Goal: Task Accomplishment & Management: Complete application form

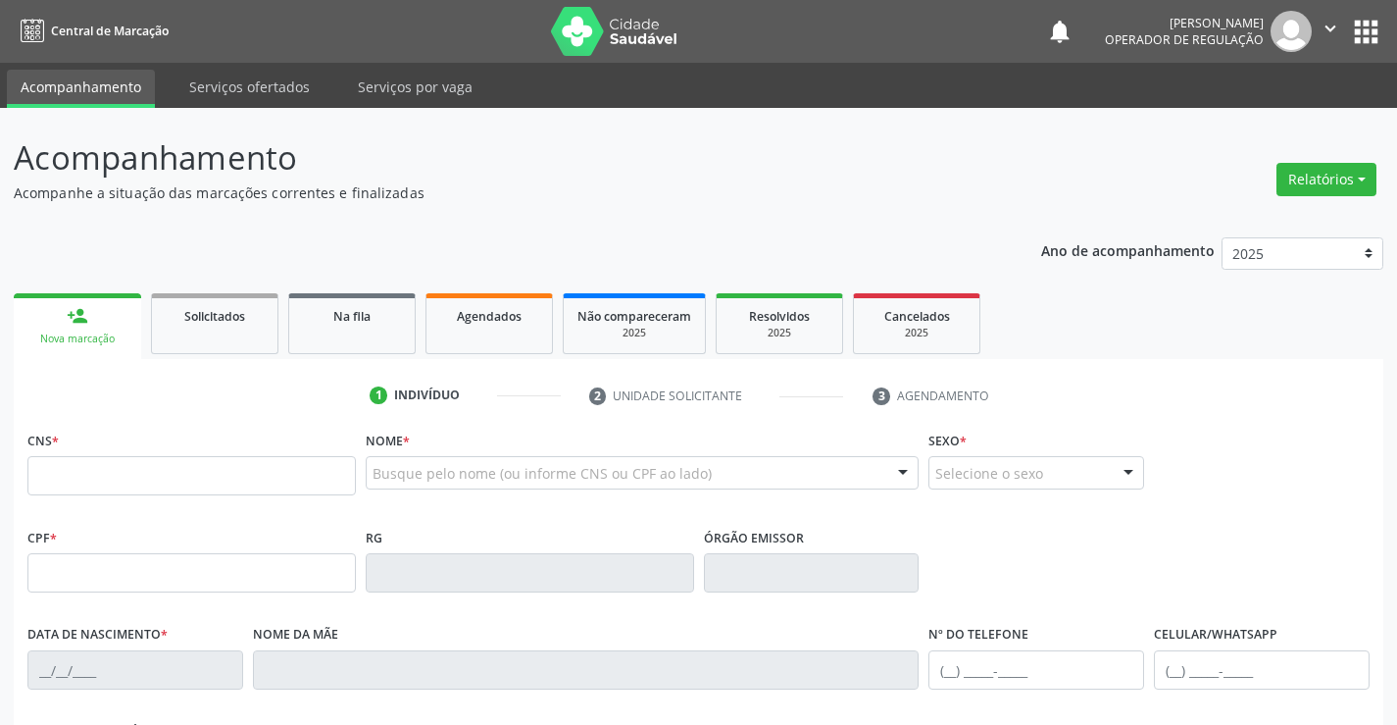
click at [126, 479] on input "text" at bounding box center [191, 475] width 329 height 39
type input "700 3079 7765 3739"
type input "2306824720"
type input "26/05/2002"
type input "(74) 98851-0254"
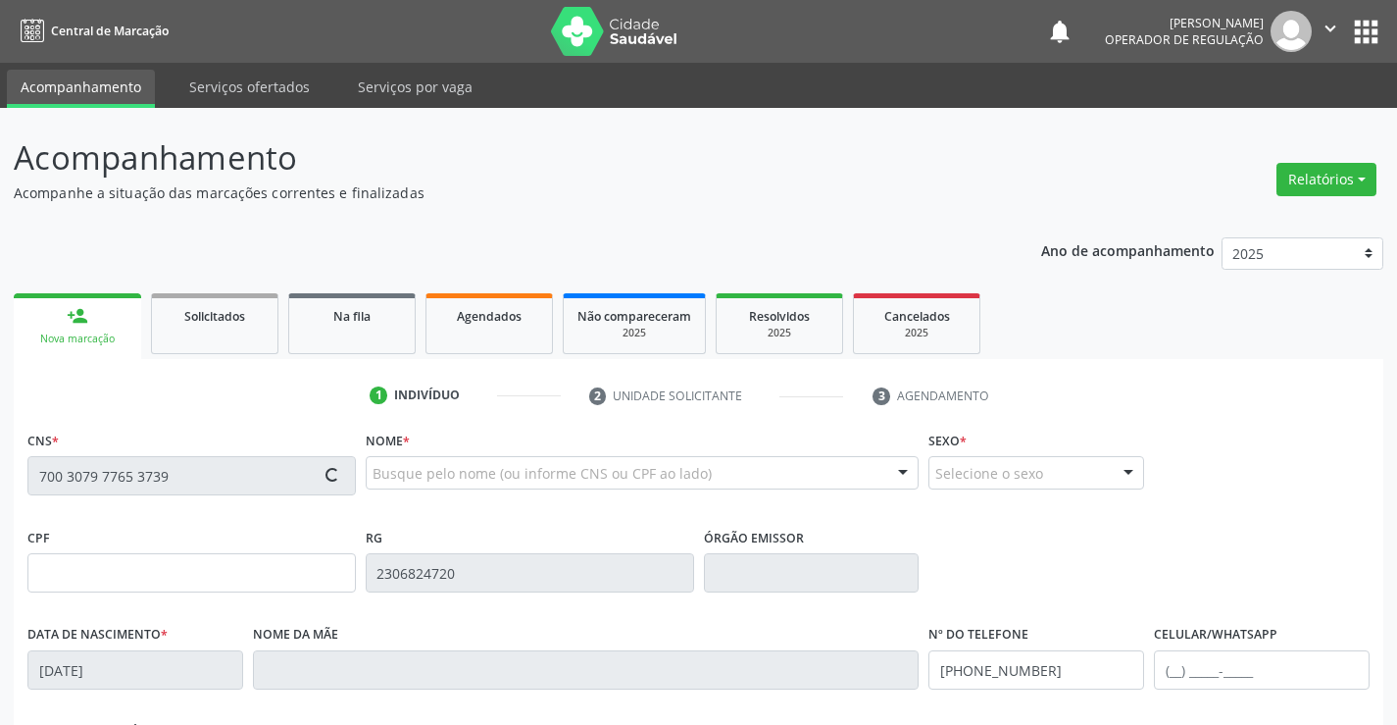
type input "(74) 98851-0254"
type input "S/N"
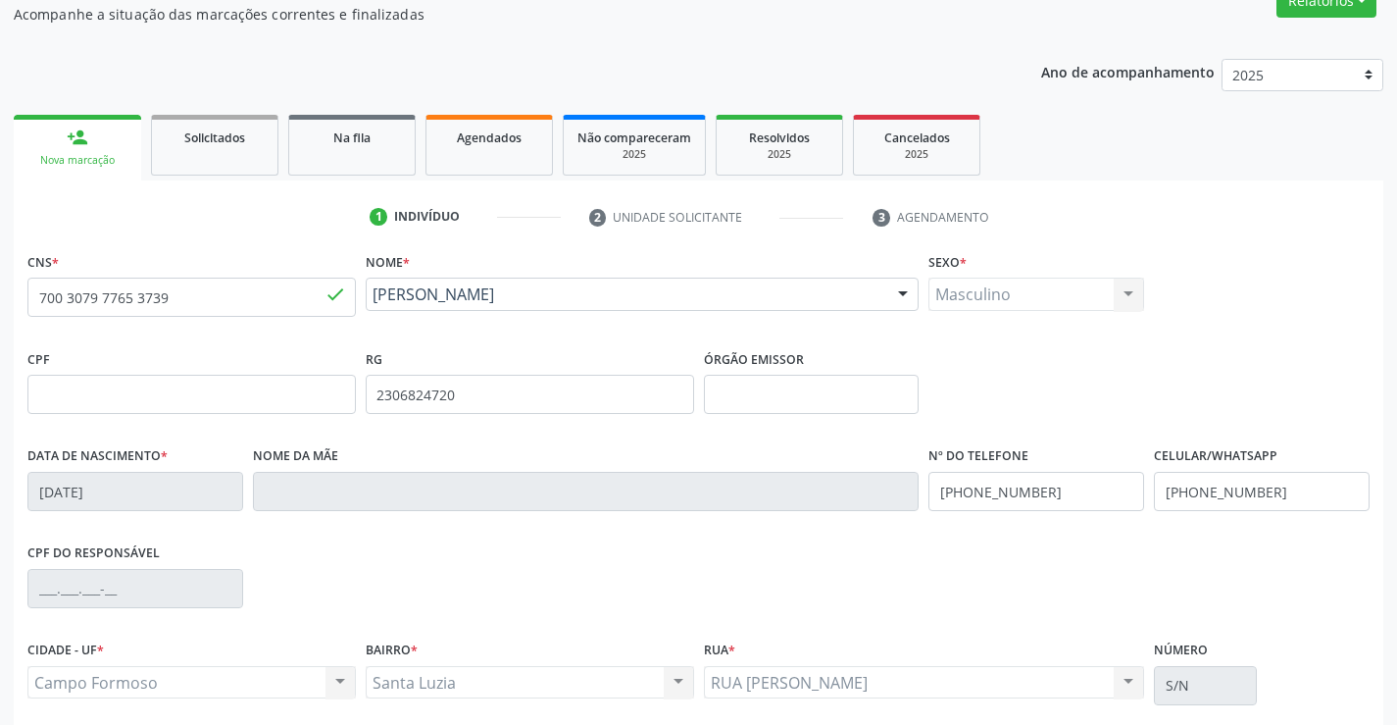
scroll to position [196, 0]
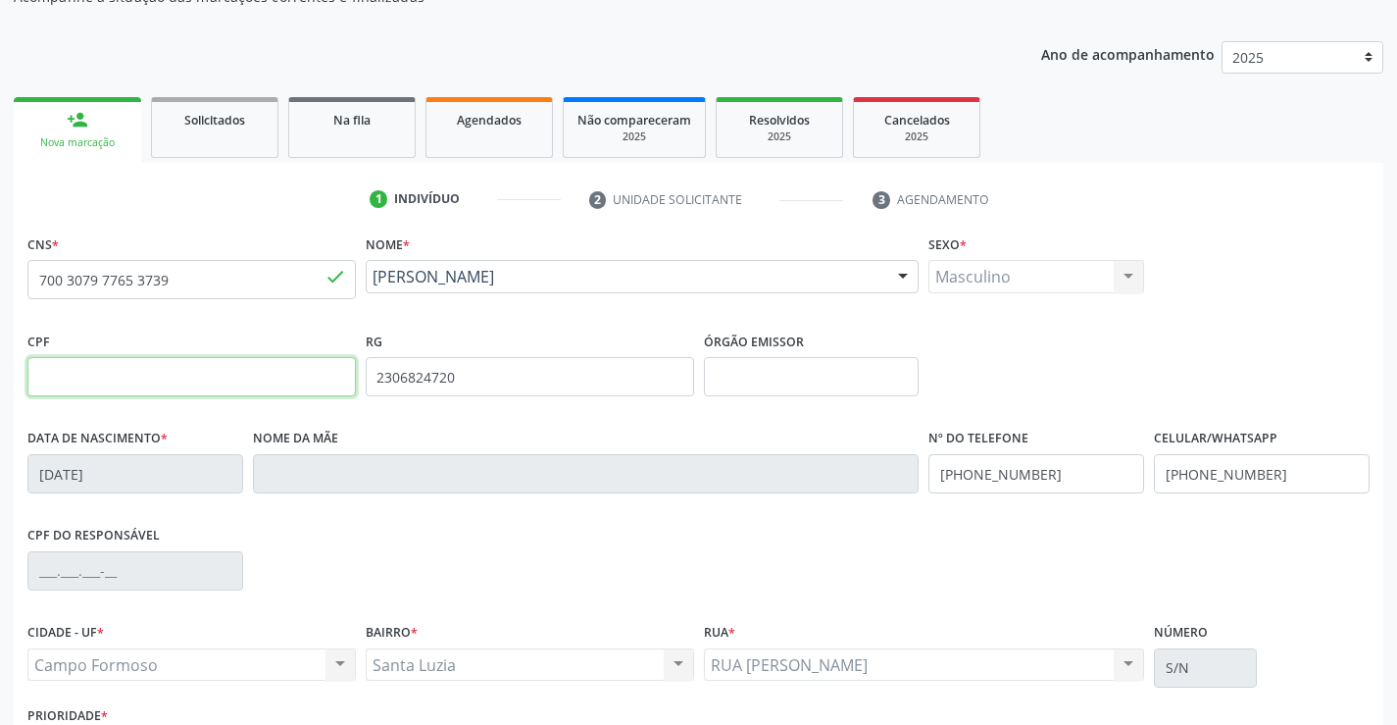
click at [156, 380] on input "text" at bounding box center [191, 376] width 329 height 39
type input "095.672.555-47"
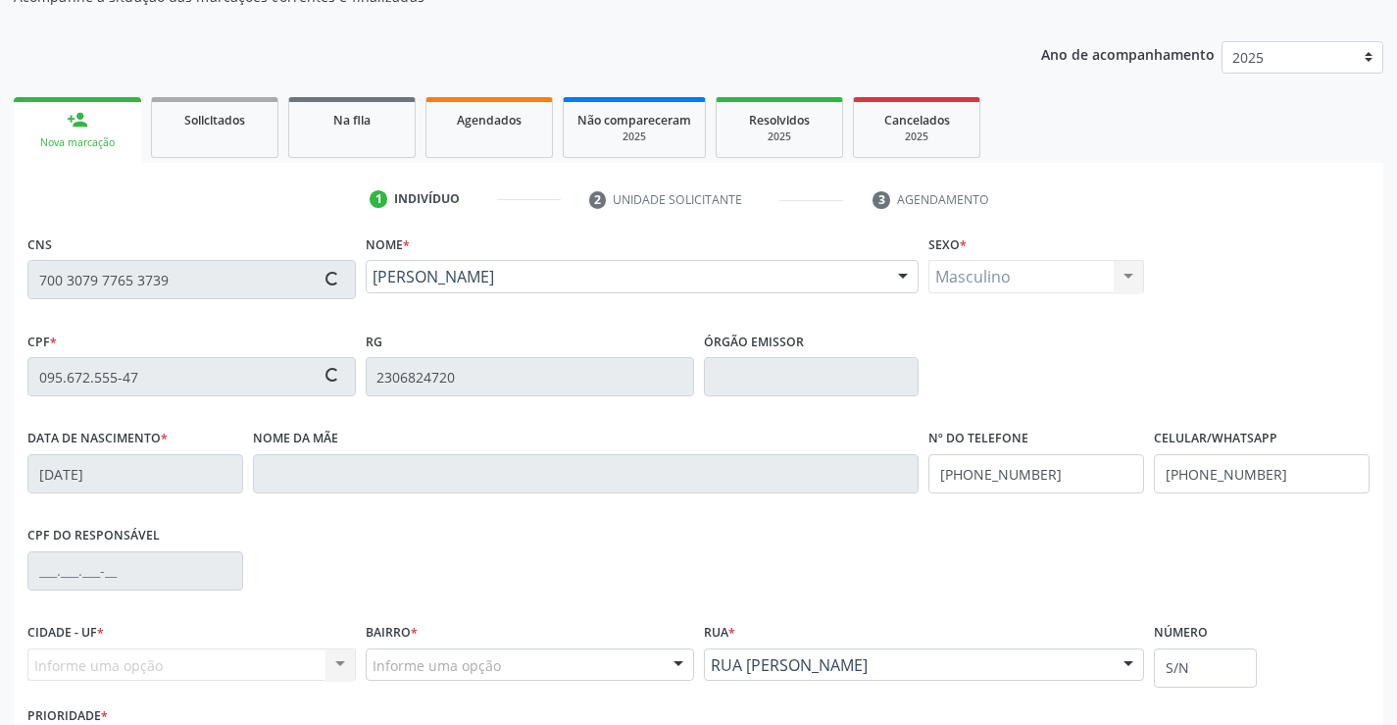
scroll to position [338, 0]
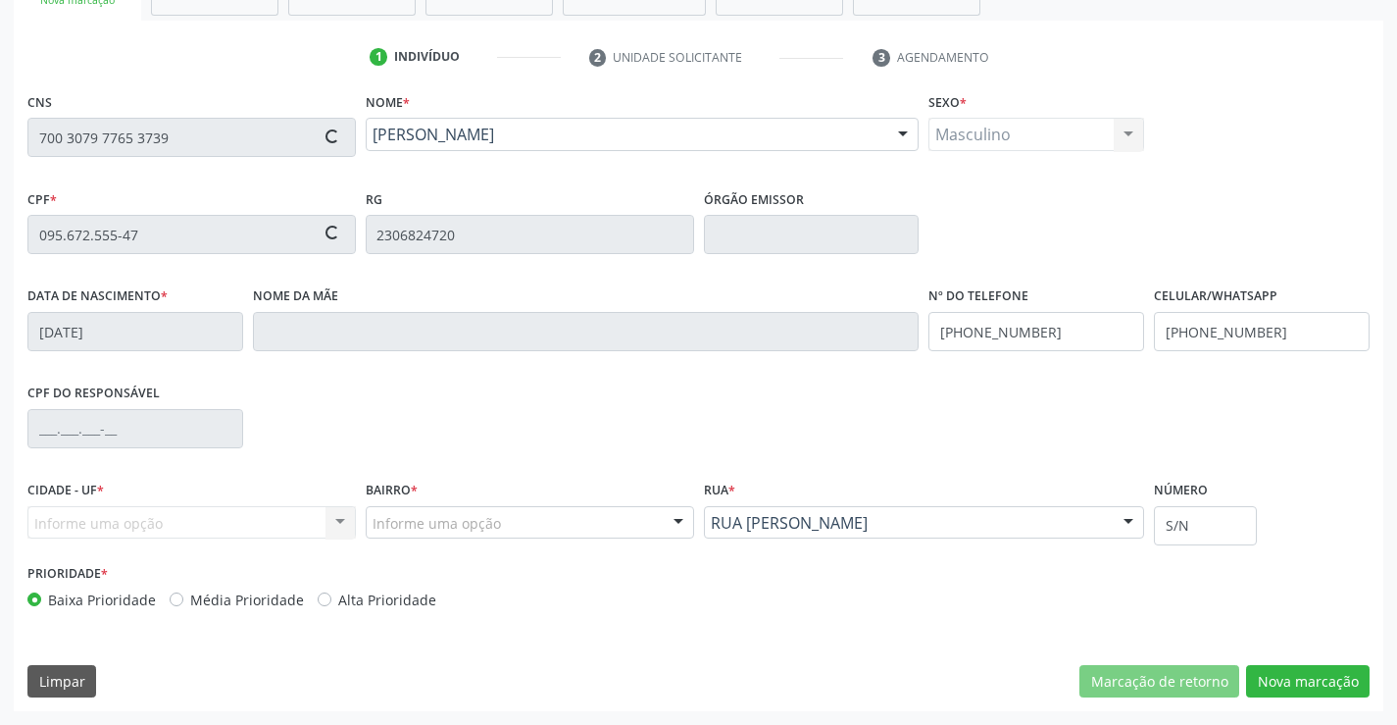
type input "Laurice de Jesus Silva"
type input "(74) 99144-7661"
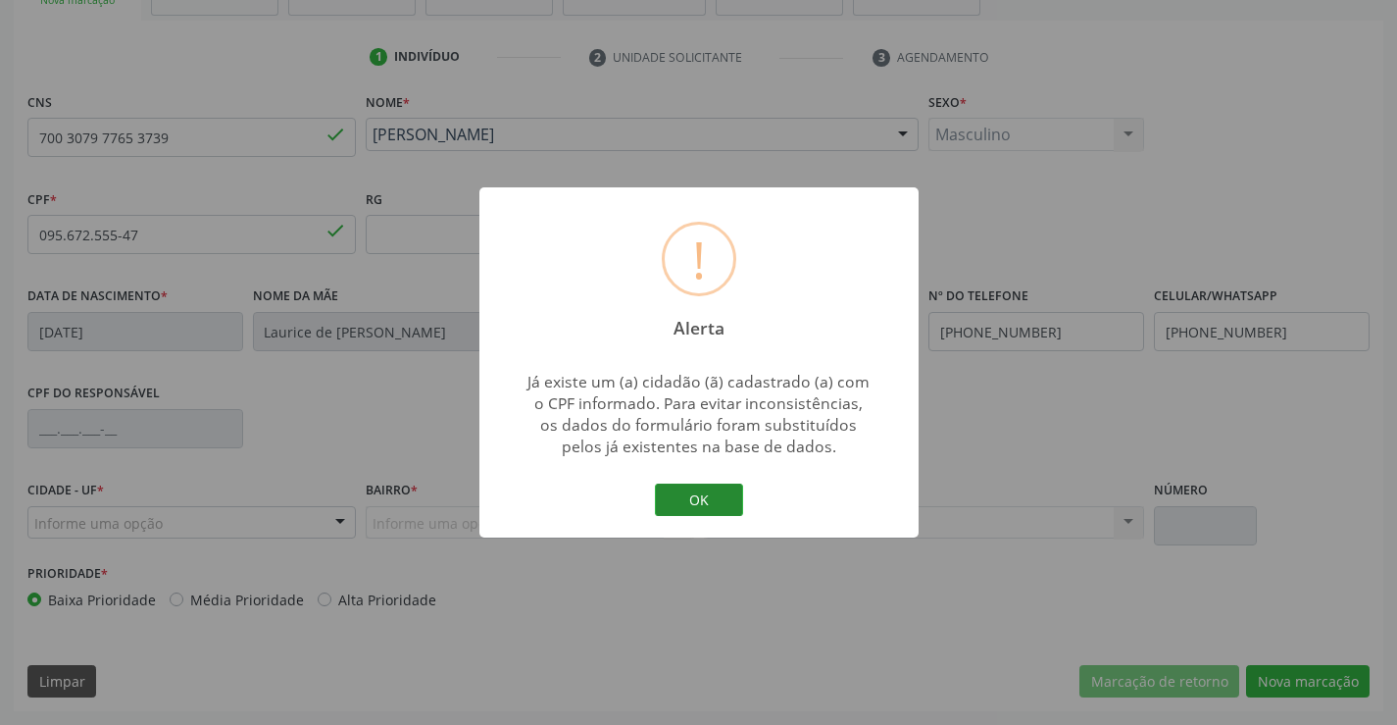
click at [723, 504] on button "OK" at bounding box center [699, 499] width 88 height 33
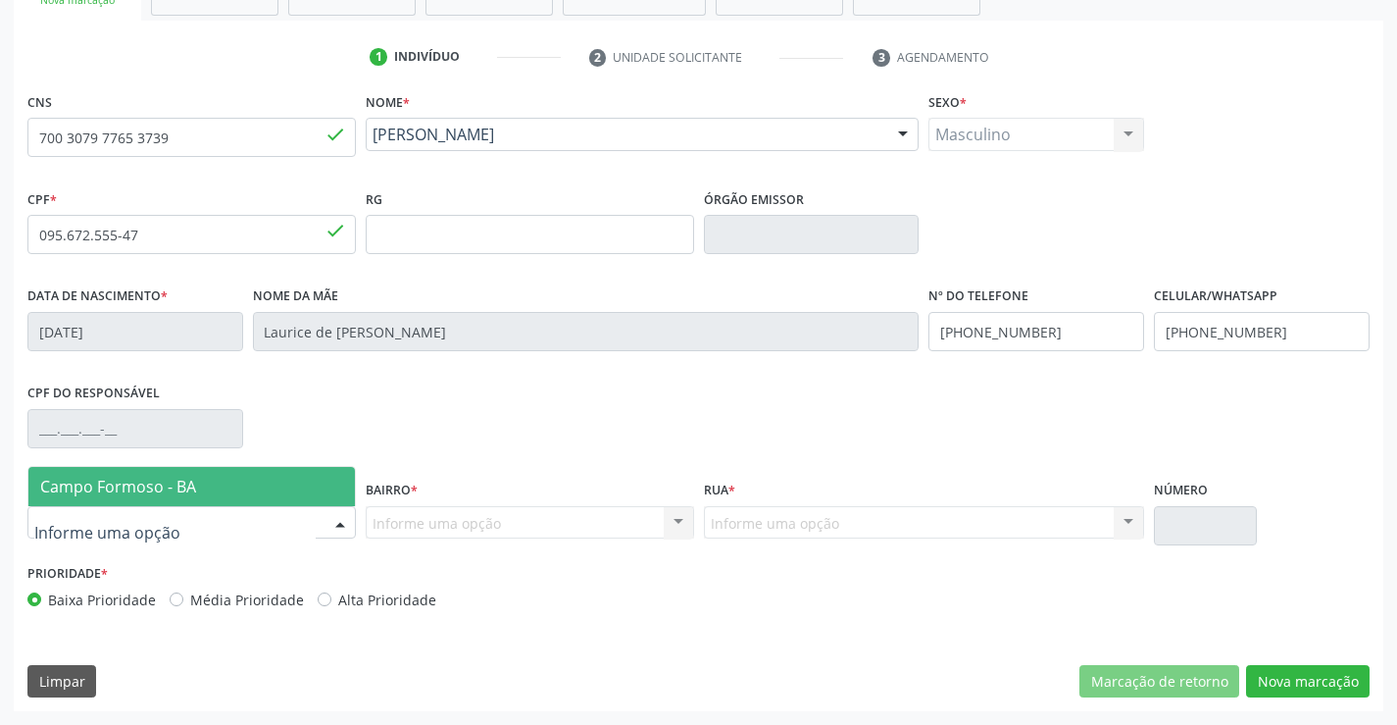
click at [344, 524] on div at bounding box center [340, 523] width 29 height 33
click at [322, 481] on span "Campo Formoso - BA" at bounding box center [191, 486] width 327 height 39
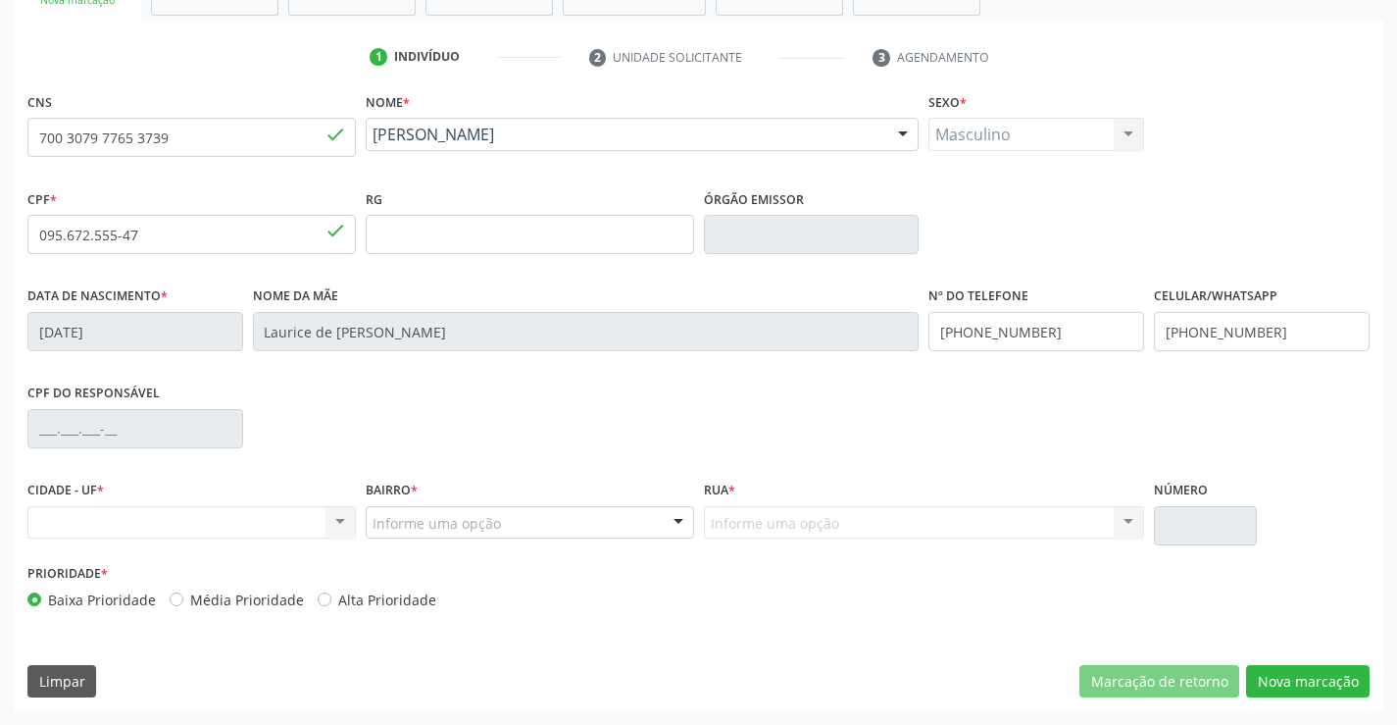
click at [615, 528] on div "Informe uma opção" at bounding box center [530, 522] width 329 height 33
click at [341, 525] on div "Nenhum resultado encontrado para: " " Não há nenhuma opção para ser exibida." at bounding box center [191, 522] width 329 height 33
click at [311, 525] on div "Nenhum resultado encontrado para: " " Não há nenhuma opção para ser exibida." at bounding box center [191, 522] width 329 height 33
click at [275, 522] on div "Nenhum resultado encontrado para: " " Não há nenhuma opção para ser exibida." at bounding box center [191, 522] width 329 height 33
click at [266, 235] on input "095.672.555-47" at bounding box center [191, 234] width 329 height 39
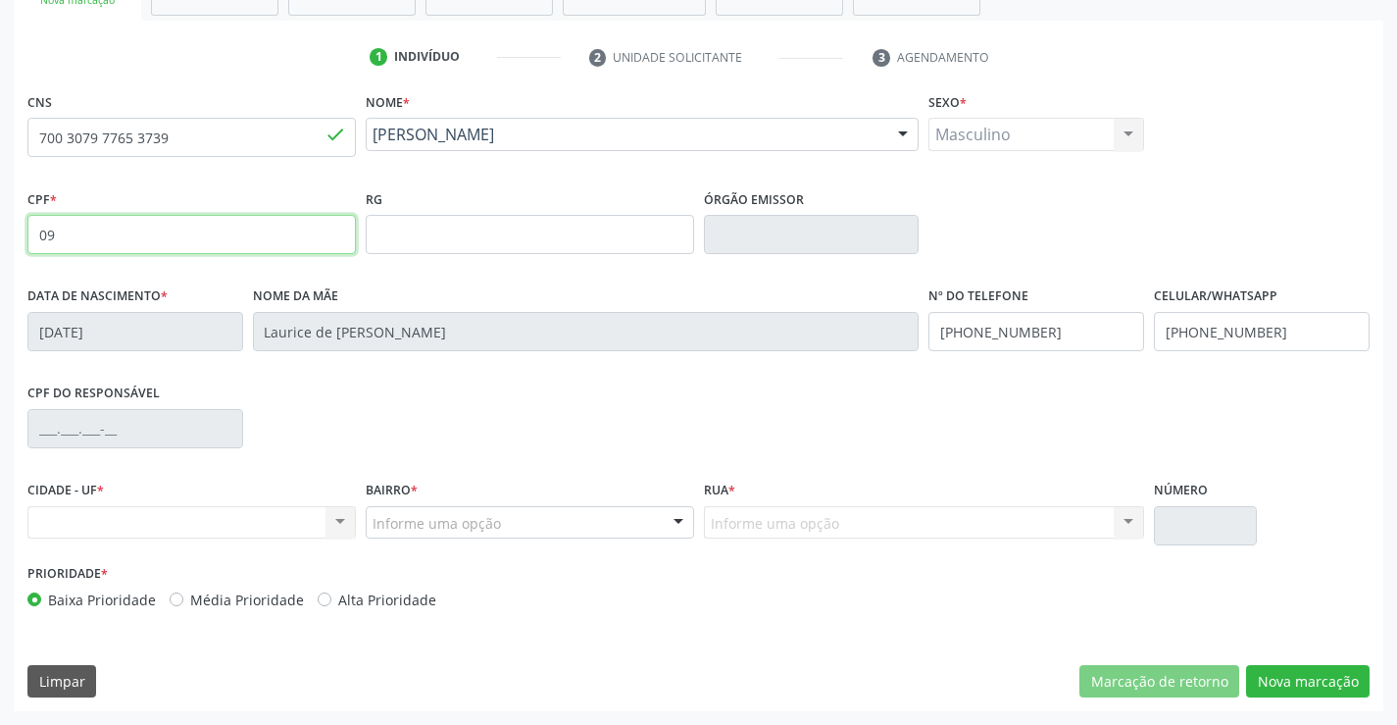
type input "0"
click at [333, 523] on div "Nenhum resultado encontrado para: " " Não há nenhuma opção para ser exibida." at bounding box center [191, 522] width 329 height 33
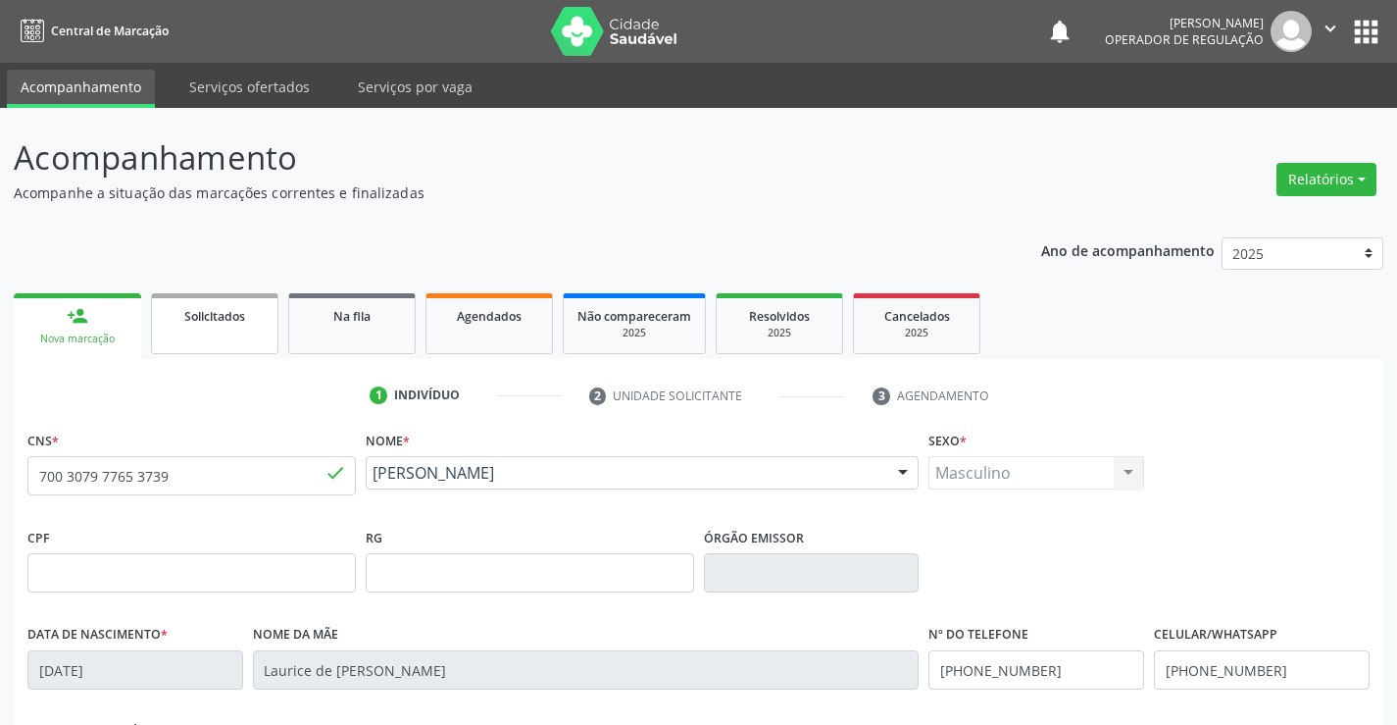
click at [239, 318] on span "Solicitados" at bounding box center [214, 316] width 61 height 17
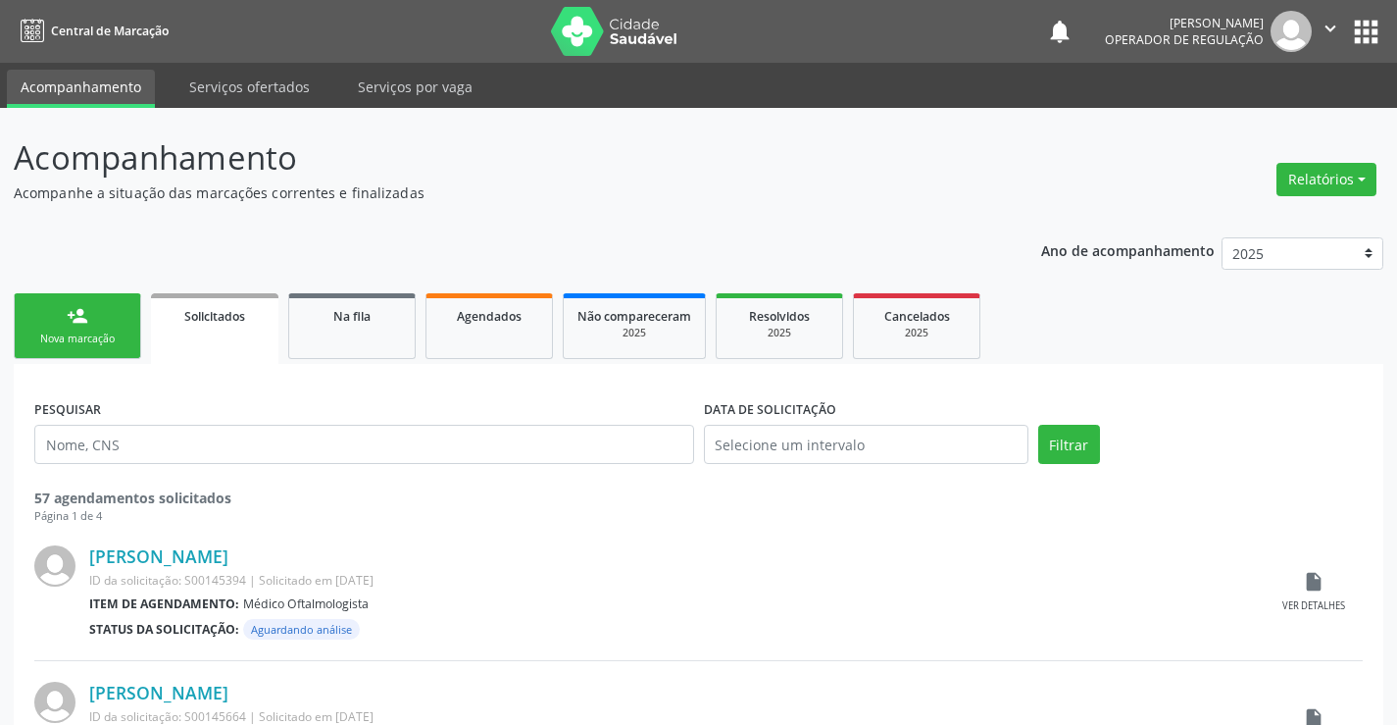
click at [120, 348] on link "person_add Nova marcação" at bounding box center [77, 326] width 127 height 66
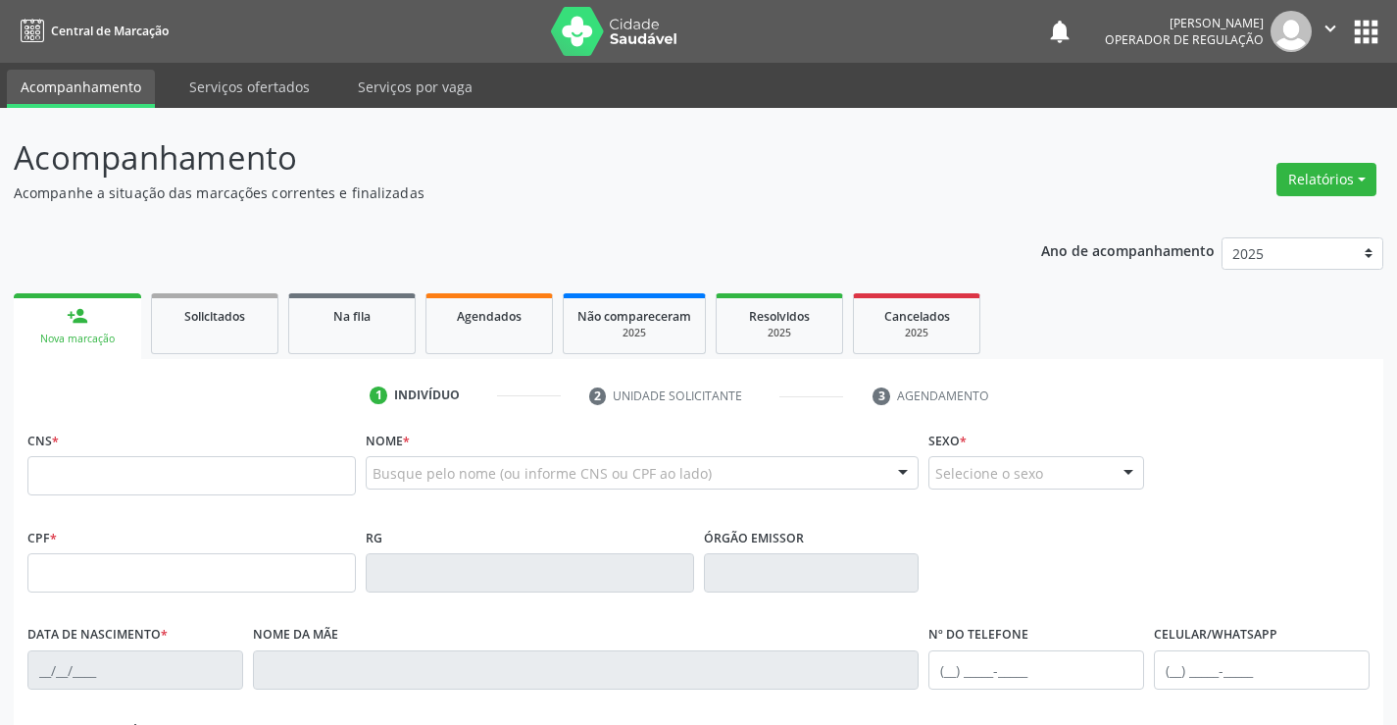
scroll to position [98, 0]
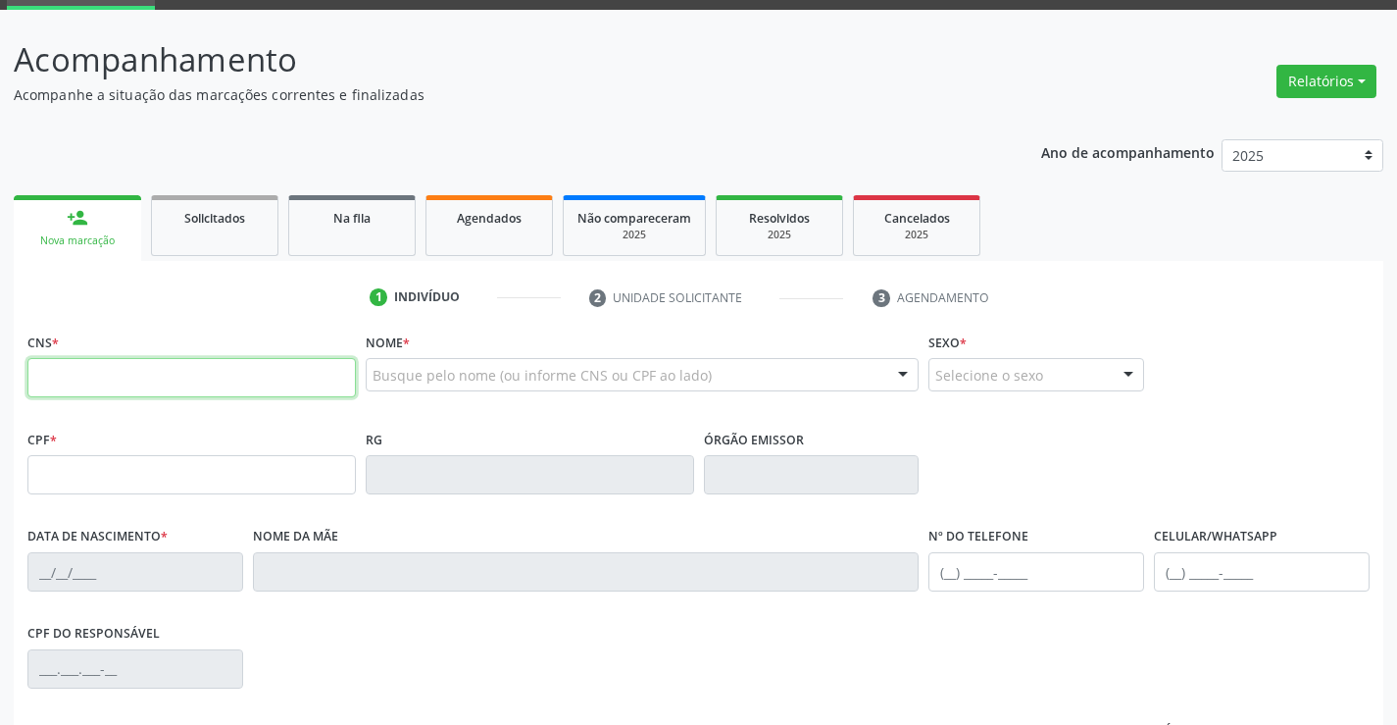
click at [116, 370] on input "text" at bounding box center [191, 377] width 329 height 39
type input "703 0068 4925 7977"
type input "365290786"
type input "18/01/1973"
type input "(74) 98846-1727"
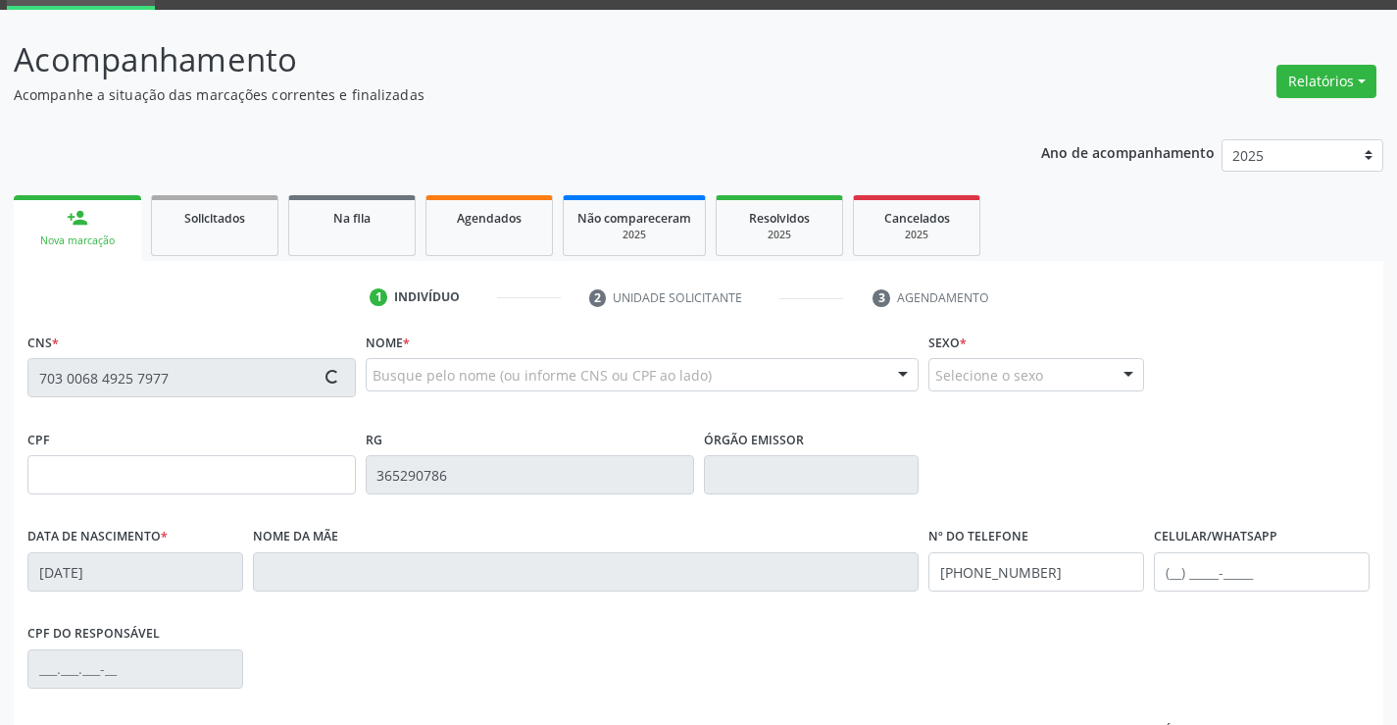
type input "(74) 98851-0254"
type input "SN"
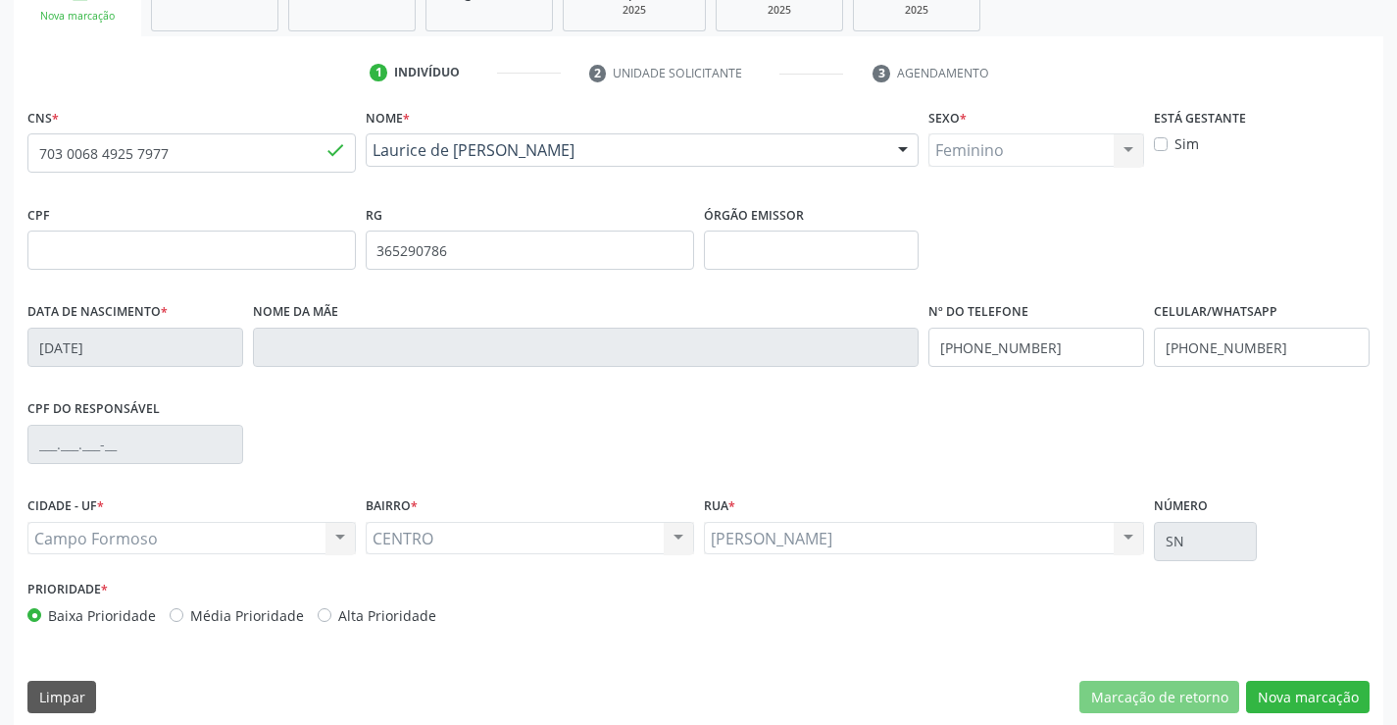
scroll to position [338, 0]
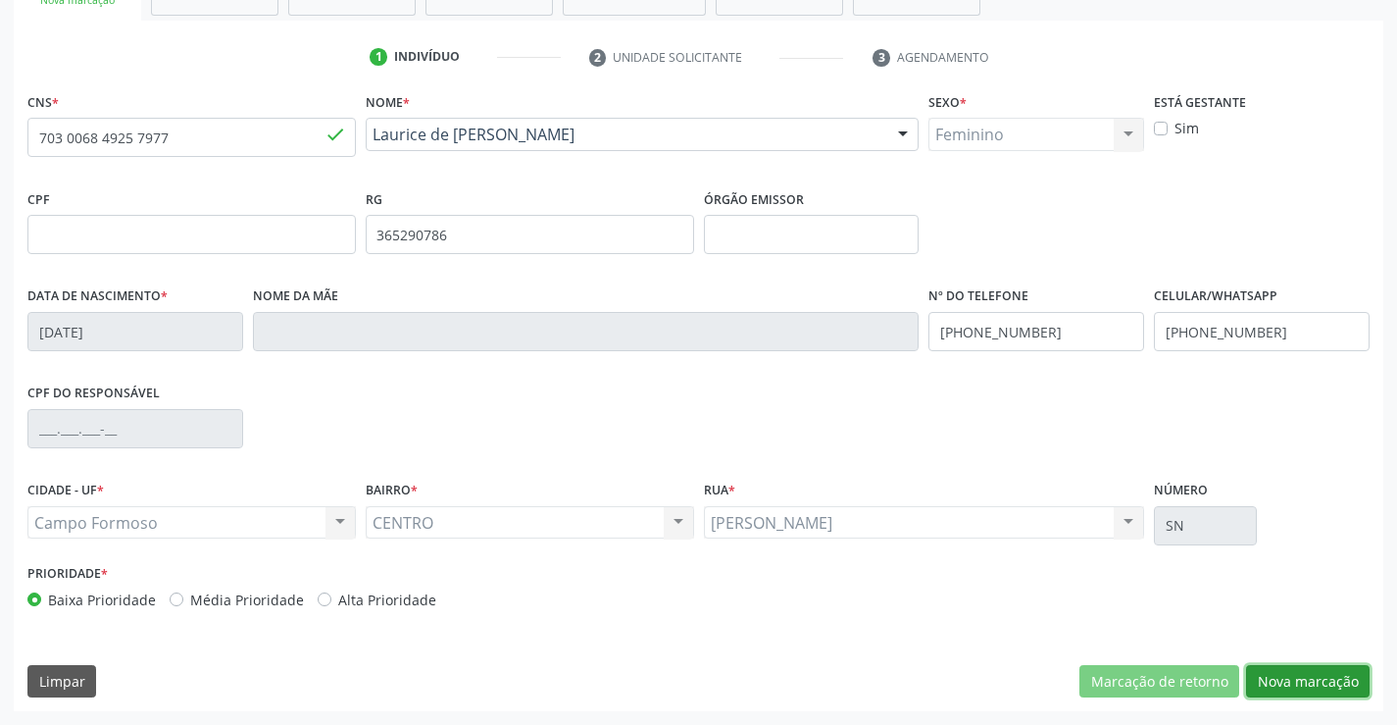
click at [1310, 681] on button "Nova marcação" at bounding box center [1308, 681] width 124 height 33
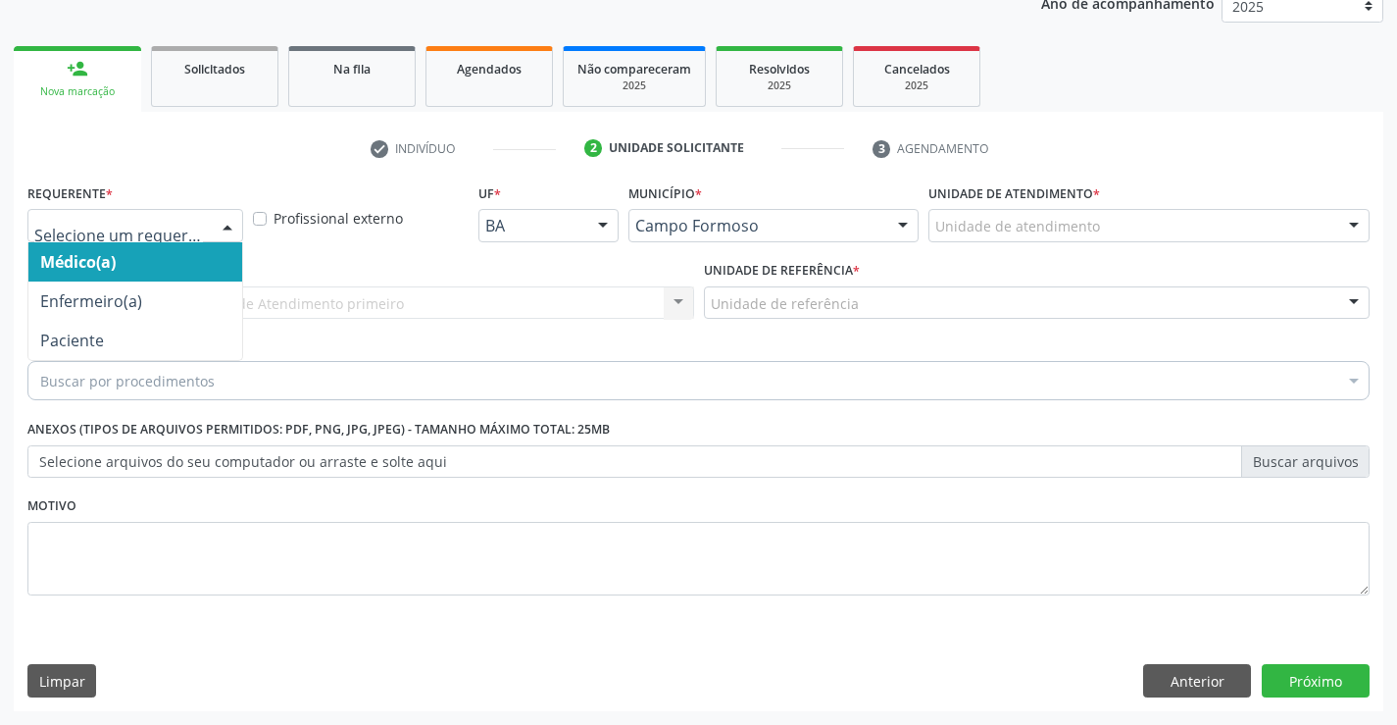
click at [229, 224] on div at bounding box center [227, 226] width 29 height 33
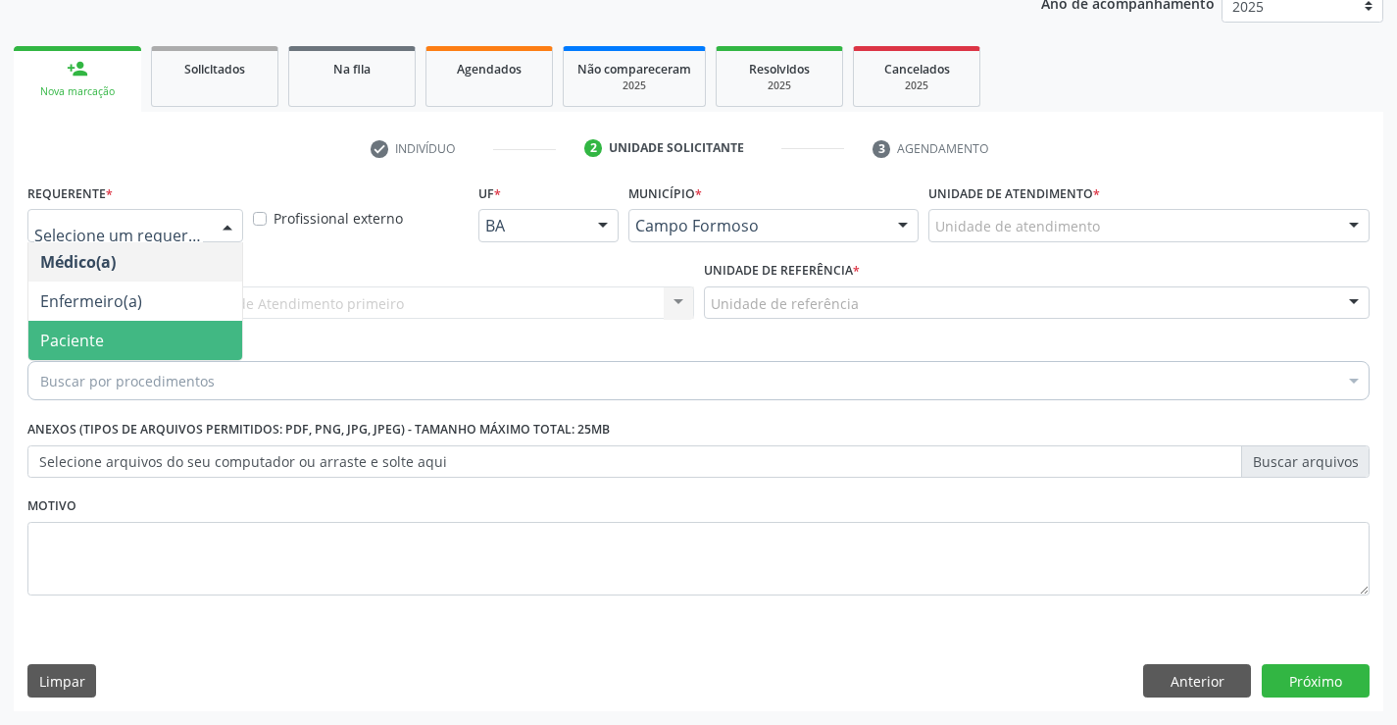
click at [171, 335] on span "Paciente" at bounding box center [135, 340] width 214 height 39
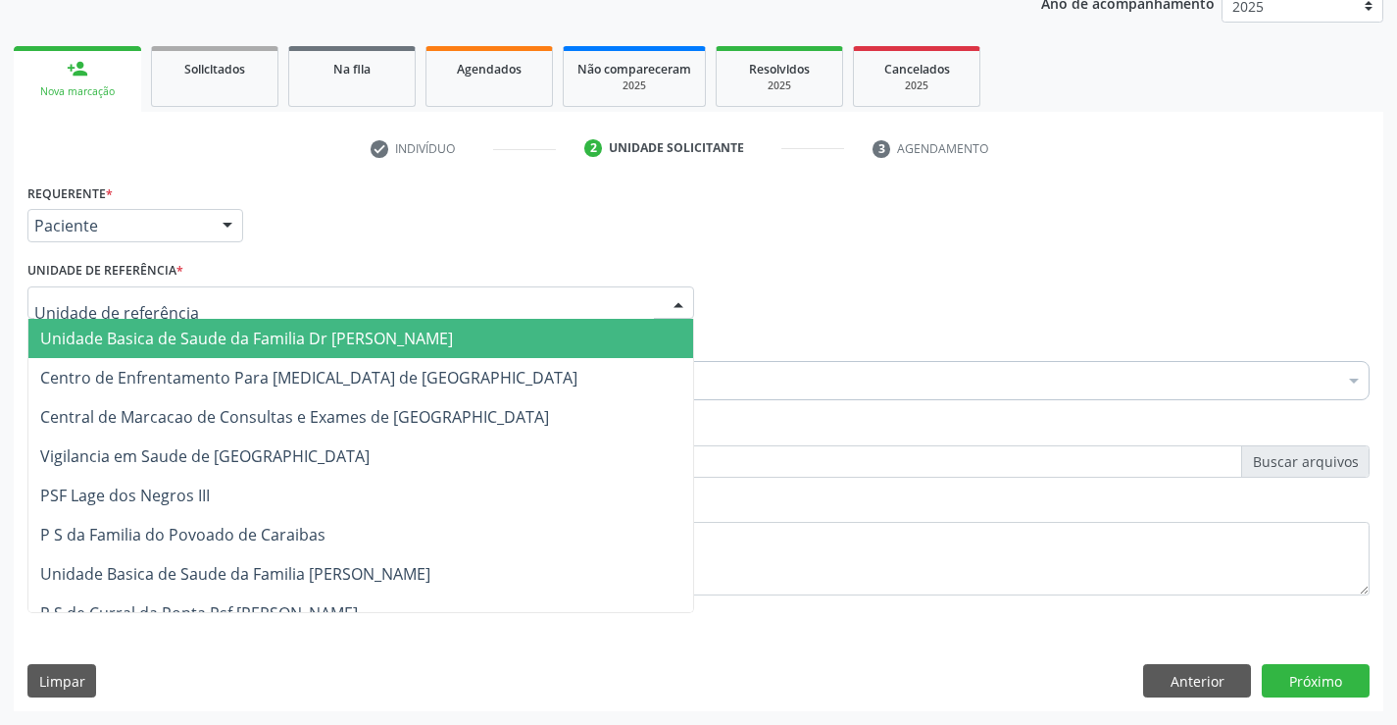
click at [190, 309] on div at bounding box center [360, 302] width 667 height 33
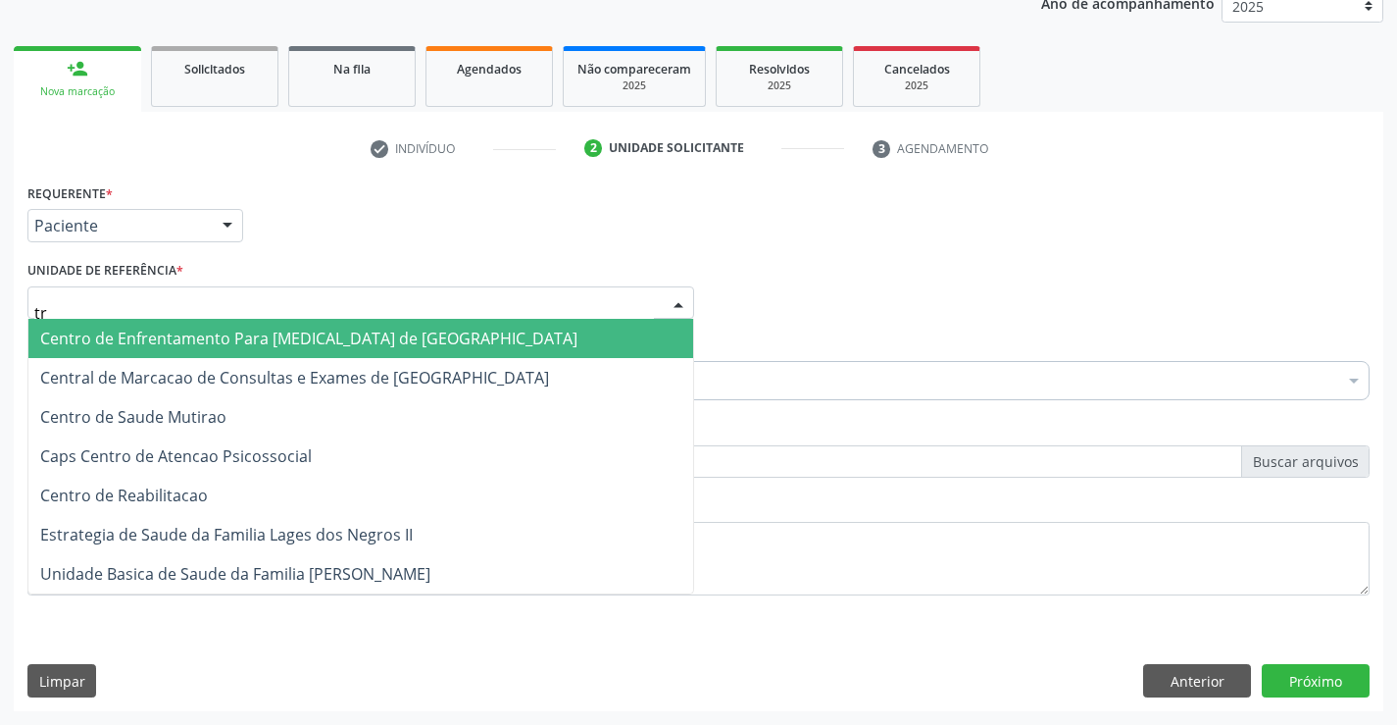
type input "tra"
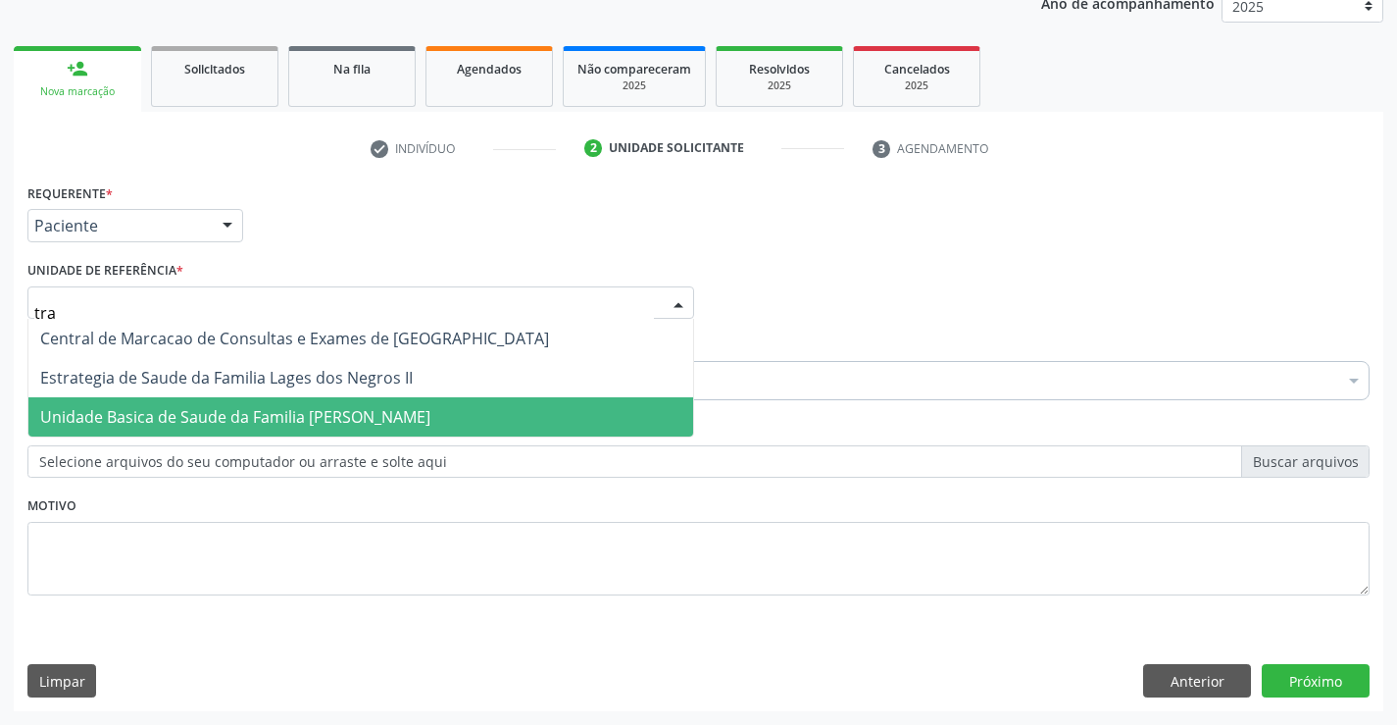
click at [227, 410] on span "Unidade Basica de Saude da Familia [PERSON_NAME]" at bounding box center [235, 417] width 390 height 22
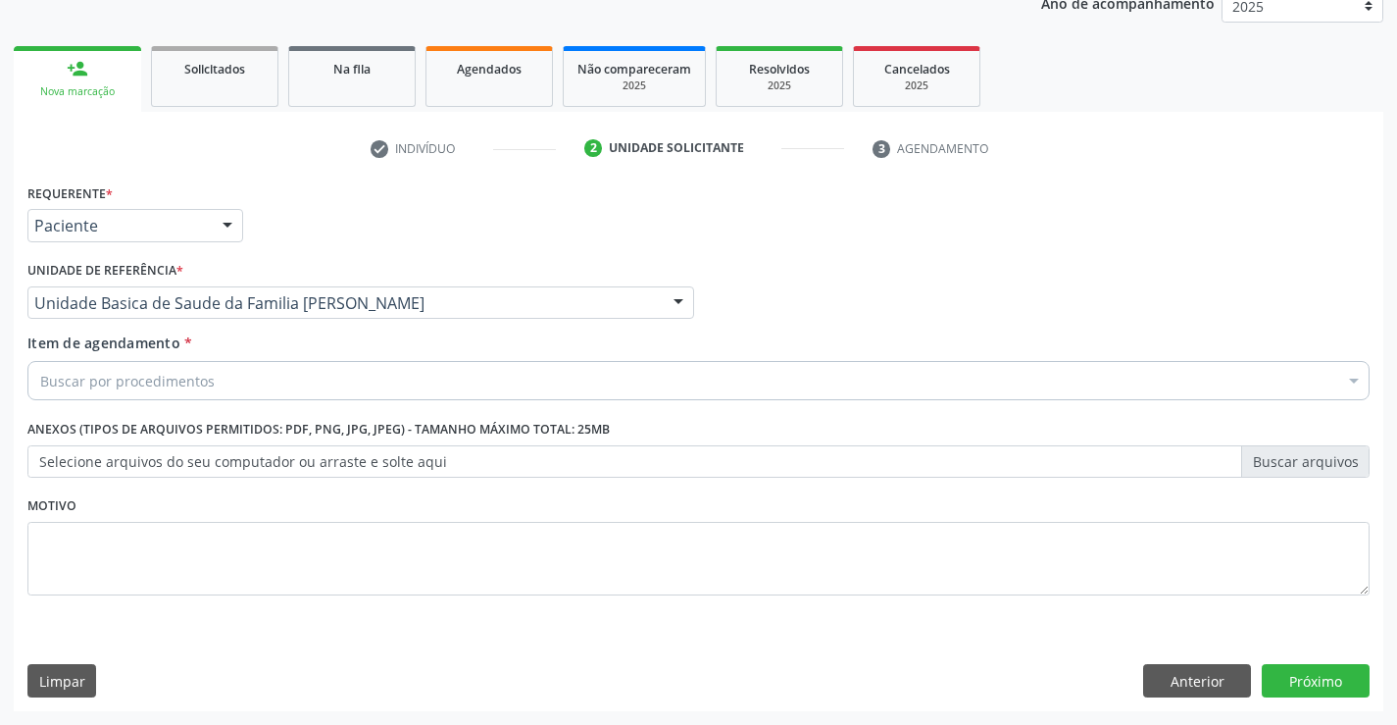
click at [245, 381] on div "Buscar por procedimentos" at bounding box center [698, 380] width 1342 height 39
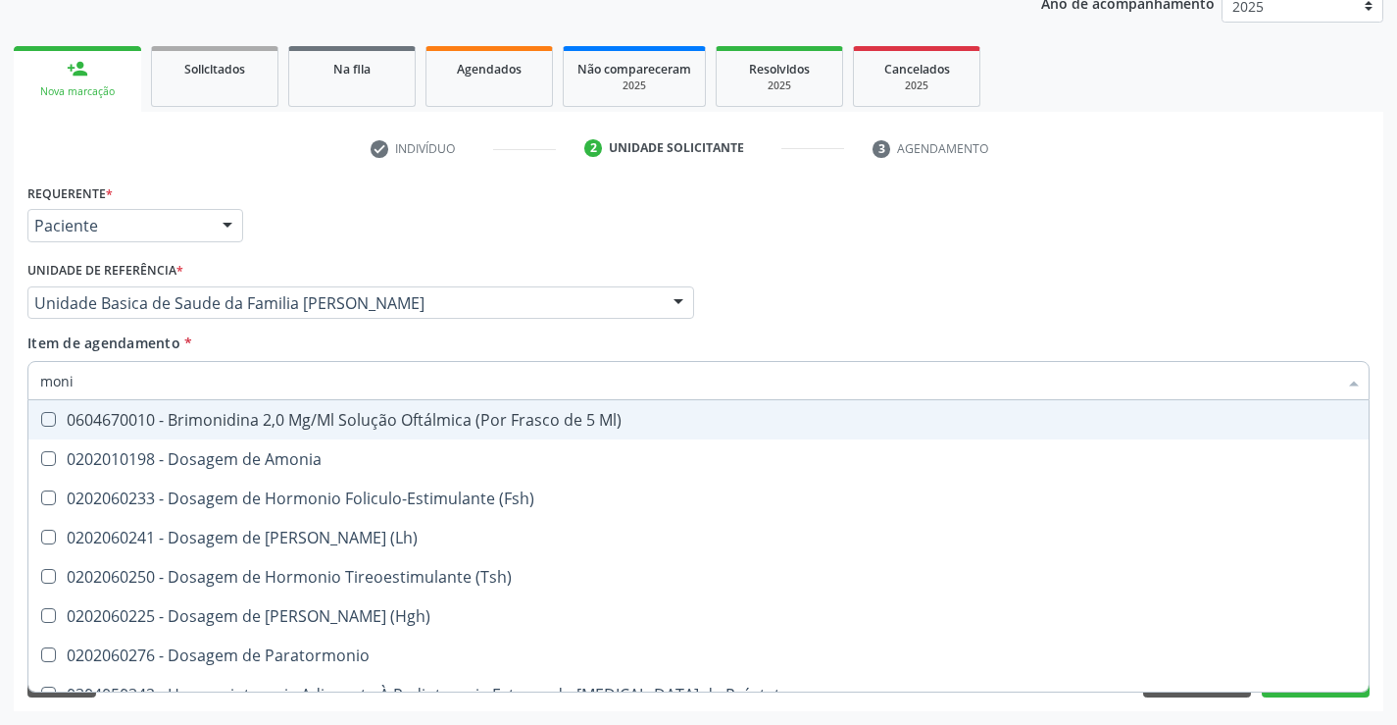
type input "monit"
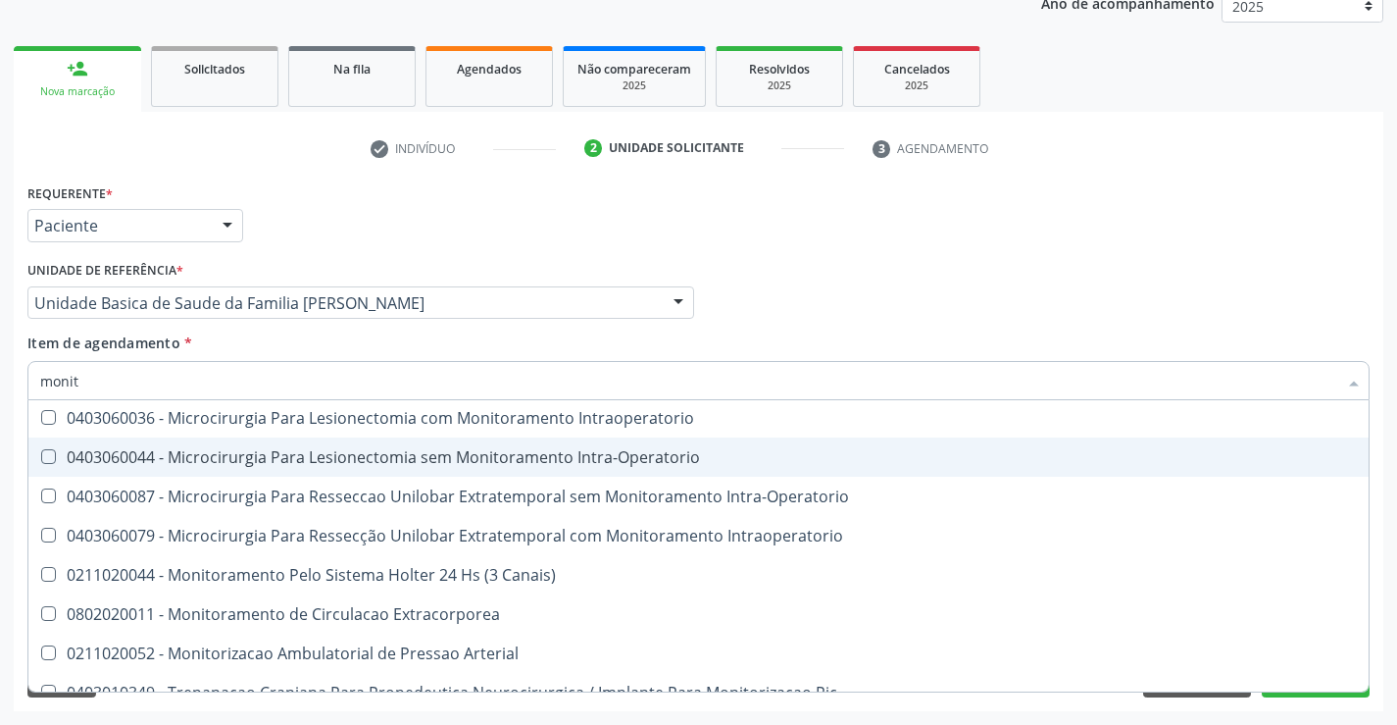
scroll to position [62, 0]
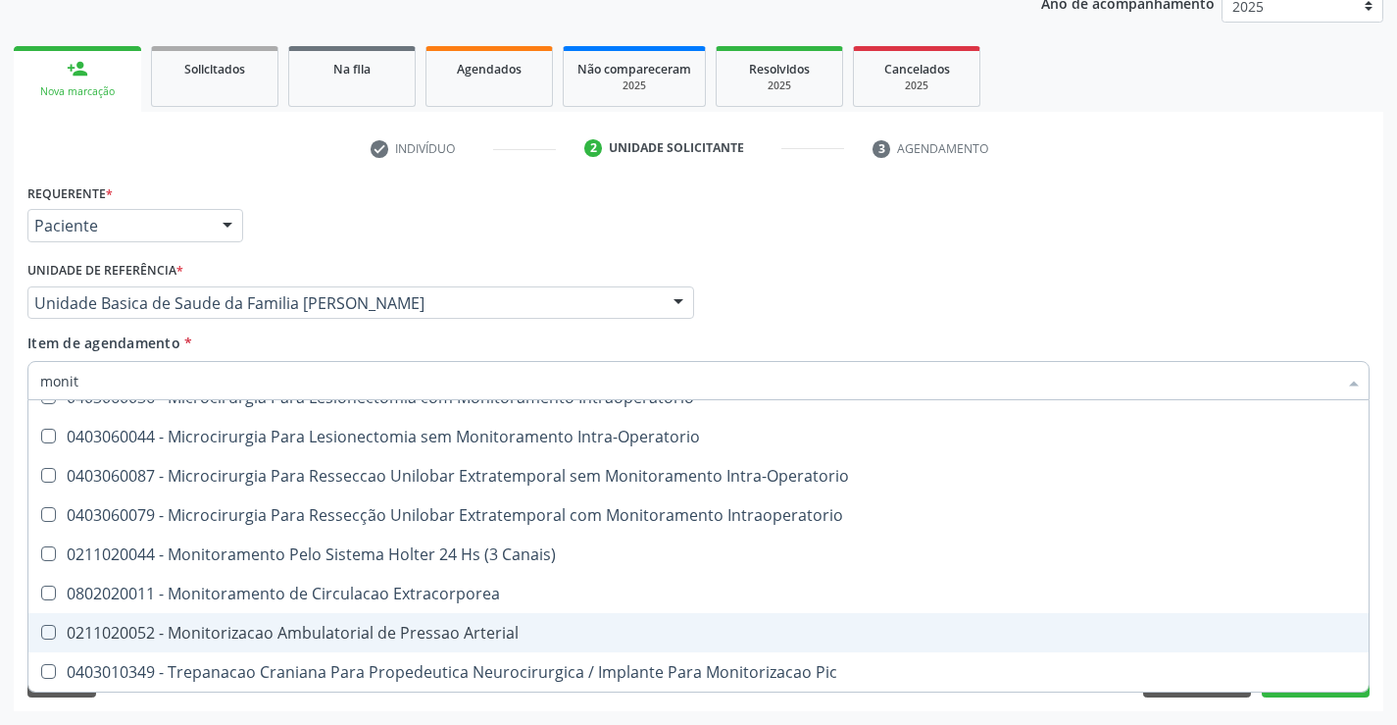
click at [422, 632] on div "0211020052 - Monitorizacao Ambulatorial de Pressao Arterial" at bounding box center [698, 633] width 1317 height 16
checkbox Arterial "true"
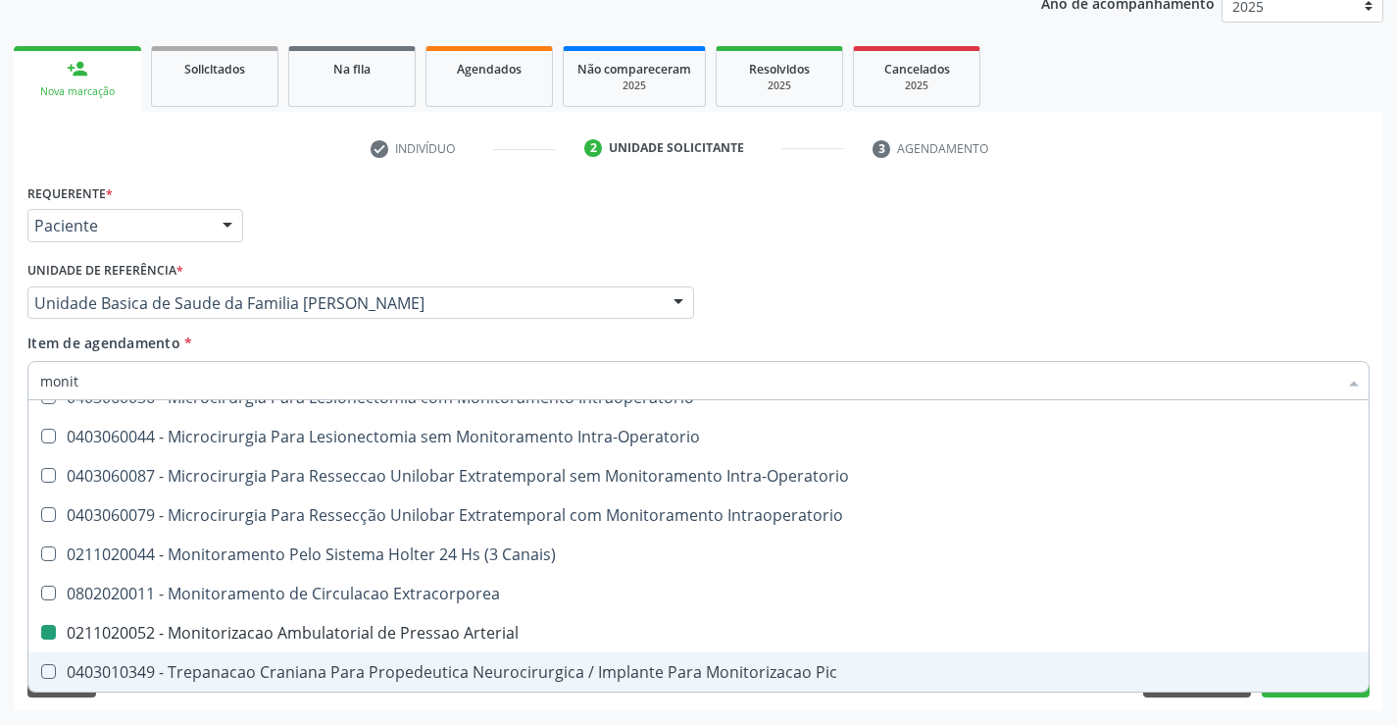
click at [839, 707] on div "Requerente * Paciente Médico(a) Enfermeiro(a) Paciente Nenhum resultado encontr…" at bounding box center [699, 444] width 1370 height 532
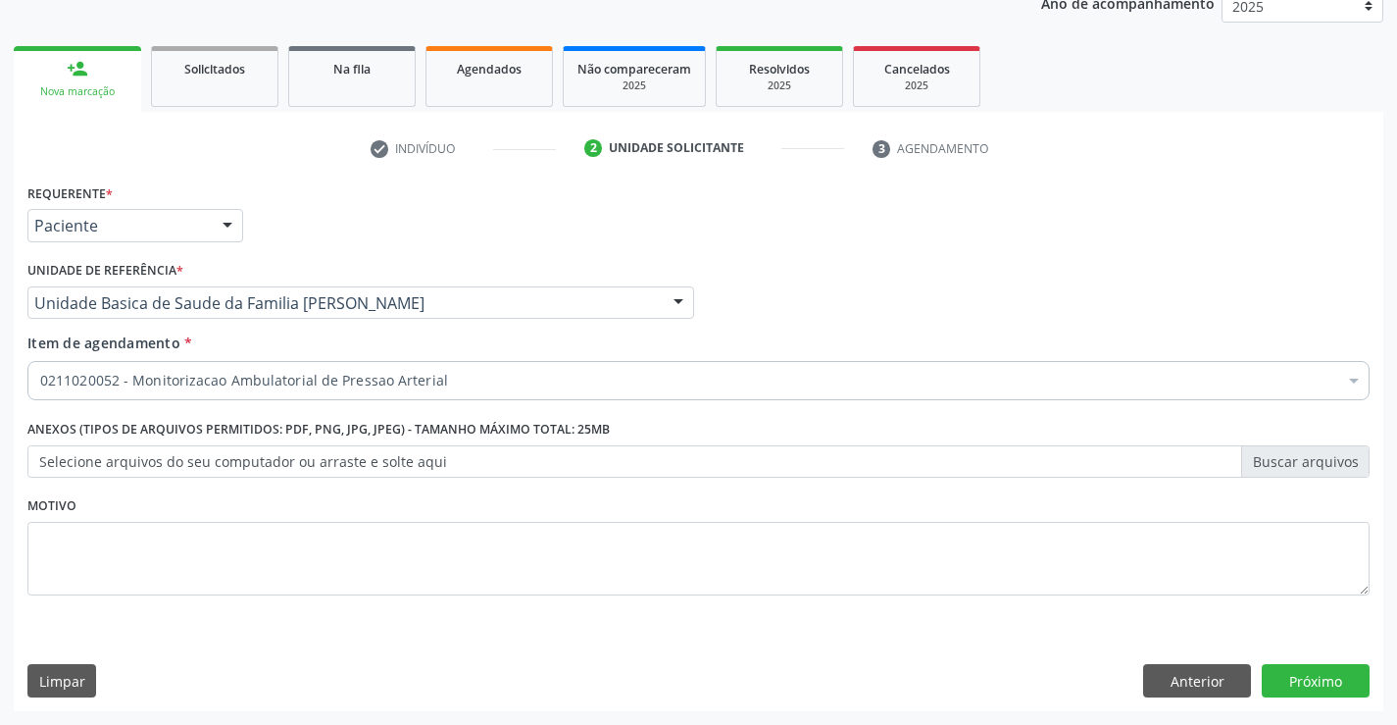
scroll to position [0, 0]
click at [1319, 675] on button "Próximo" at bounding box center [1316, 680] width 108 height 33
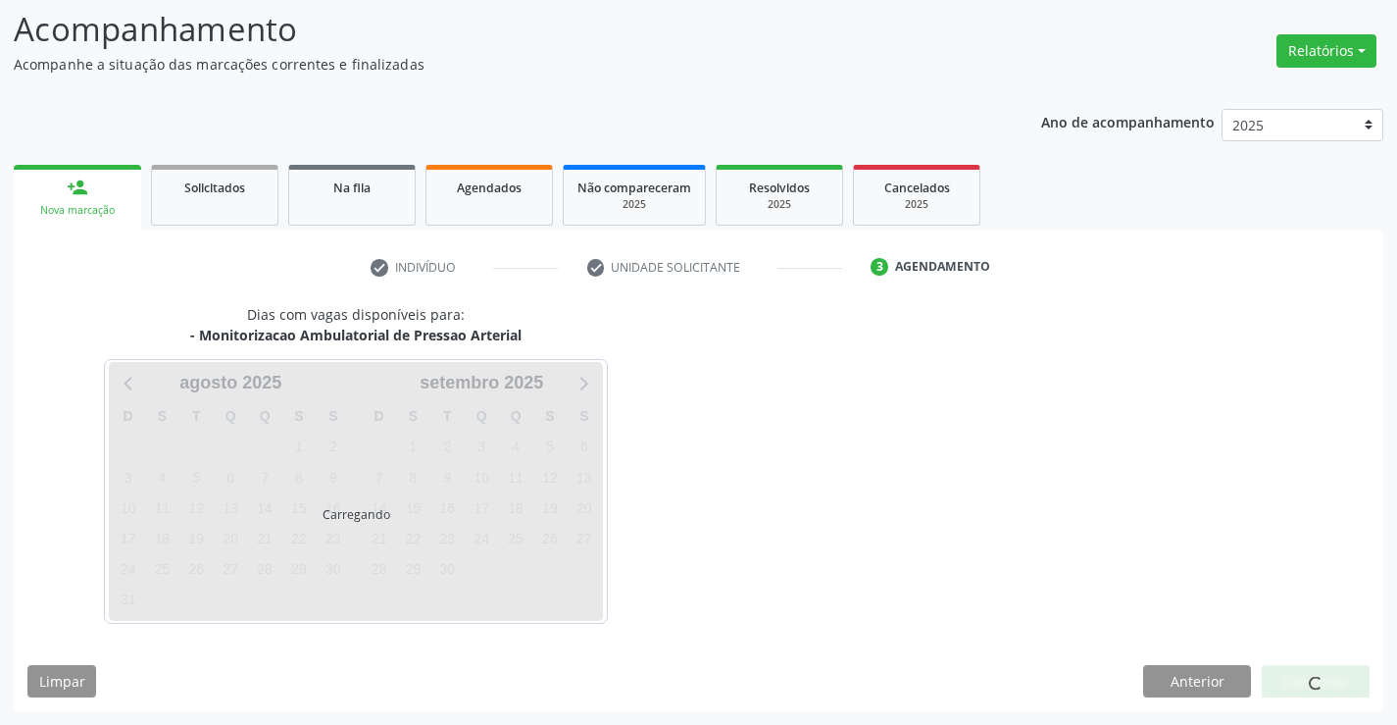
scroll to position [186, 0]
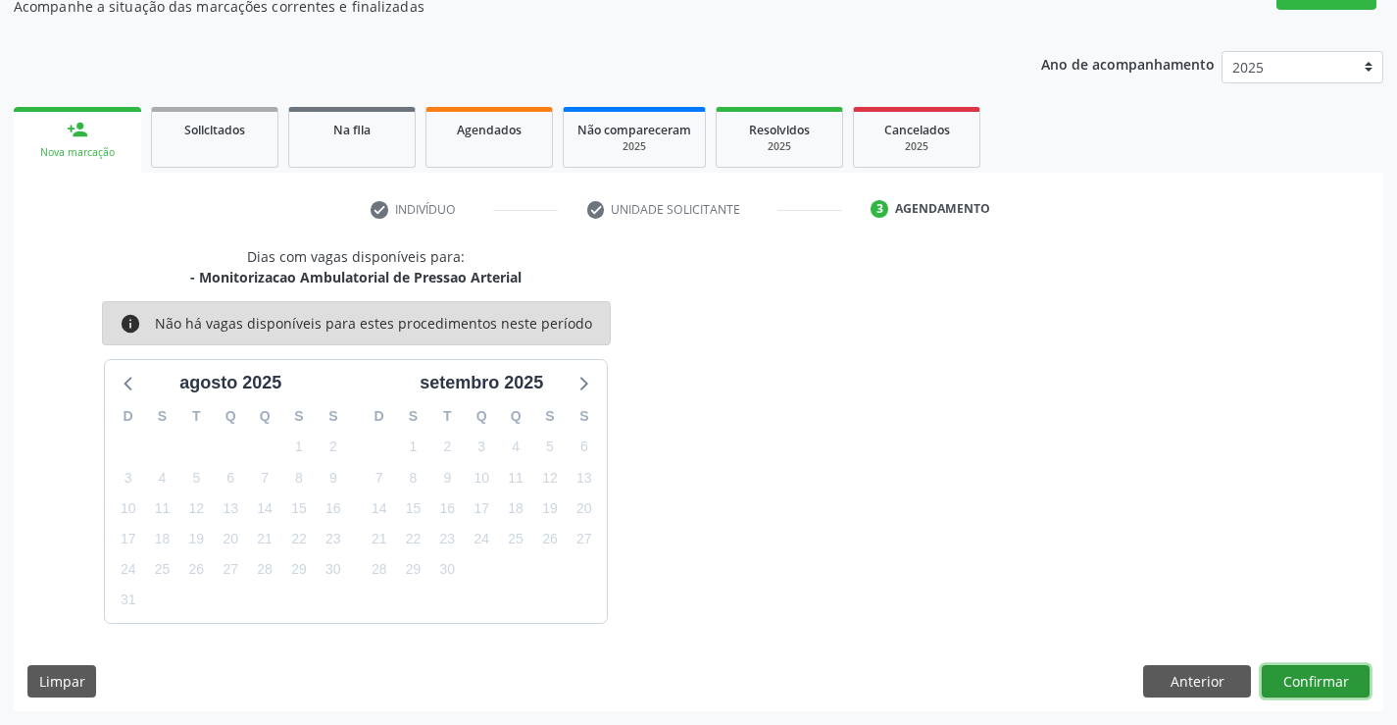
click at [1319, 675] on button "Confirmar" at bounding box center [1316, 681] width 108 height 33
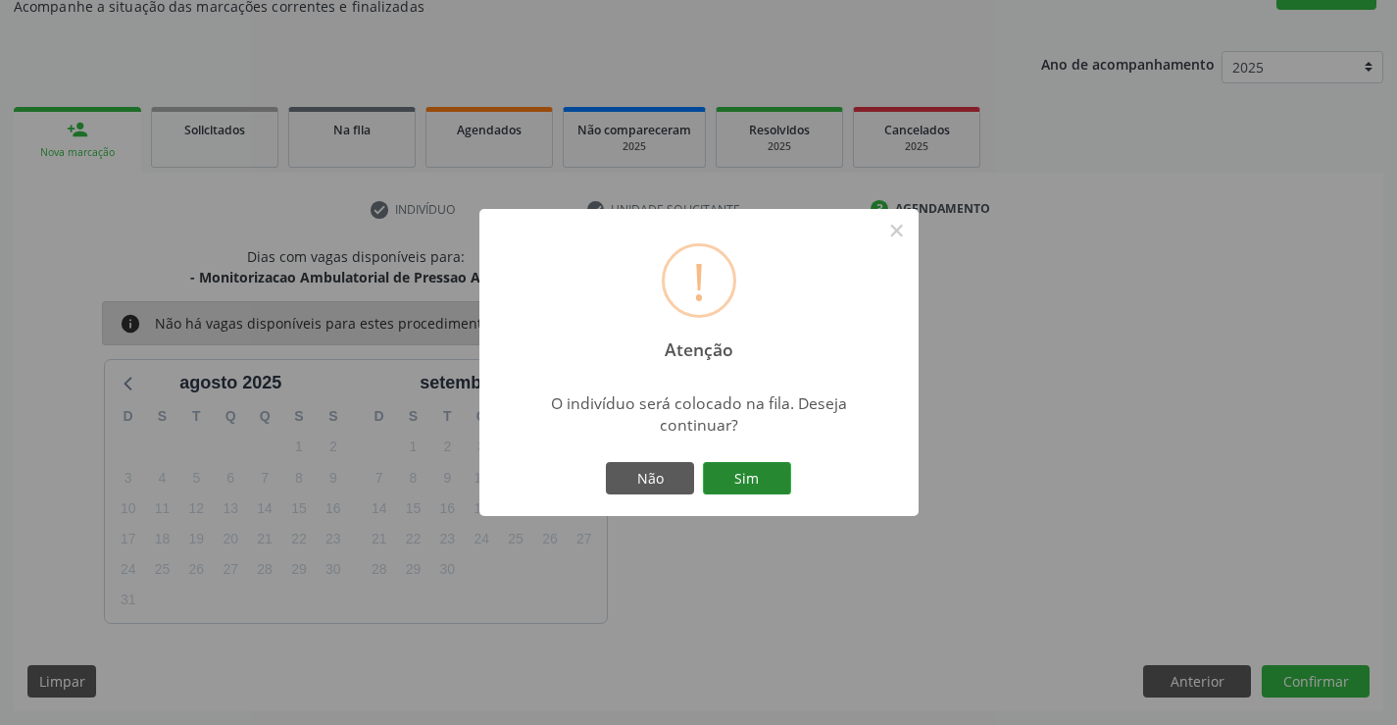
click at [751, 472] on button "Sim" at bounding box center [747, 478] width 88 height 33
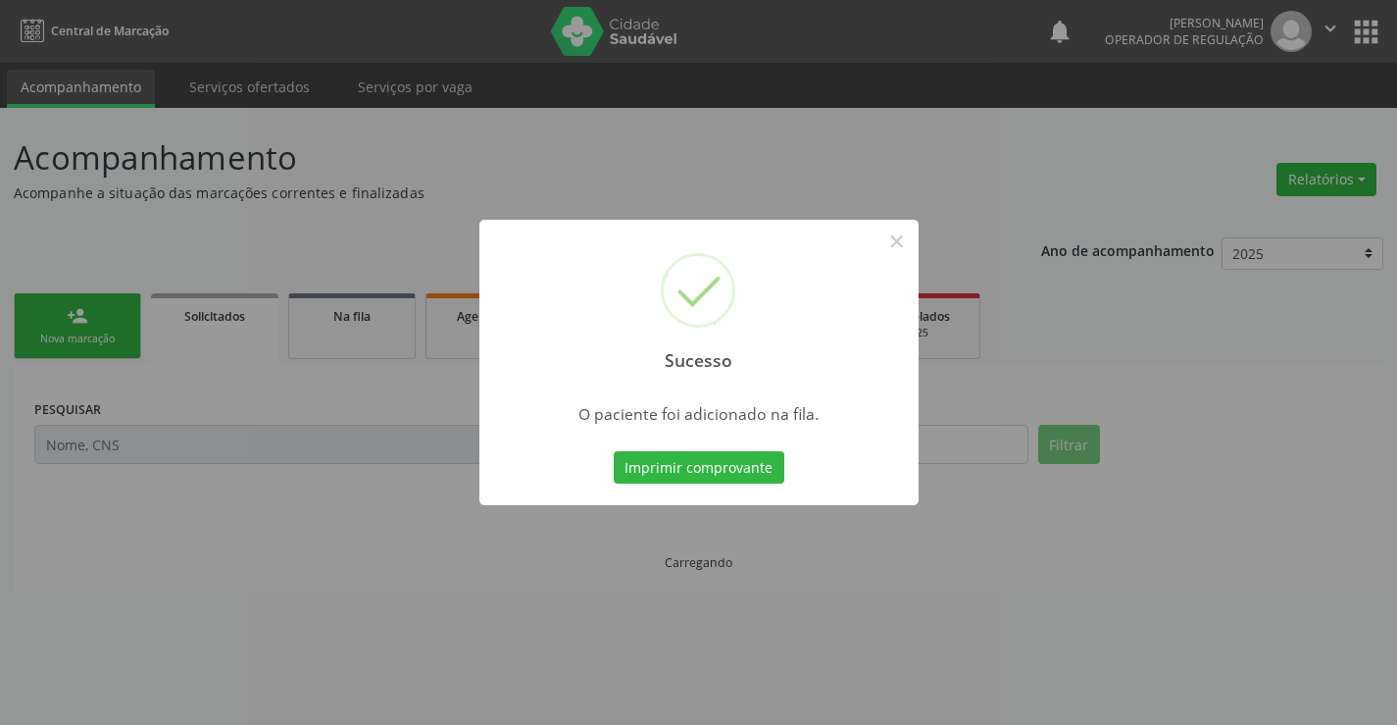
scroll to position [0, 0]
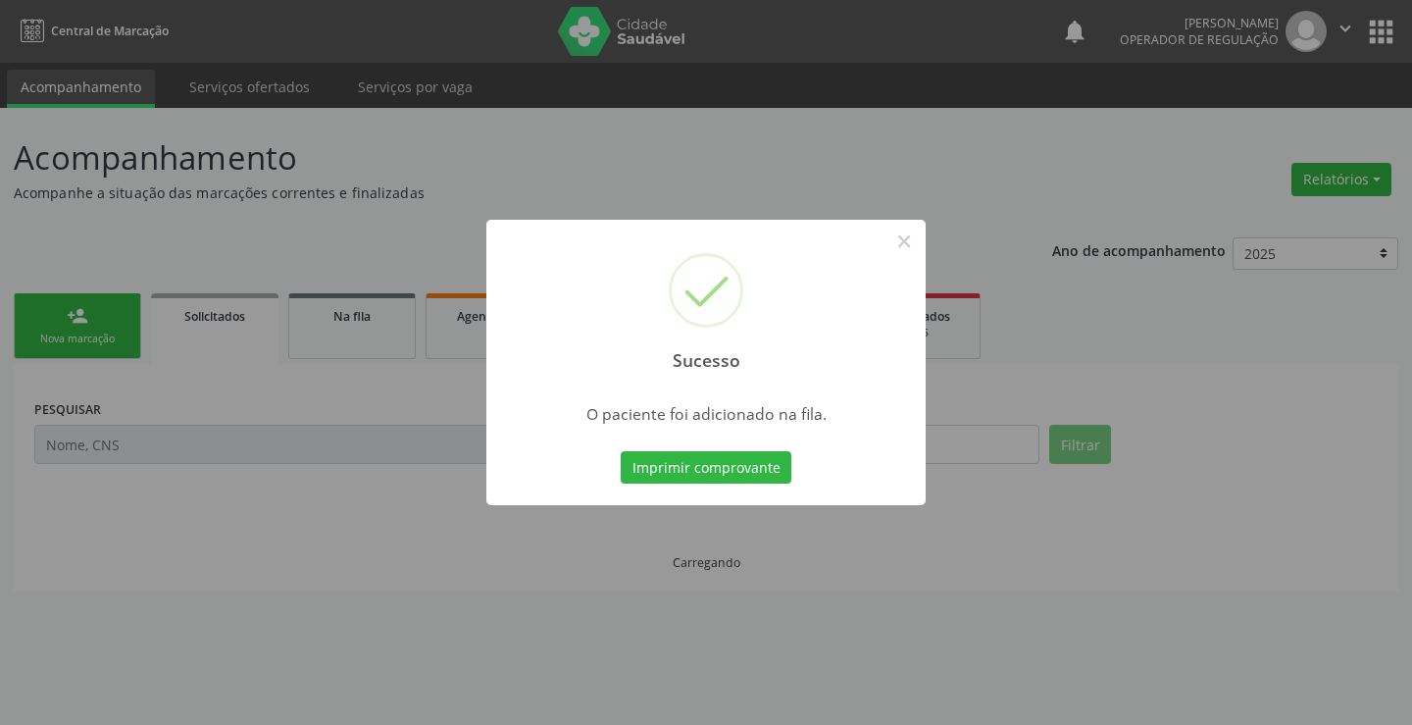
click at [751, 472] on button "Imprimir comprovante" at bounding box center [706, 467] width 171 height 33
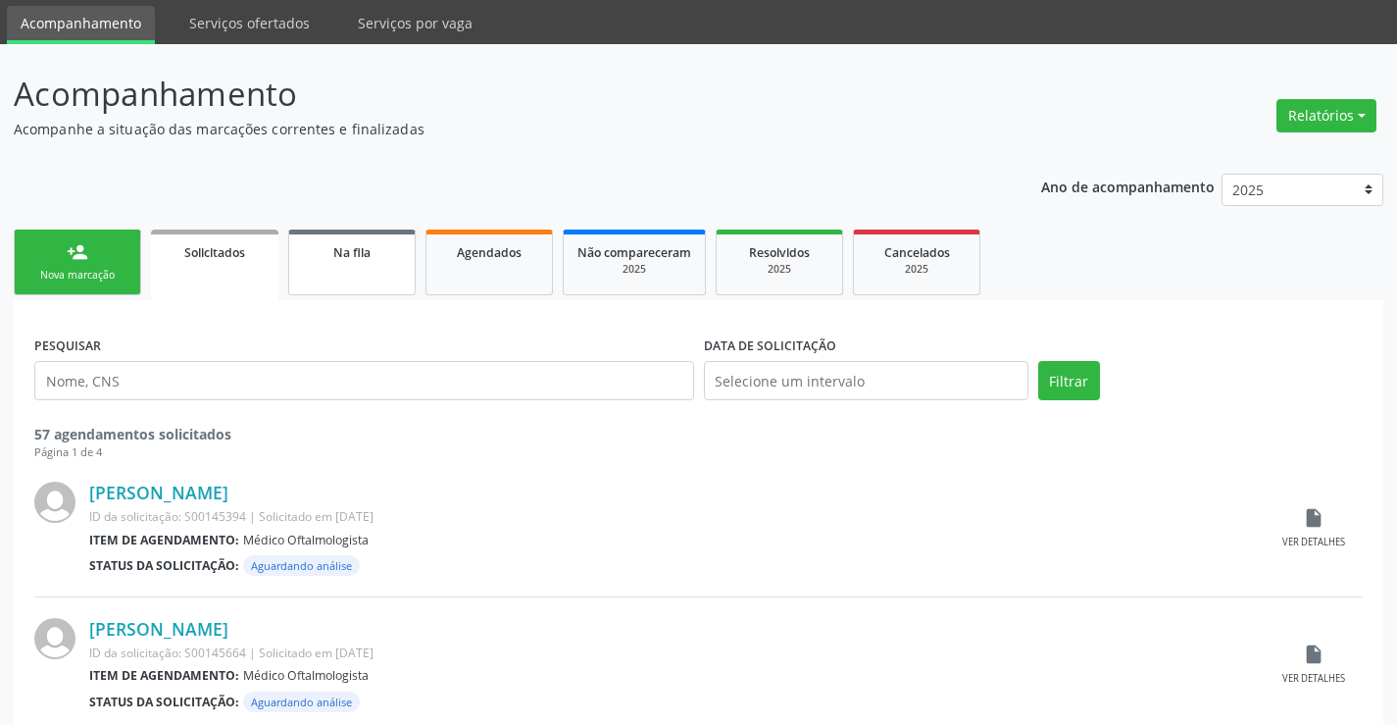
scroll to position [98, 0]
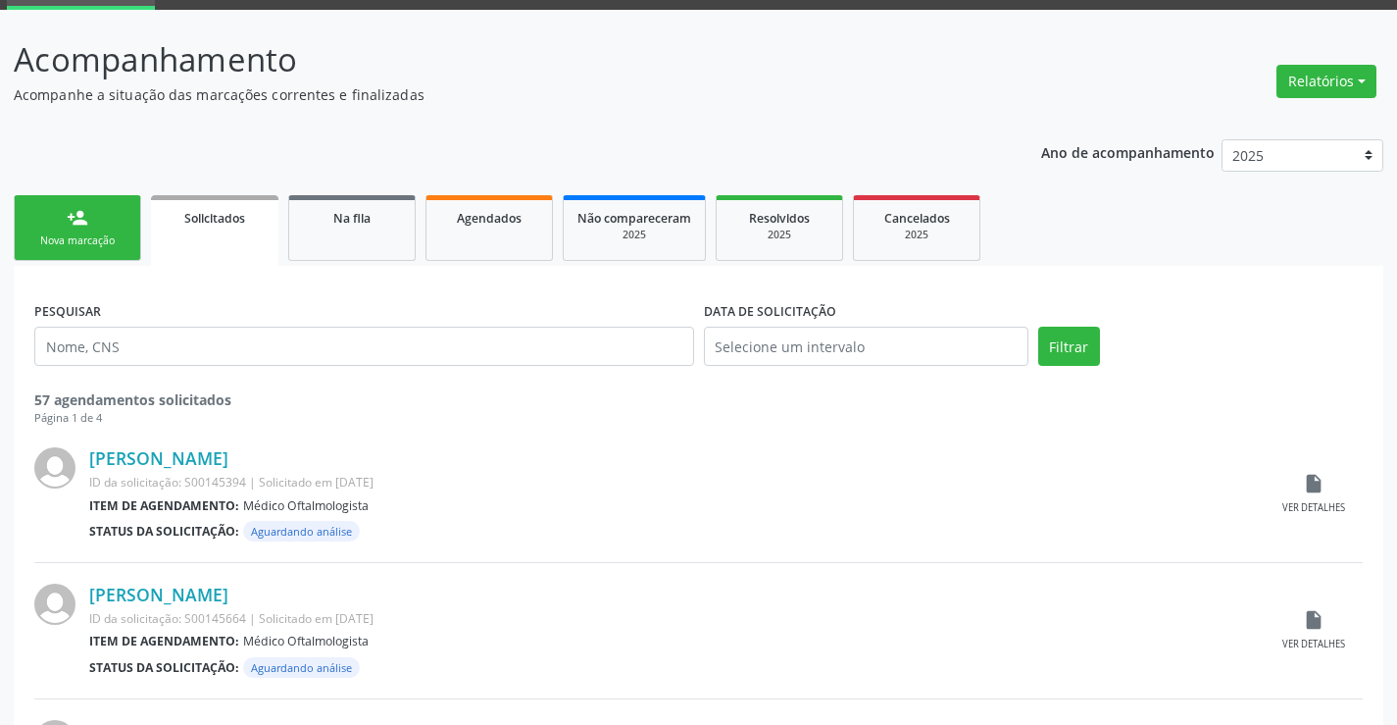
click at [106, 222] on link "person_add Nova marcação" at bounding box center [77, 228] width 127 height 66
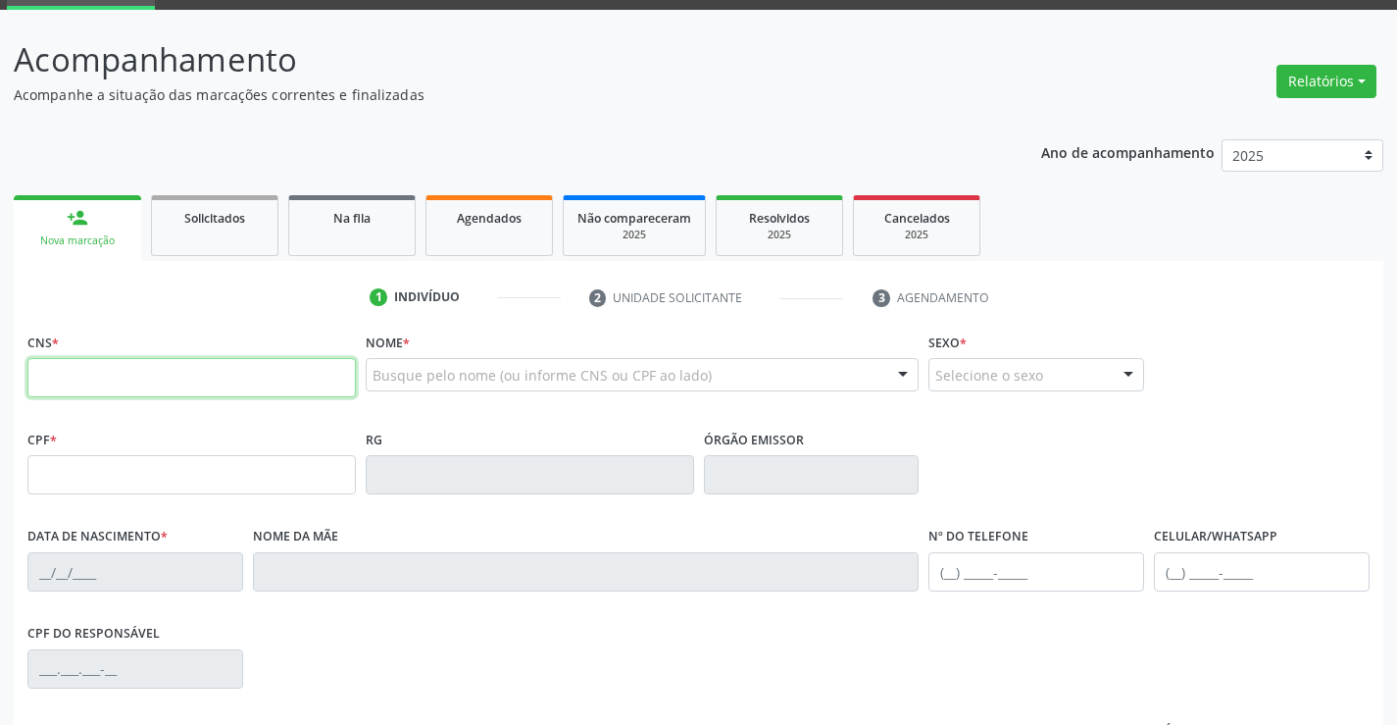
click at [98, 377] on input "text" at bounding box center [191, 377] width 329 height 39
type input "706 0053 9609 7349"
type input "437899937"
type input "02/10/1977"
type input "(74) 98859-4290"
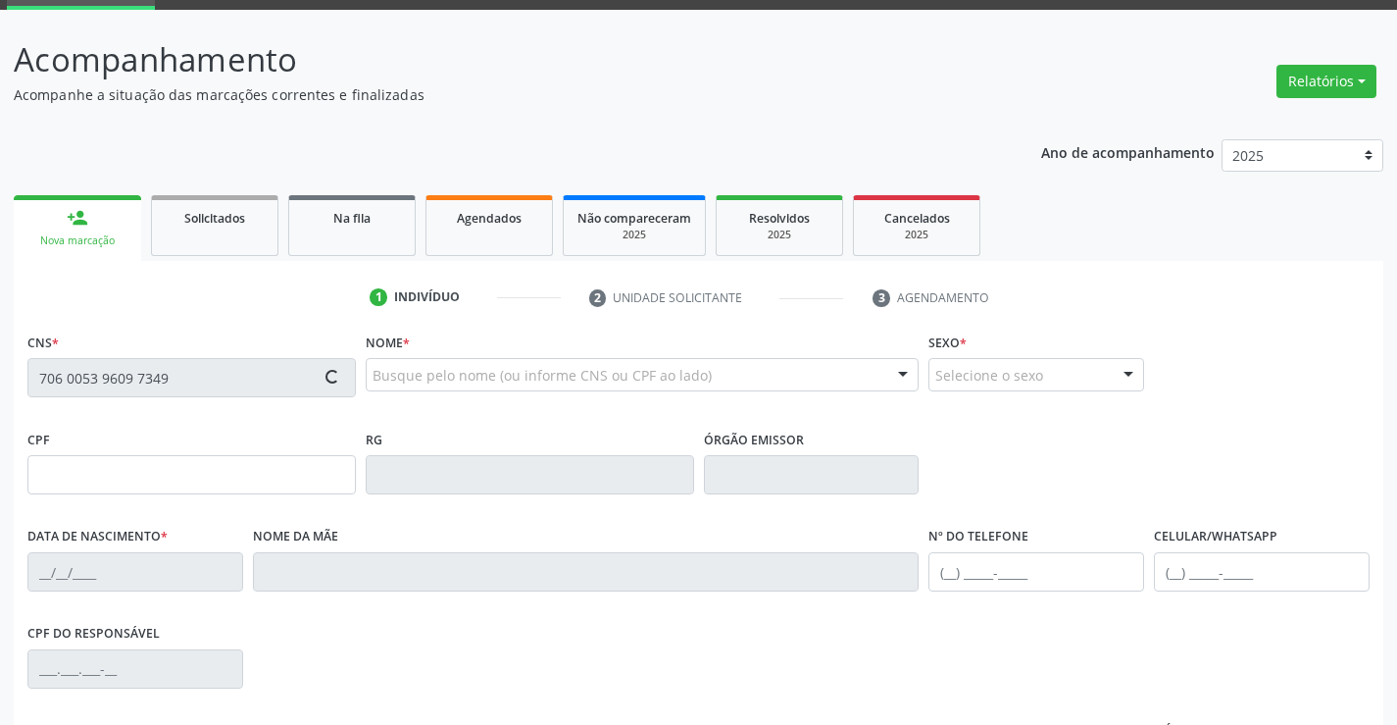
type input "(74) 98859-4290"
type input "319.694.928-13"
type input "S/N"
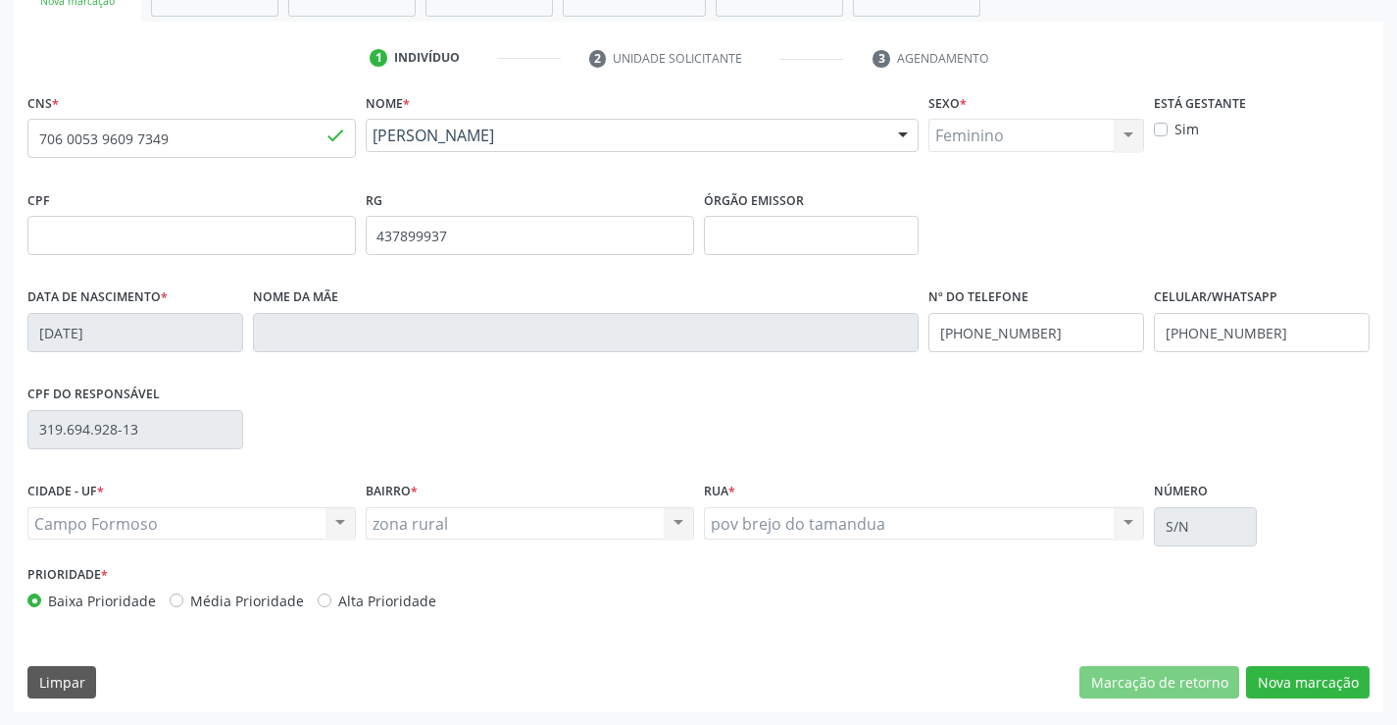
scroll to position [338, 0]
click at [1307, 688] on button "Nova marcação" at bounding box center [1308, 681] width 124 height 33
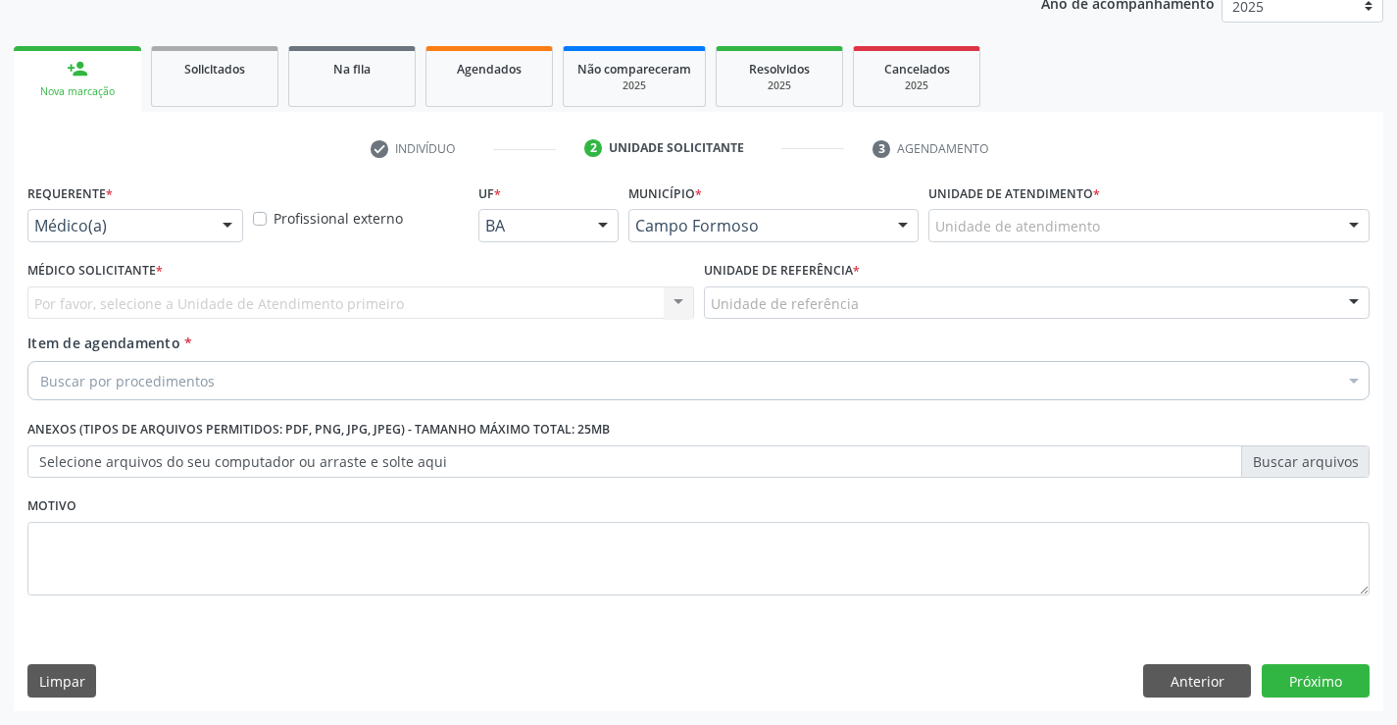
scroll to position [247, 0]
click at [196, 215] on div "Médico(a)" at bounding box center [135, 225] width 216 height 33
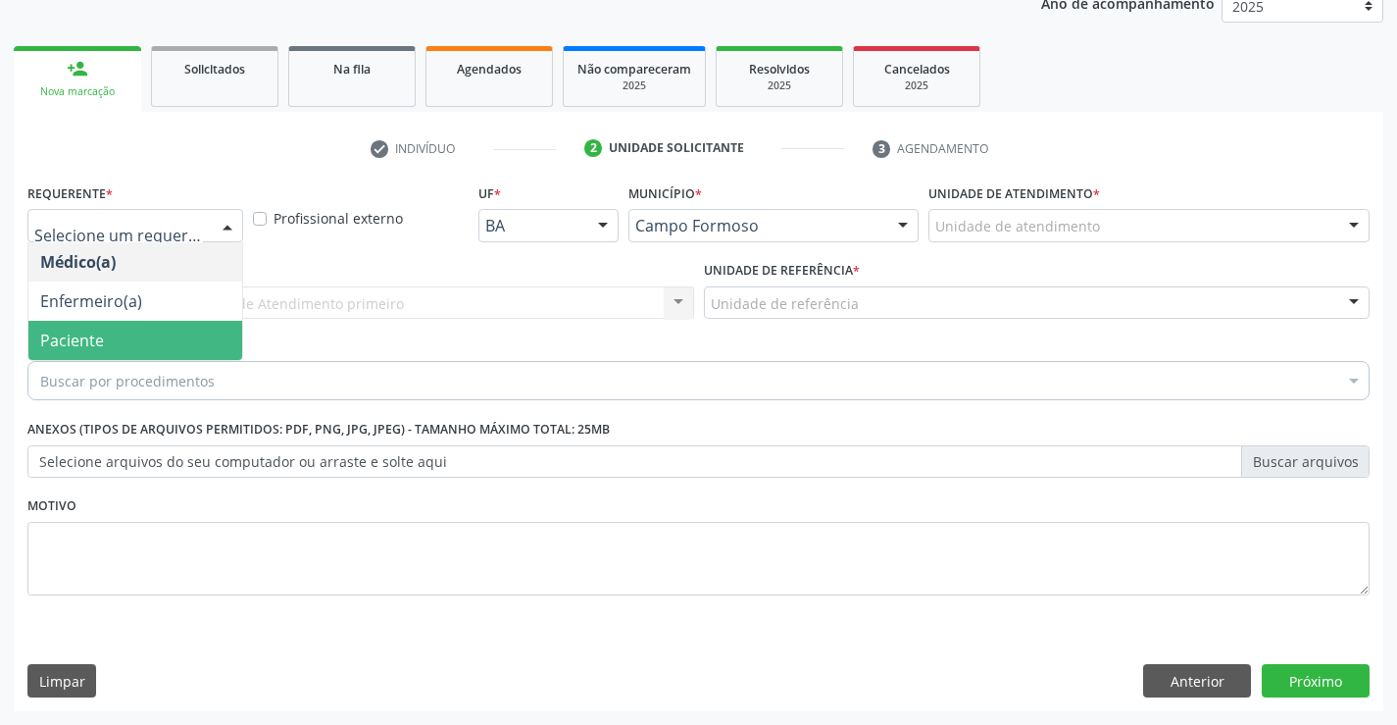
drag, startPoint x: 124, startPoint y: 341, endPoint x: 146, endPoint y: 302, distance: 45.2
click at [124, 338] on span "Paciente" at bounding box center [135, 340] width 214 height 39
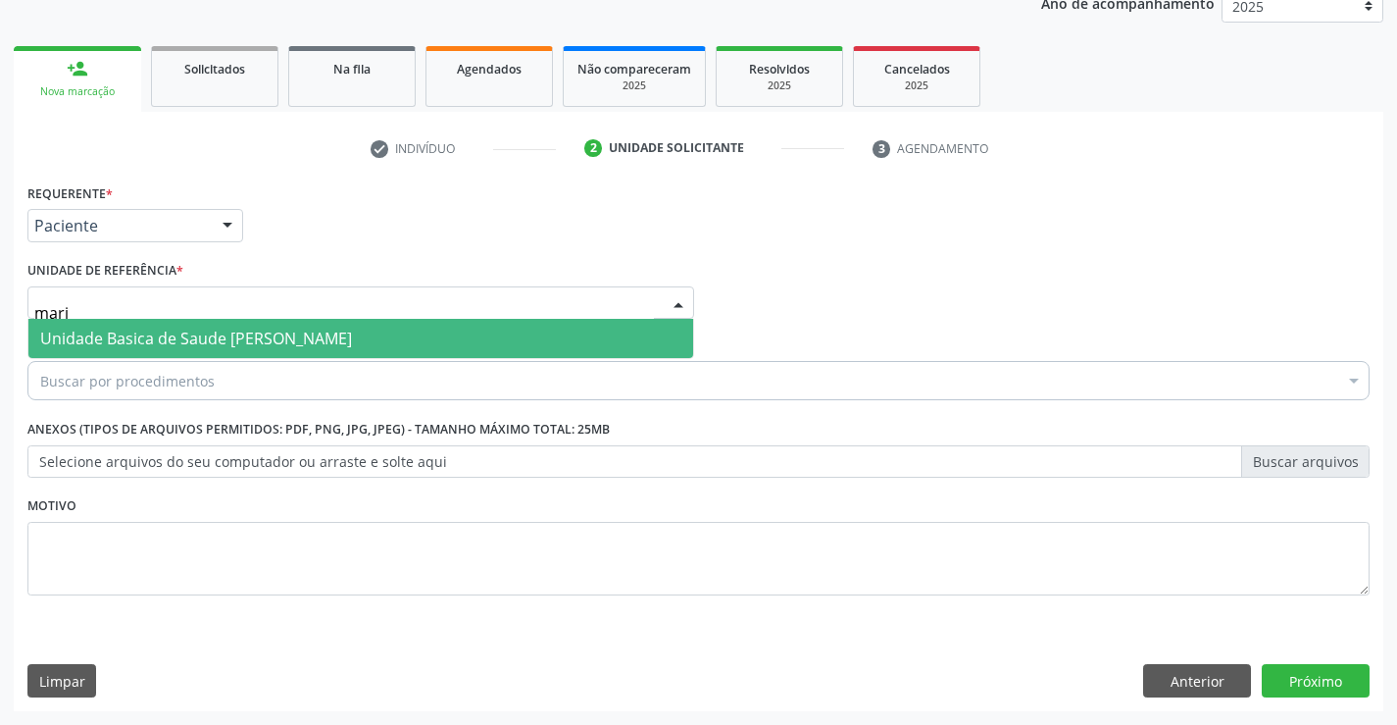
type input "maria"
click at [284, 340] on span "Unidade Basica de Saude [PERSON_NAME]" at bounding box center [196, 339] width 312 height 22
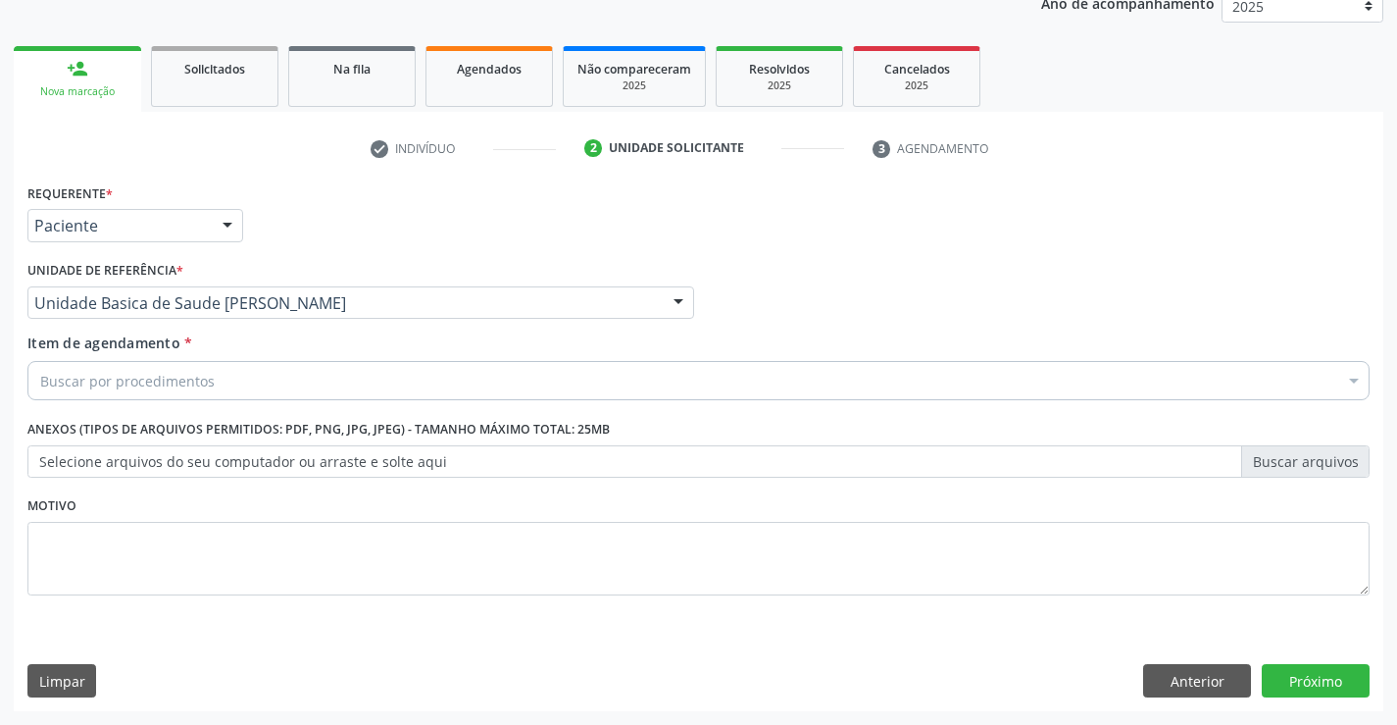
click at [270, 384] on div "Buscar por procedimentos" at bounding box center [698, 380] width 1342 height 39
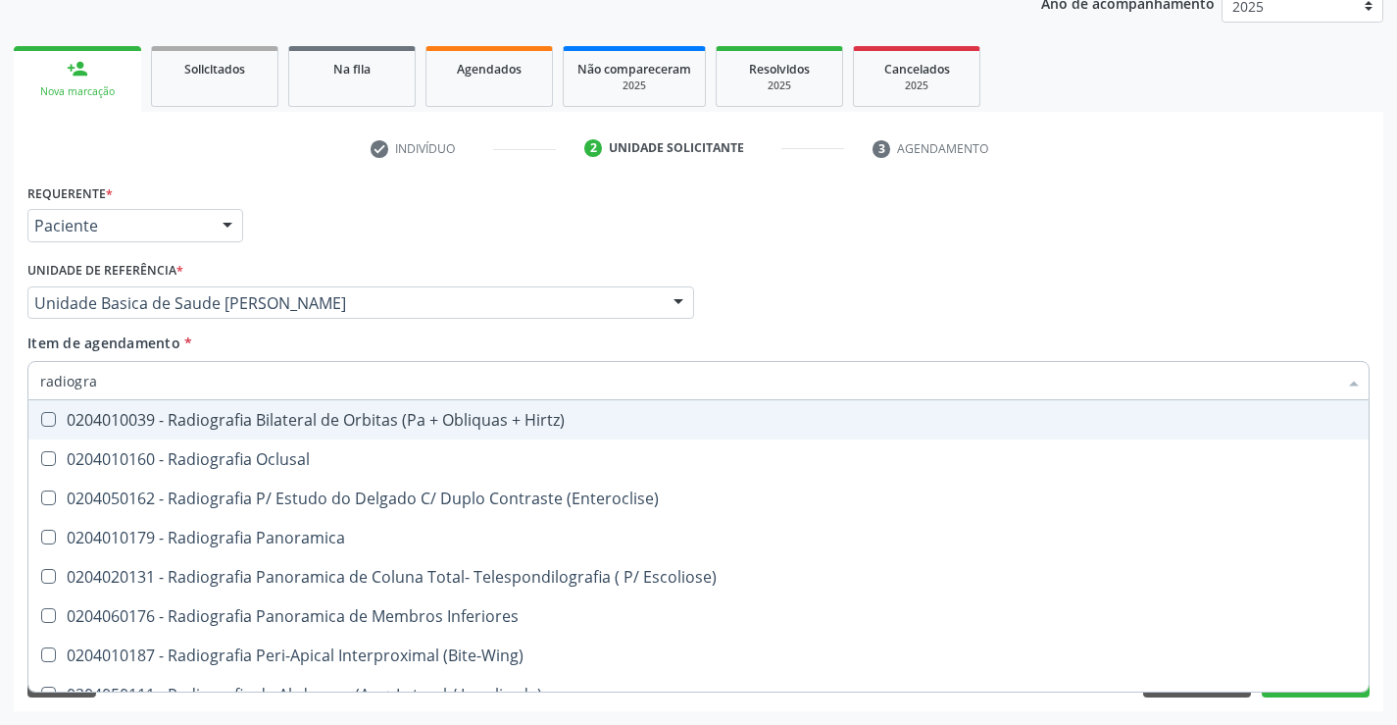
type input "radiograf"
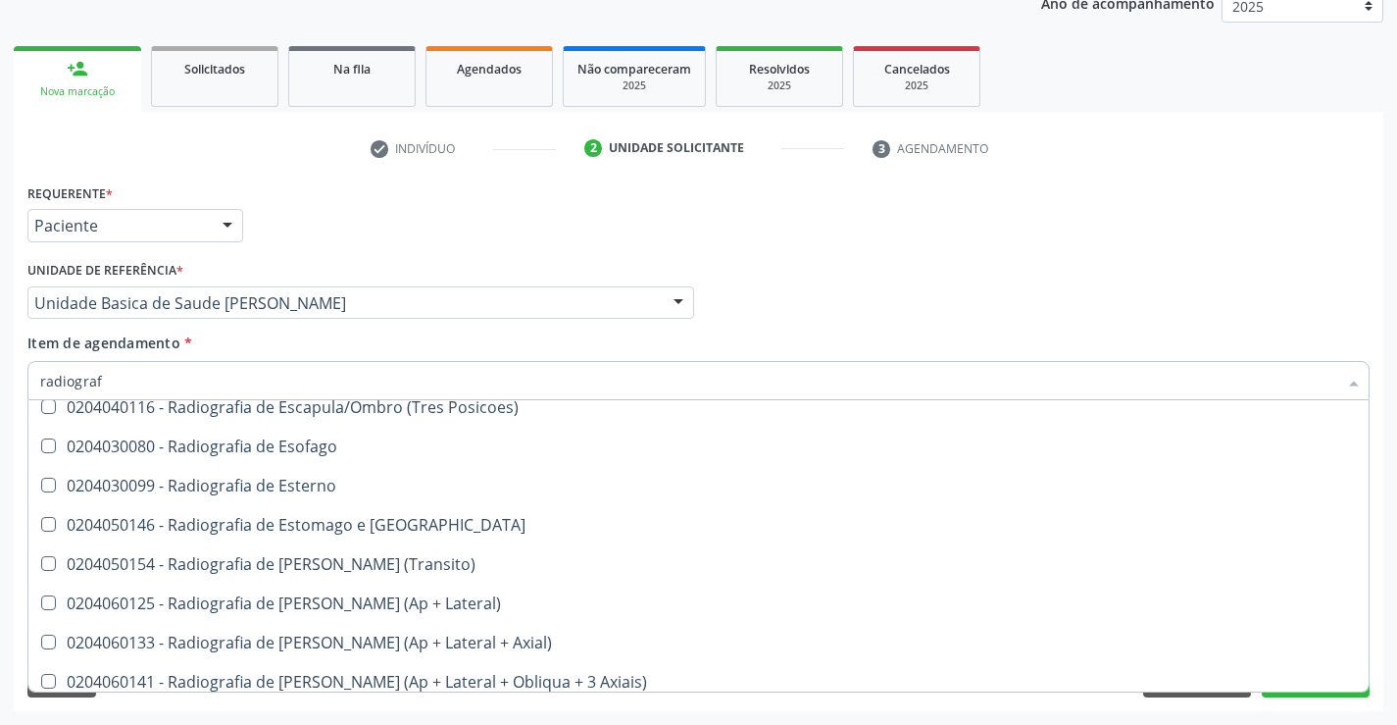
scroll to position [1667, 0]
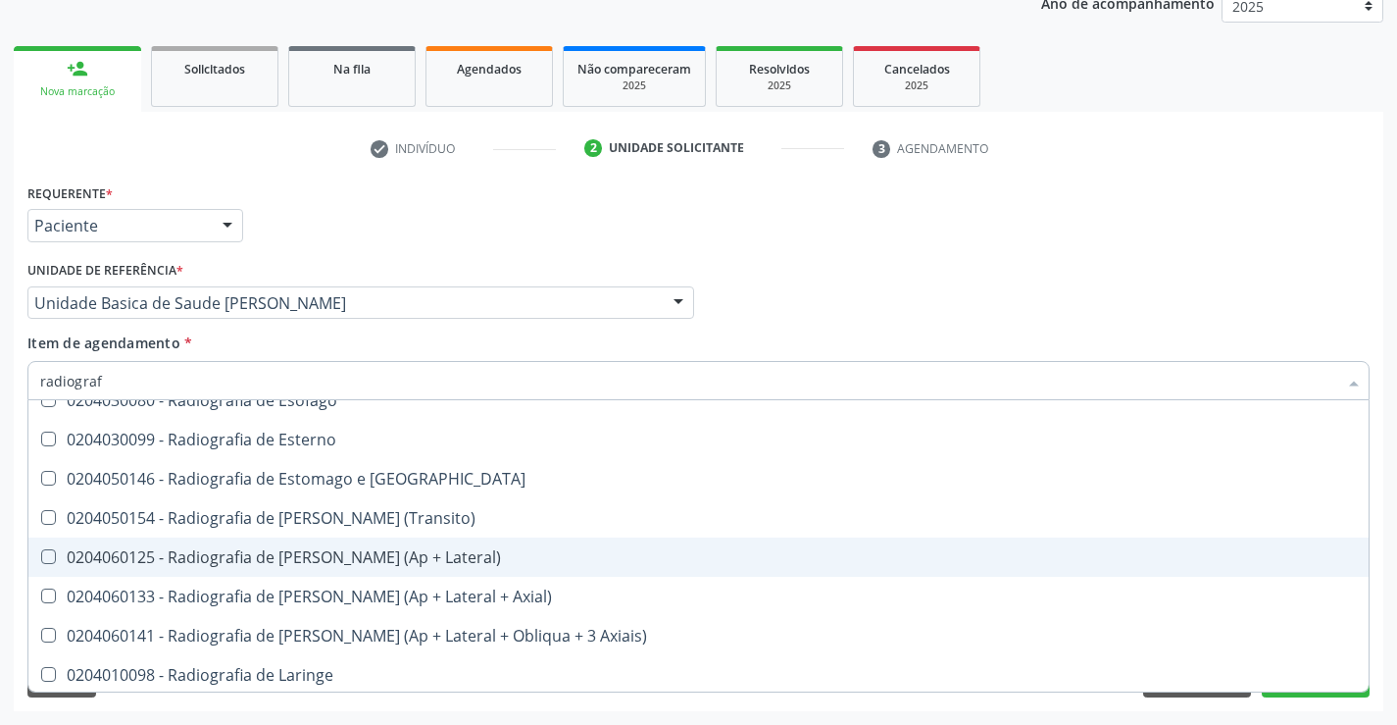
click at [329, 559] on div "0204060125 - Radiografia de Joelho (Ap + Lateral)" at bounding box center [698, 557] width 1317 height 16
checkbox Lateral\) "true"
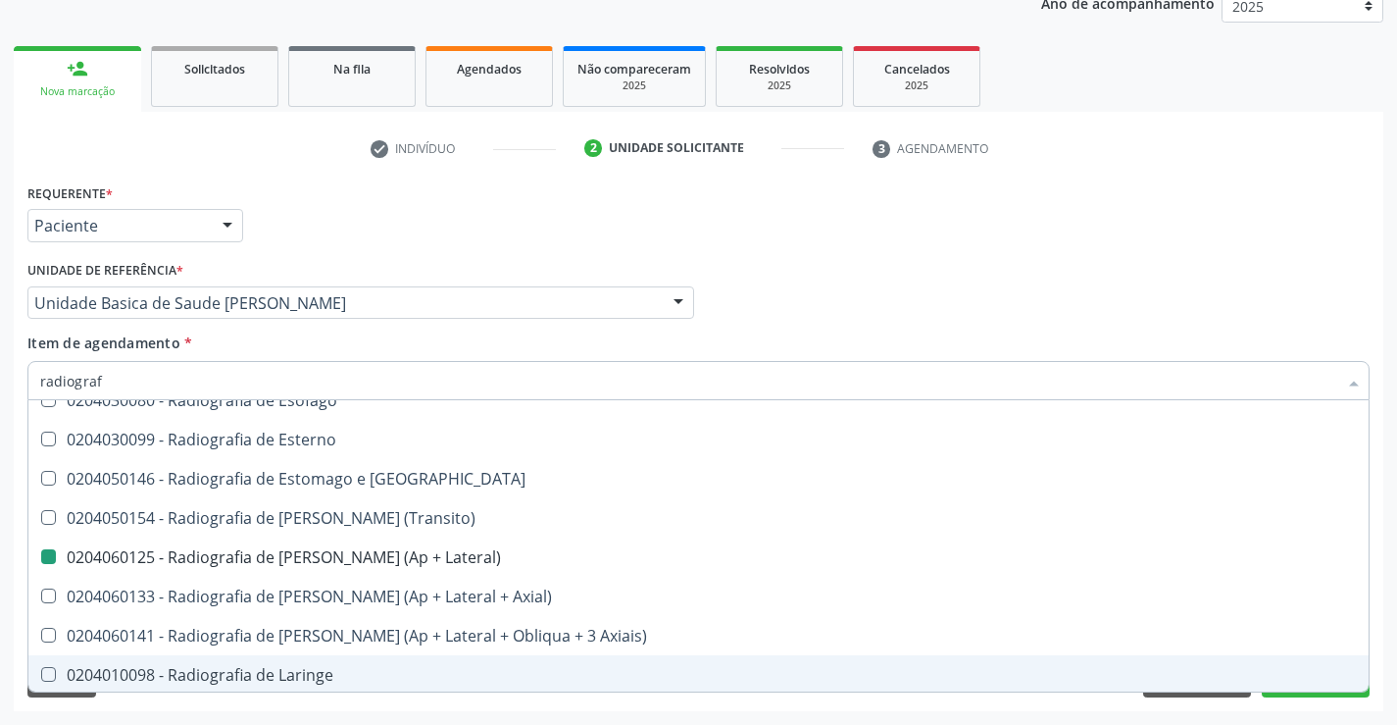
click at [464, 713] on div "Acompanhamento Acompanhe a situação das marcações correntes e finalizadas Relat…" at bounding box center [698, 293] width 1397 height 864
checkbox Oclusal "true"
checkbox Lateral\) "false"
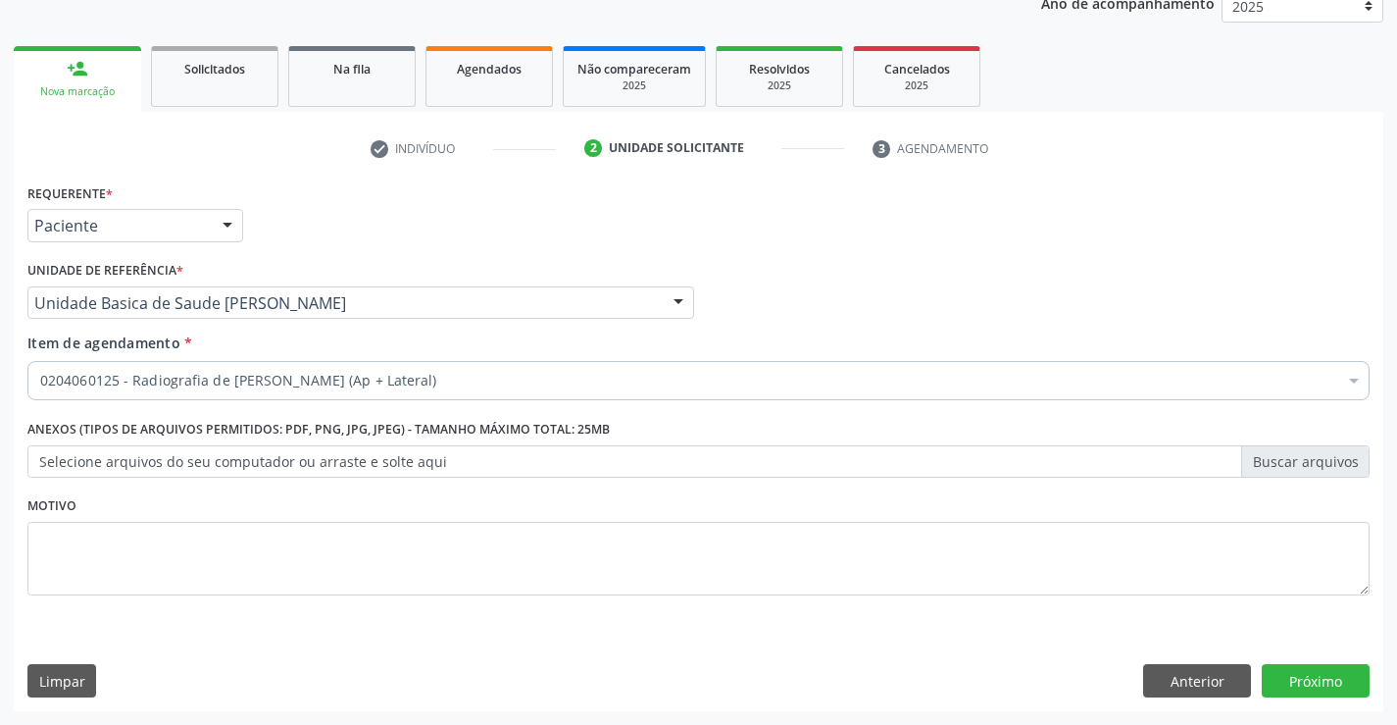
scroll to position [0, 0]
click at [1314, 674] on button "Próximo" at bounding box center [1316, 680] width 108 height 33
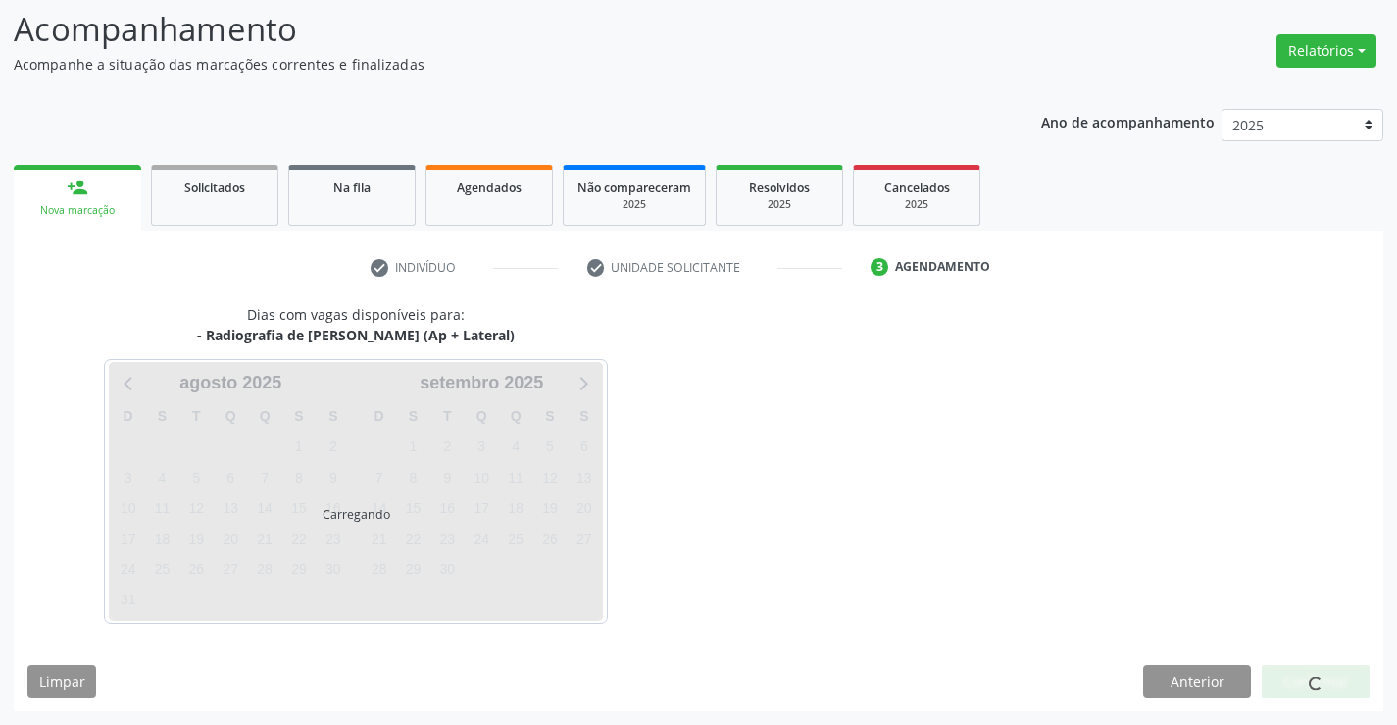
scroll to position [128, 0]
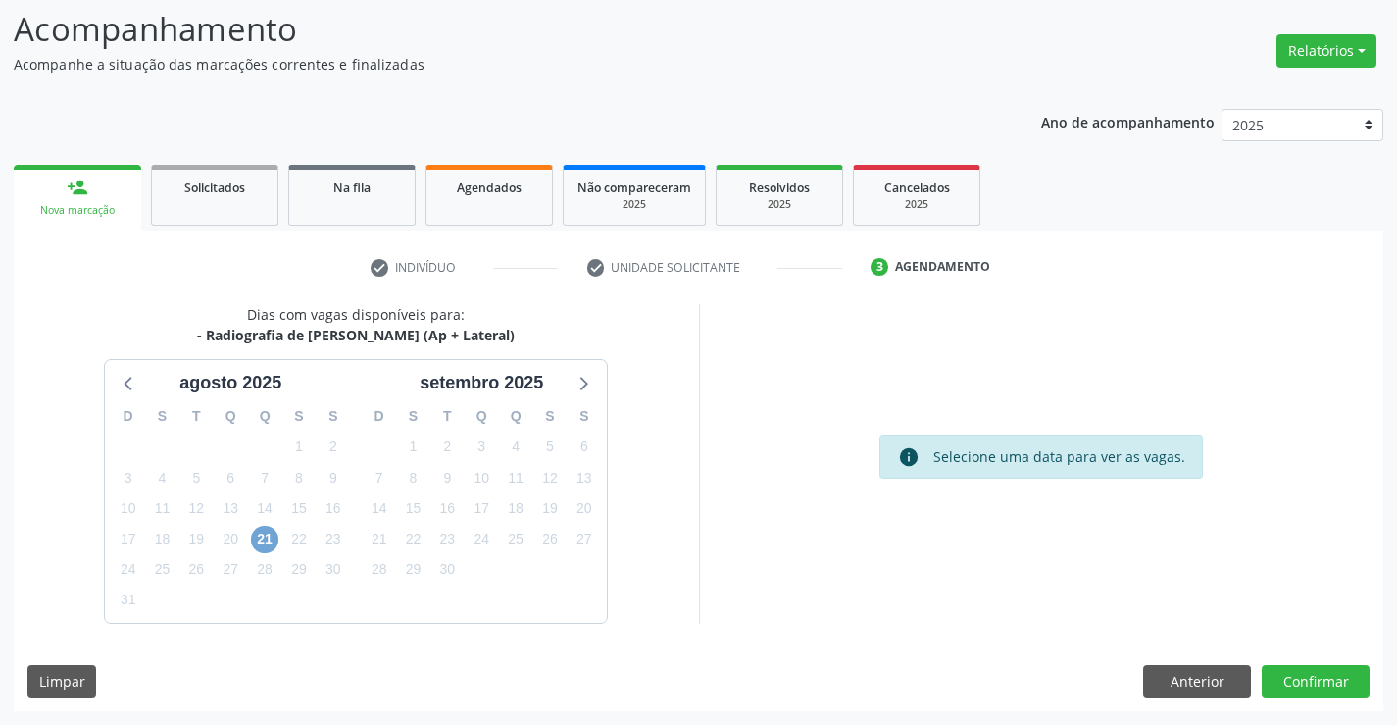
click at [267, 536] on span "21" at bounding box center [264, 539] width 27 height 27
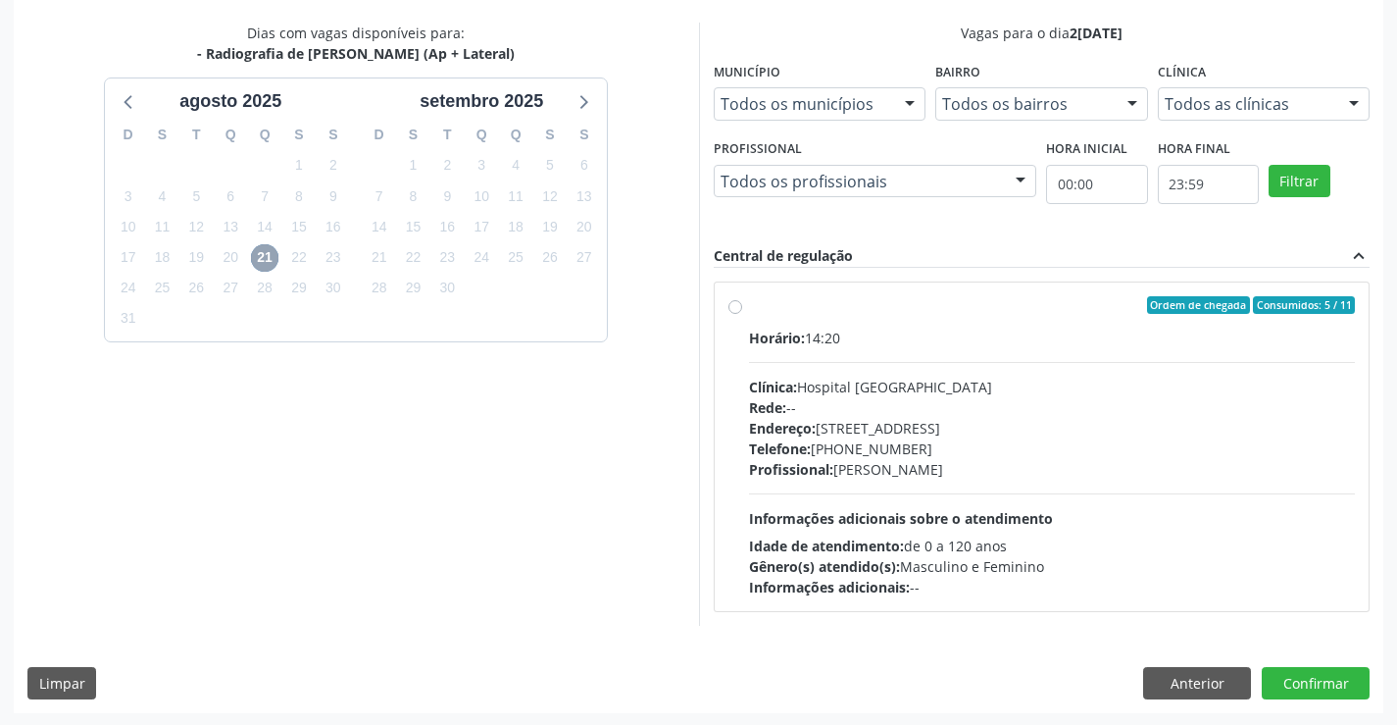
scroll to position [412, 0]
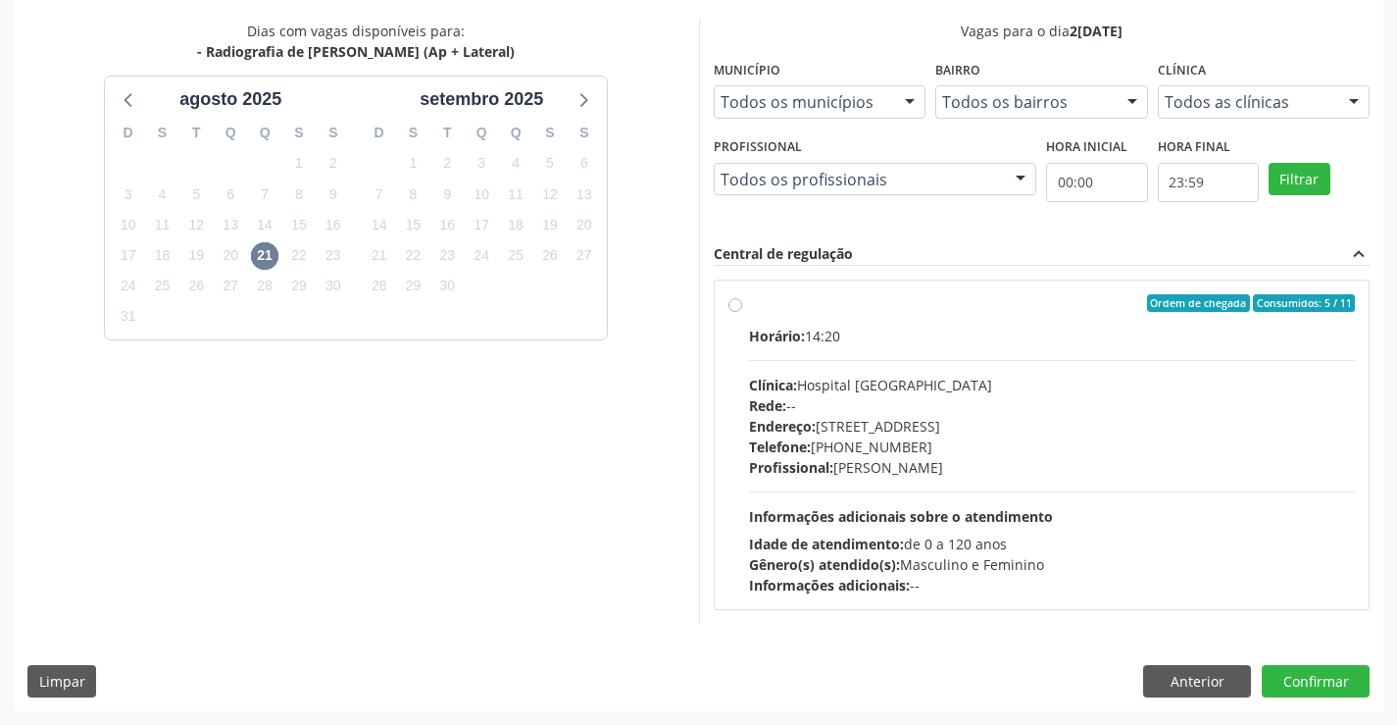
click at [749, 302] on label "Ordem de chegada Consumidos: 5 / 11 Horário: 14:20 Clínica: Hospital Sao Franci…" at bounding box center [1052, 444] width 607 height 301
click at [734, 302] on input "Ordem de chegada Consumidos: 5 / 11 Horário: 14:20 Clínica: Hospital Sao Franci…" at bounding box center [736, 303] width 14 height 18
radio input "true"
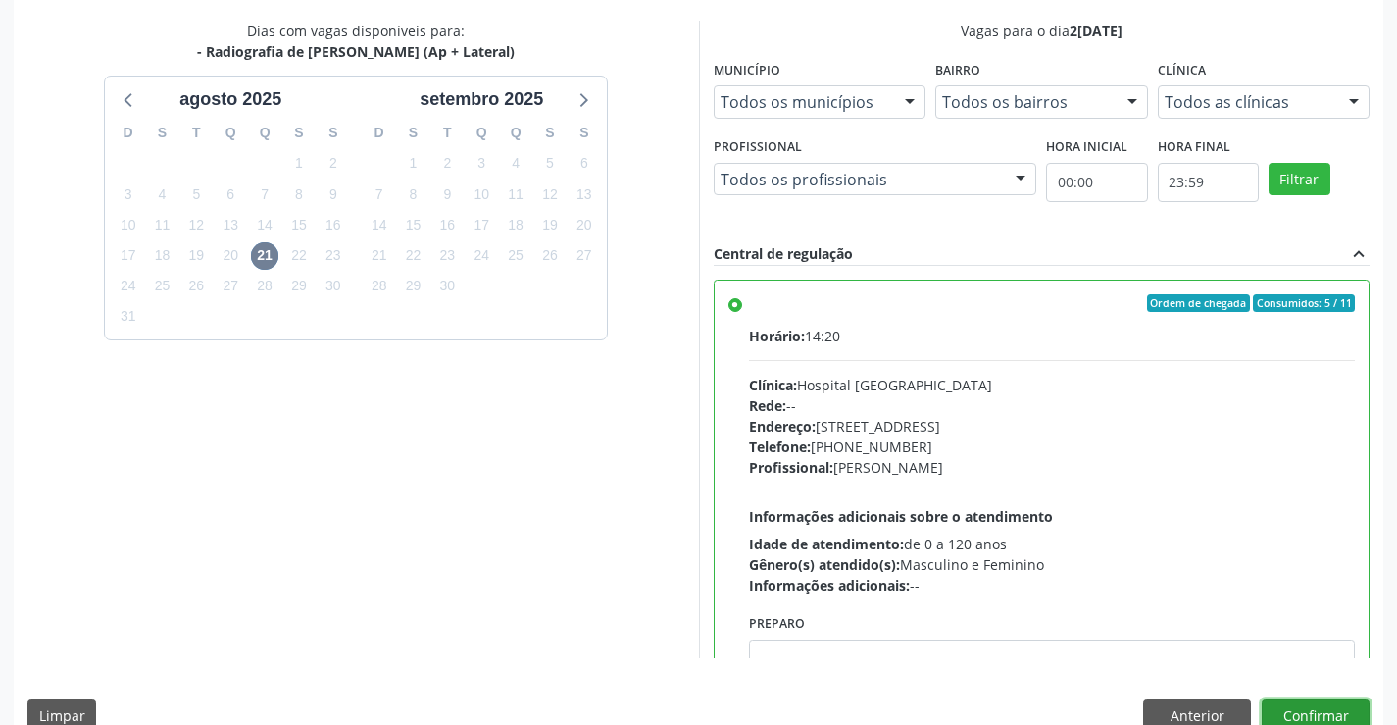
click at [1275, 711] on button "Confirmar" at bounding box center [1316, 715] width 108 height 33
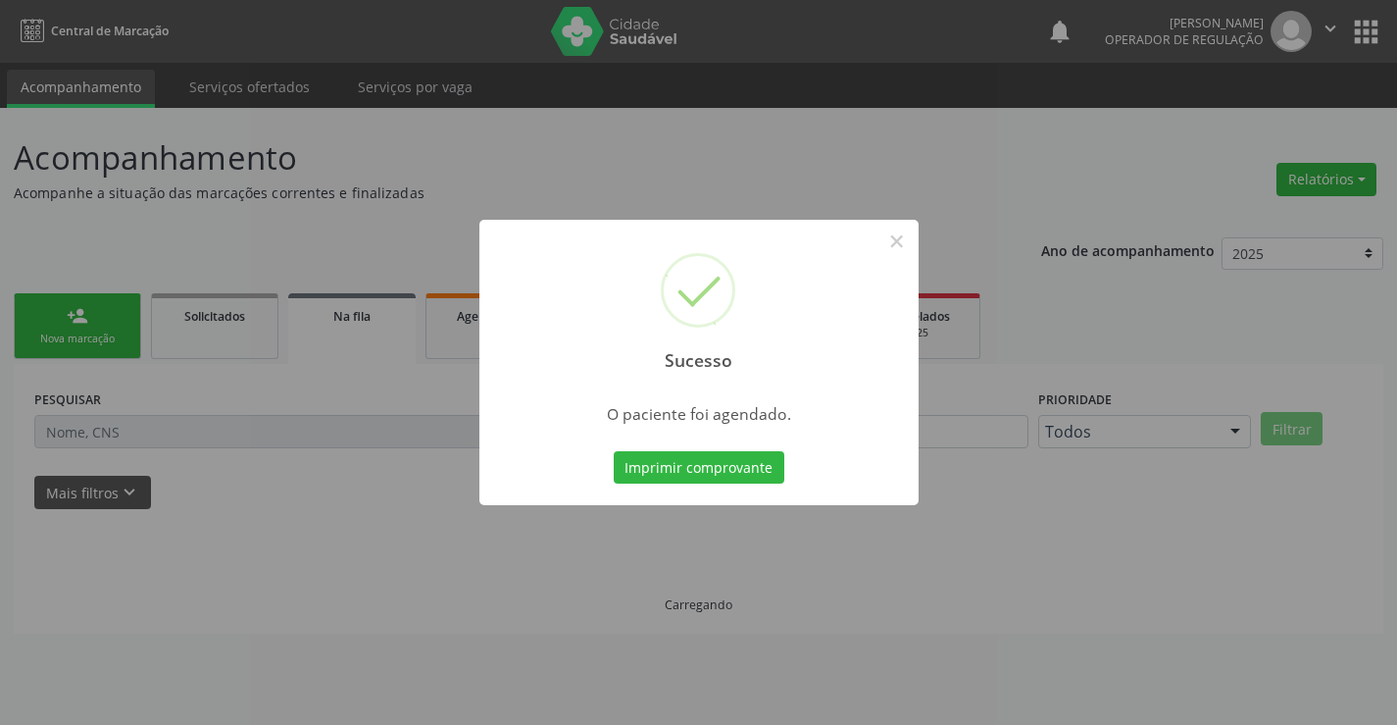
scroll to position [0, 0]
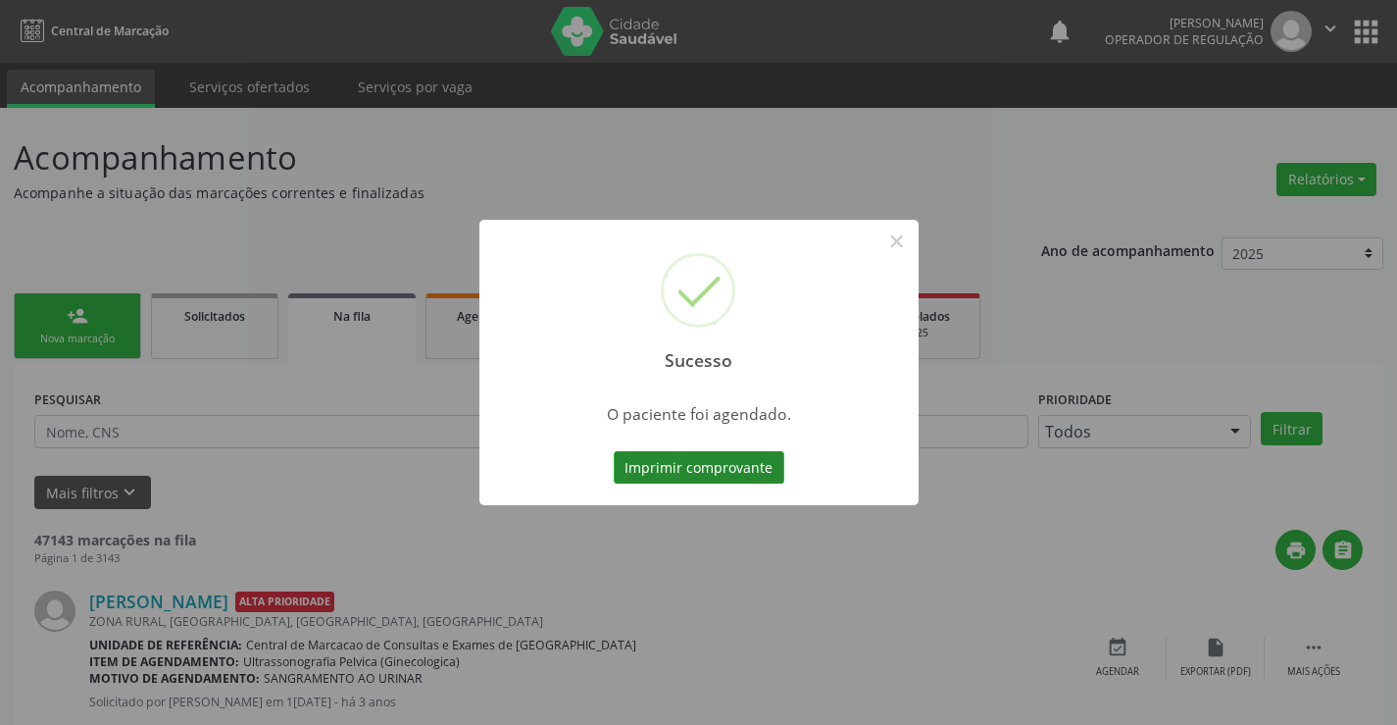
click at [721, 465] on button "Imprimir comprovante" at bounding box center [699, 467] width 171 height 33
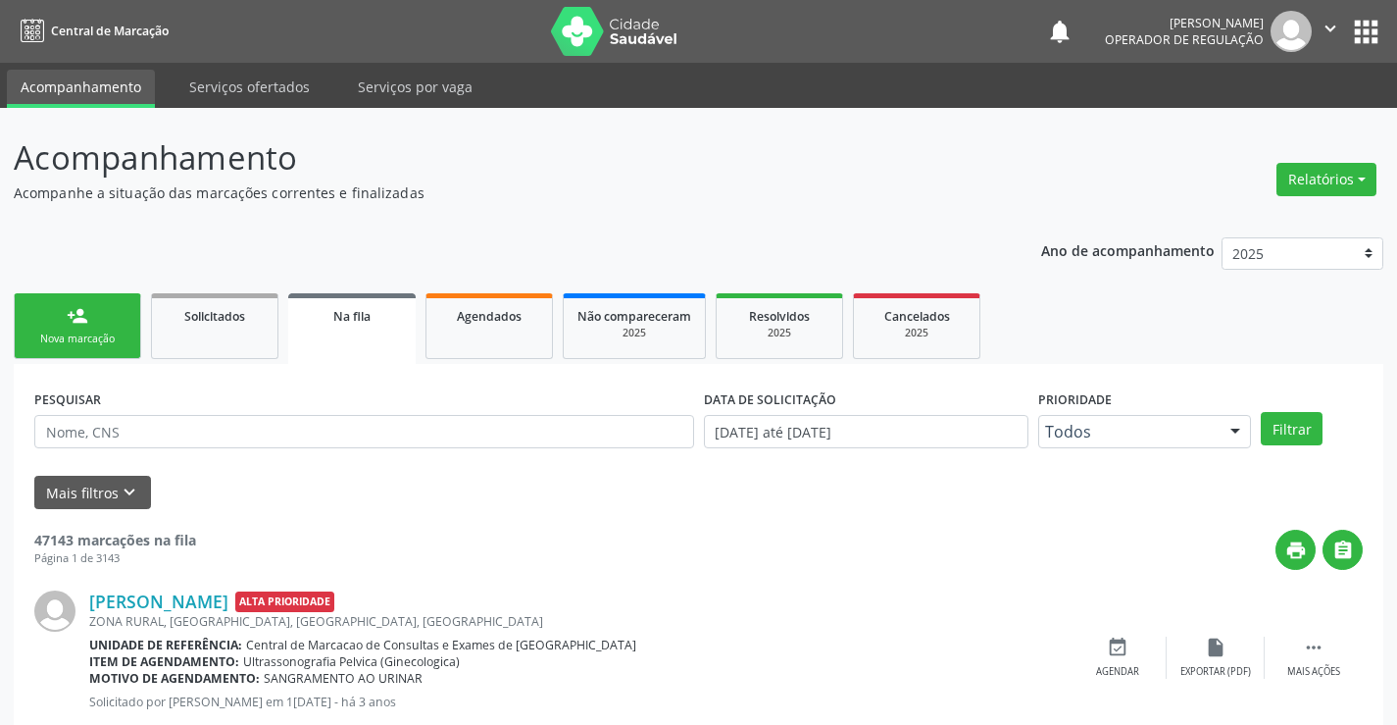
click at [103, 340] on div "Nova marcação" at bounding box center [77, 338] width 98 height 15
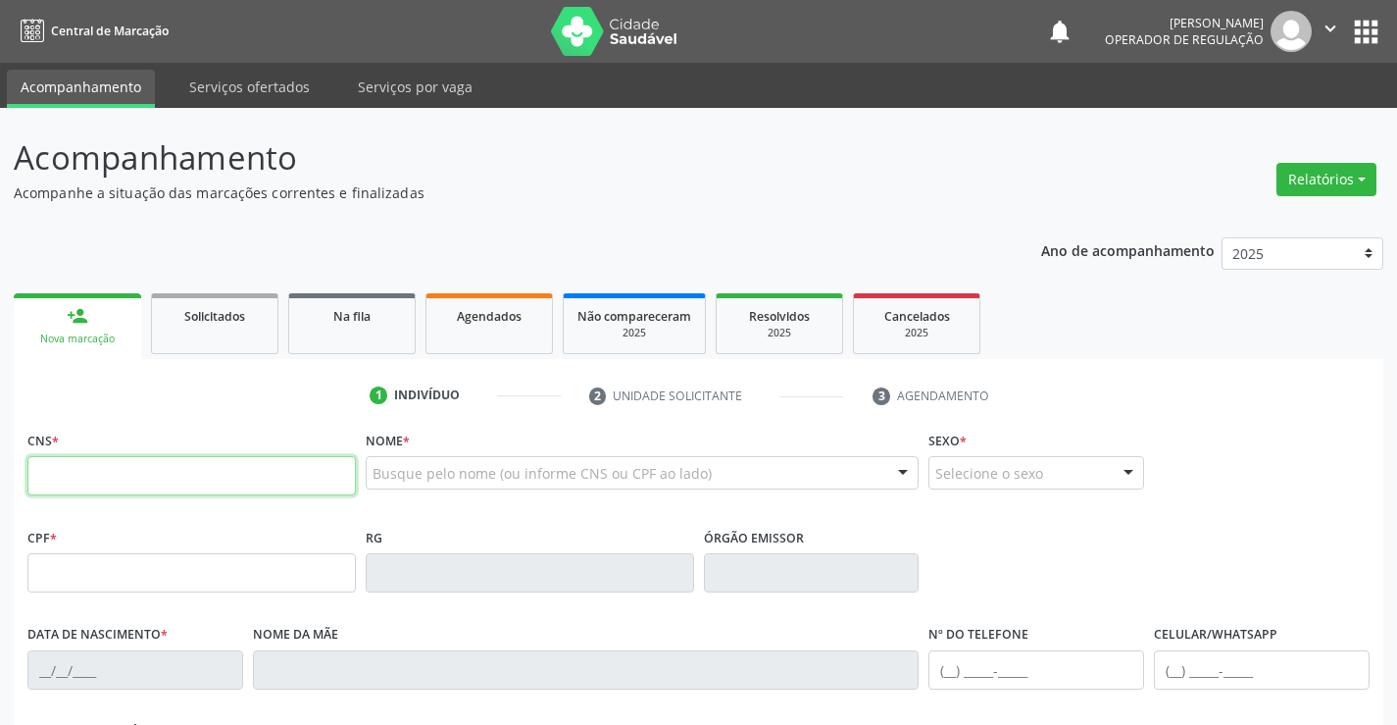
click at [119, 490] on input "text" at bounding box center [191, 475] width 329 height 39
type input "706 0053 9609 7349"
type input "437899937"
type input "02/10/1977"
type input "(74) 98859-4290"
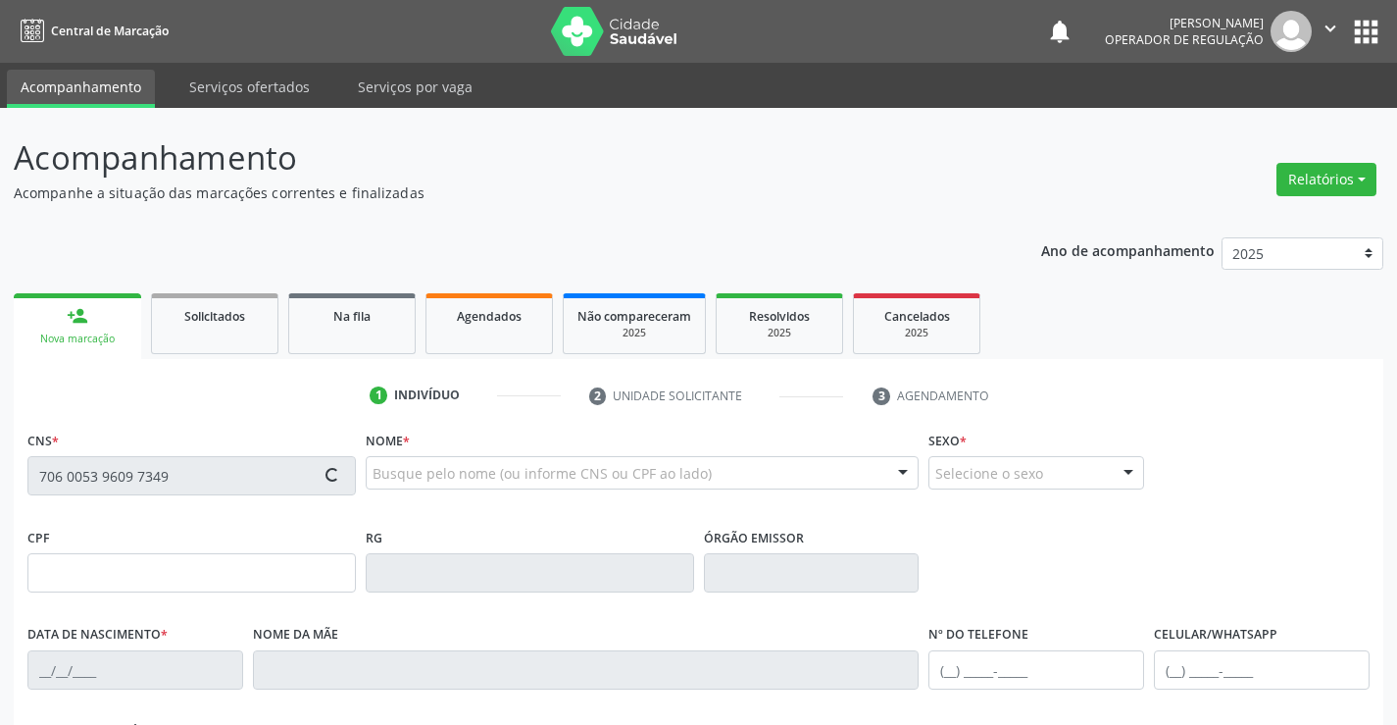
type input "(74) 98859-4290"
type input "319.694.928-13"
type input "S/N"
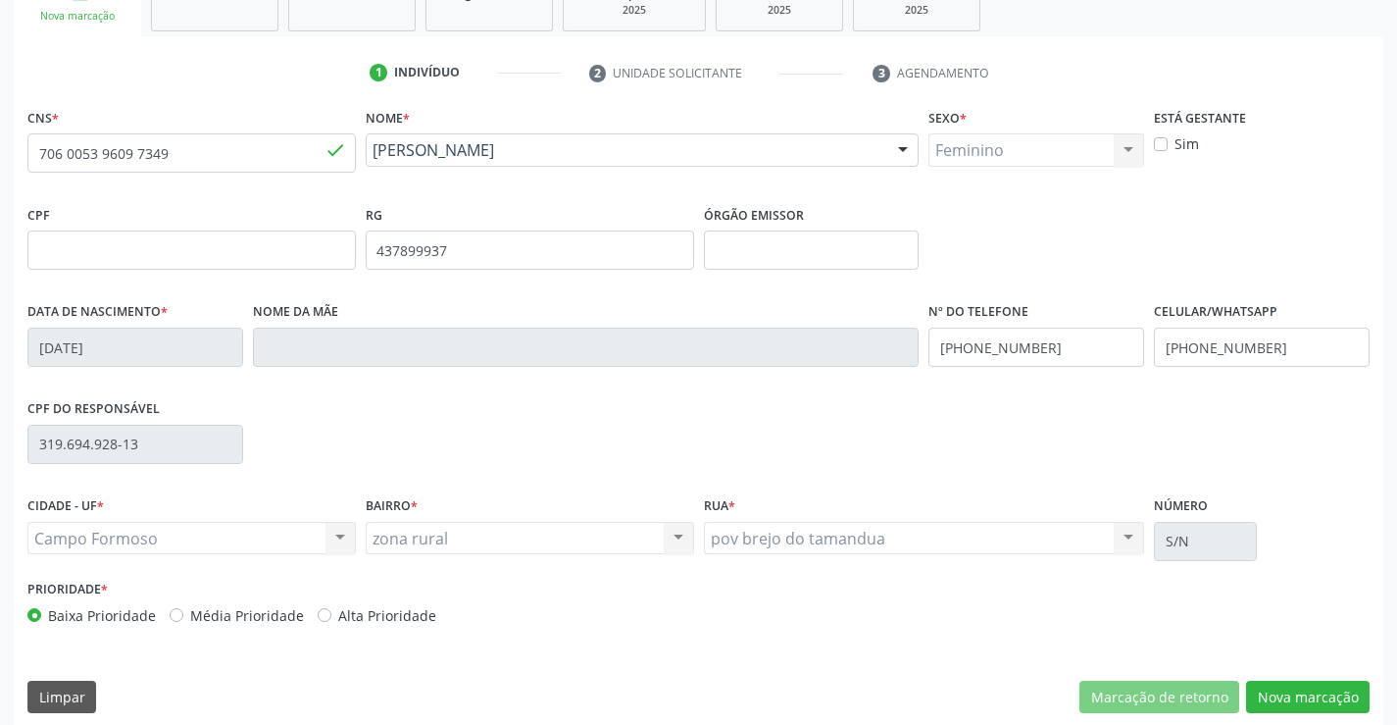
scroll to position [338, 0]
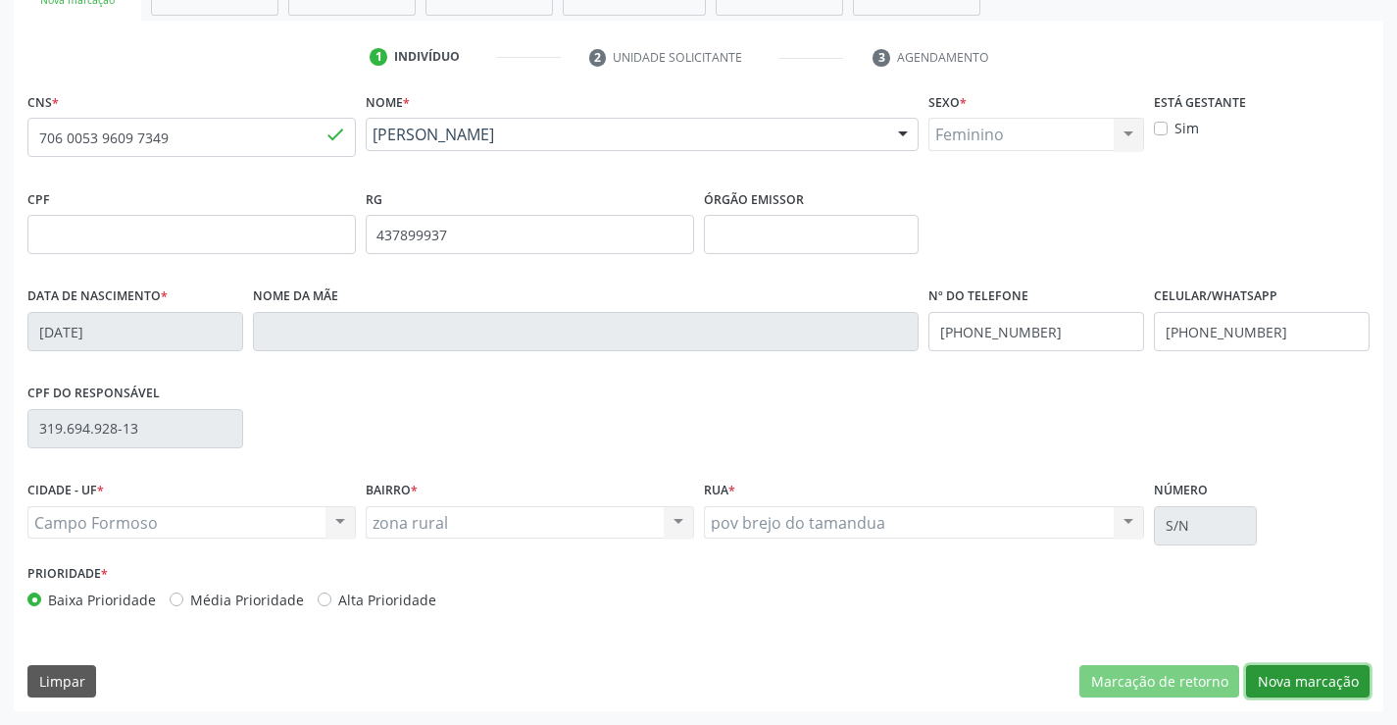
click at [1291, 681] on button "Nova marcação" at bounding box center [1308, 681] width 124 height 33
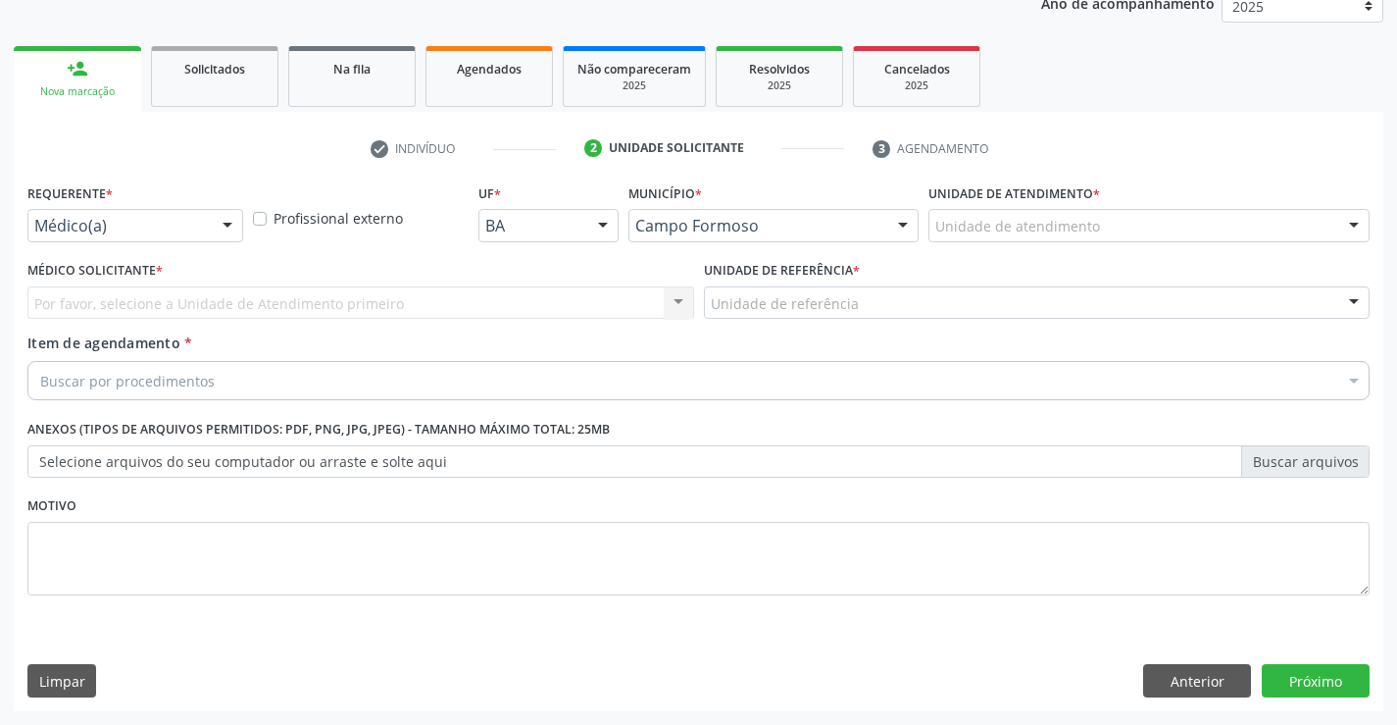
scroll to position [247, 0]
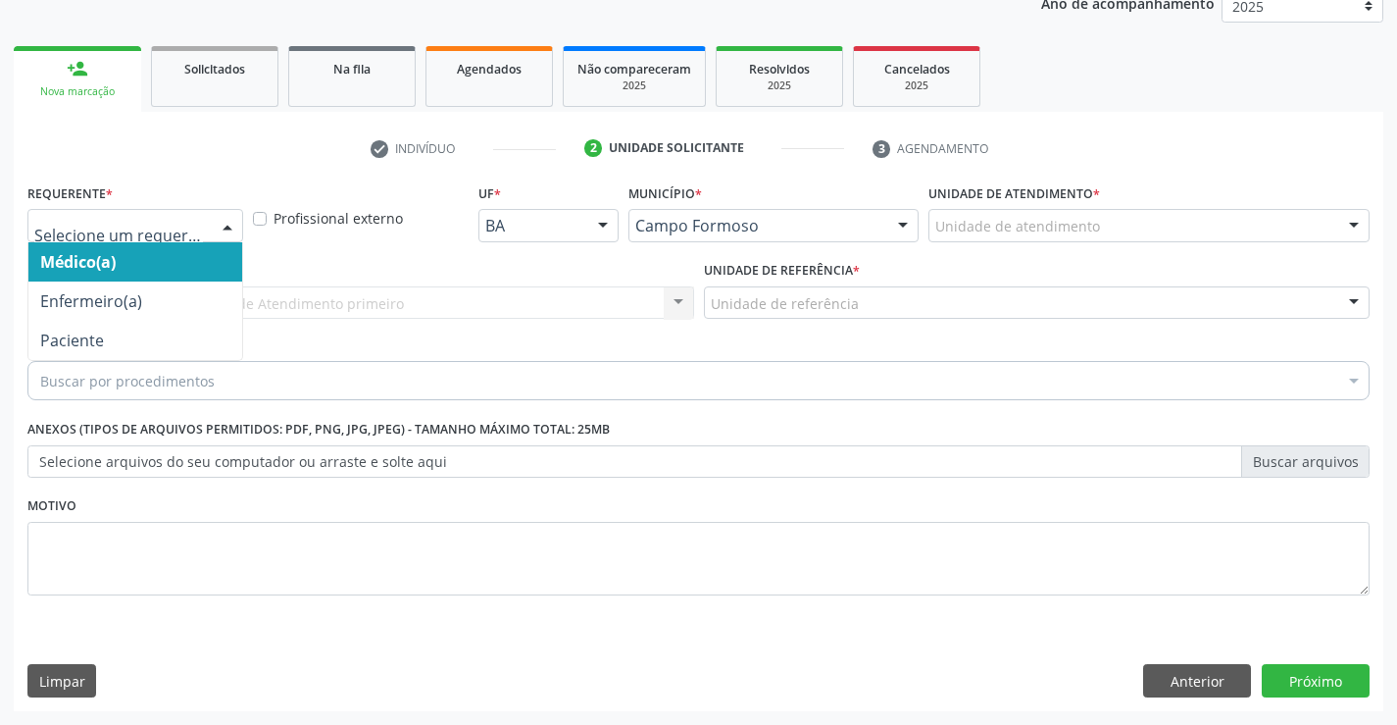
click at [227, 222] on div at bounding box center [227, 226] width 29 height 33
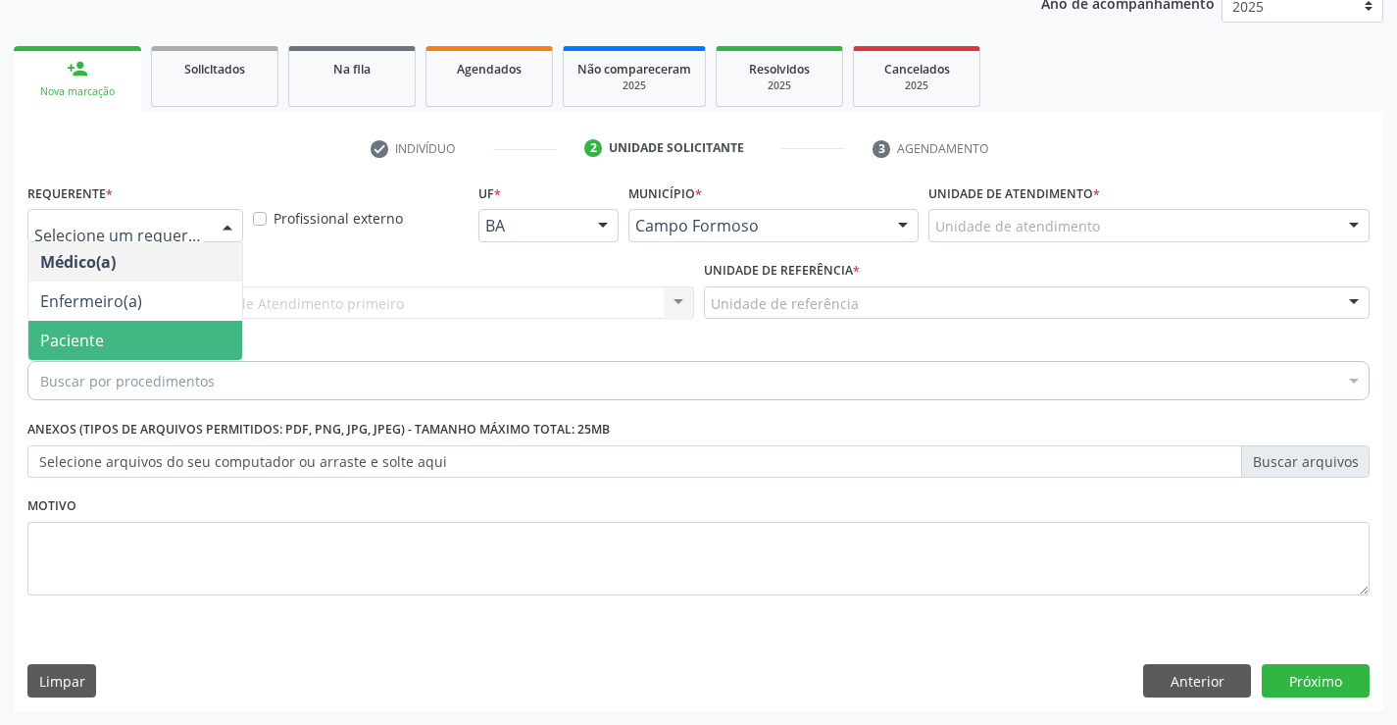
click at [186, 335] on span "Paciente" at bounding box center [135, 340] width 214 height 39
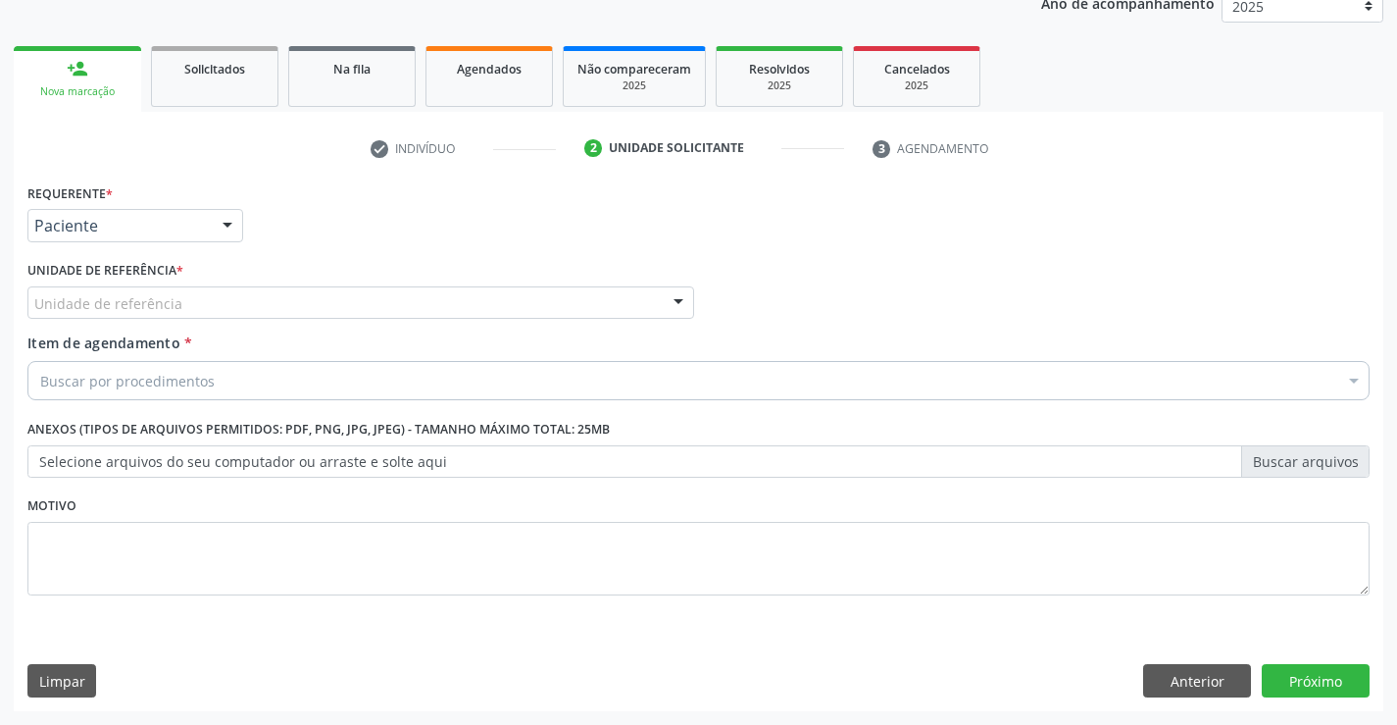
click at [259, 295] on div "Unidade de referência" at bounding box center [360, 302] width 667 height 33
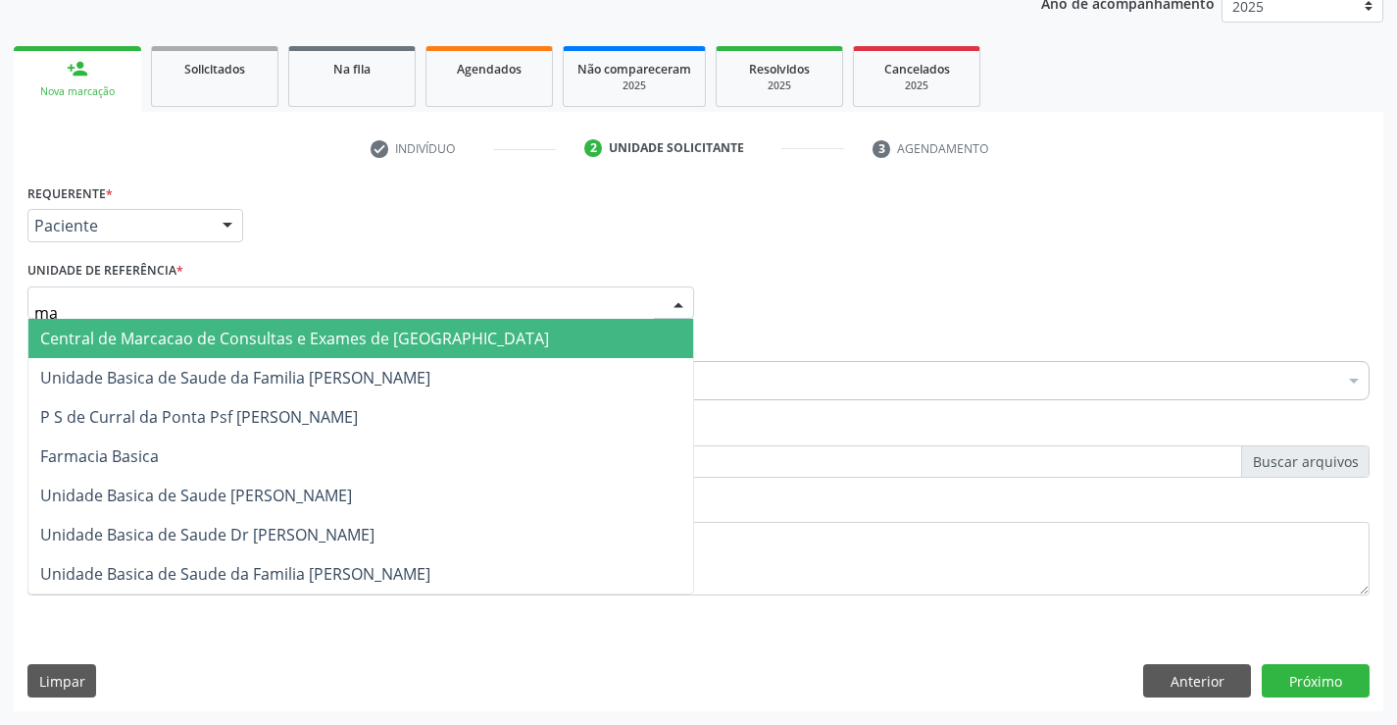
type input "mar"
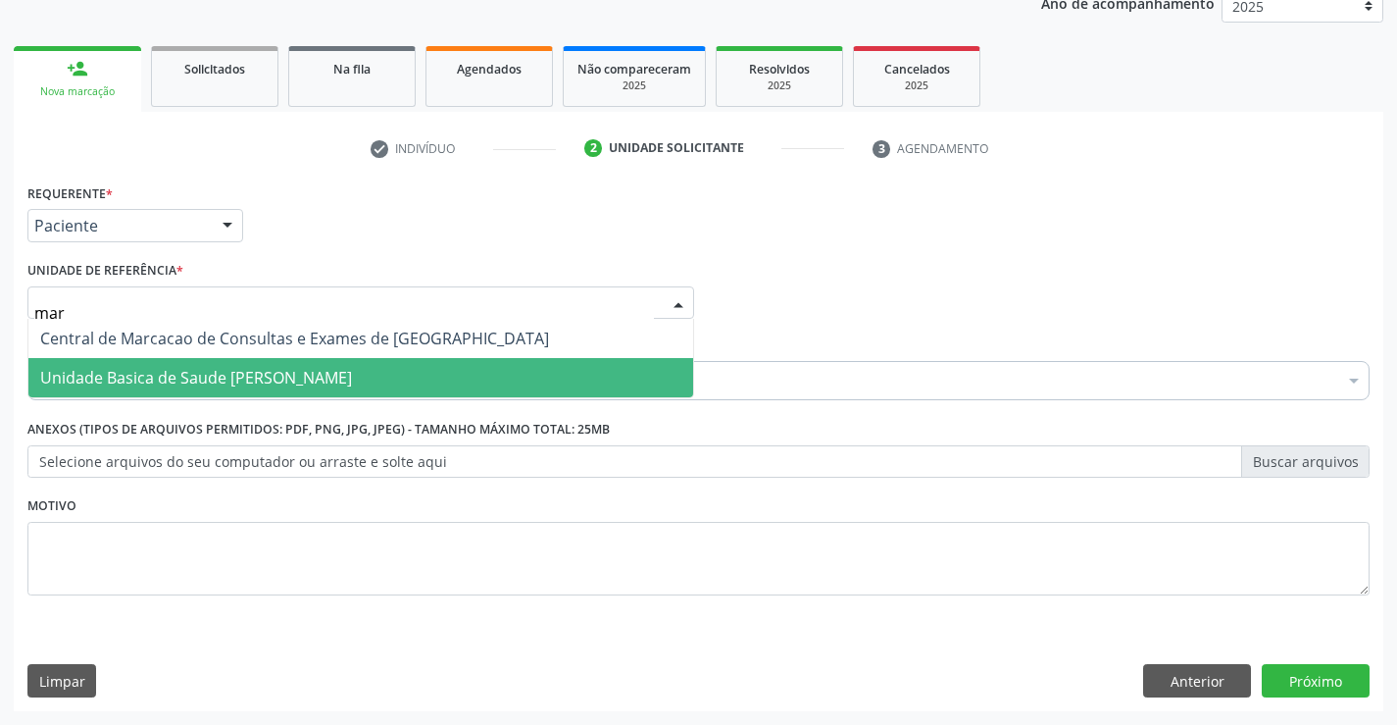
click at [281, 373] on span "Unidade Basica de Saude [PERSON_NAME]" at bounding box center [196, 378] width 312 height 22
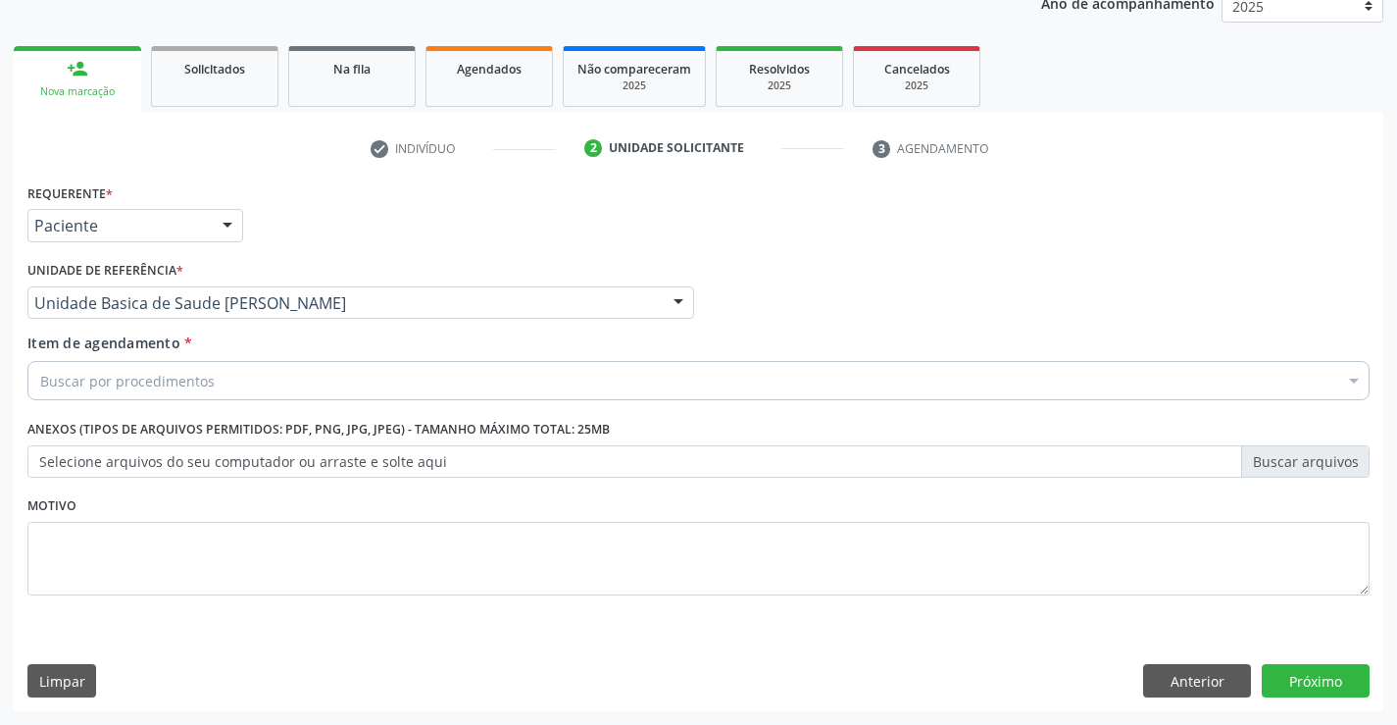
click at [241, 387] on div "Buscar por procedimentos" at bounding box center [698, 380] width 1342 height 39
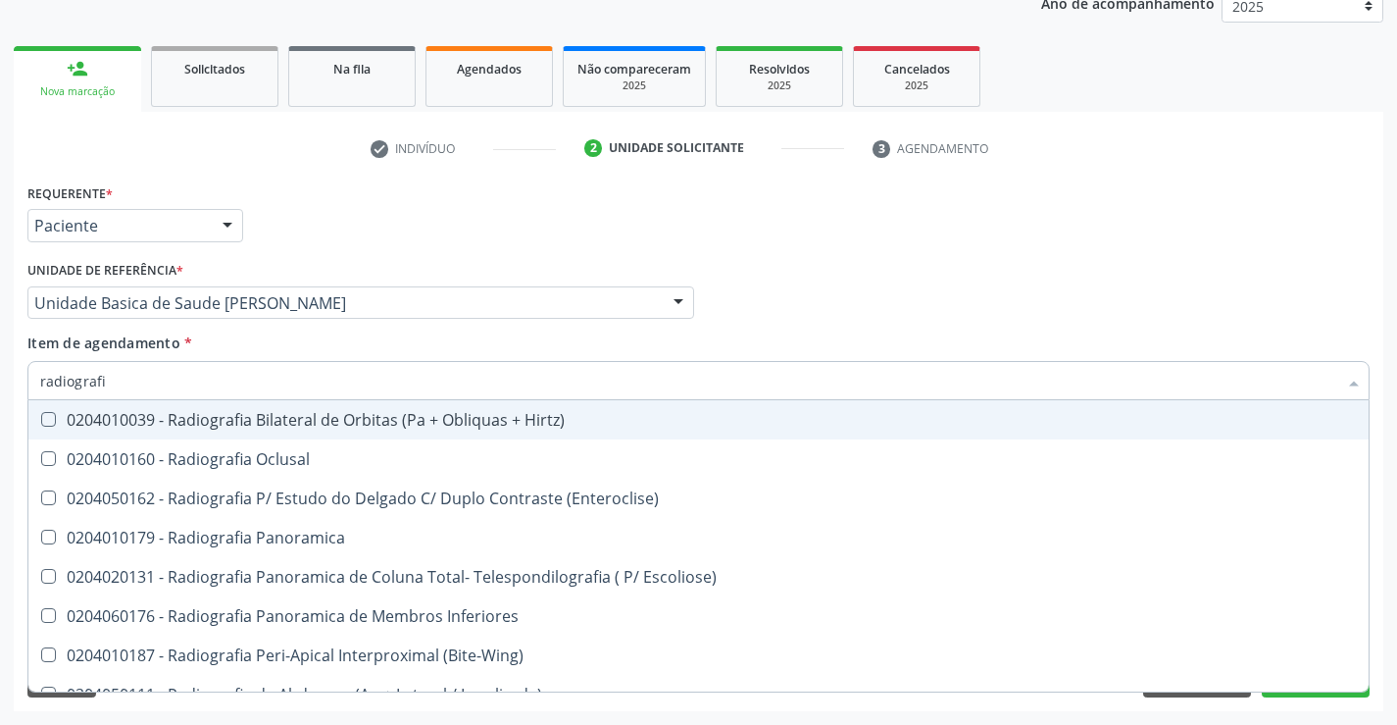
type input "radiografia"
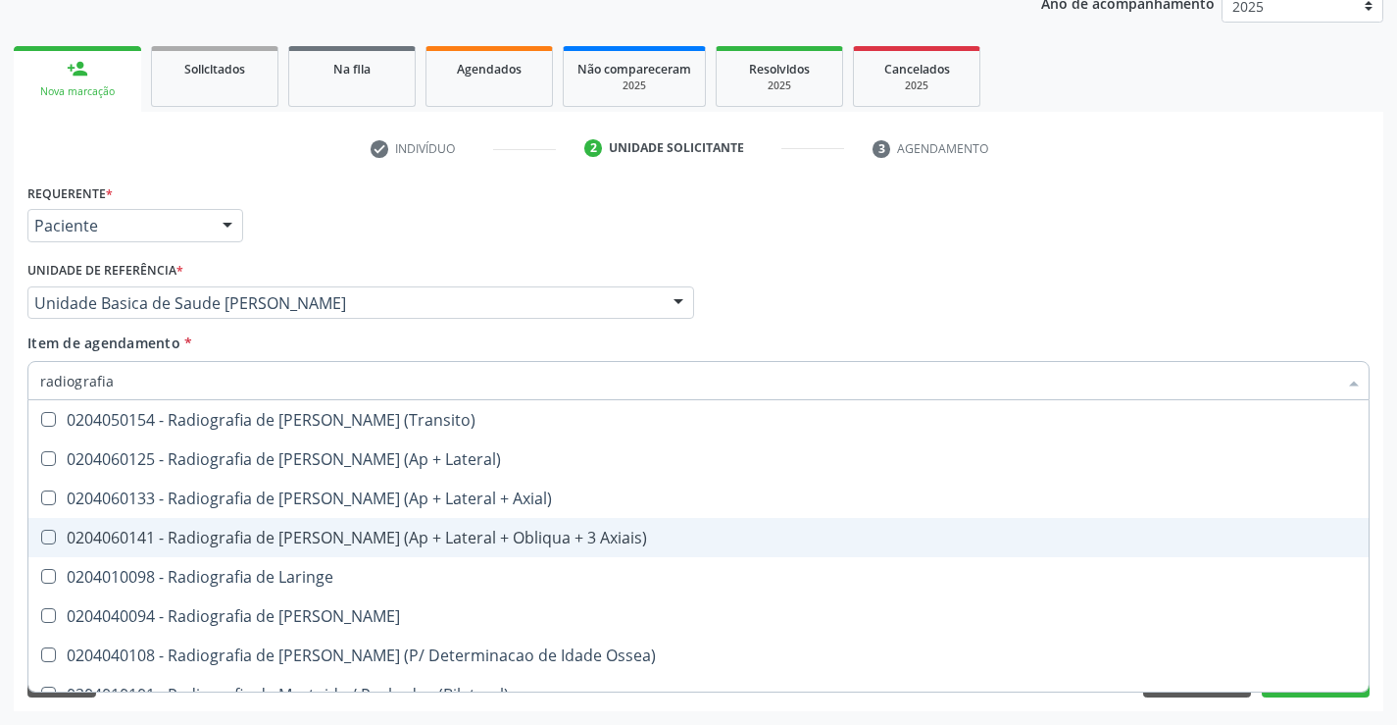
scroll to position [1667, 0]
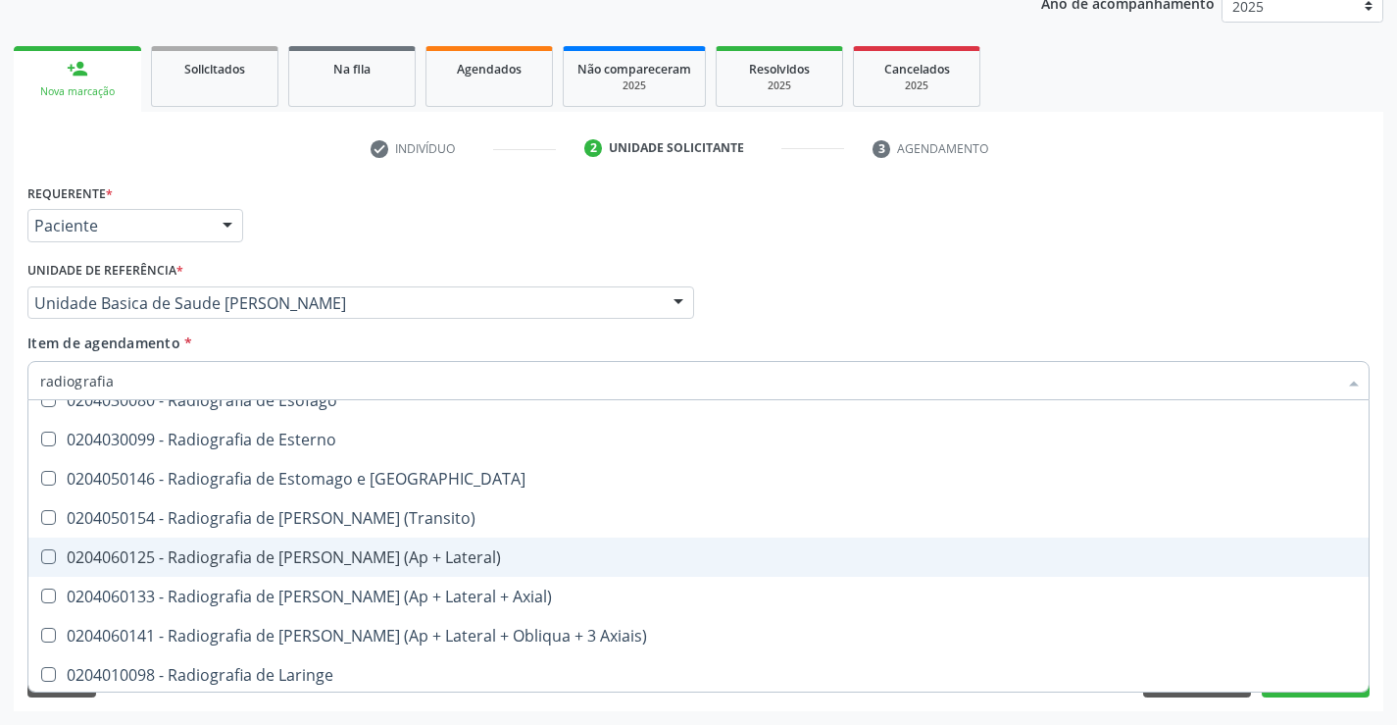
click at [287, 553] on div "0204060125 - Radiografia de Joelho (Ap + Lateral)" at bounding box center [698, 557] width 1317 height 16
checkbox Lateral\) "true"
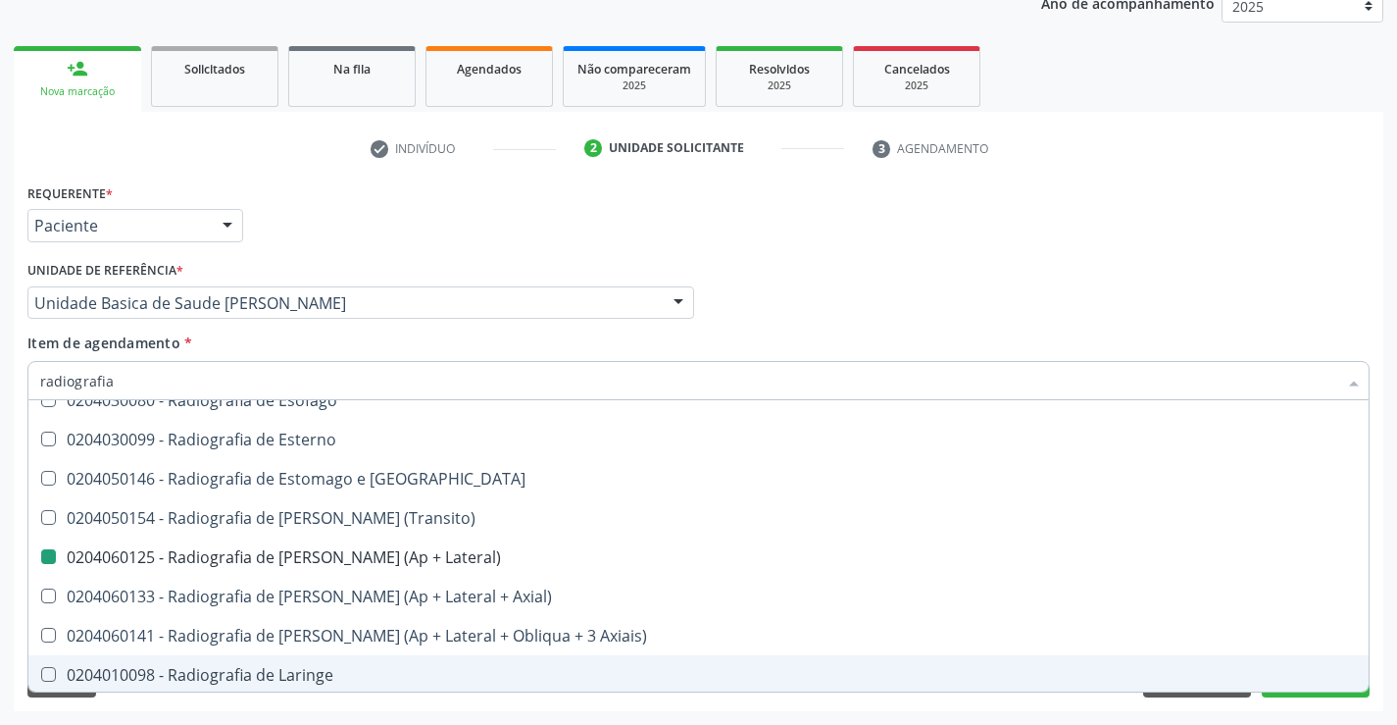
click at [395, 709] on div "Requerente * Paciente Médico(a) Enfermeiro(a) Paciente Nenhum resultado encontr…" at bounding box center [699, 444] width 1370 height 532
checkbox Oclusal "true"
checkbox Lateral\) "false"
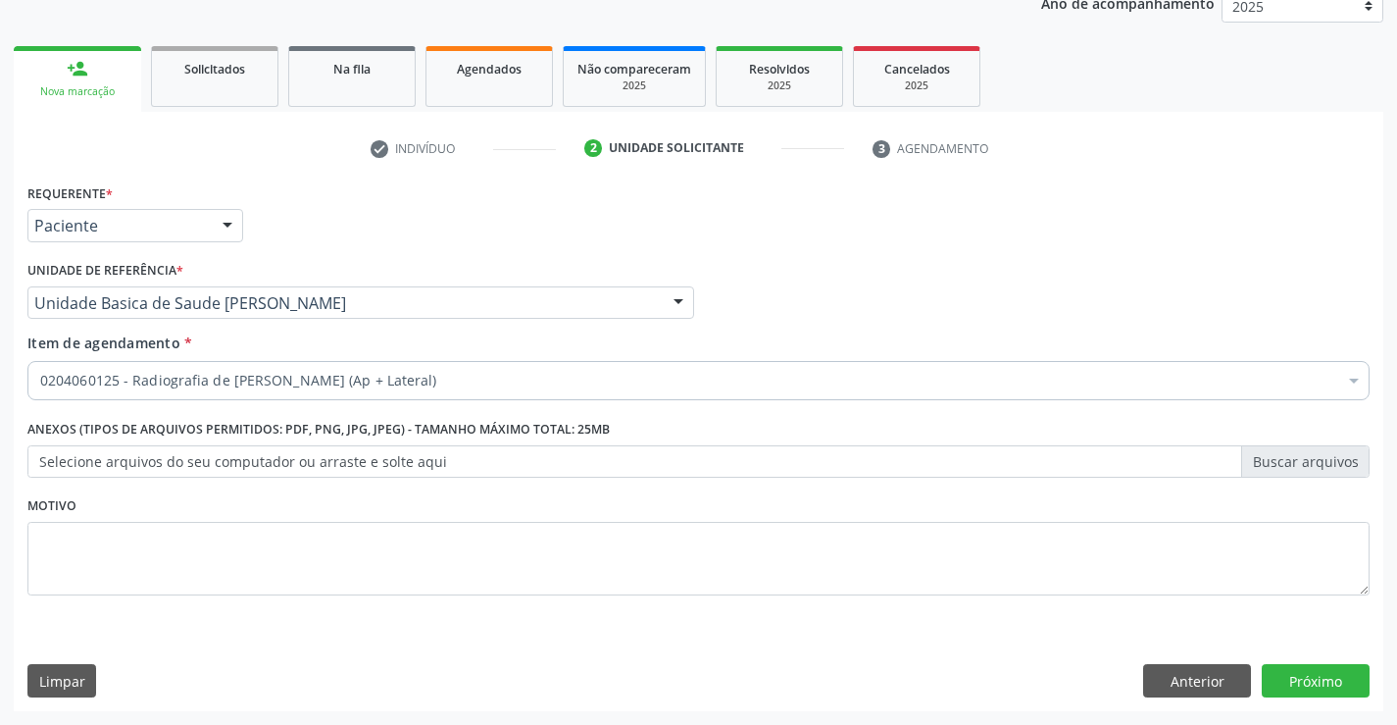
scroll to position [0, 0]
click at [1296, 675] on button "Próximo" at bounding box center [1316, 680] width 108 height 33
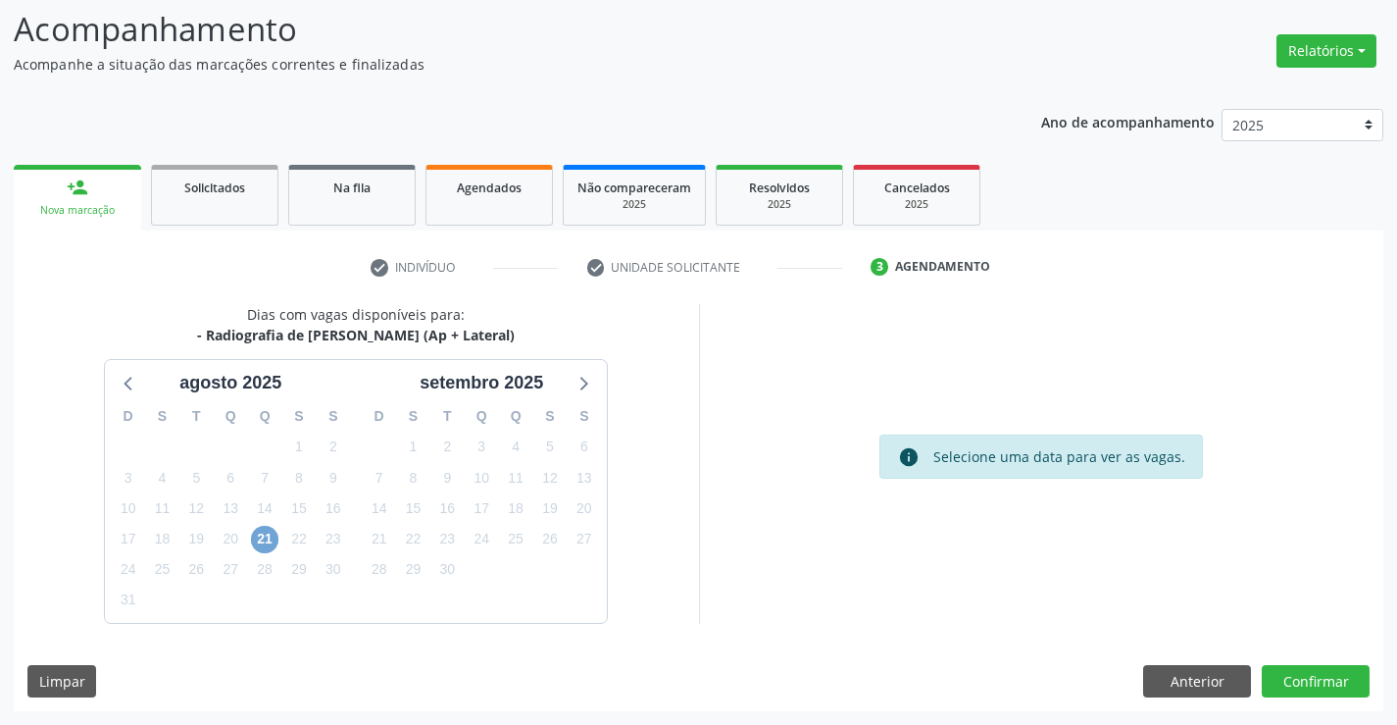
click at [263, 533] on span "21" at bounding box center [264, 539] width 27 height 27
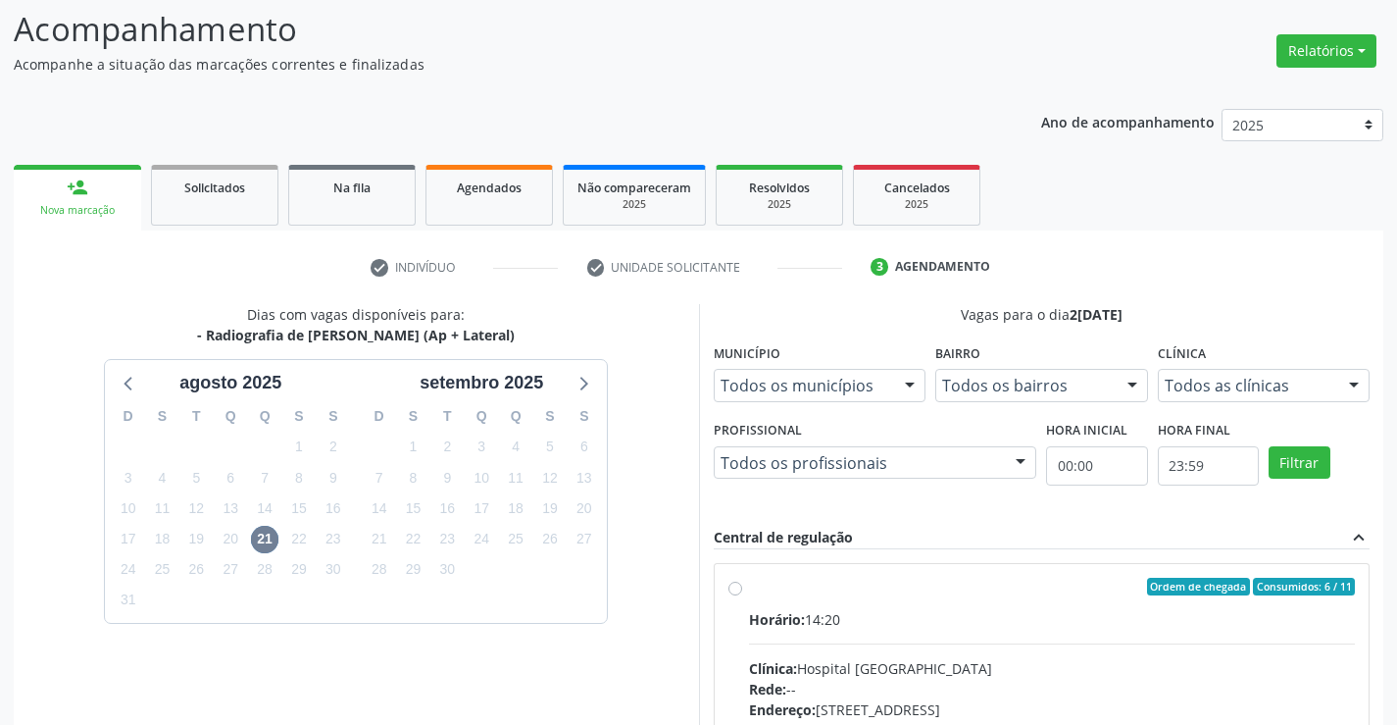
click at [749, 588] on label "Ordem de chegada Consumidos: 6 / 11 Horário: 14:20 Clínica: Hospital Sao Franci…" at bounding box center [1052, 728] width 607 height 301
click at [732, 588] on input "Ordem de chegada Consumidos: 6 / 11 Horário: 14:20 Clínica: Hospital Sao Franci…" at bounding box center [736, 587] width 14 height 18
radio input "true"
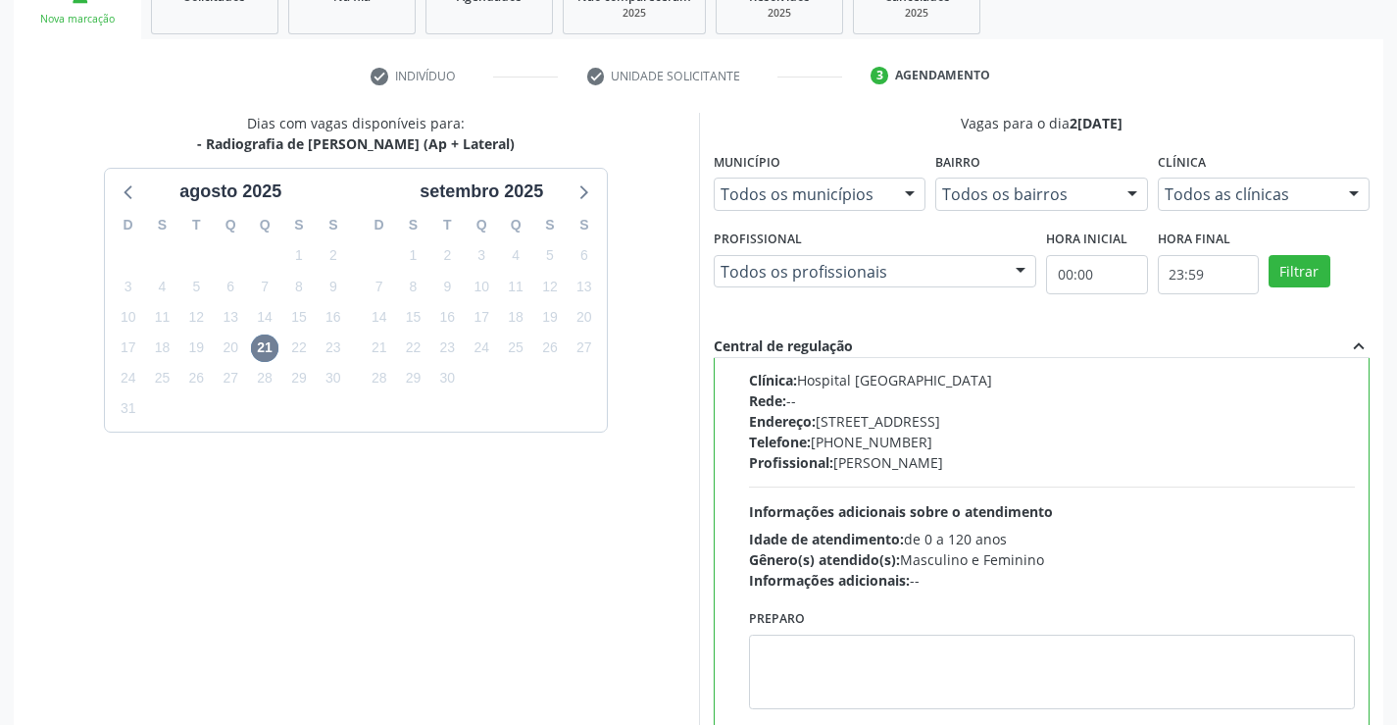
scroll to position [423, 0]
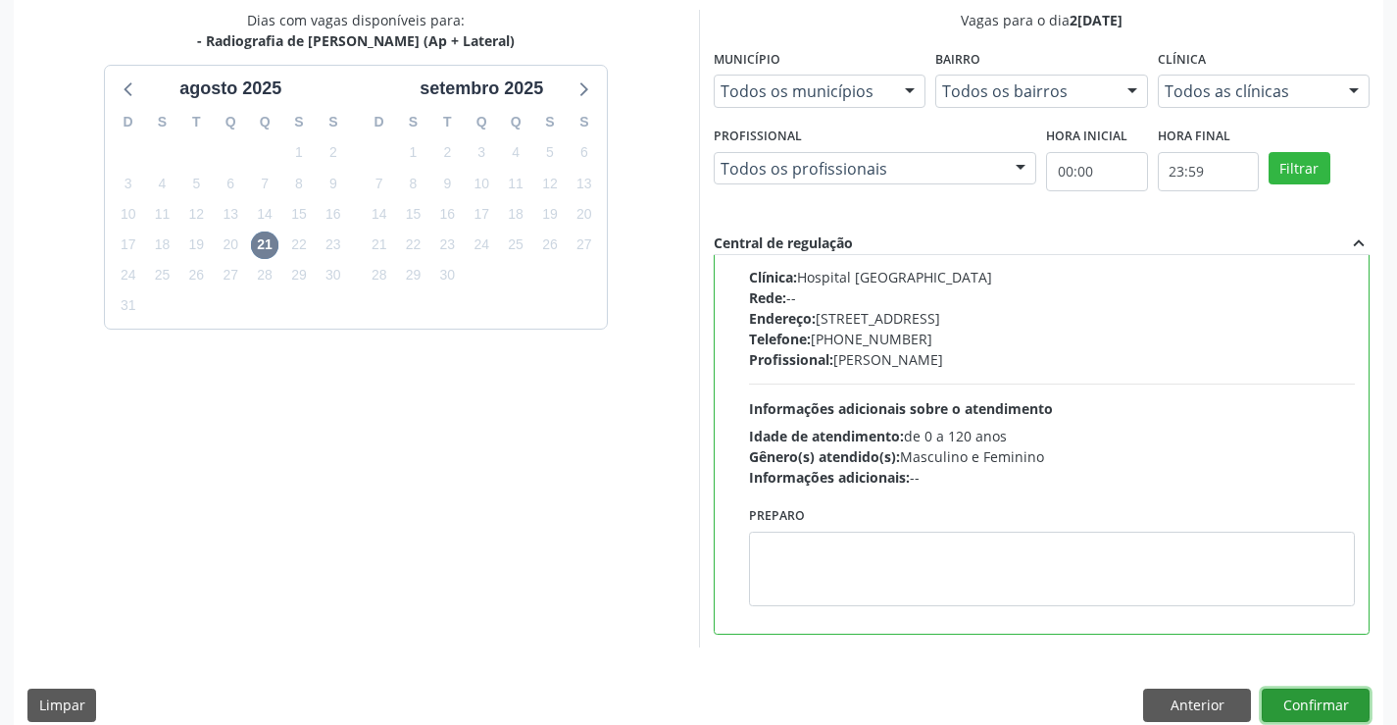
click at [1295, 703] on button "Confirmar" at bounding box center [1316, 704] width 108 height 33
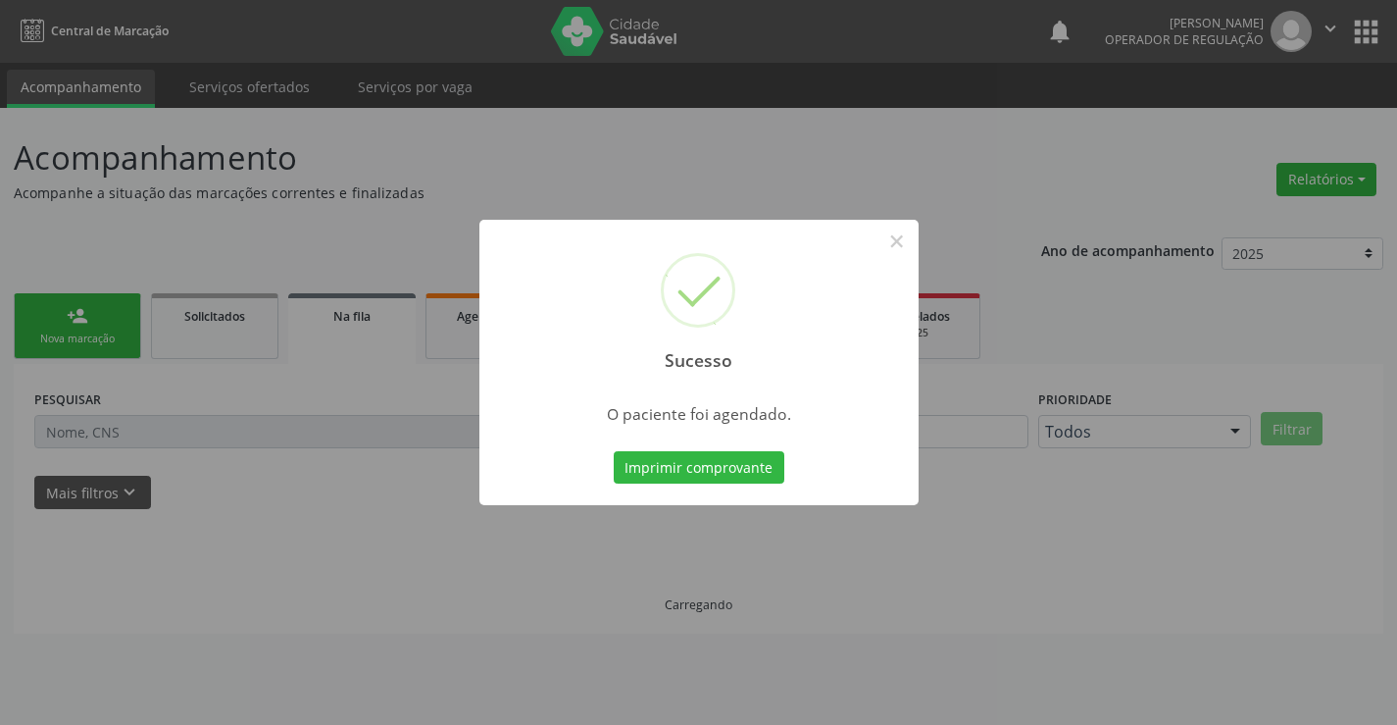
scroll to position [0, 0]
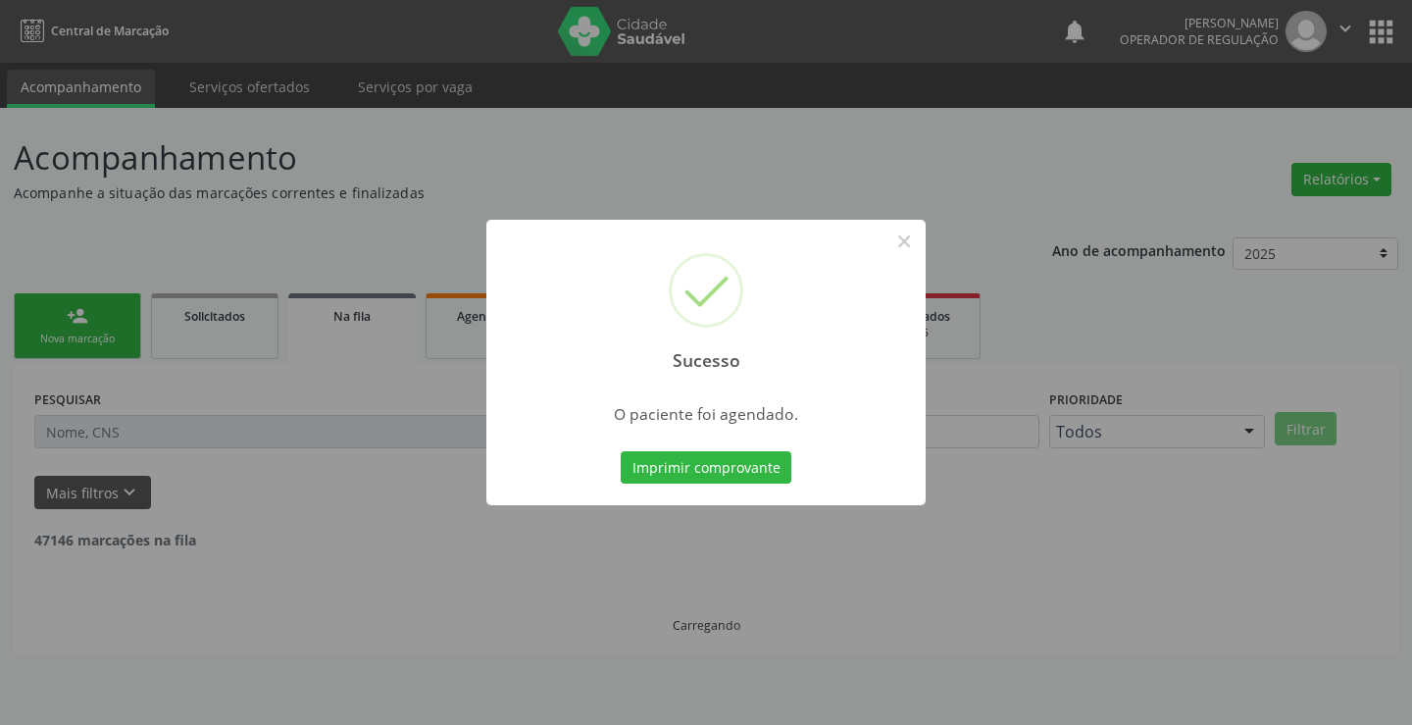
click at [621, 451] on button "Imprimir comprovante" at bounding box center [706, 467] width 171 height 33
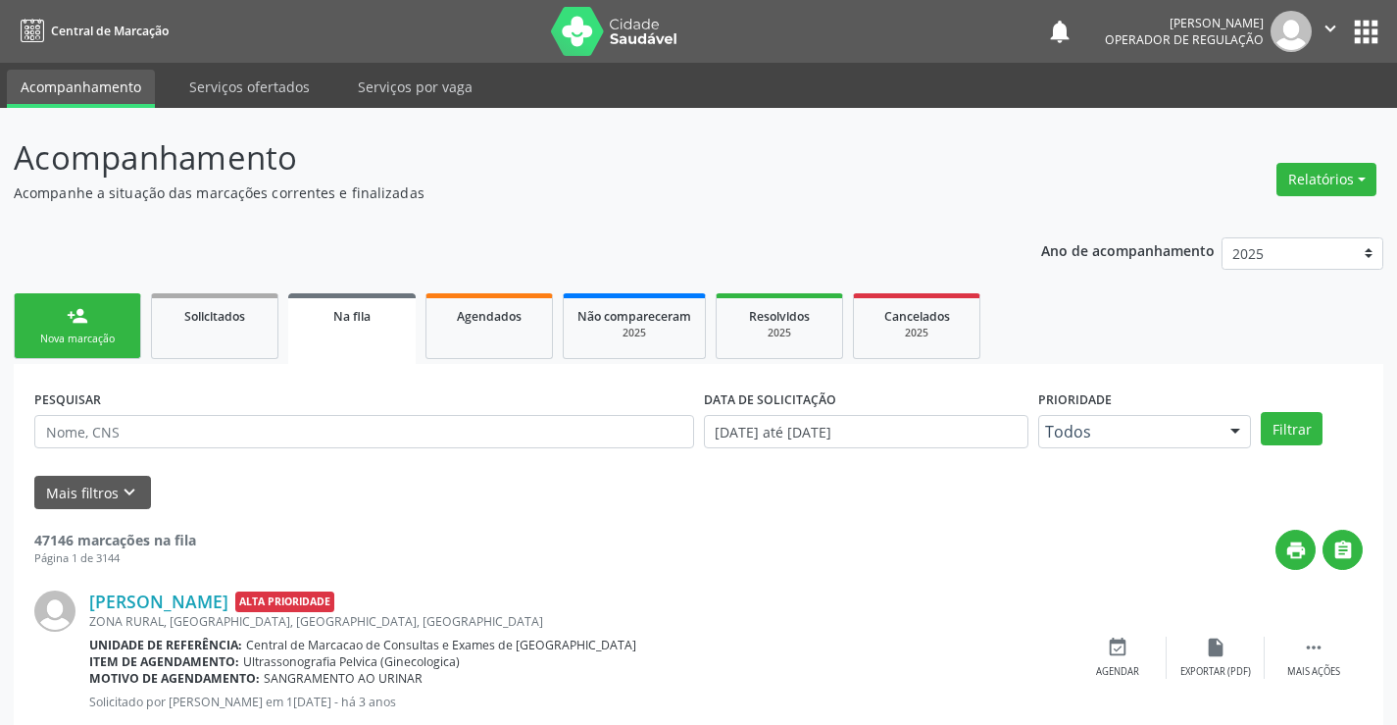
click at [125, 326] on link "person_add Nova marcação" at bounding box center [77, 326] width 127 height 66
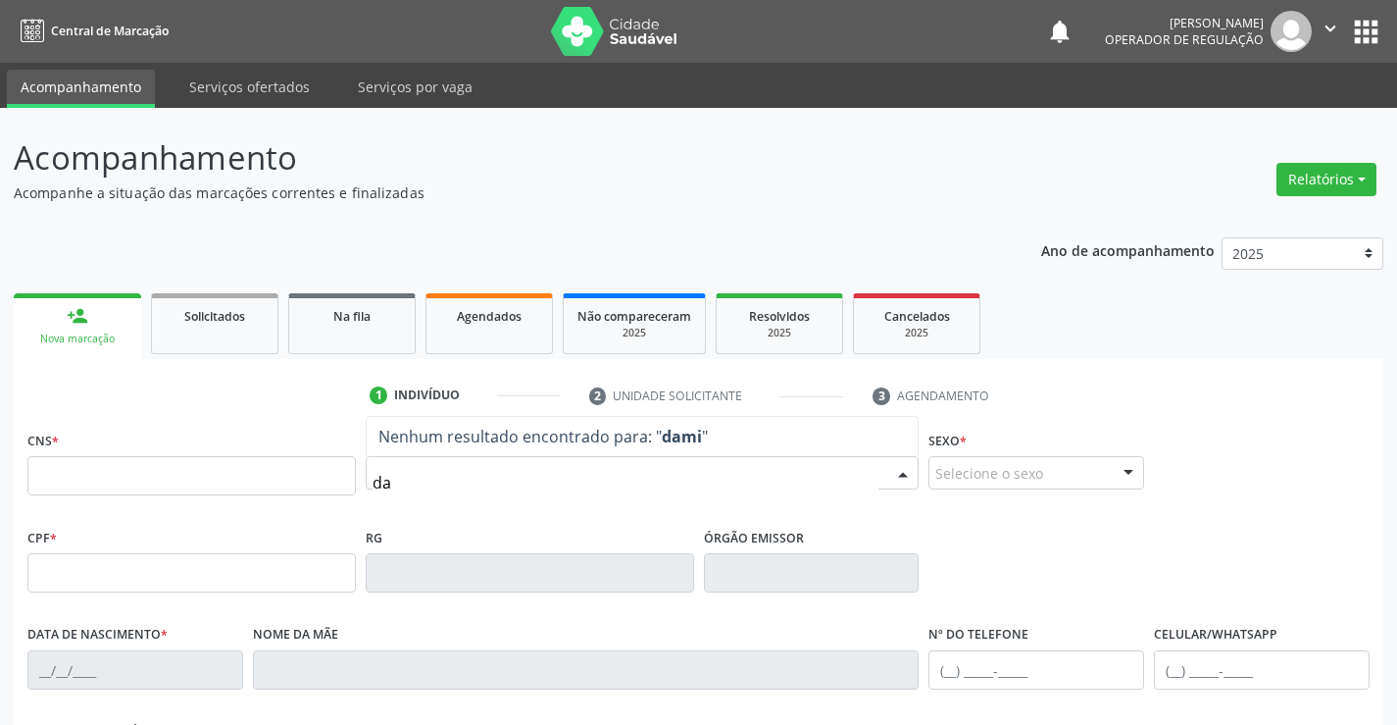
type input "d"
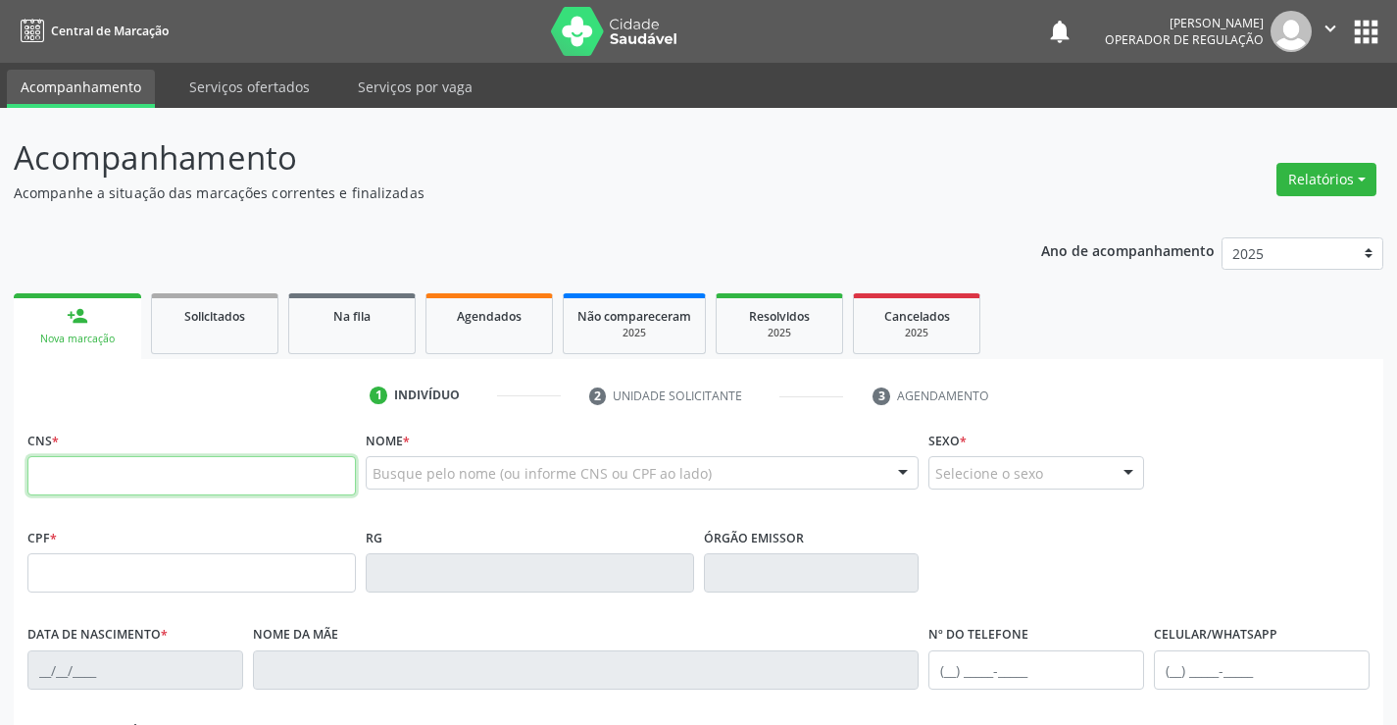
click at [40, 473] on input "text" at bounding box center [191, 475] width 329 height 39
type input "700 0076 6594 8906"
type input "292123589"
type input "26/10/1977"
type input "(74) 98859-4290"
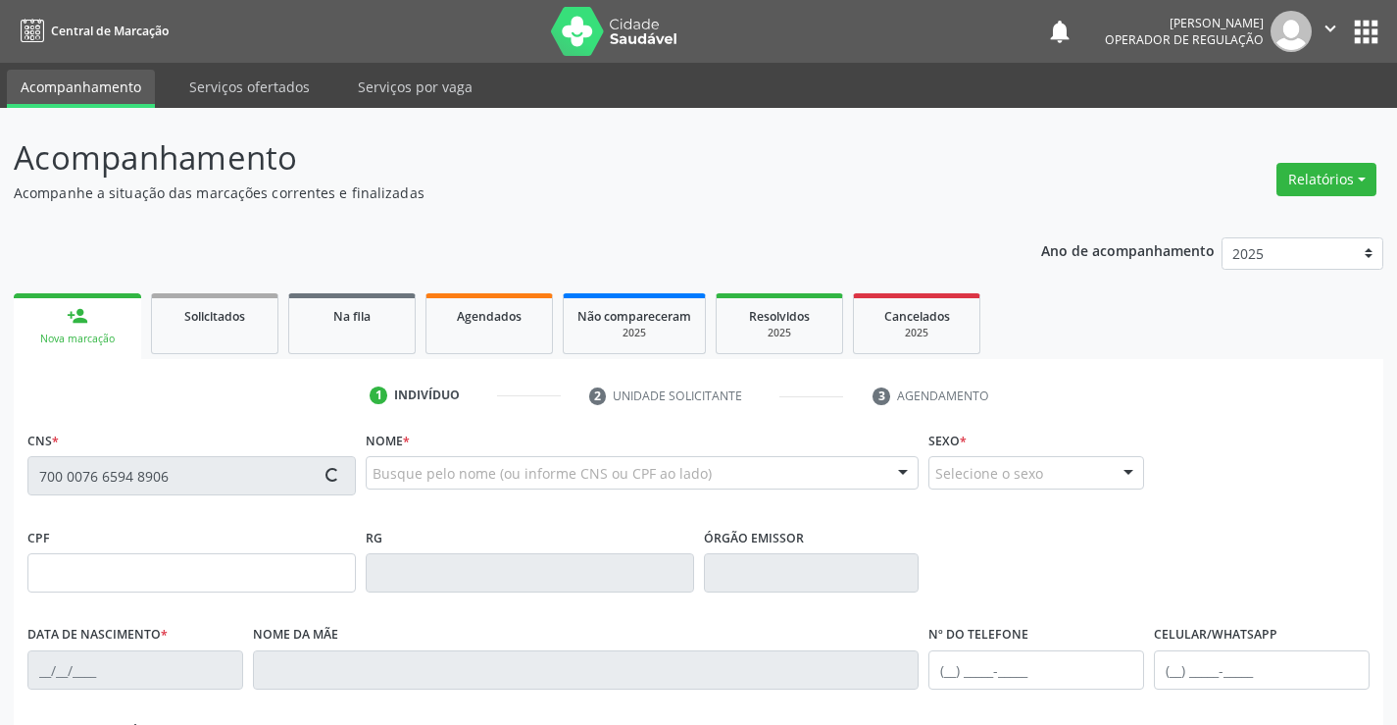
type input "(74) 98859-4290"
type input "SN"
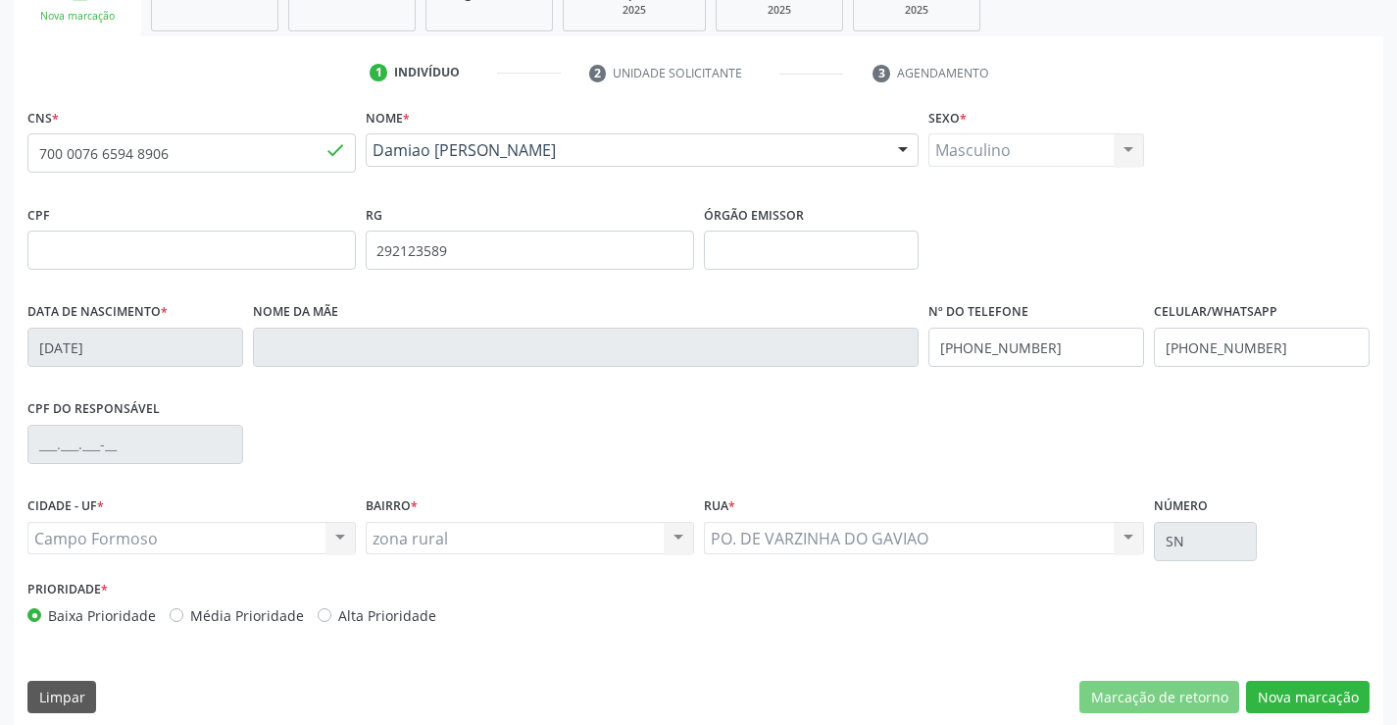
scroll to position [338, 0]
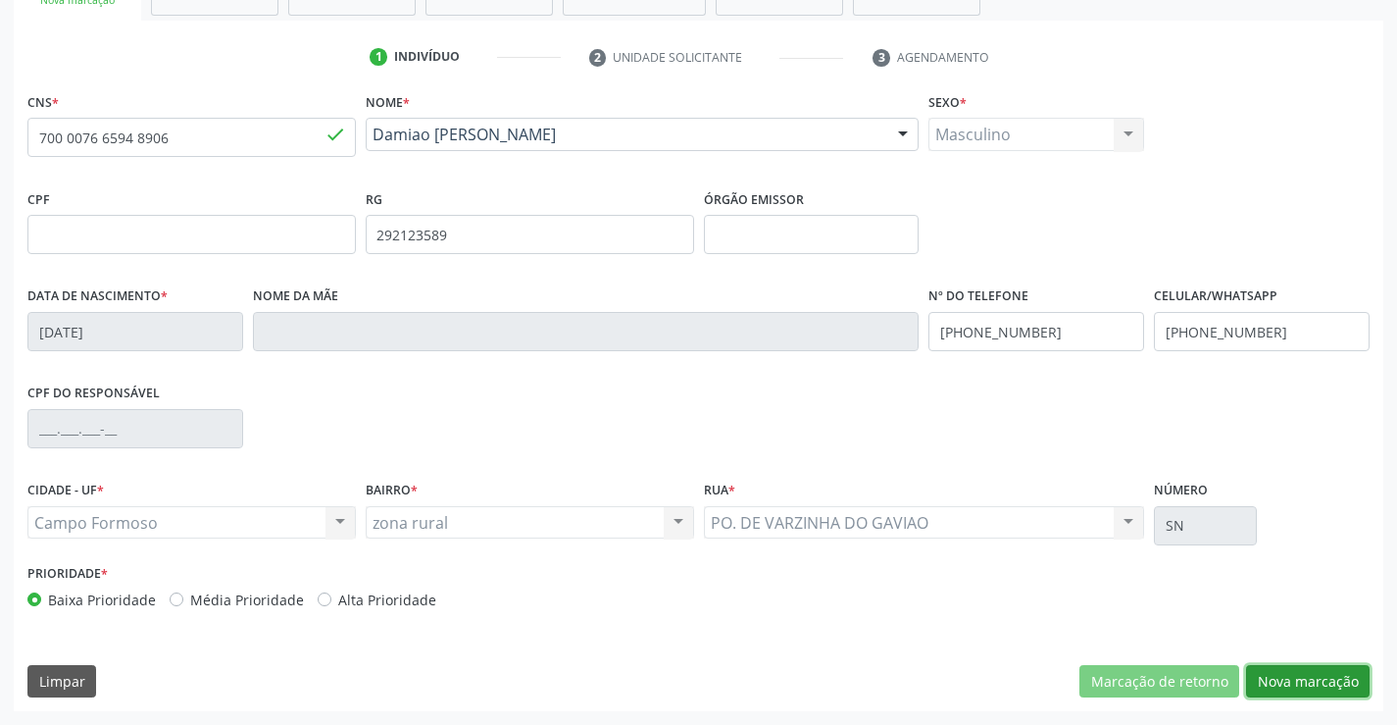
click at [1296, 683] on button "Nova marcação" at bounding box center [1308, 681] width 124 height 33
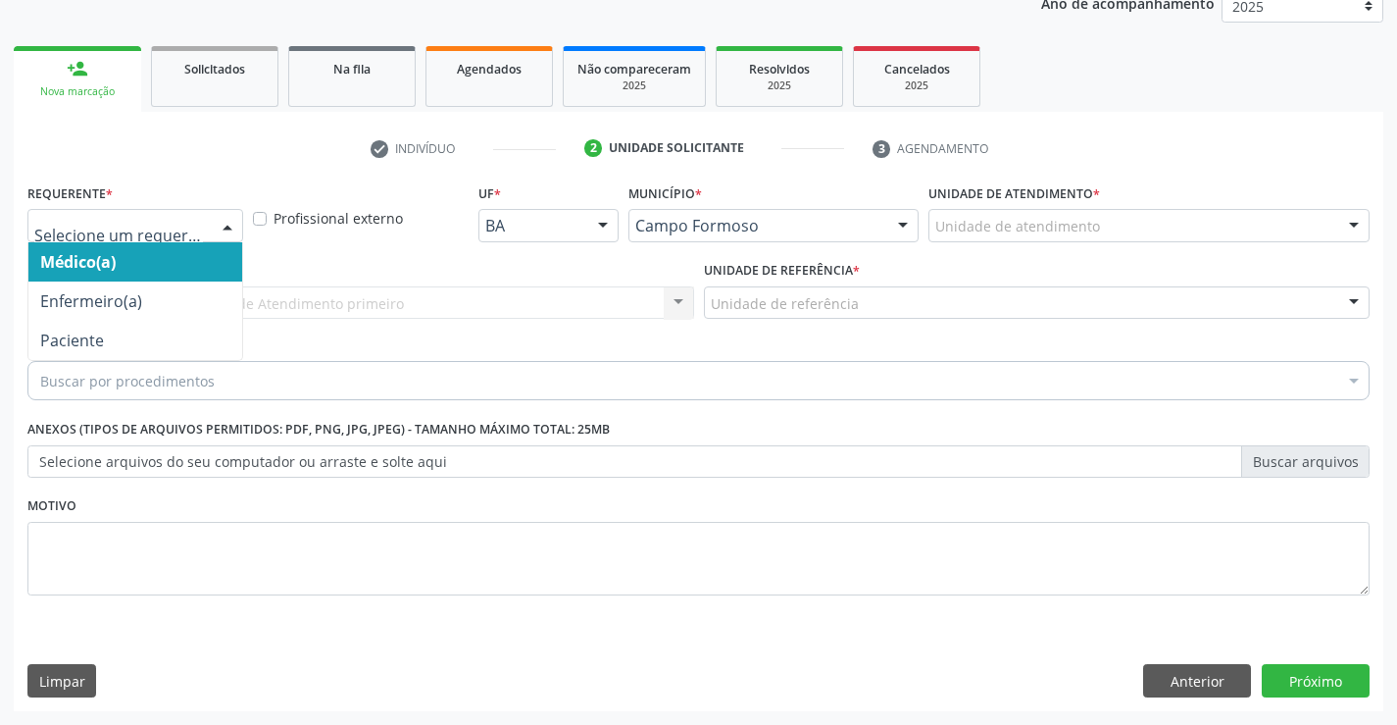
click at [235, 226] on div at bounding box center [227, 226] width 29 height 33
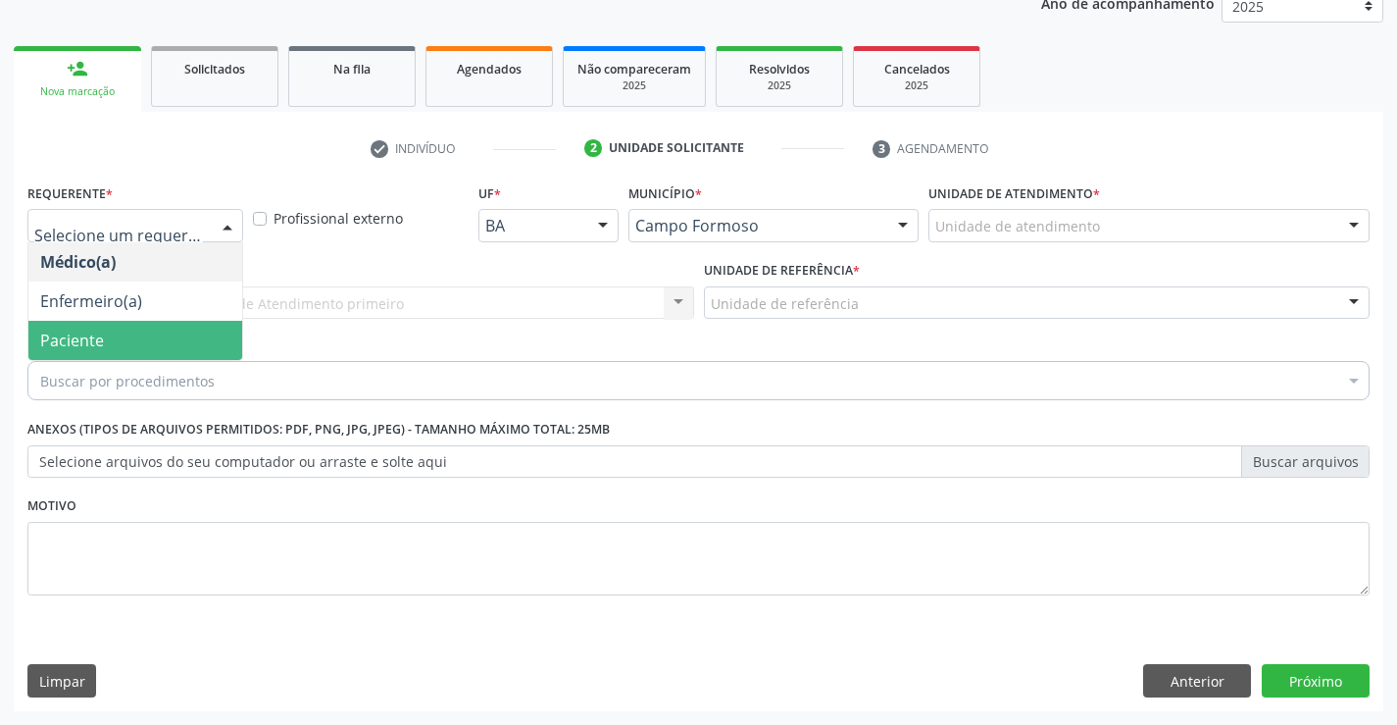
click at [173, 341] on span "Paciente" at bounding box center [135, 340] width 214 height 39
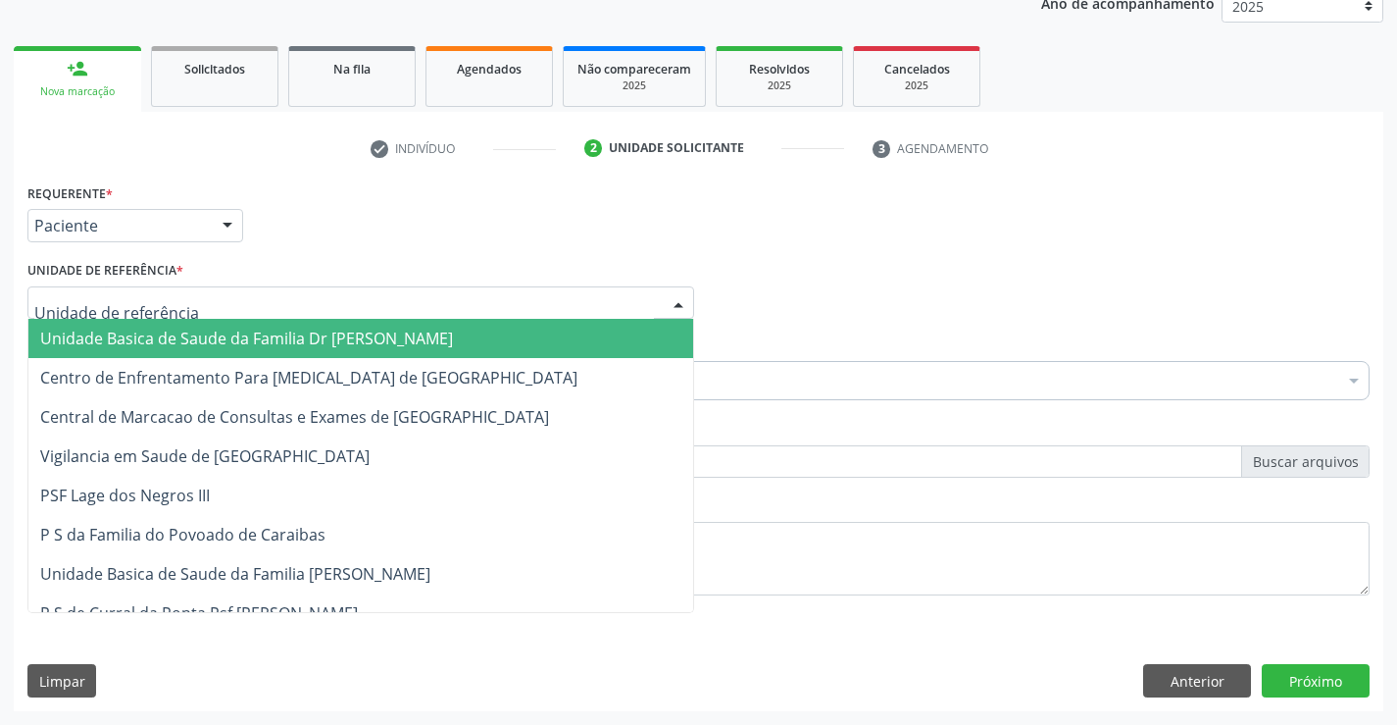
click at [193, 306] on div at bounding box center [360, 302] width 667 height 33
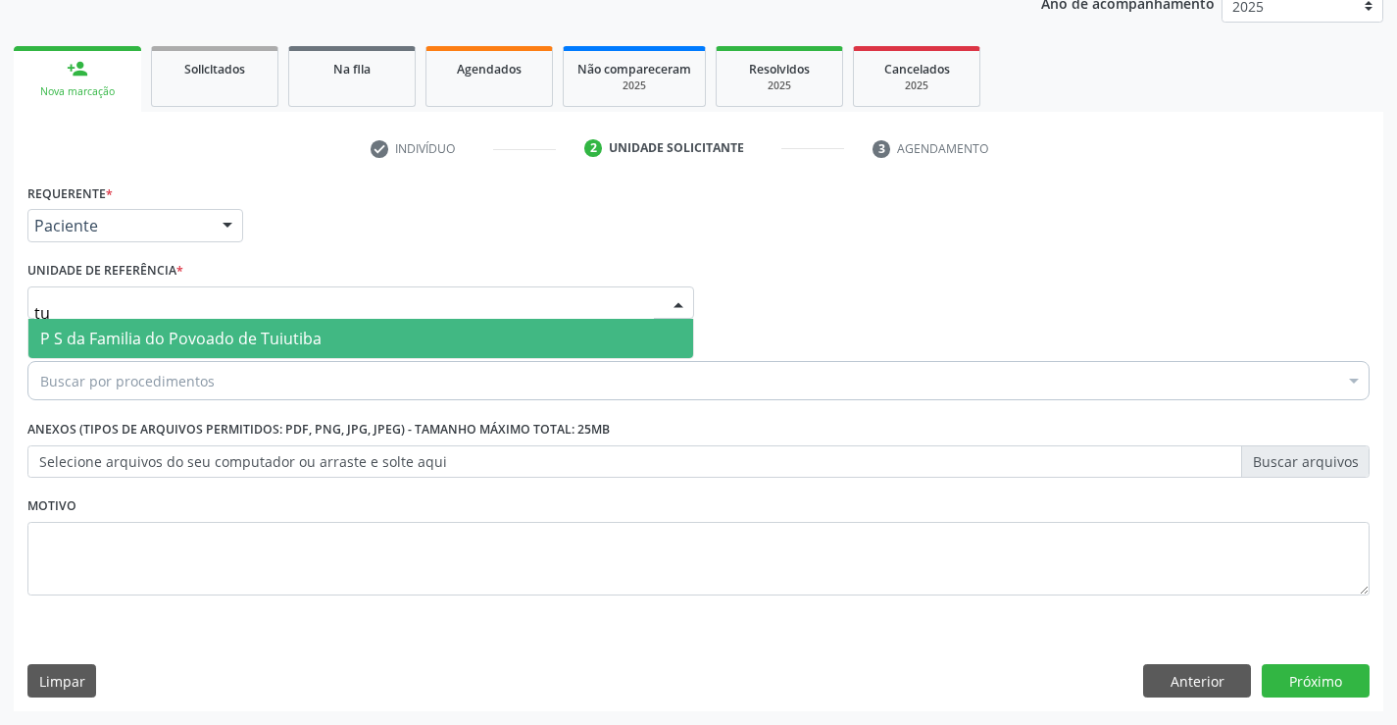
type input "tui"
click at [238, 339] on span "P S da Familia do Povoado de Tuiutiba" at bounding box center [180, 339] width 281 height 22
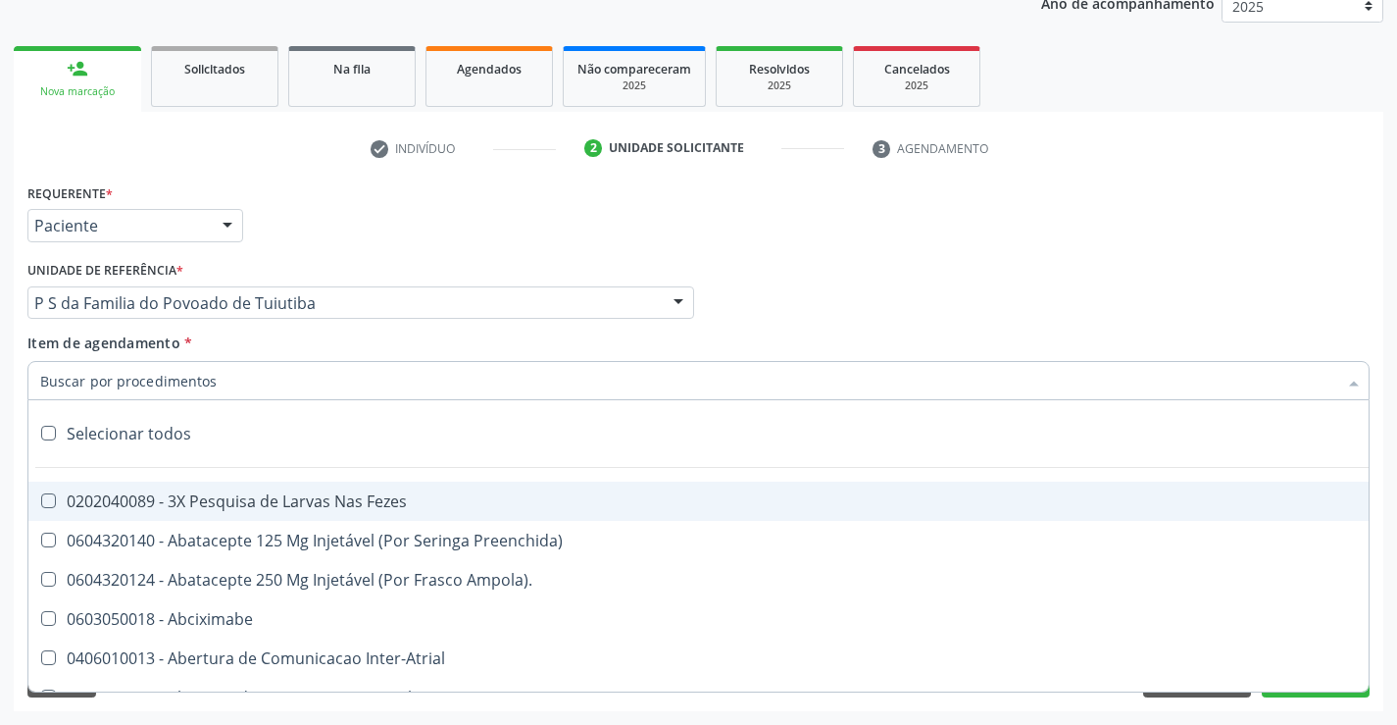
click at [242, 374] on div at bounding box center [698, 380] width 1342 height 39
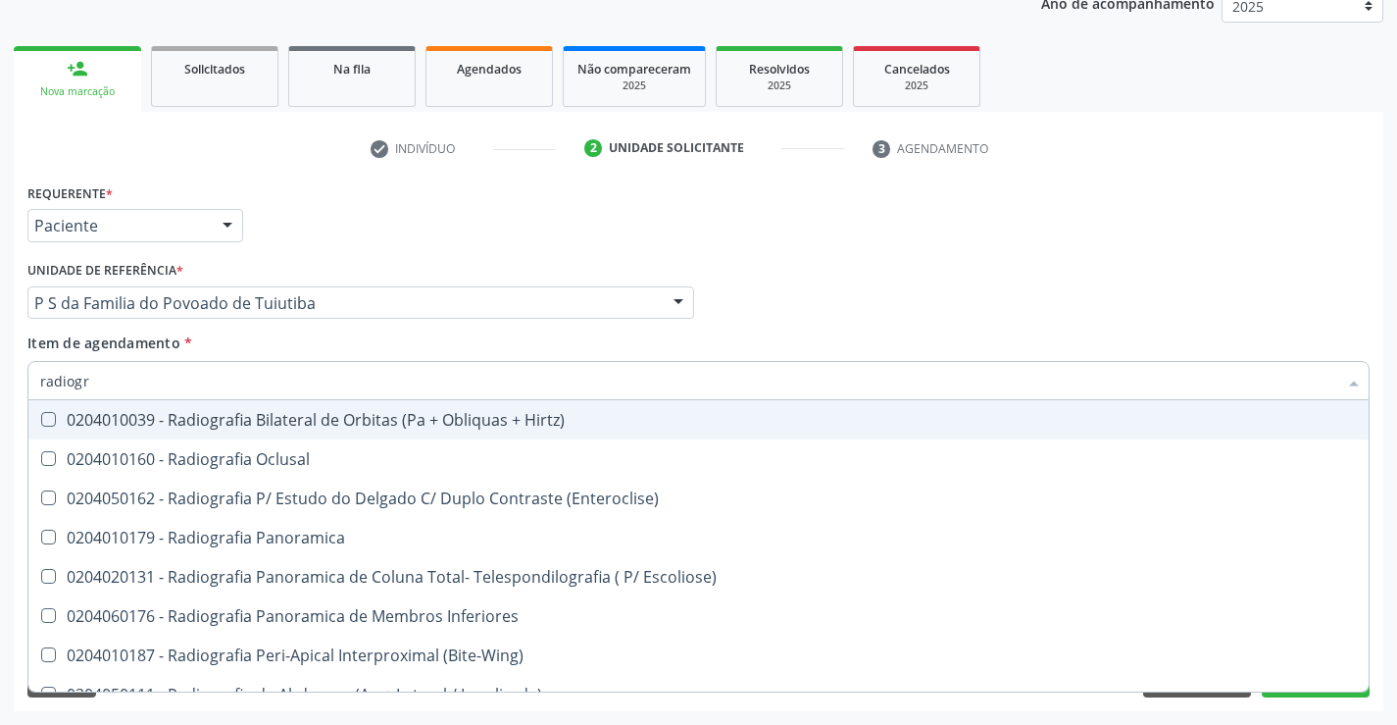
type input "radiogra"
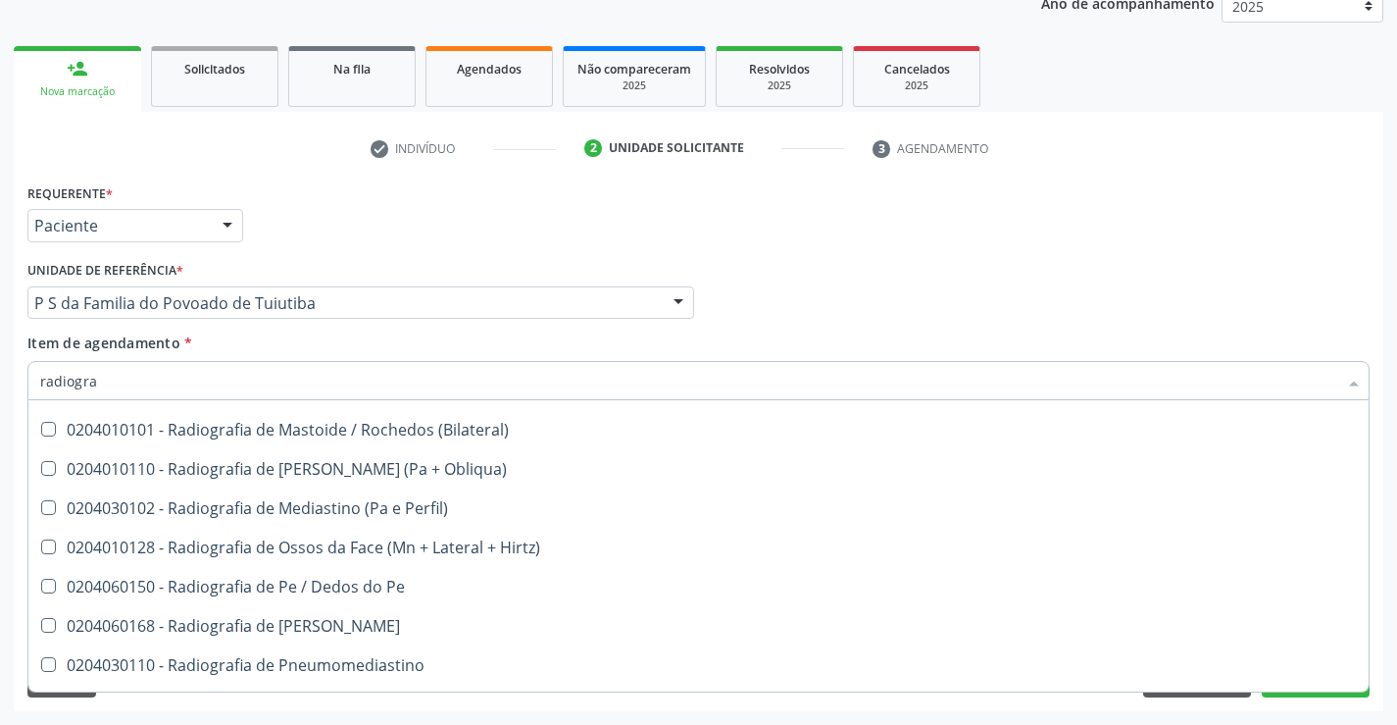
scroll to position [2059, 0]
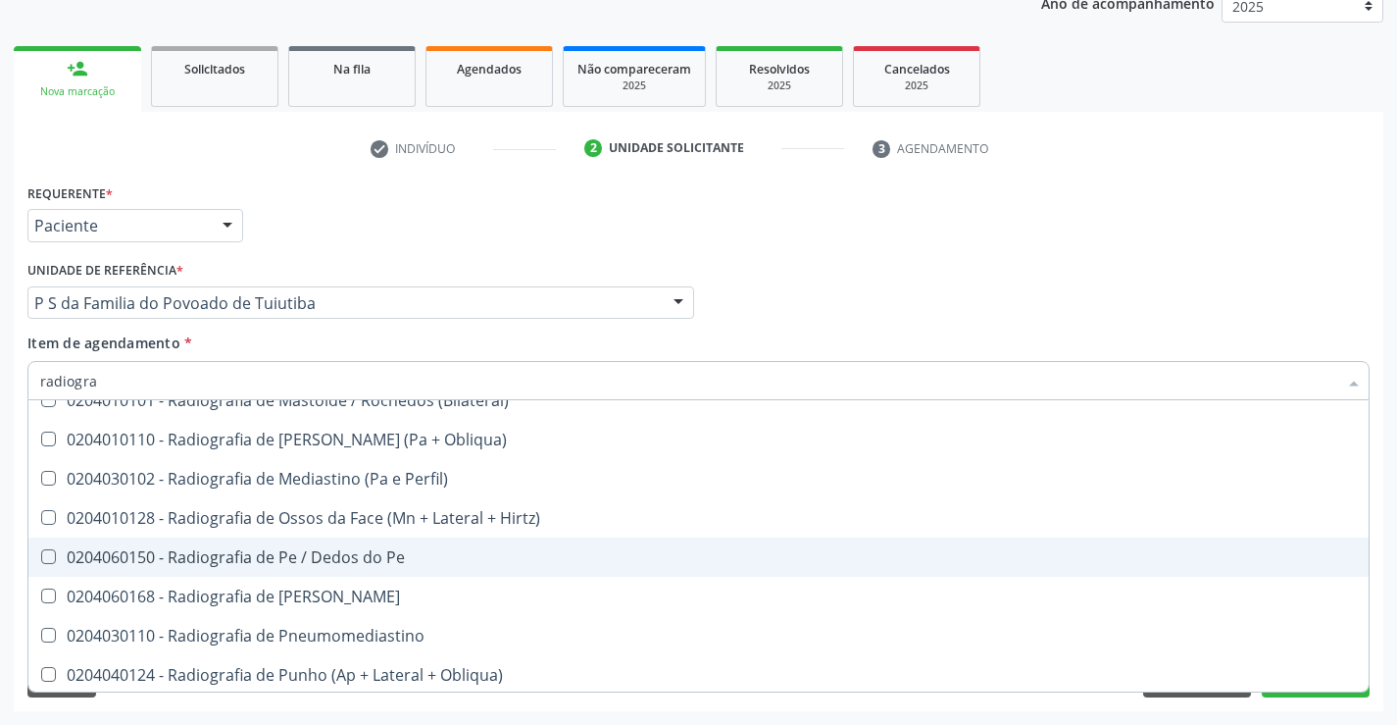
click at [376, 554] on div "0204060150 - Radiografia de Pe / Dedos do Pe" at bounding box center [698, 557] width 1317 height 16
checkbox Pe "true"
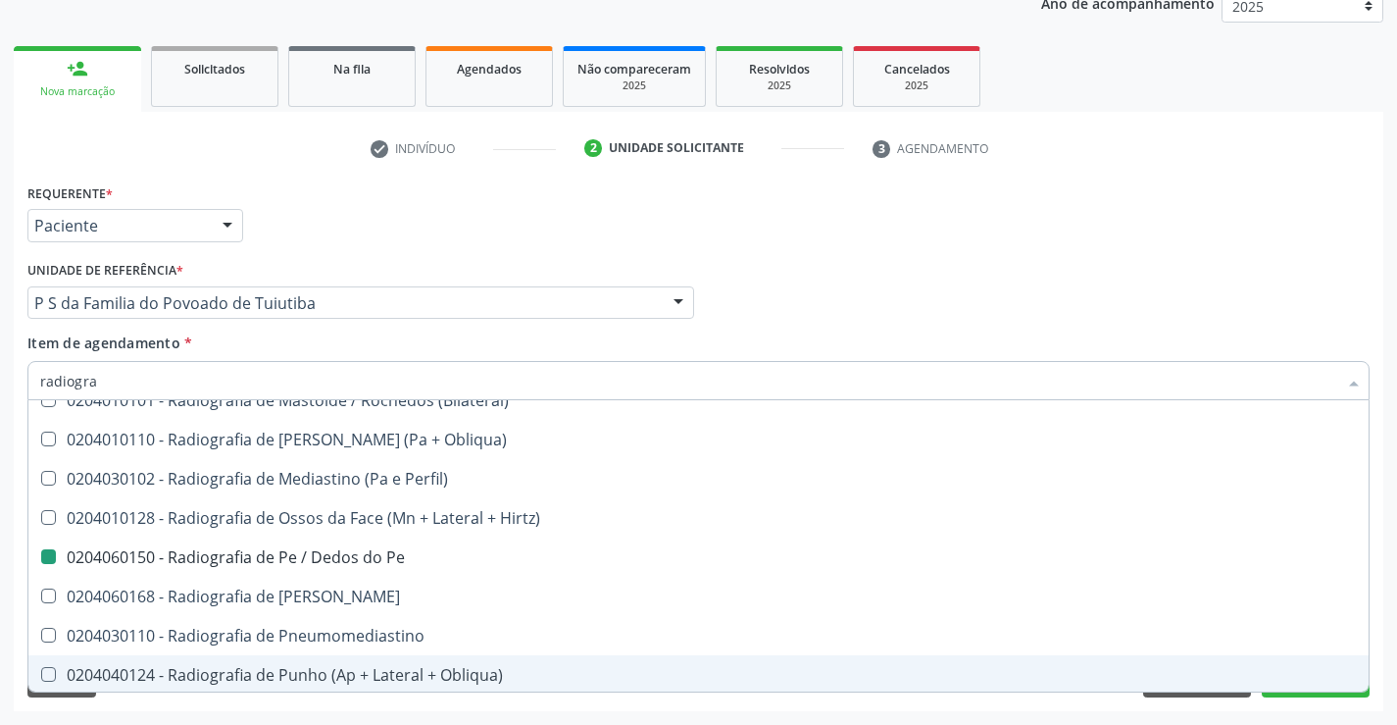
click at [439, 711] on div "Acompanhamento Acompanhe a situação das marcações correntes e finalizadas Relat…" at bounding box center [698, 293] width 1397 height 864
checkbox Oclusal "true"
checkbox Pe "false"
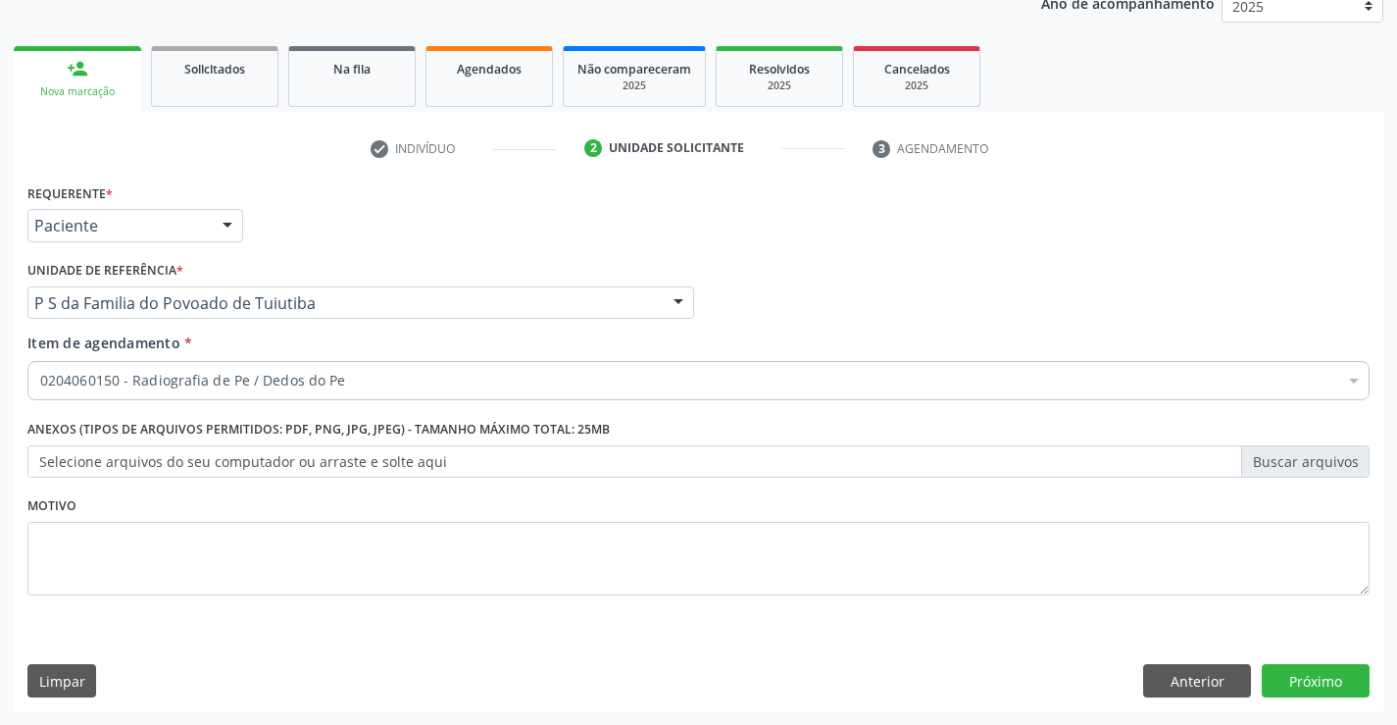
scroll to position [0, 0]
click at [1324, 668] on button "Próximo" at bounding box center [1316, 680] width 108 height 33
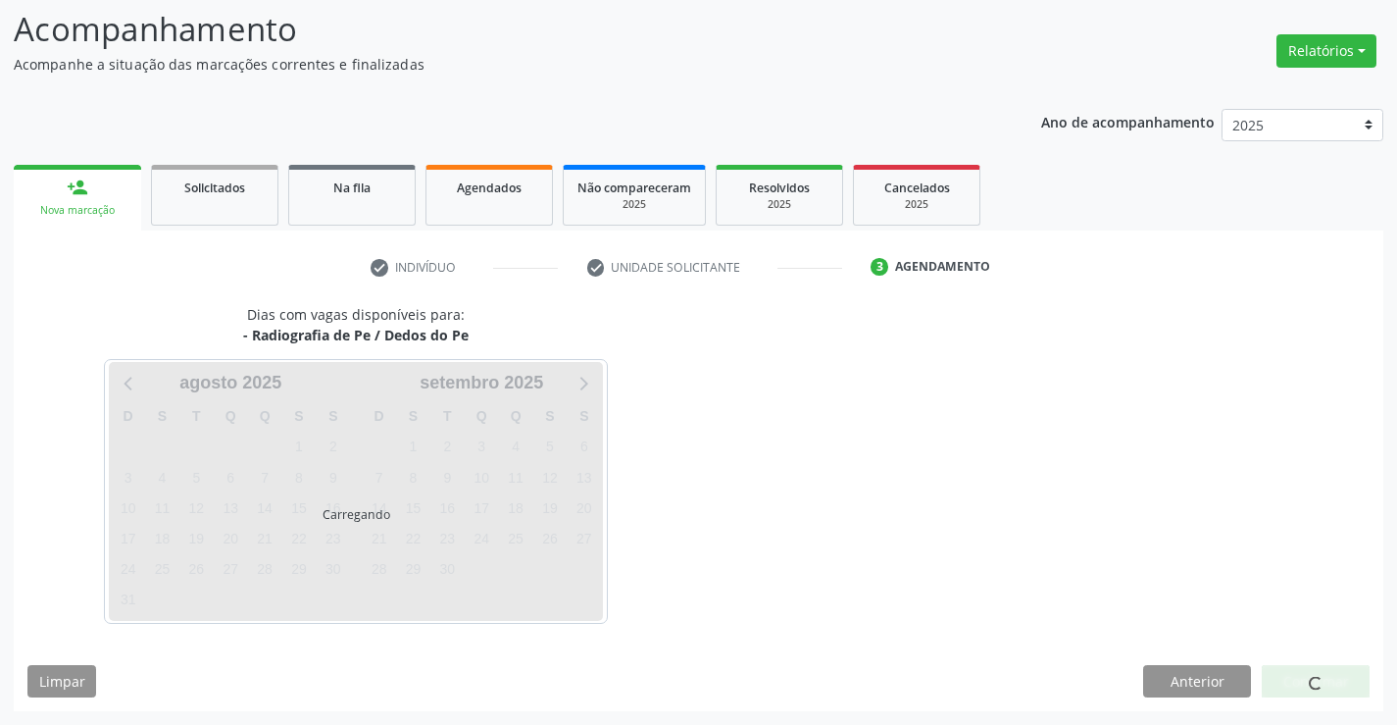
scroll to position [128, 0]
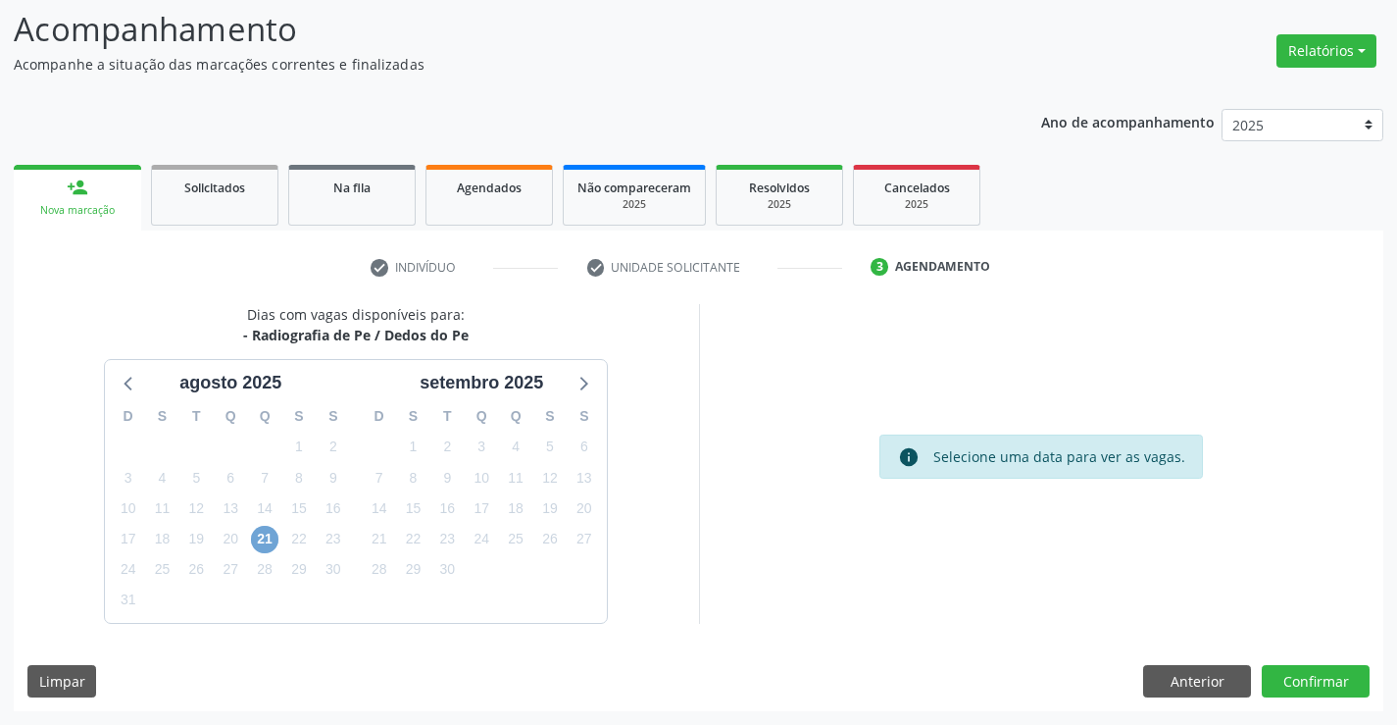
click at [267, 540] on span "21" at bounding box center [264, 539] width 27 height 27
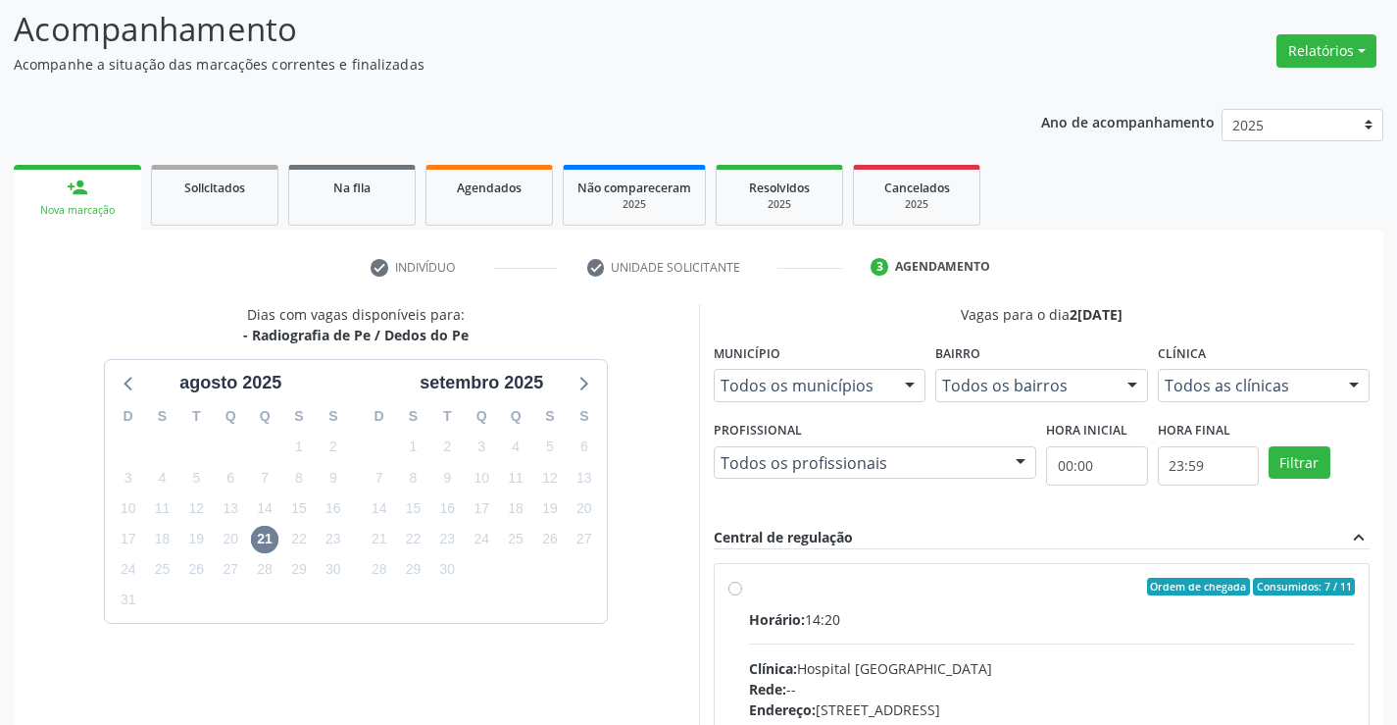
click at [749, 584] on label "Ordem de chegada Consumidos: 7 / 11 Horário: 14:20 Clínica: Hospital Sao Franci…" at bounding box center [1052, 728] width 607 height 301
click at [738, 584] on input "Ordem de chegada Consumidos: 7 / 11 Horário: 14:20 Clínica: Hospital Sao Franci…" at bounding box center [736, 587] width 14 height 18
radio input "true"
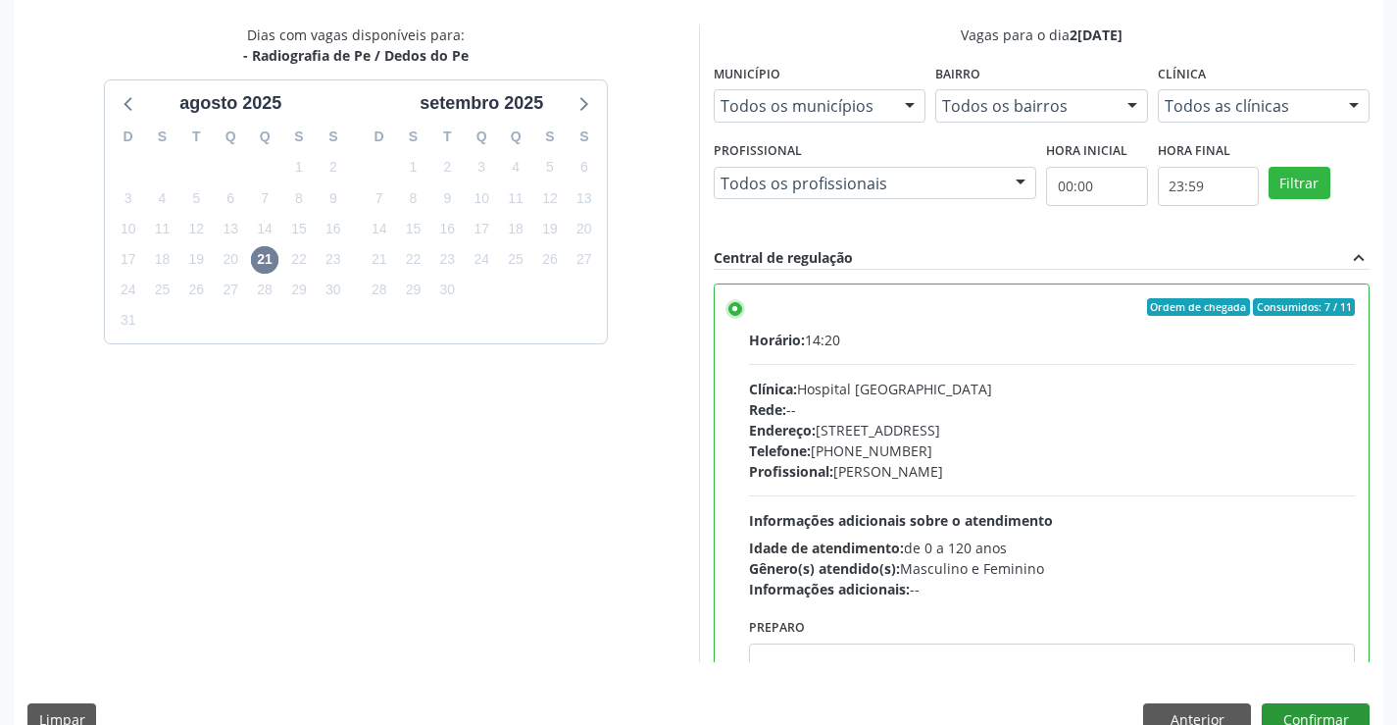
scroll to position [447, 0]
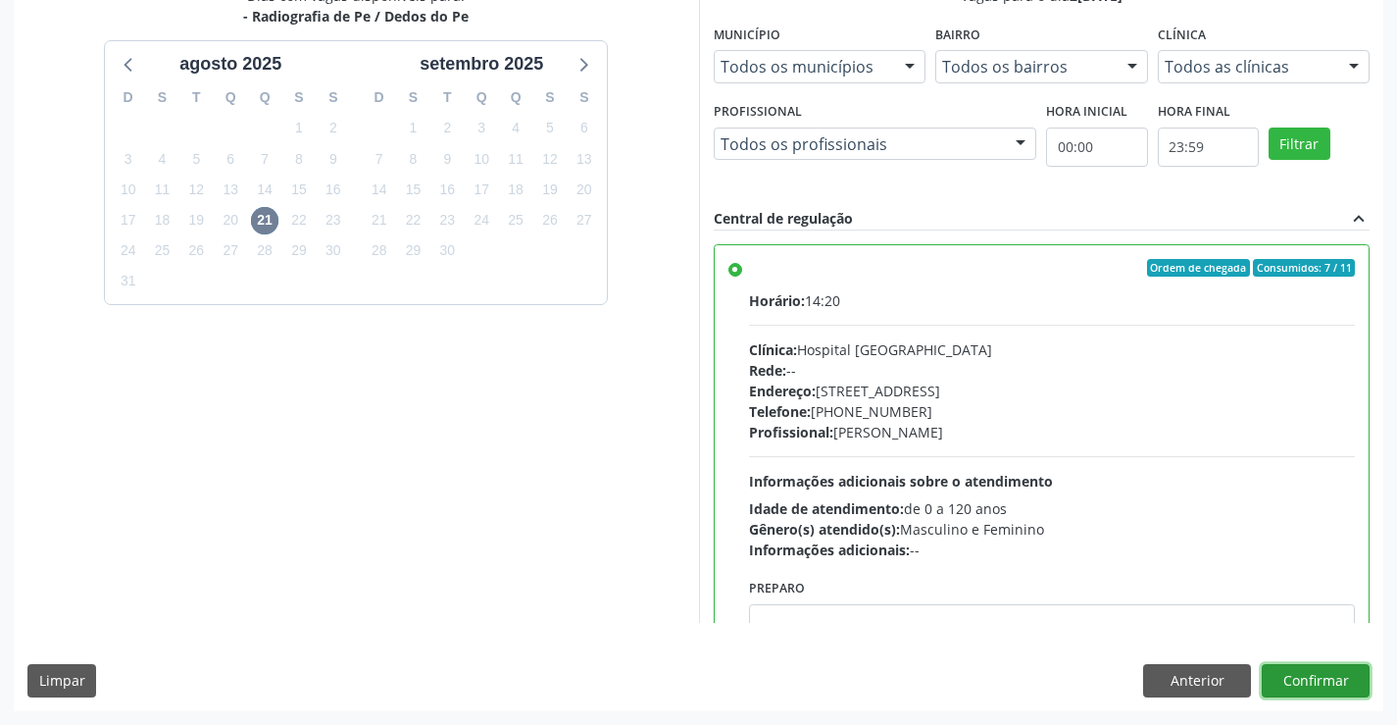
click at [1297, 682] on button "Confirmar" at bounding box center [1316, 680] width 108 height 33
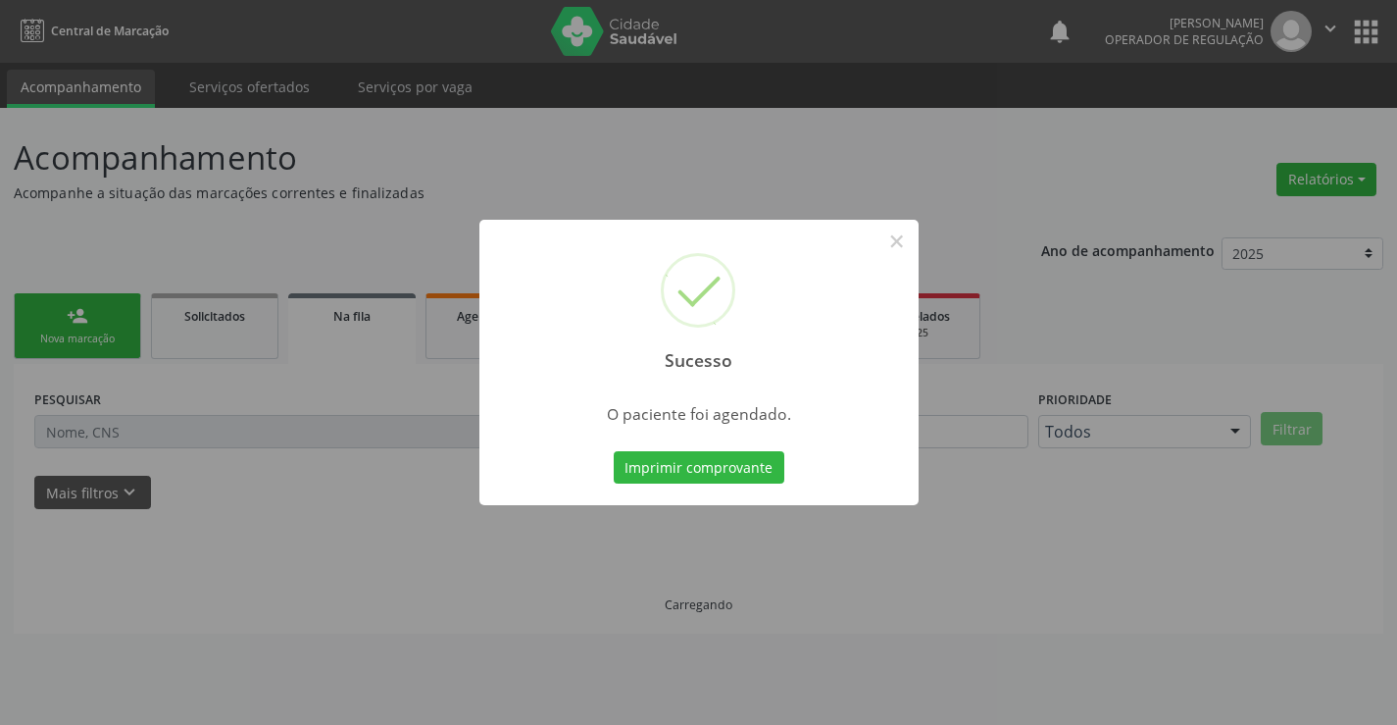
scroll to position [0, 0]
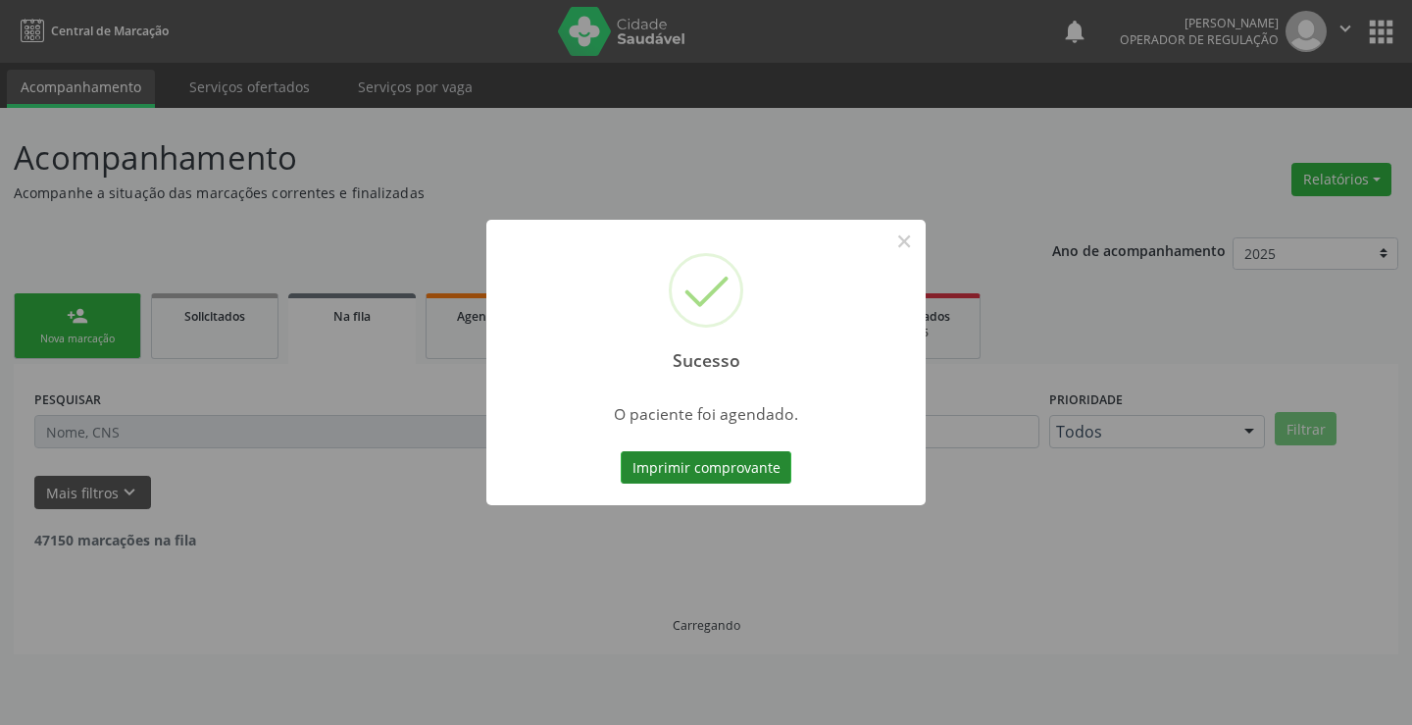
click at [747, 460] on button "Imprimir comprovante" at bounding box center [706, 467] width 171 height 33
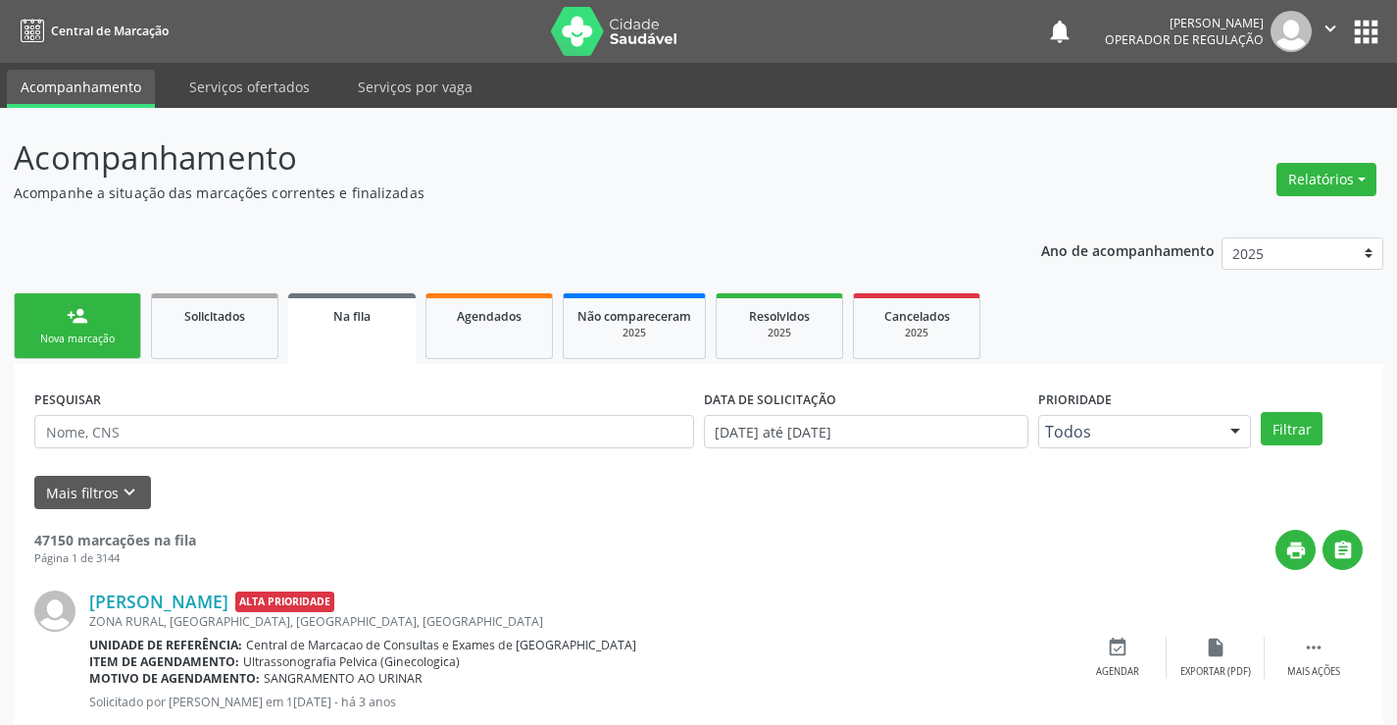
click at [96, 338] on div "Nova marcação" at bounding box center [77, 338] width 98 height 15
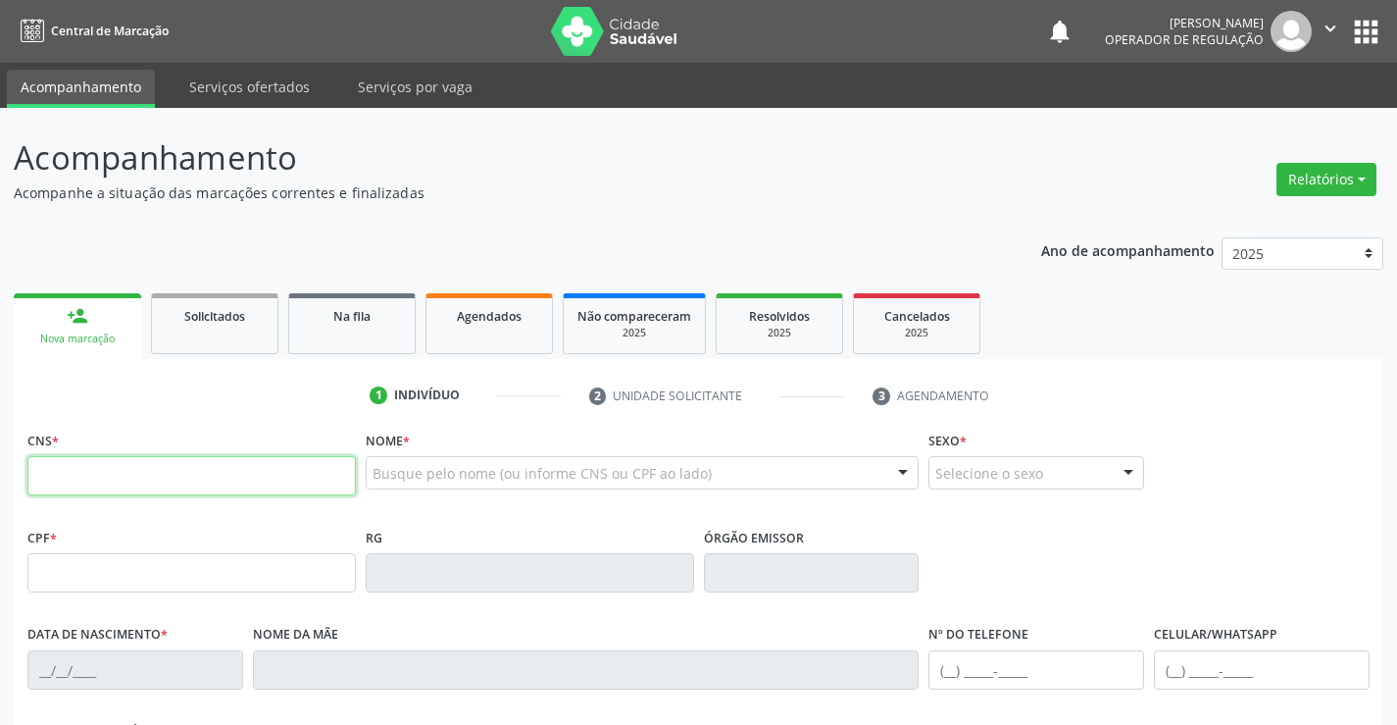
click at [96, 472] on input "text" at bounding box center [191, 475] width 329 height 39
type input "700 0076 6594 8906"
type input "292123589"
type input "26/10/1977"
type input "(74) 98859-4290"
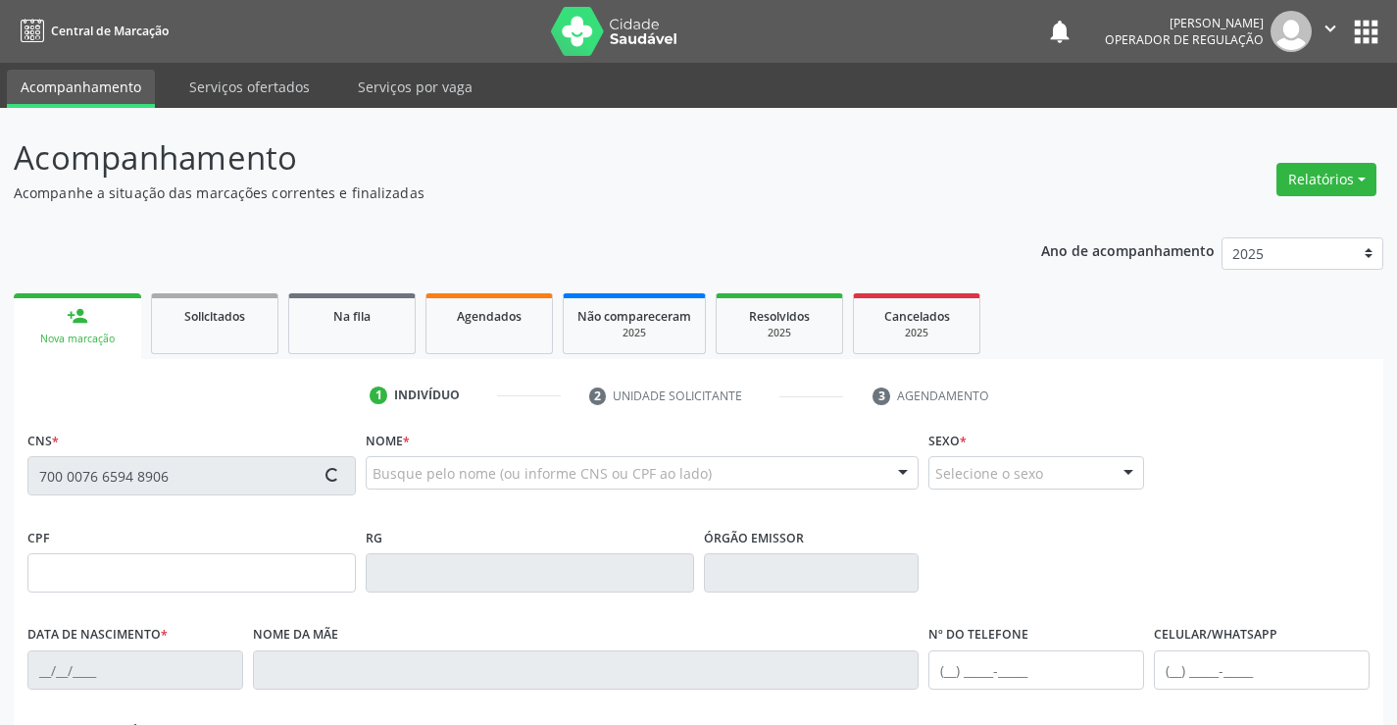
type input "(74) 98859-4290"
type input "189.194.108-95"
type input "SN"
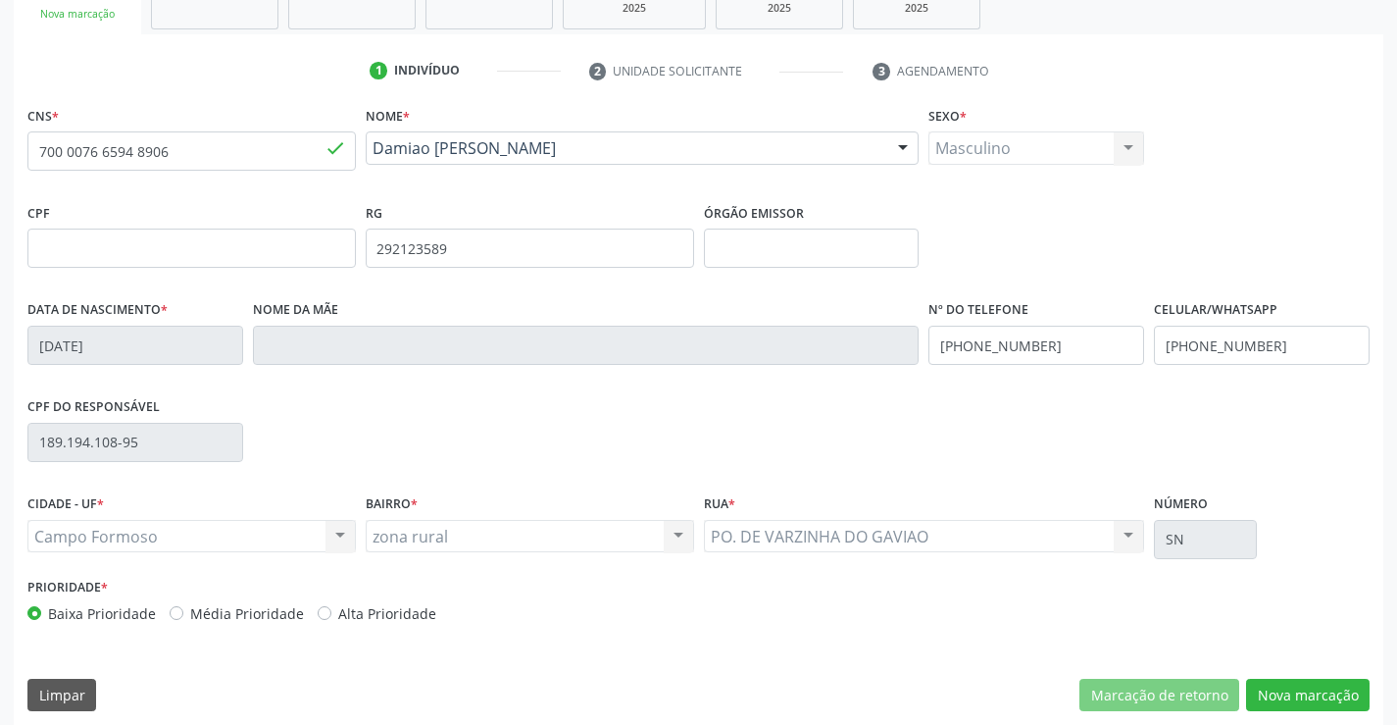
scroll to position [338, 0]
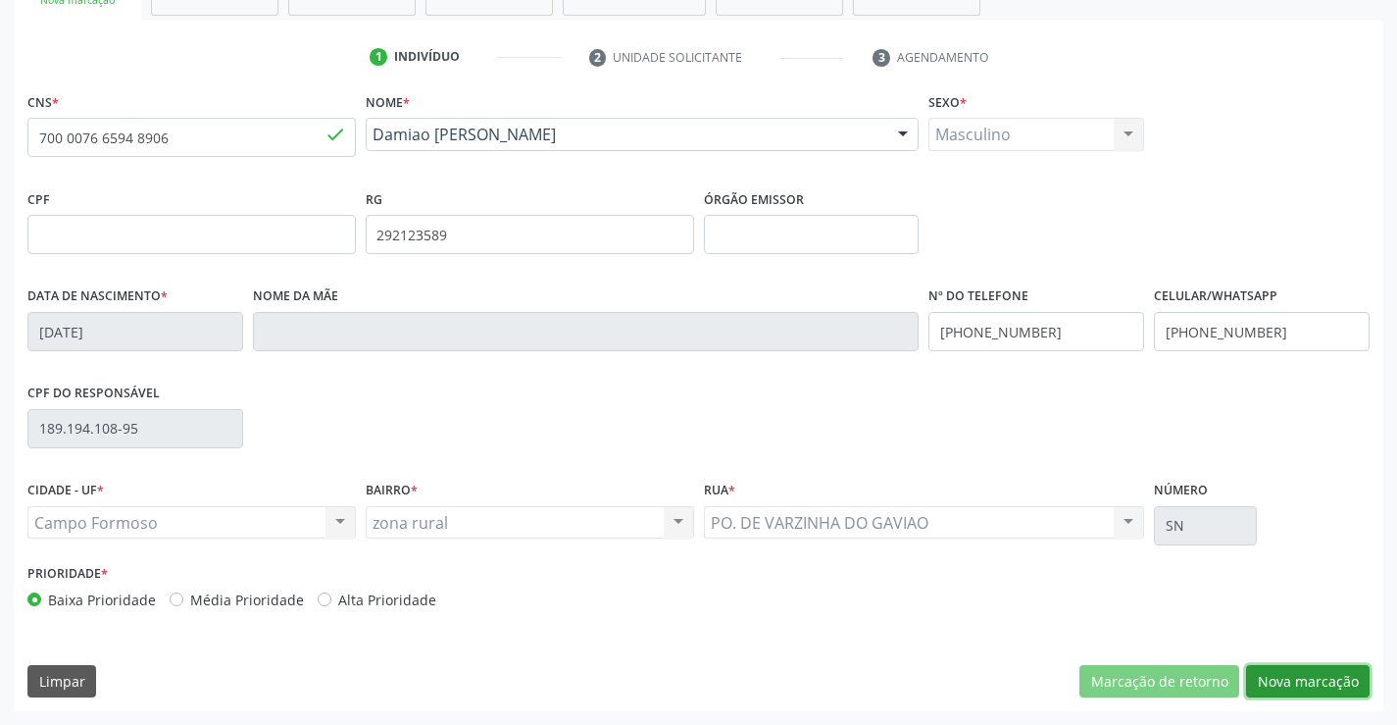
click at [1279, 683] on button "Nova marcação" at bounding box center [1308, 681] width 124 height 33
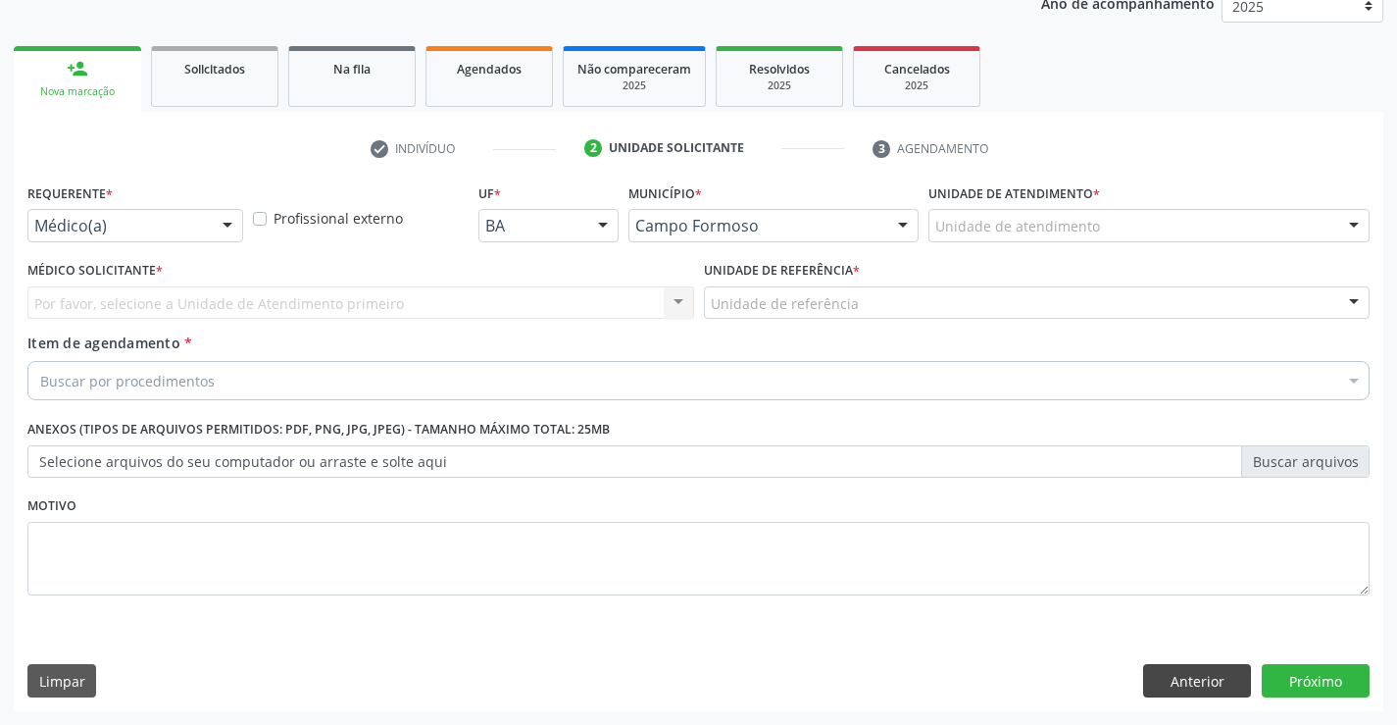
scroll to position [247, 0]
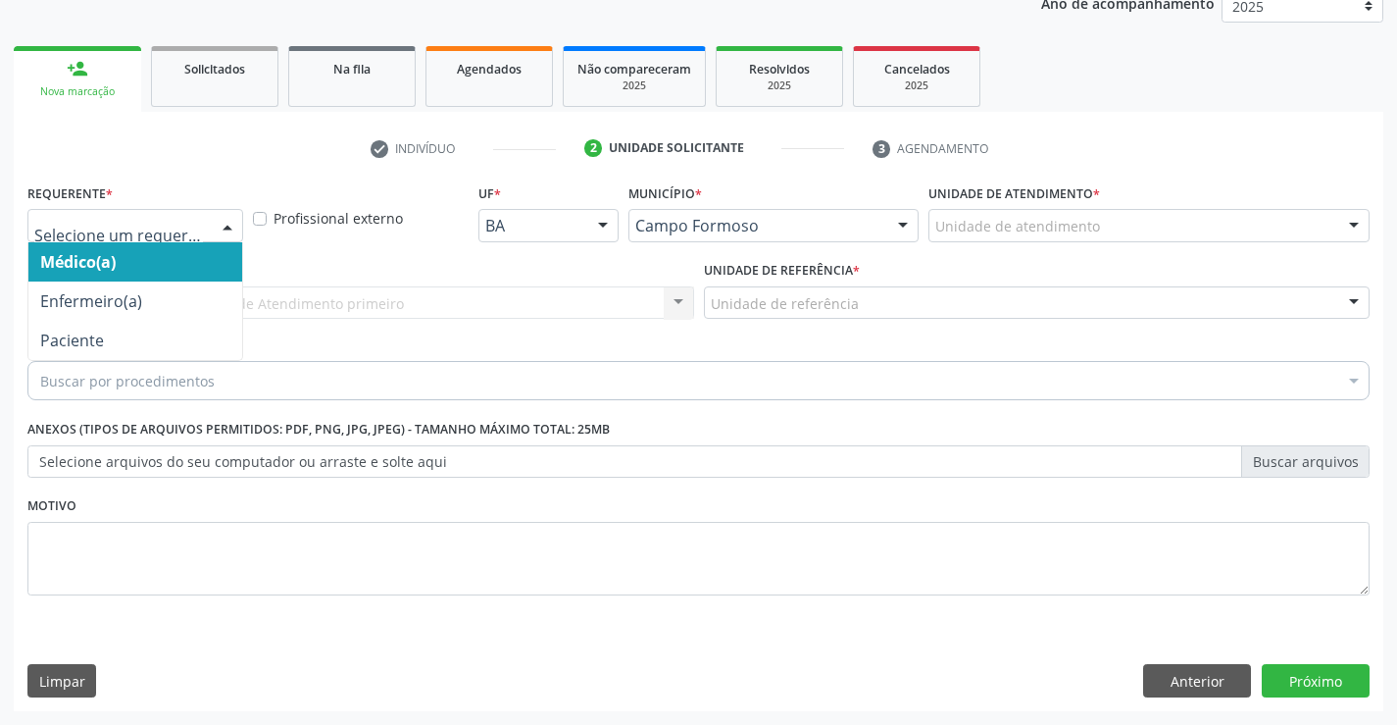
click at [222, 223] on div at bounding box center [227, 226] width 29 height 33
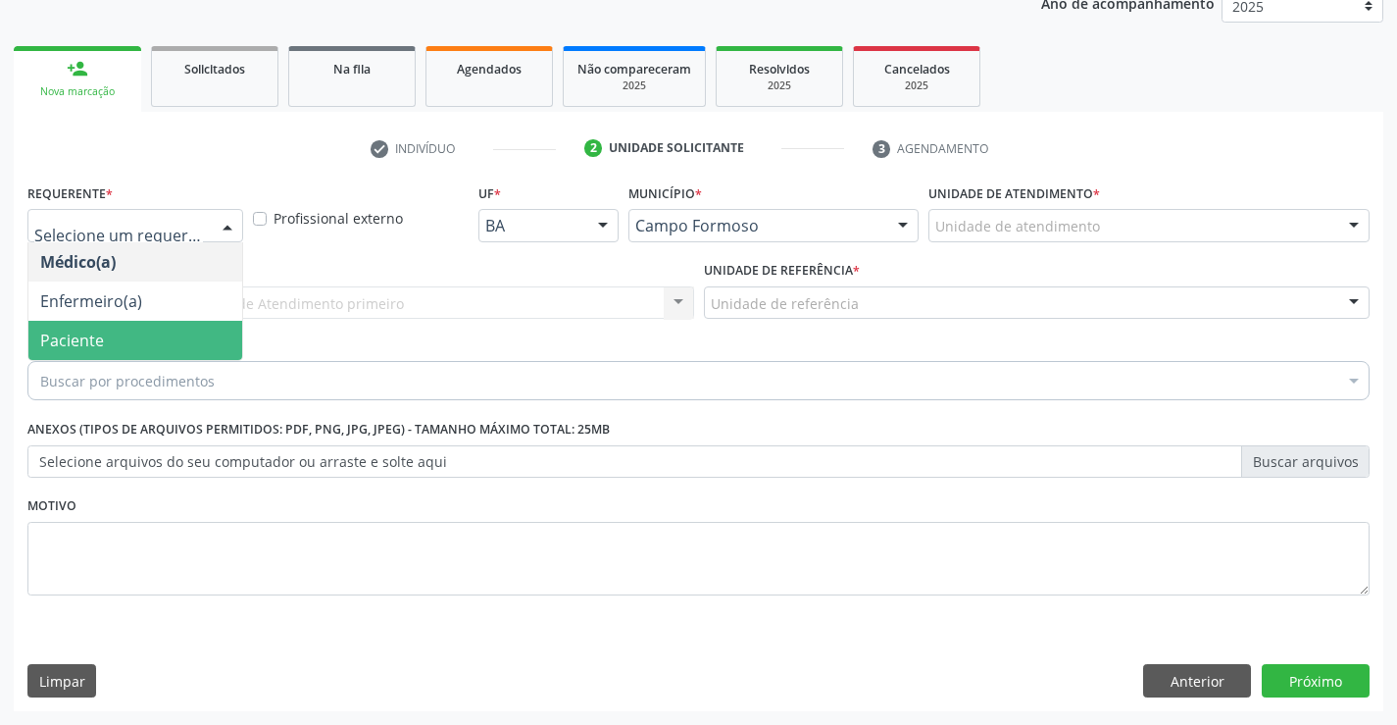
click at [181, 330] on span "Paciente" at bounding box center [135, 340] width 214 height 39
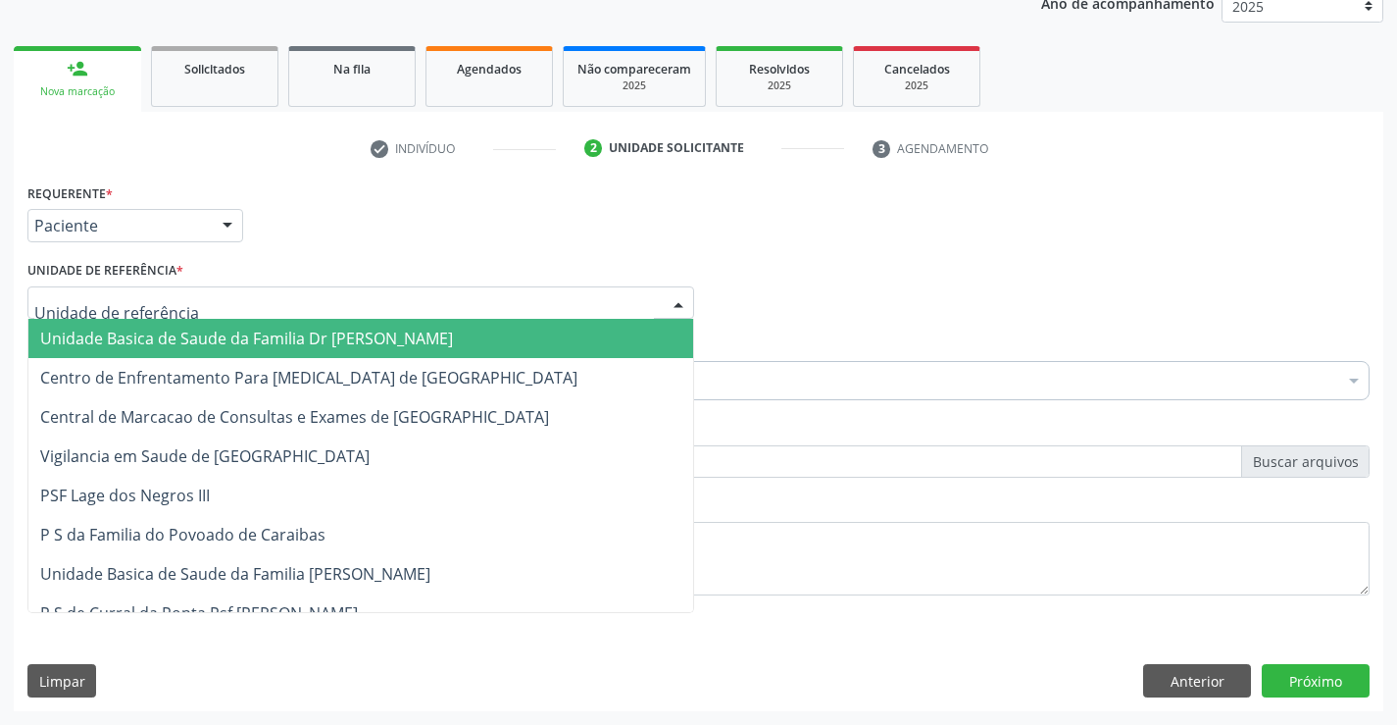
click at [196, 298] on div at bounding box center [360, 302] width 667 height 33
click at [234, 328] on span "Unidade Basica de Saude da Familia Dr [PERSON_NAME]" at bounding box center [246, 339] width 413 height 22
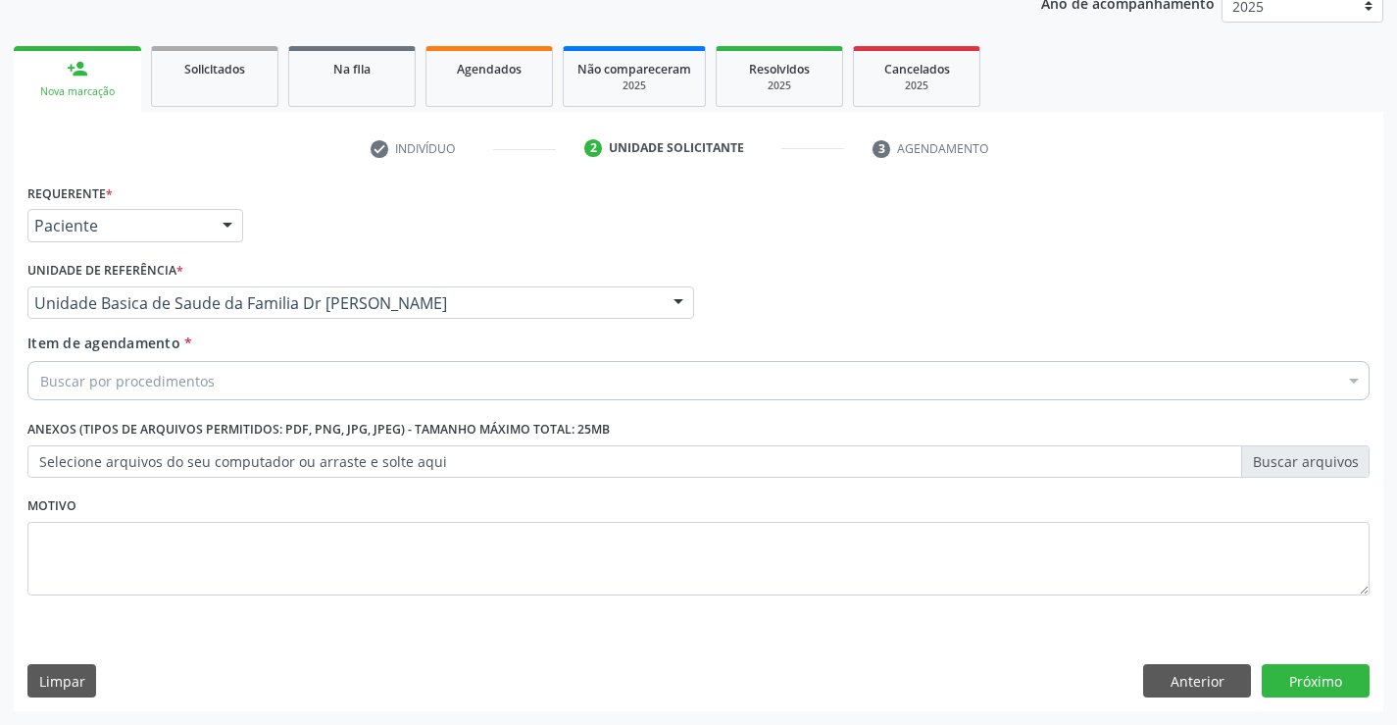
click at [226, 384] on div "Buscar por procedimentos" at bounding box center [698, 380] width 1342 height 39
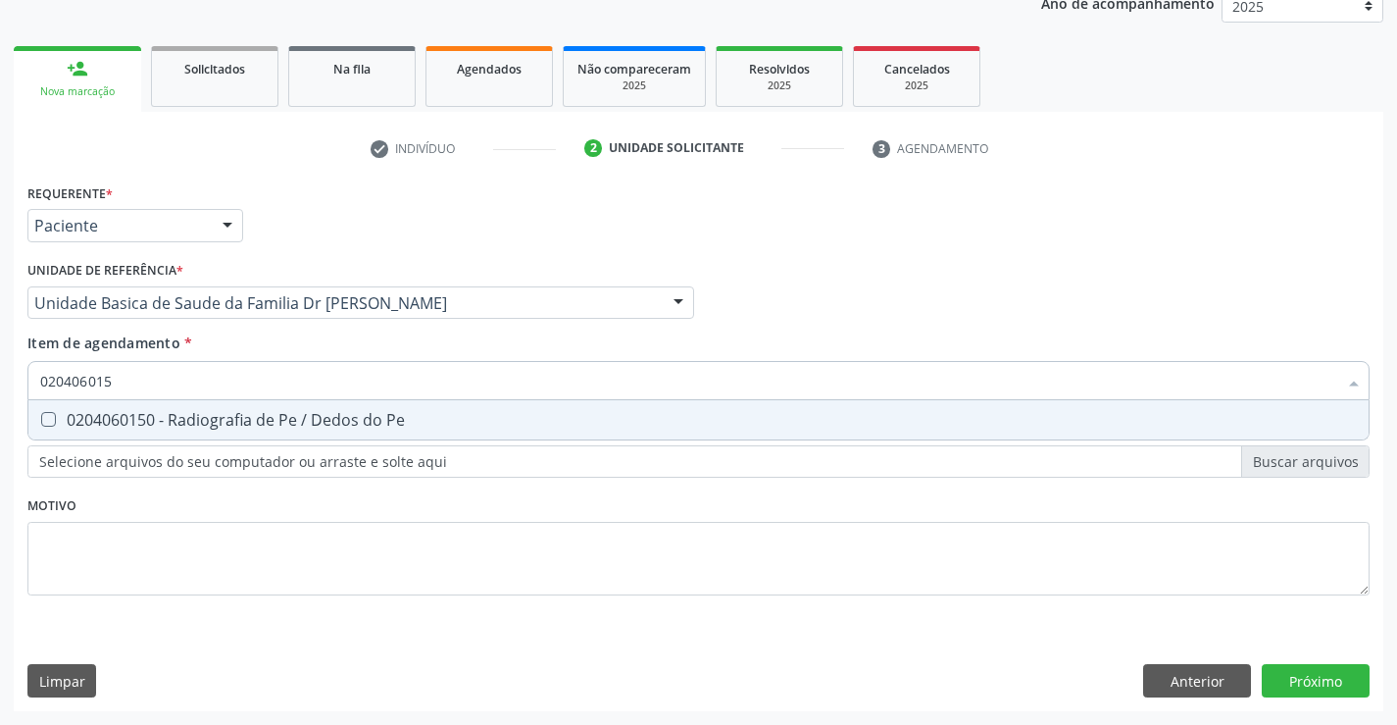
type input "0204060150"
click at [228, 421] on div "0204060150 - Radiografia de Pe / Dedos do Pe" at bounding box center [698, 420] width 1317 height 16
checkbox Pe "true"
click at [228, 504] on div "Requerente * Paciente Médico(a) Enfermeiro(a) Paciente Nenhum resultado encontr…" at bounding box center [698, 400] width 1342 height 444
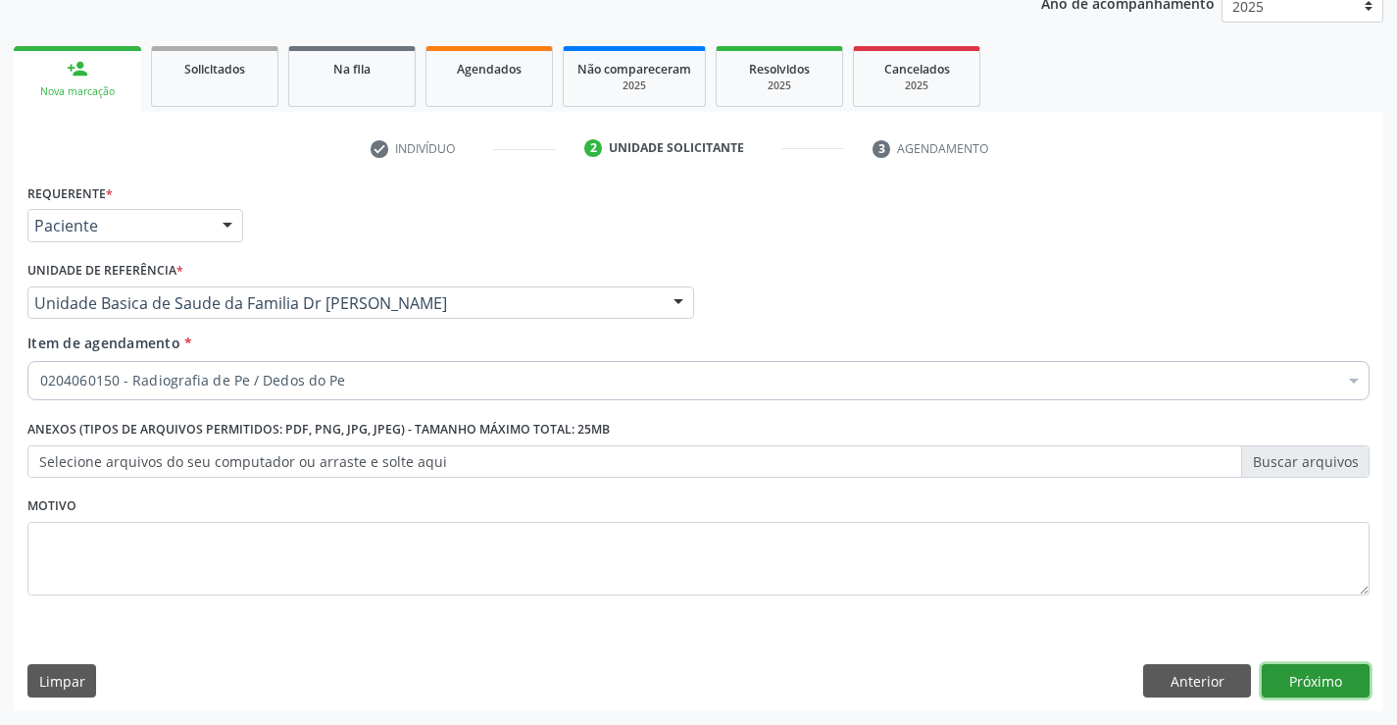
click at [1274, 692] on button "Próximo" at bounding box center [1316, 680] width 108 height 33
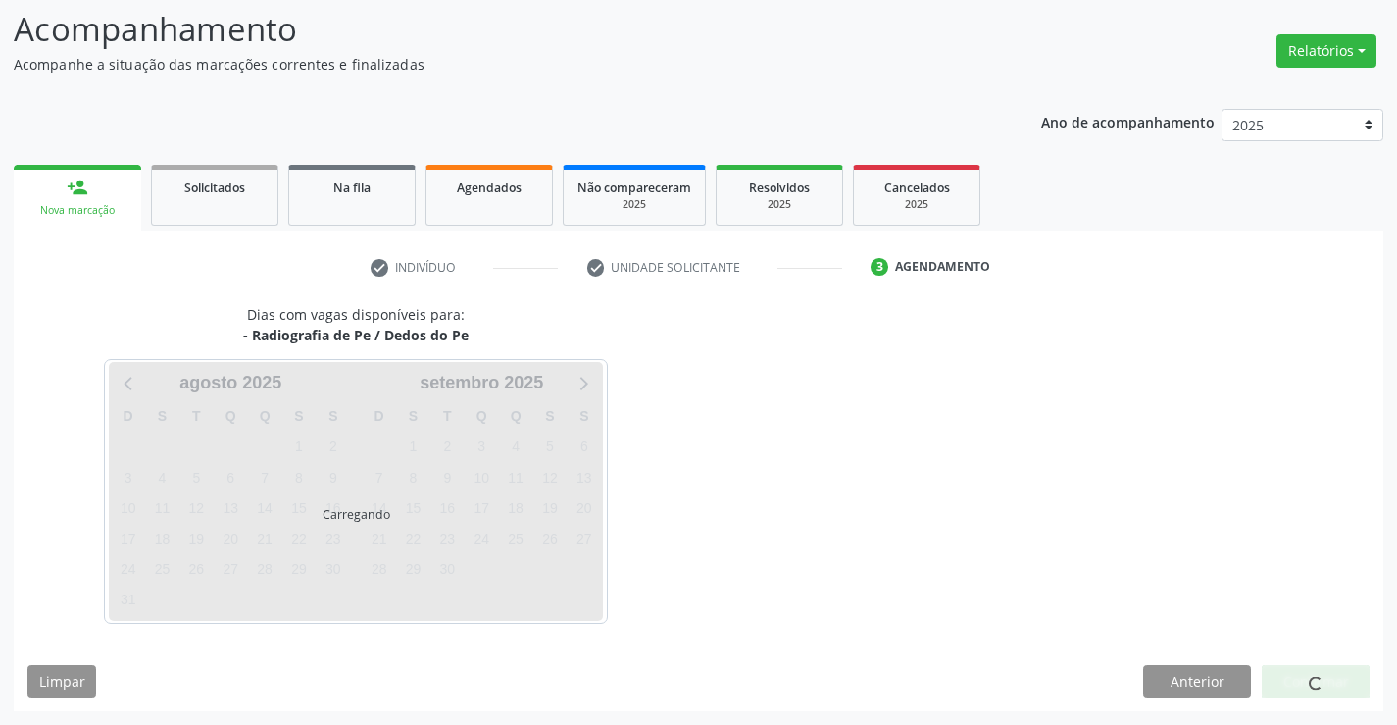
scroll to position [128, 0]
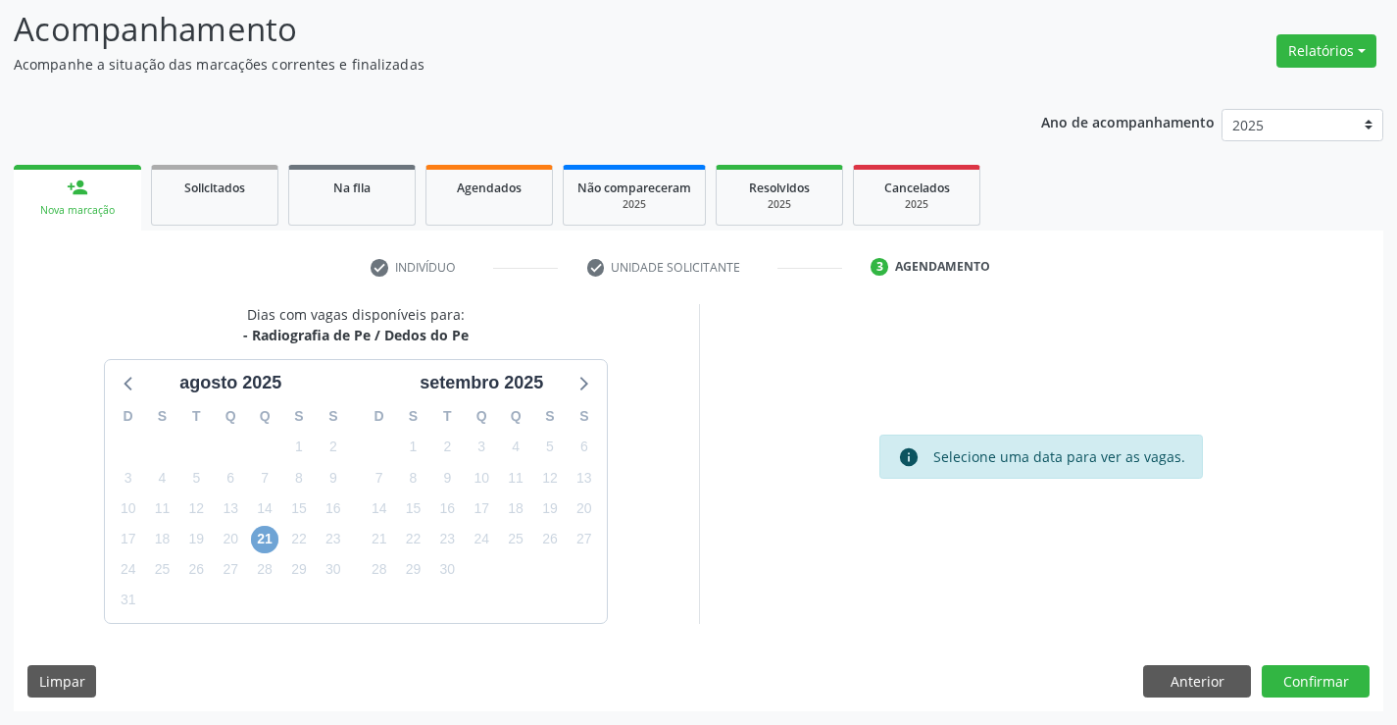
click at [265, 544] on span "21" at bounding box center [264, 539] width 27 height 27
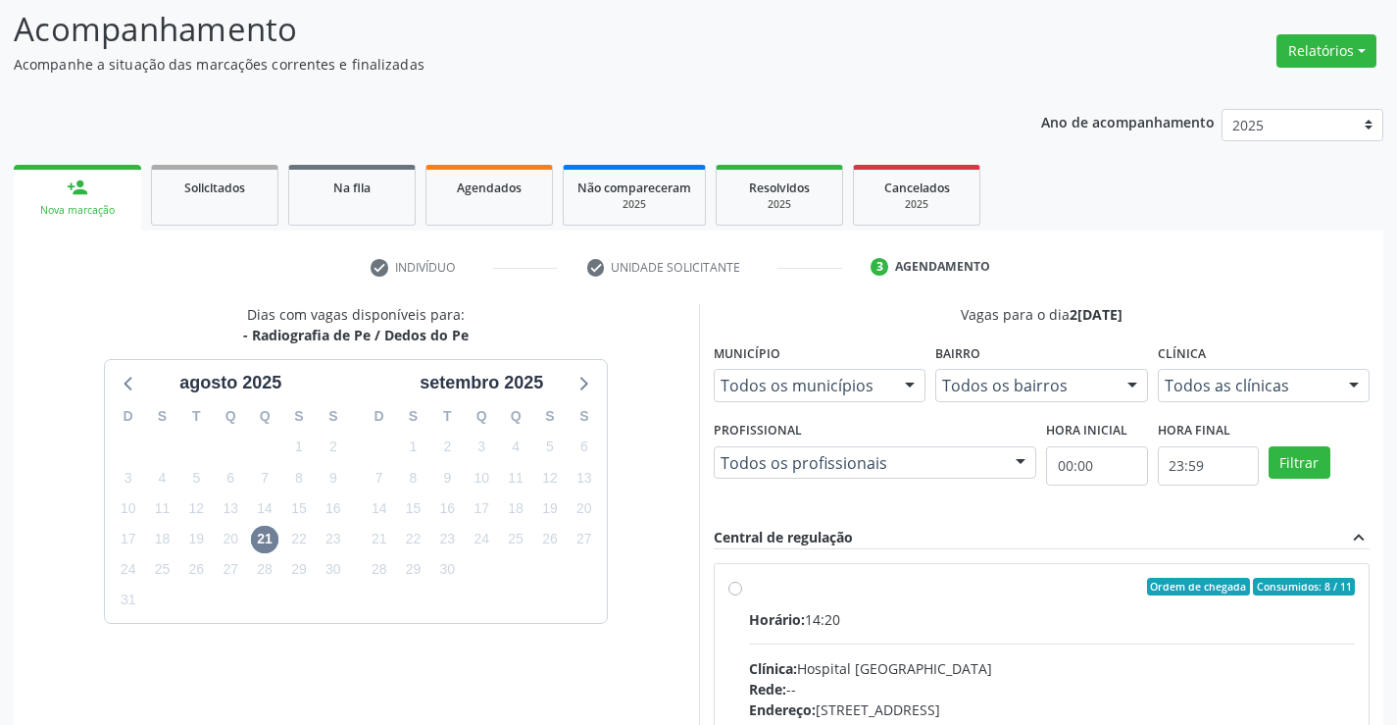
click at [749, 586] on label "Ordem de chegada Consumidos: 8 / 11 Horário: 14:20 Clínica: Hospital Sao Franci…" at bounding box center [1052, 728] width 607 height 301
click at [732, 586] on input "Ordem de chegada Consumidos: 8 / 11 Horário: 14:20 Clínica: Hospital Sao Franci…" at bounding box center [736, 587] width 14 height 18
radio input "true"
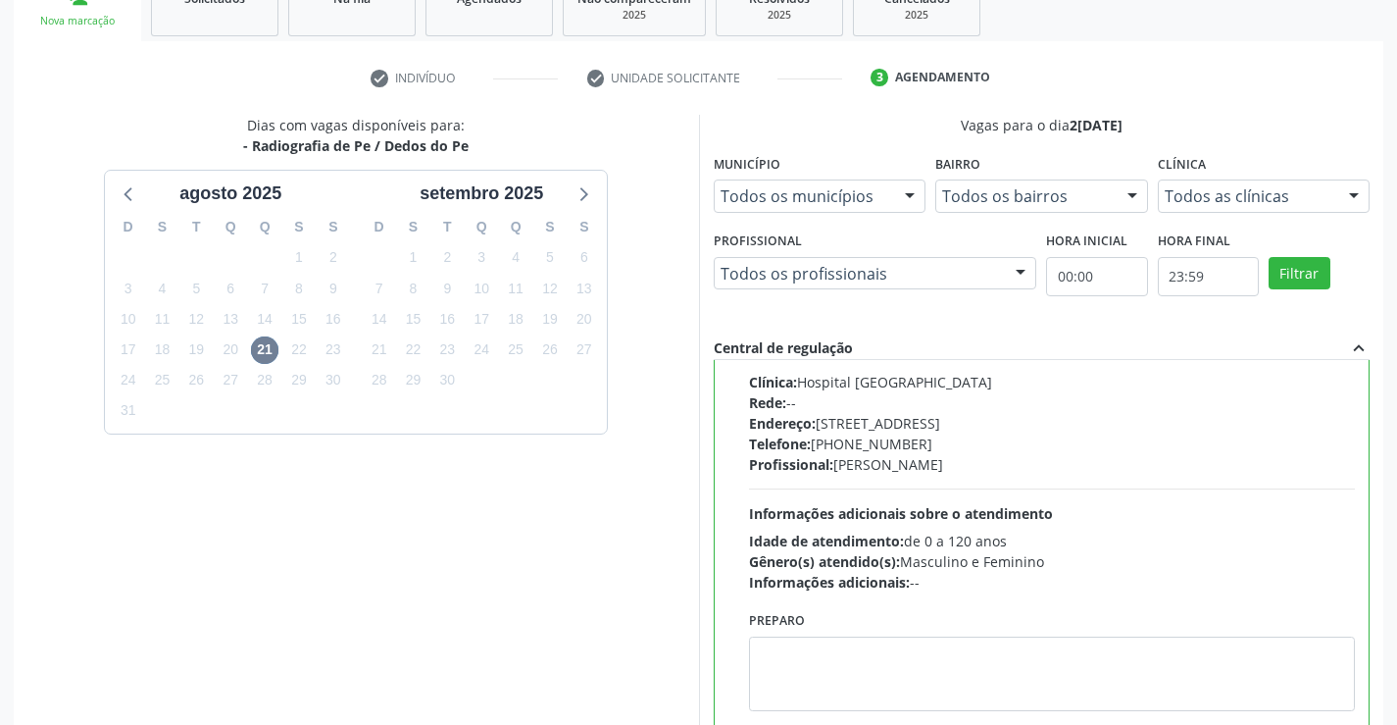
scroll to position [423, 0]
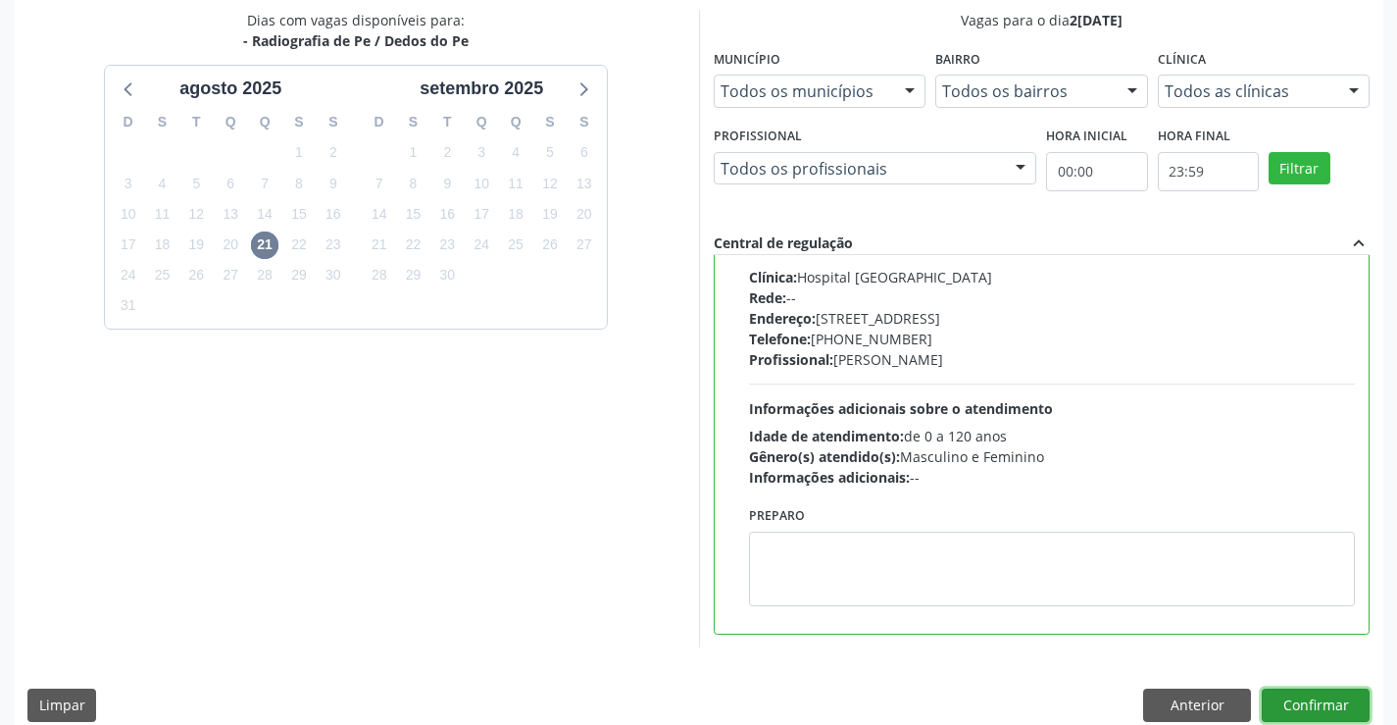
click at [1324, 694] on button "Confirmar" at bounding box center [1316, 704] width 108 height 33
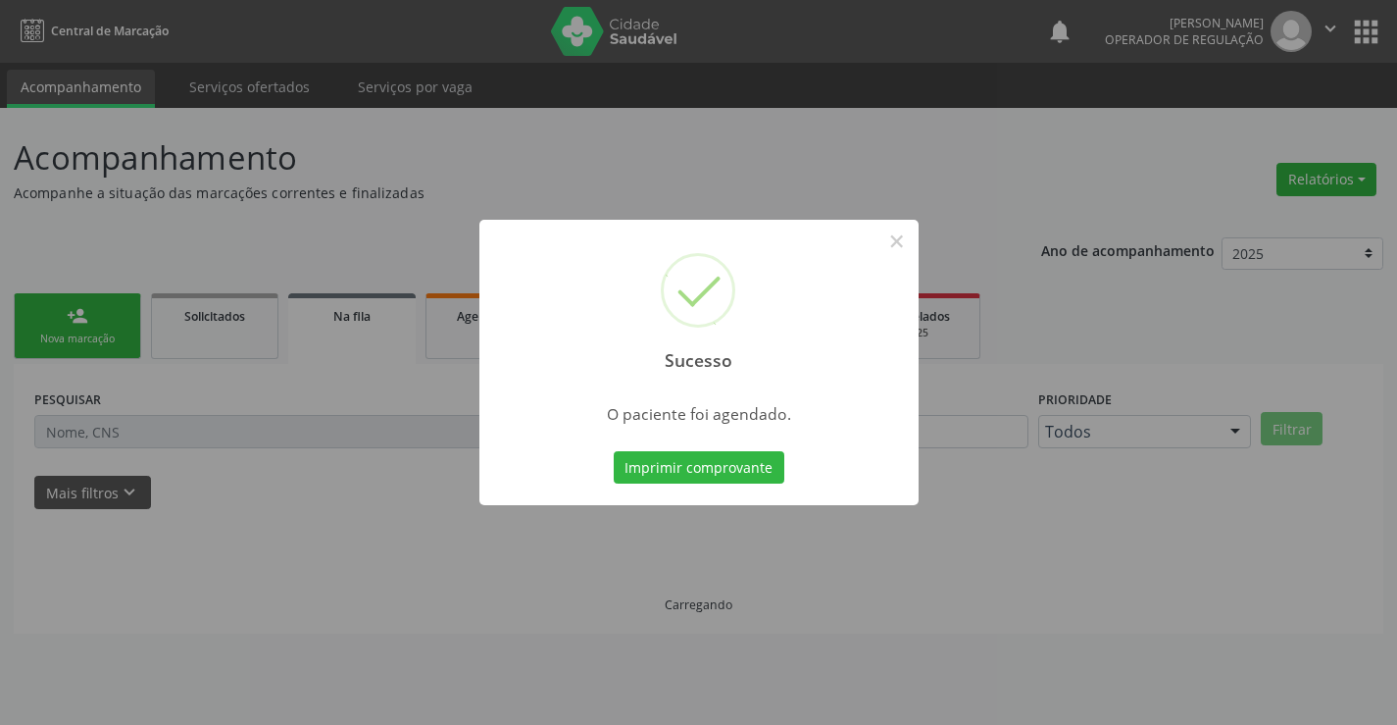
scroll to position [0, 0]
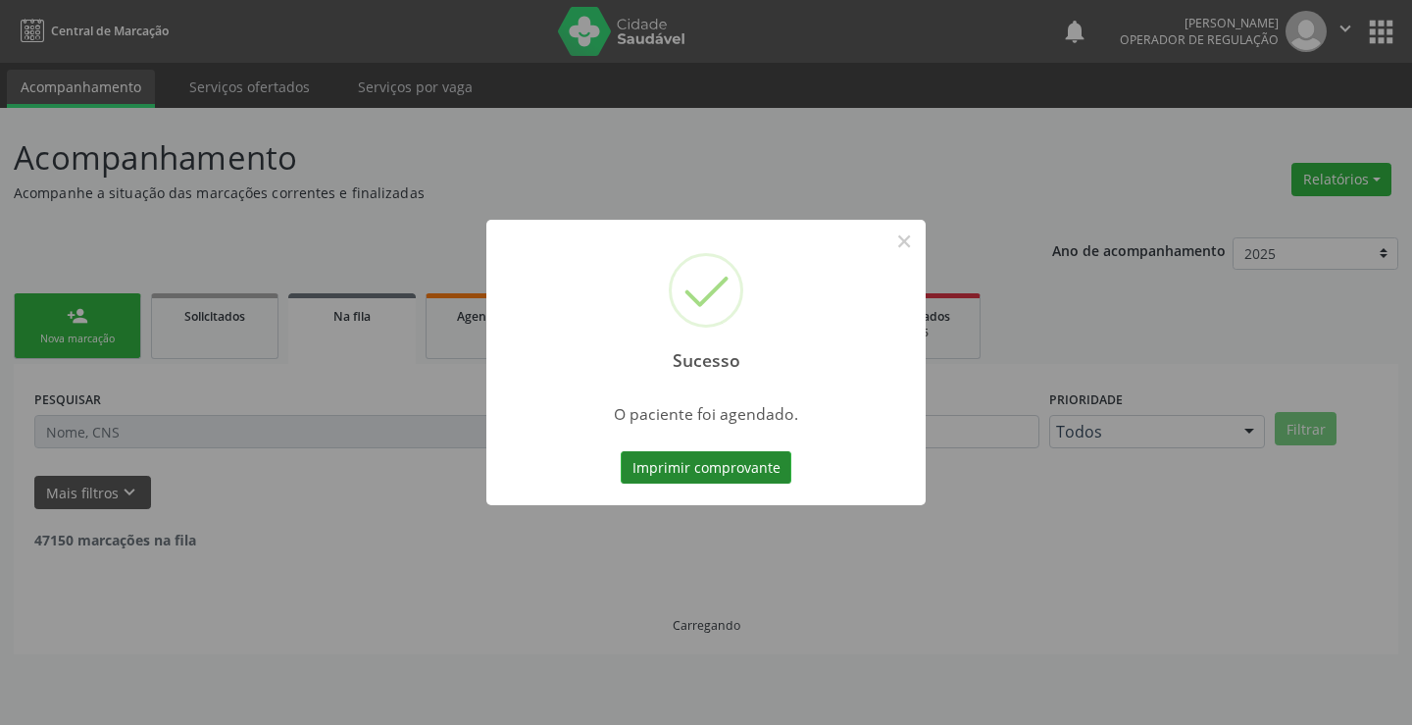
click at [732, 462] on button "Imprimir comprovante" at bounding box center [706, 467] width 171 height 33
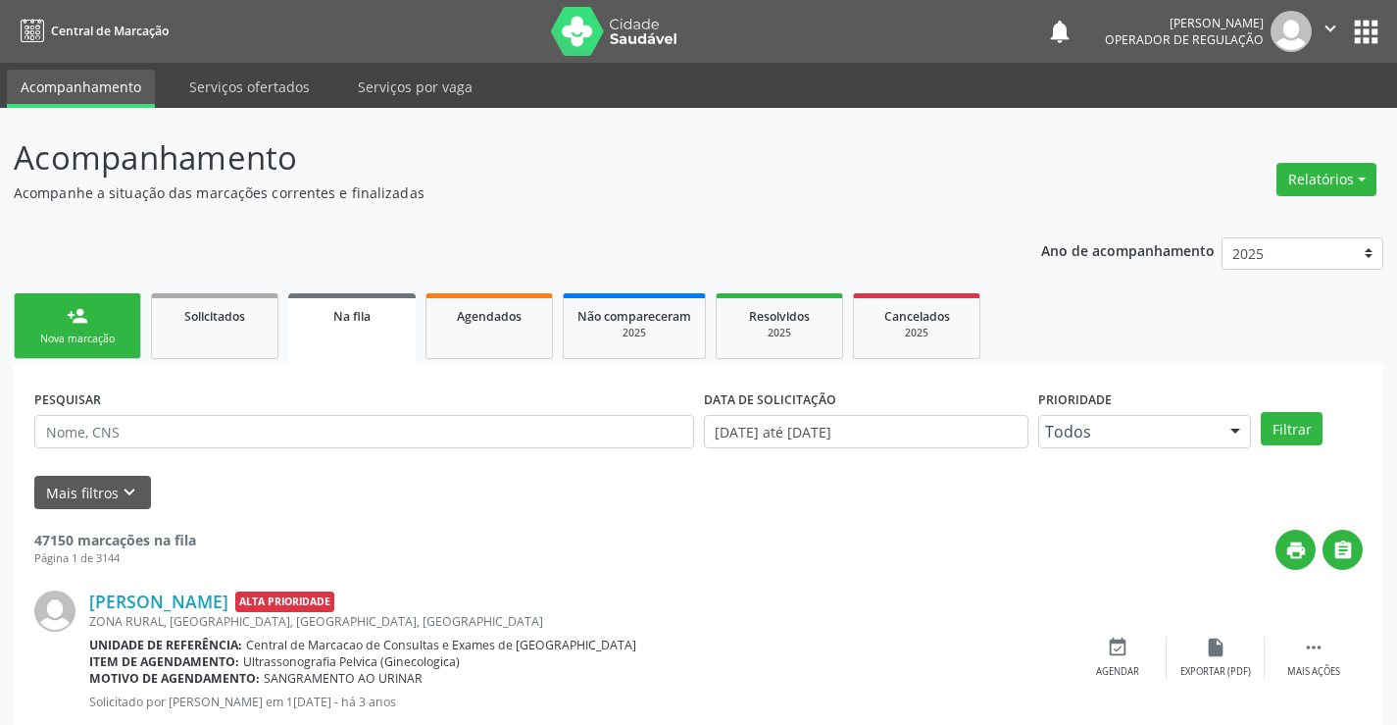
click at [126, 346] on div "Nova marcação" at bounding box center [77, 338] width 98 height 15
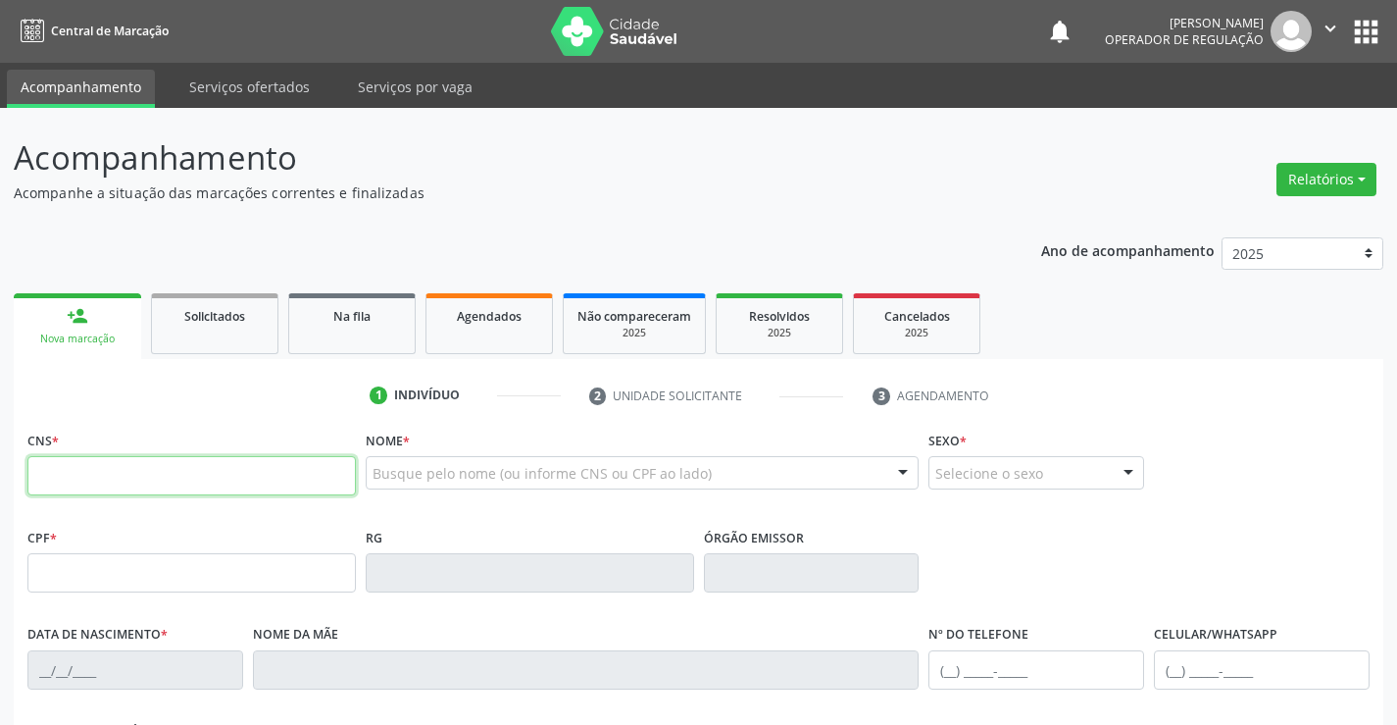
click at [118, 470] on input "text" at bounding box center [191, 475] width 329 height 39
type input "703 6080 4286 7534"
type input "0767724623"
type input "[DATE]"
type input "[PHONE_NUMBER]"
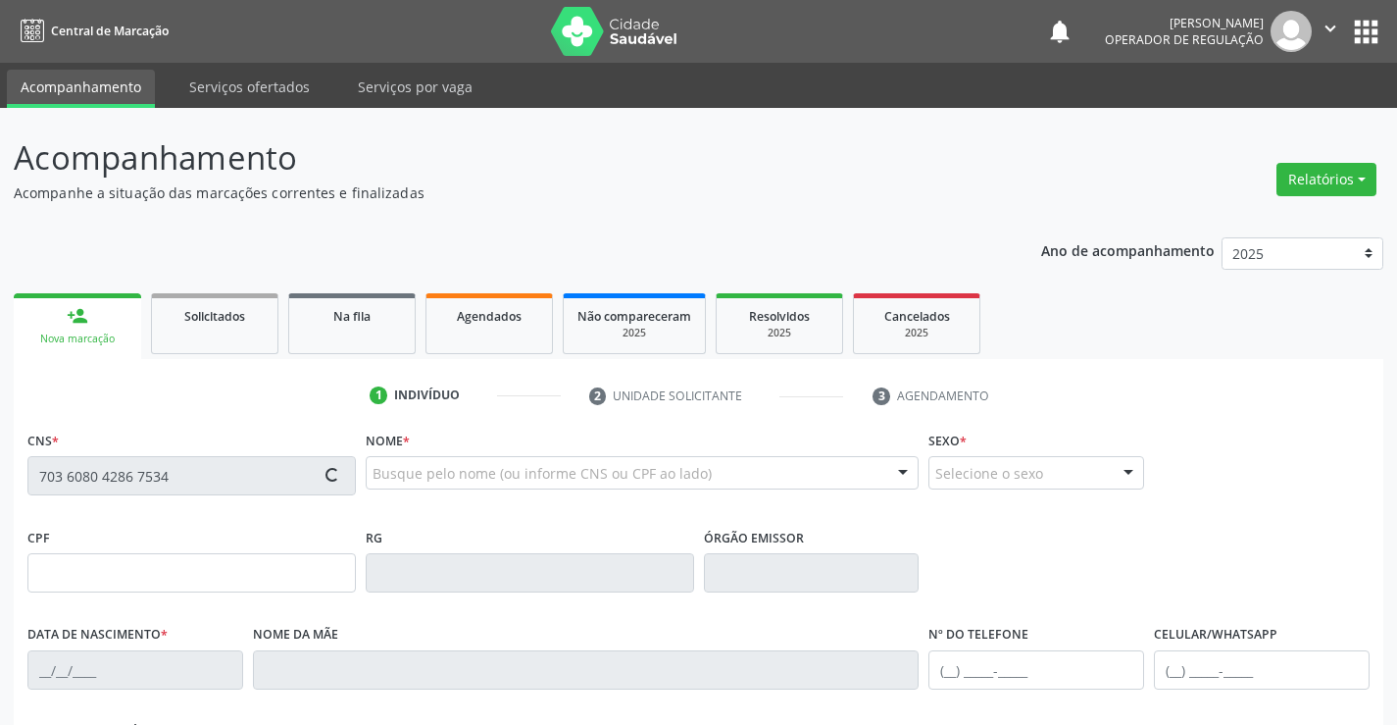
type input "[PHONE_NUMBER]"
type input "872.754.145-20"
type input "831"
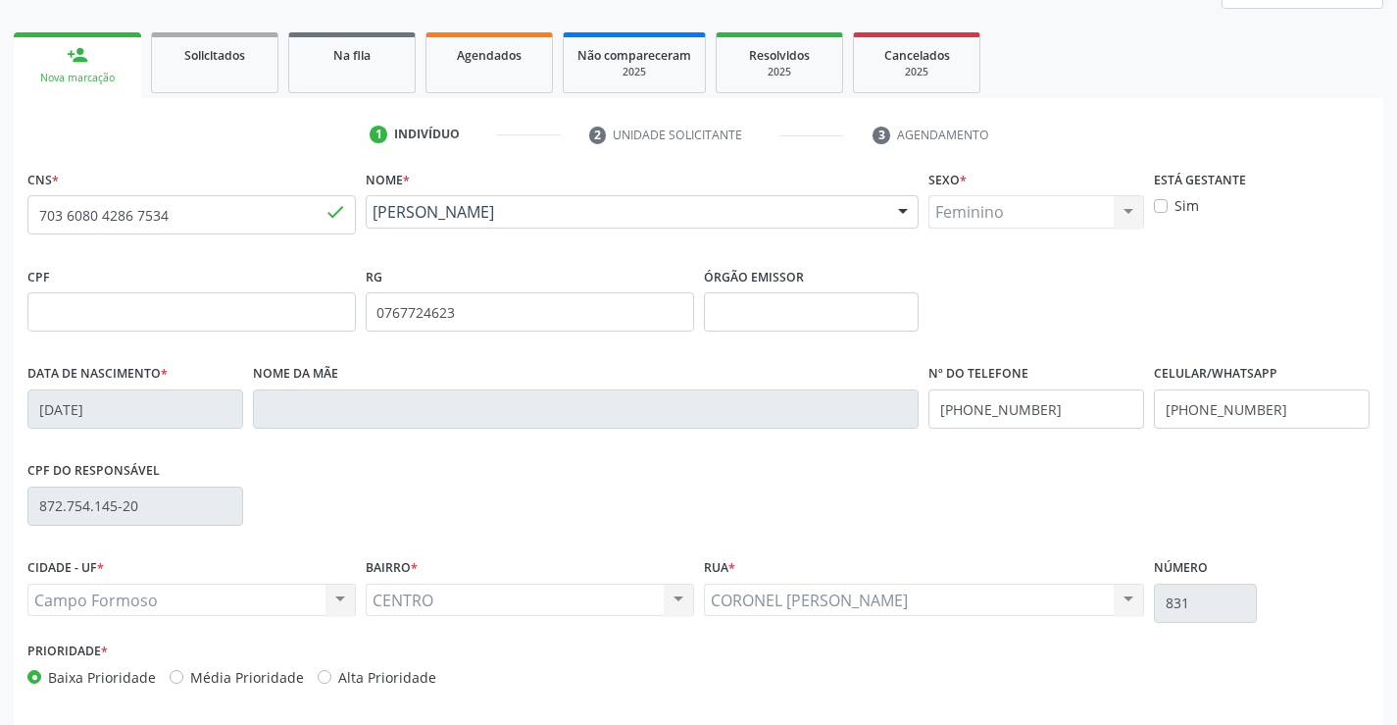
scroll to position [338, 0]
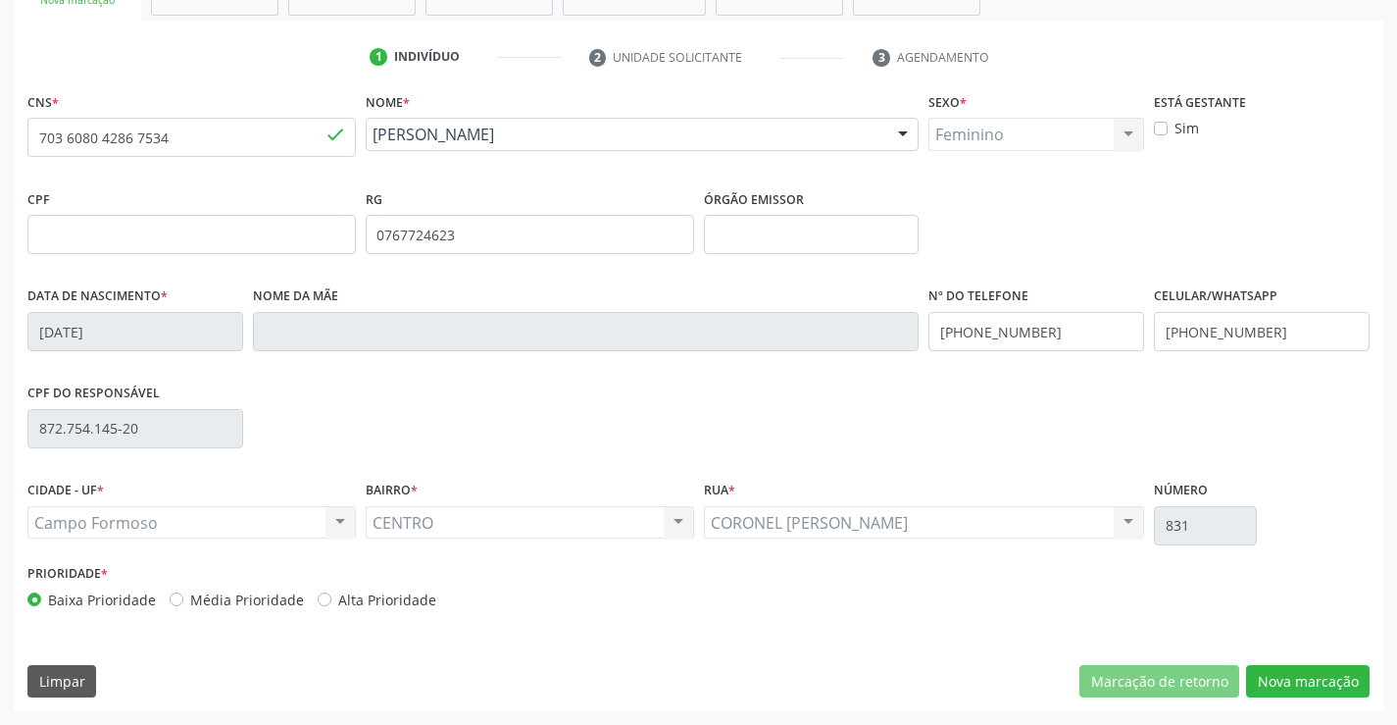
click at [916, 663] on div "CNS * 703 6080 4286 7534 done Nome * Vilma Arcena Nunes da Silva Vilma Arcena N…" at bounding box center [699, 399] width 1370 height 624
click at [1304, 676] on button "Nova marcação" at bounding box center [1308, 681] width 124 height 33
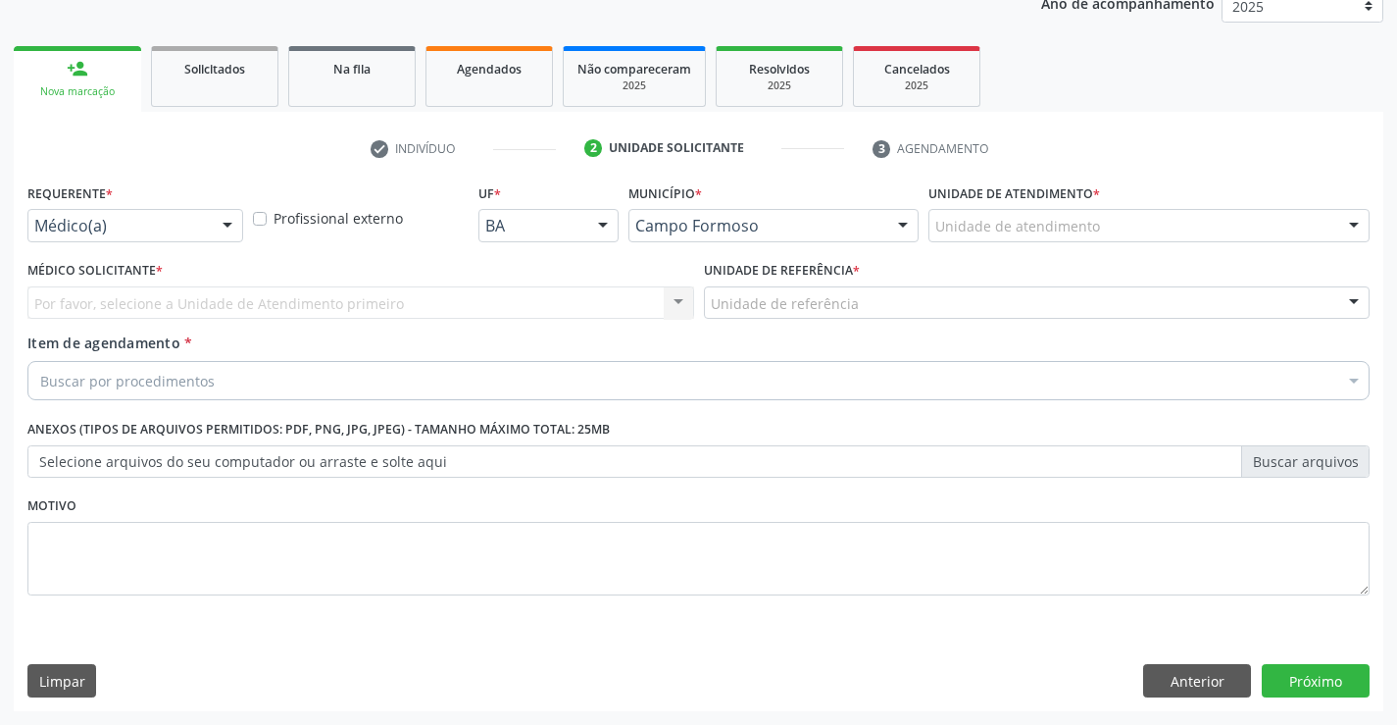
scroll to position [247, 0]
click at [225, 224] on div at bounding box center [227, 226] width 29 height 33
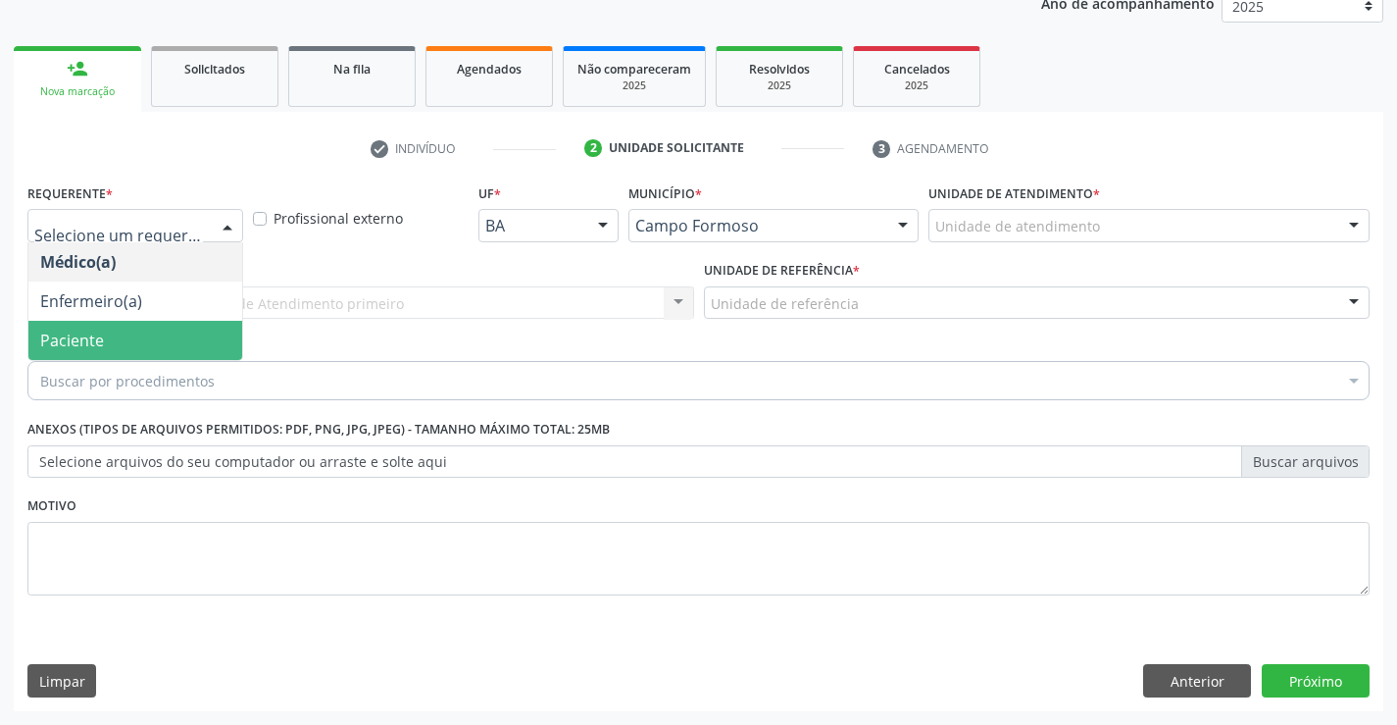
click at [163, 348] on span "Paciente" at bounding box center [135, 340] width 214 height 39
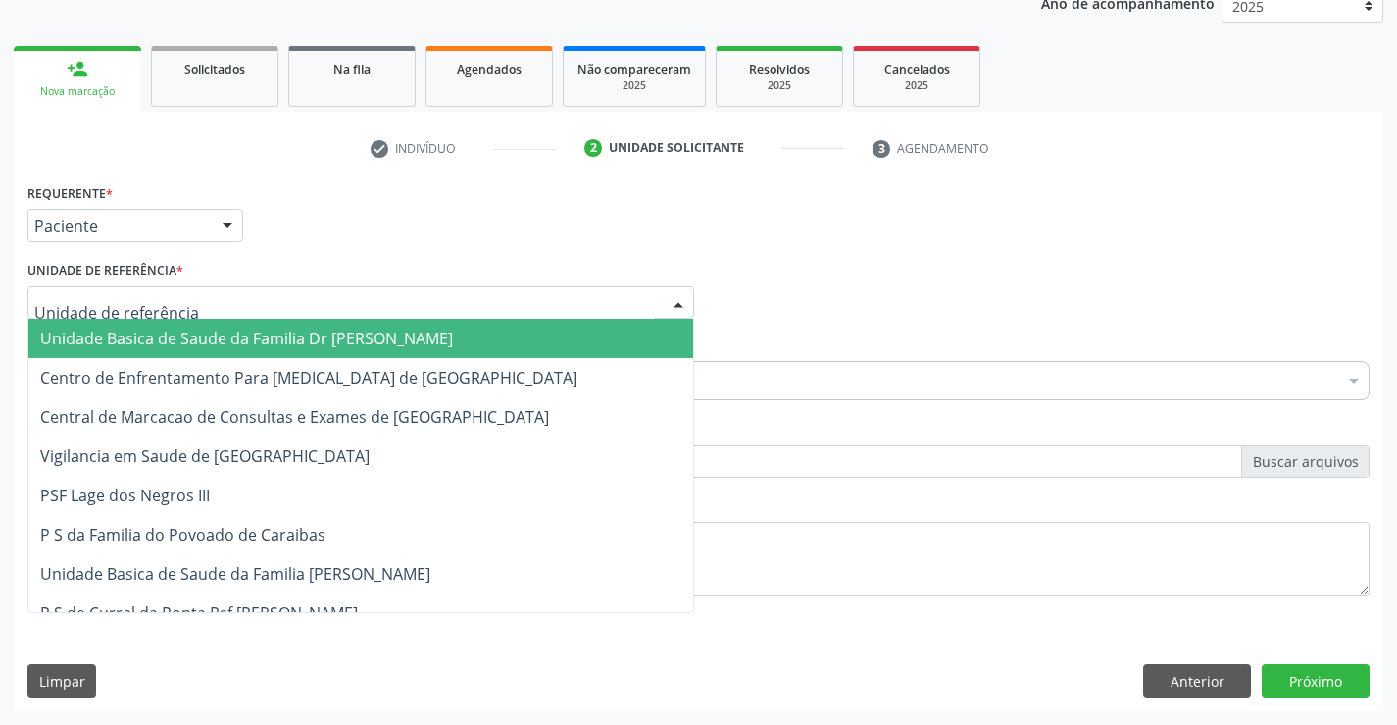
click at [200, 299] on div at bounding box center [360, 302] width 667 height 33
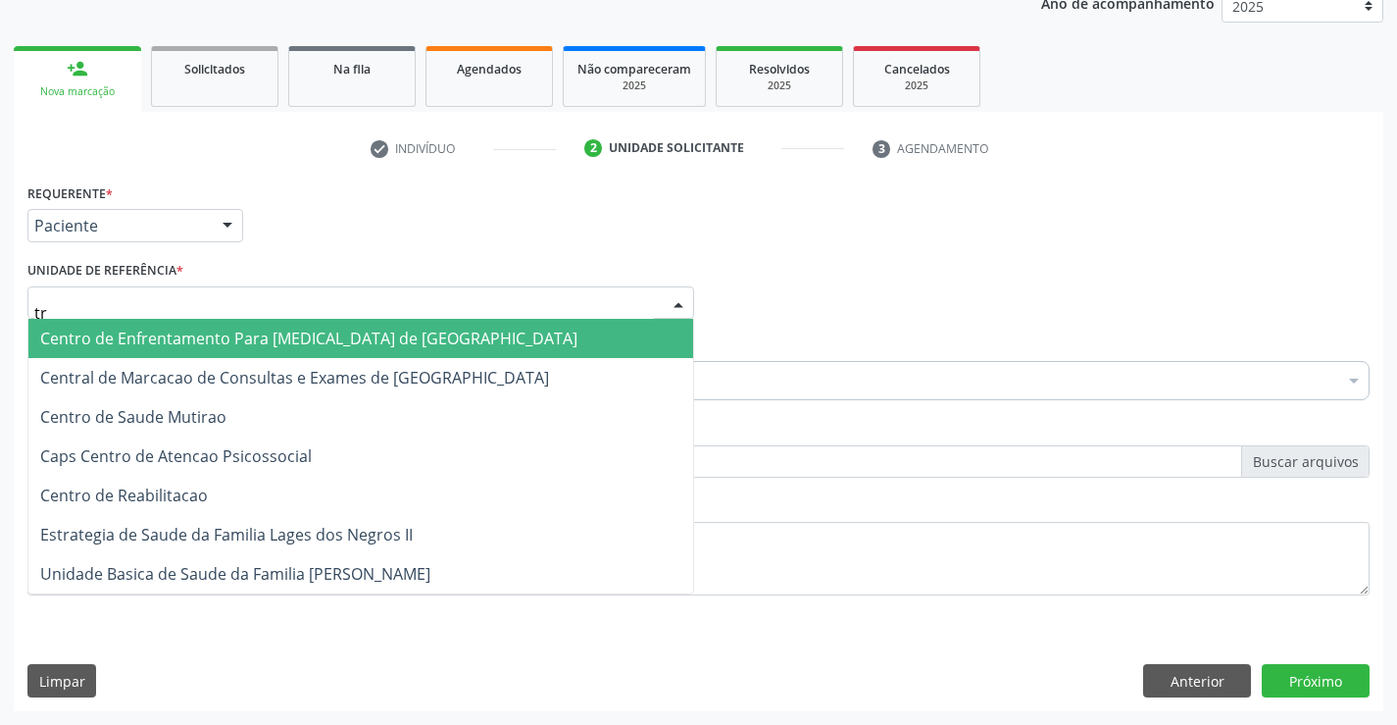
type input "tra"
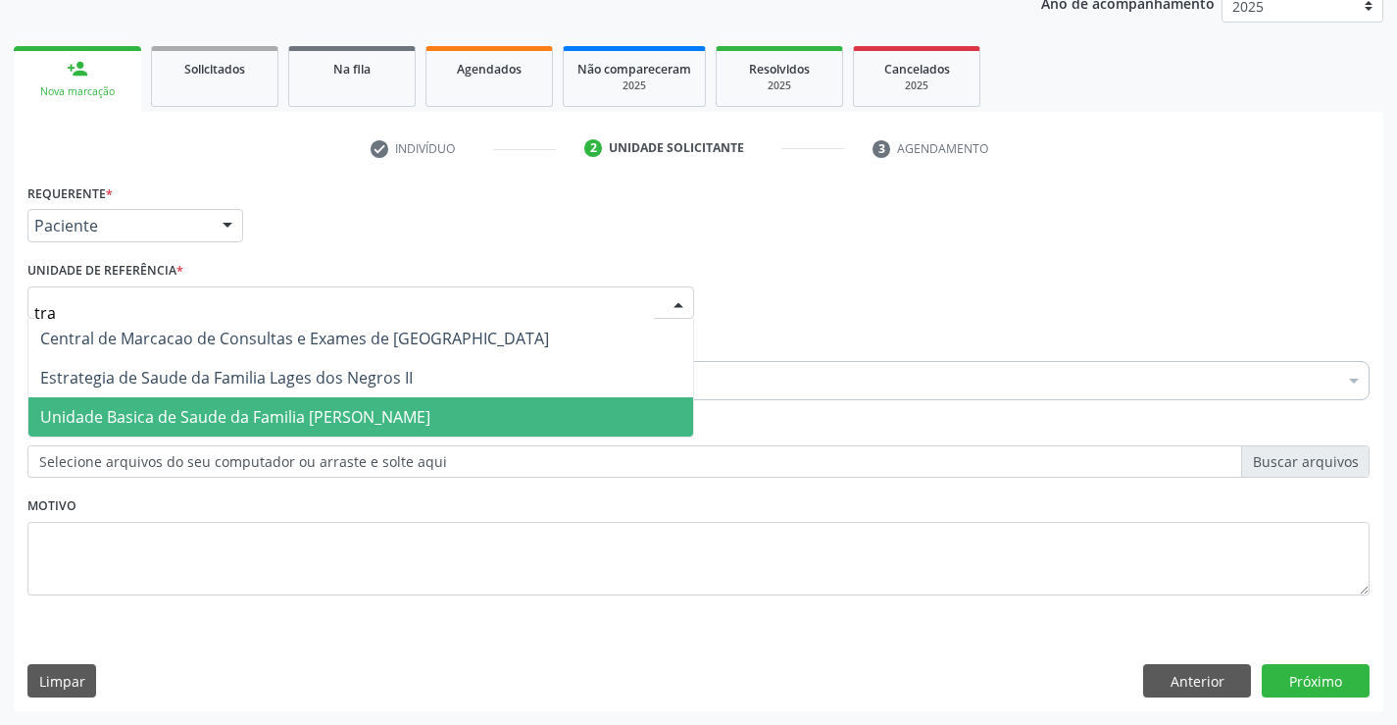
click at [252, 418] on span "Unidade Basica de Saude da Familia [PERSON_NAME]" at bounding box center [235, 417] width 390 height 22
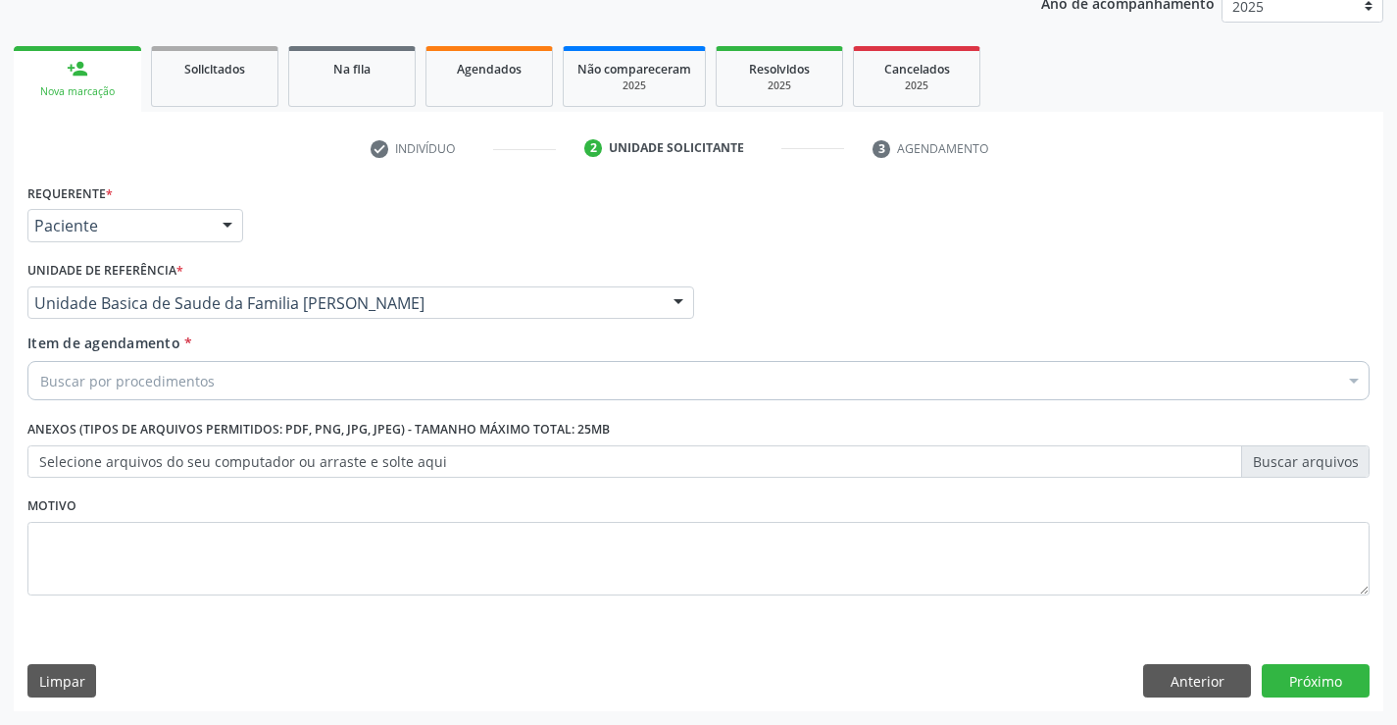
click at [246, 387] on div "Buscar por procedimentos" at bounding box center [698, 380] width 1342 height 39
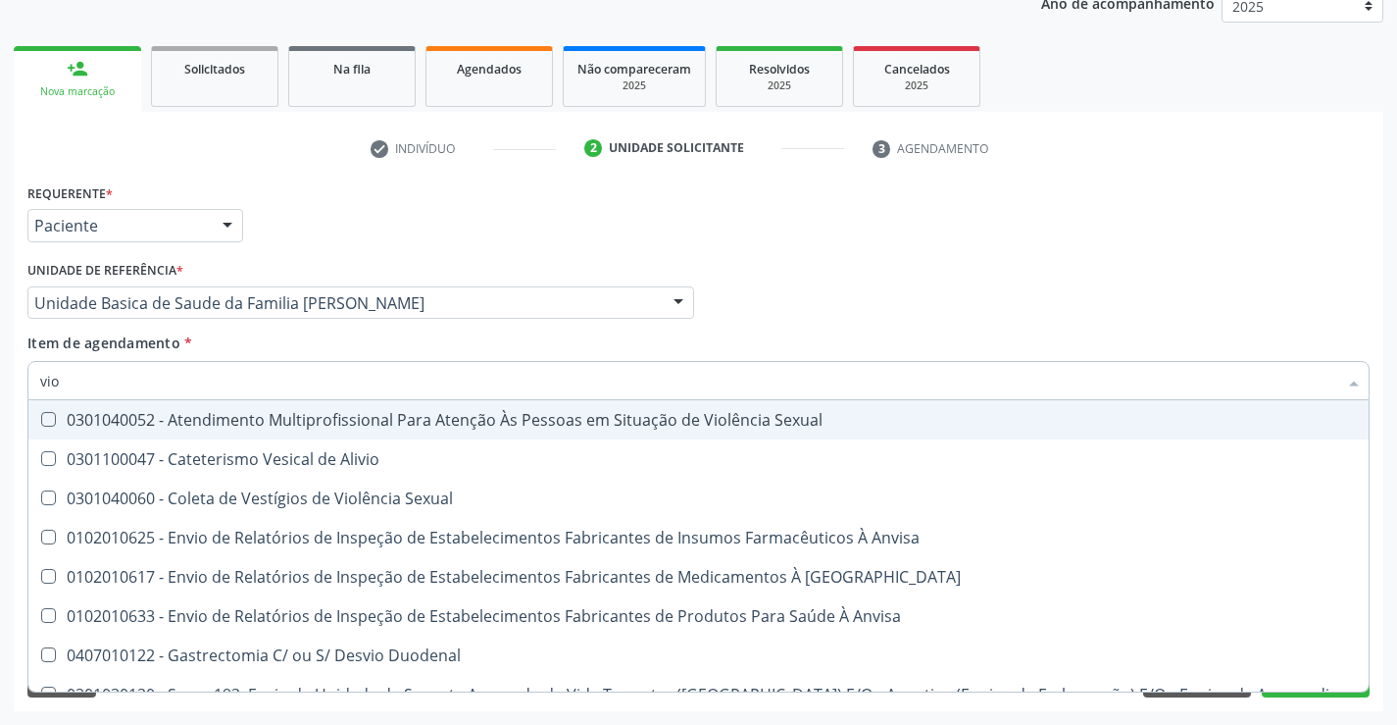
type input "vi"
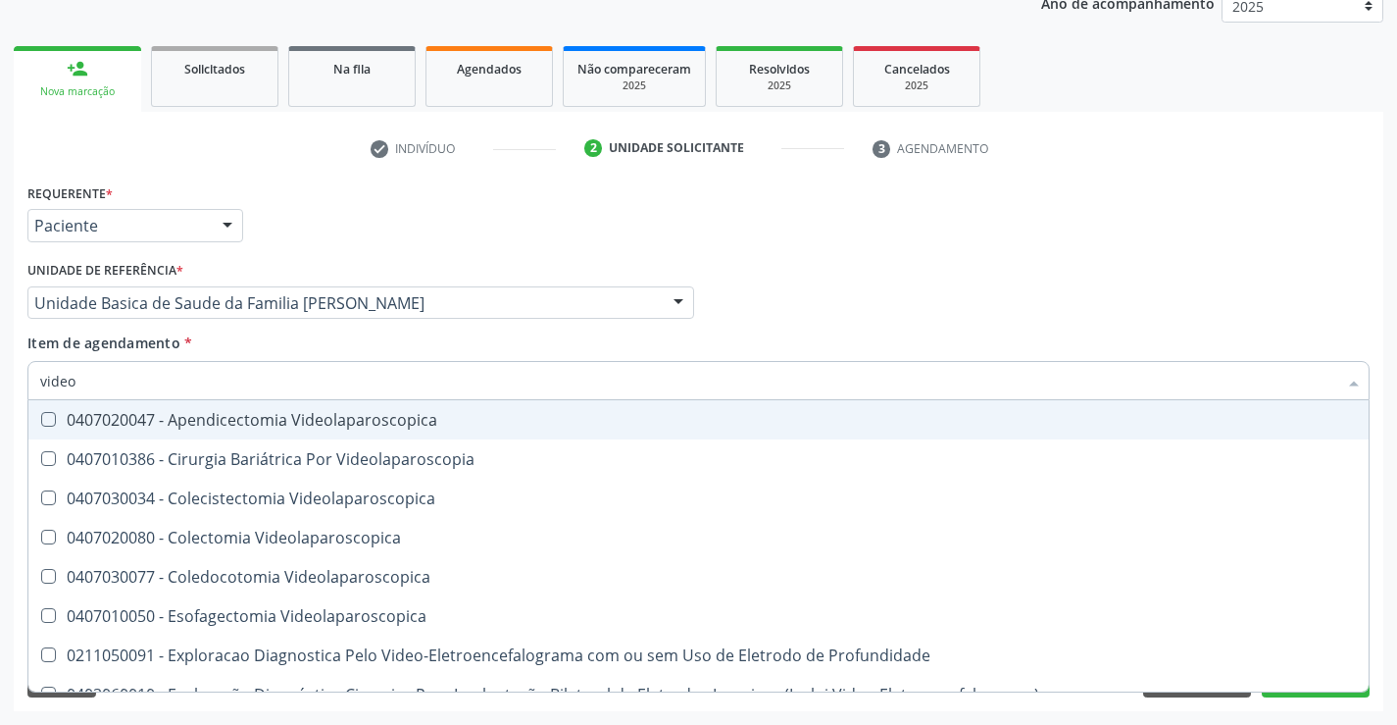
type input "video"
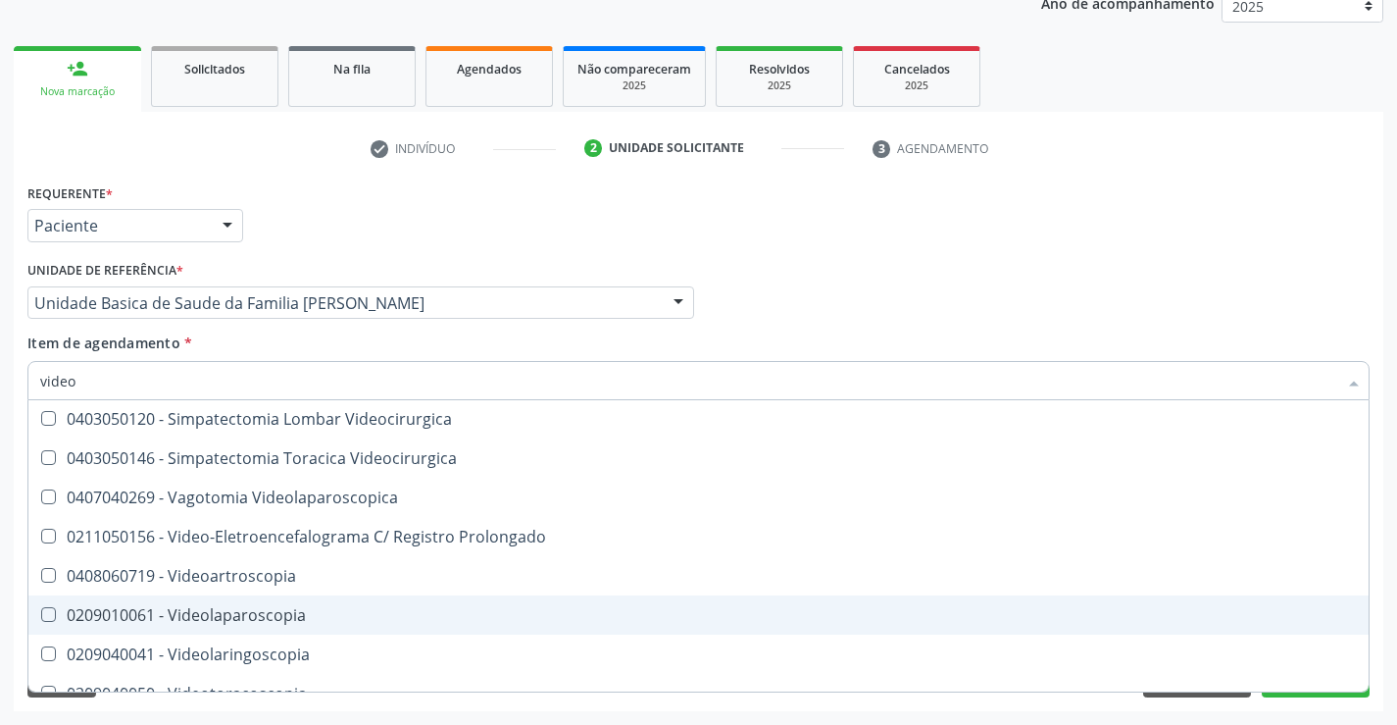
scroll to position [846, 0]
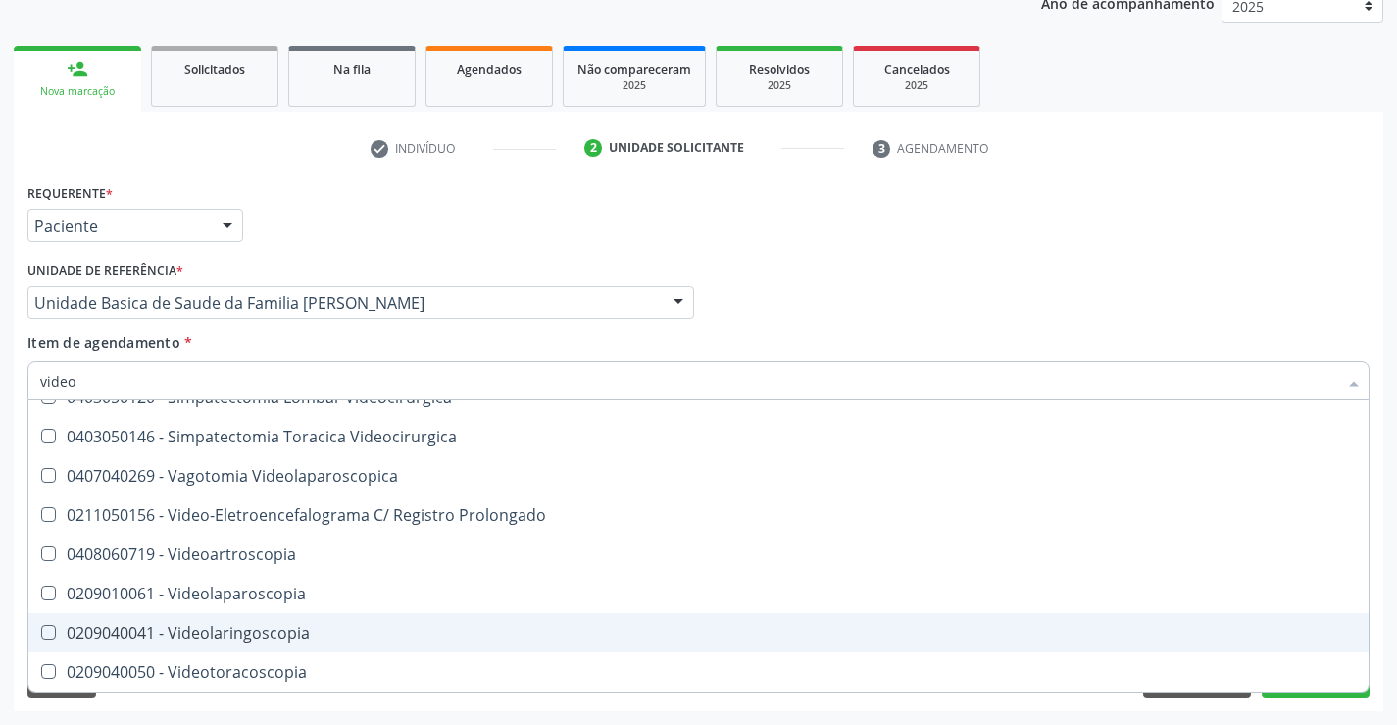
click at [279, 638] on div "0209040041 - Videolaringoscopia" at bounding box center [698, 633] width 1317 height 16
checkbox Videolaringoscopia "true"
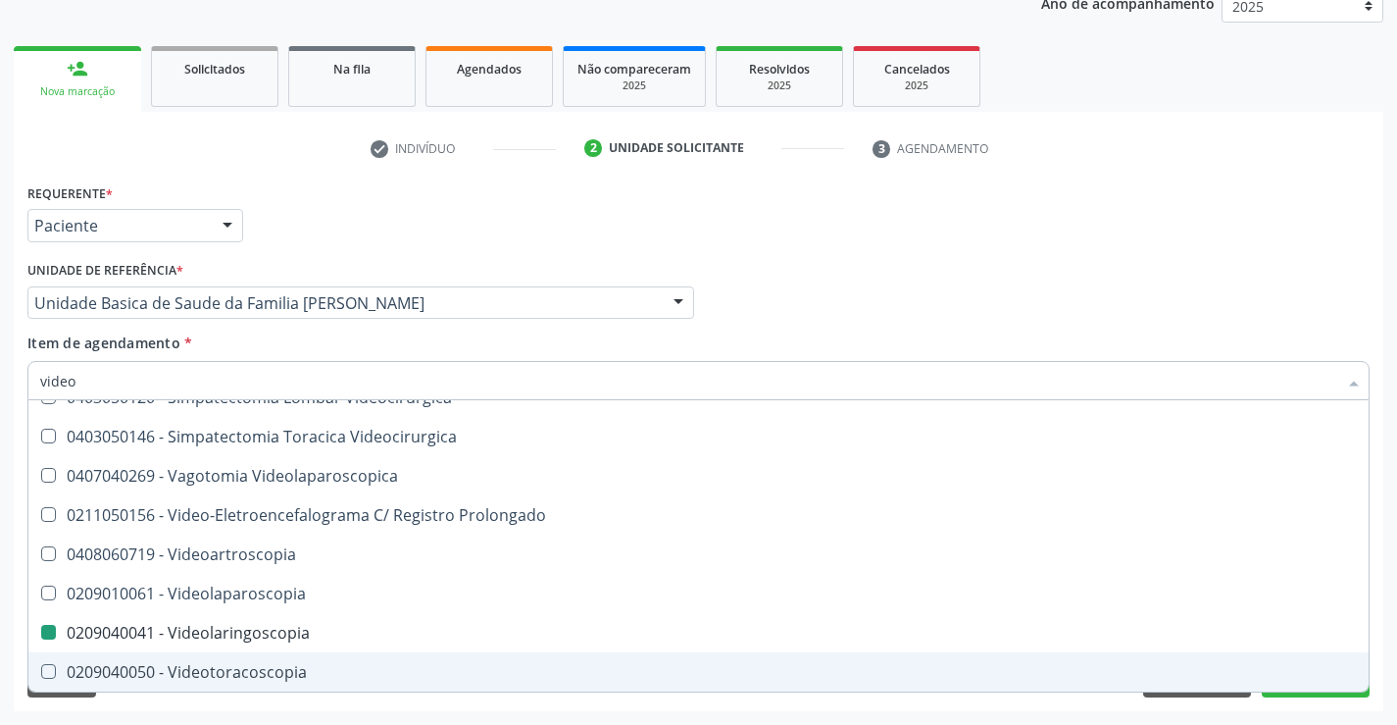
click at [361, 709] on div "Requerente * Paciente Médico(a) Enfermeiro(a) Paciente Nenhum resultado encontr…" at bounding box center [699, 444] width 1370 height 532
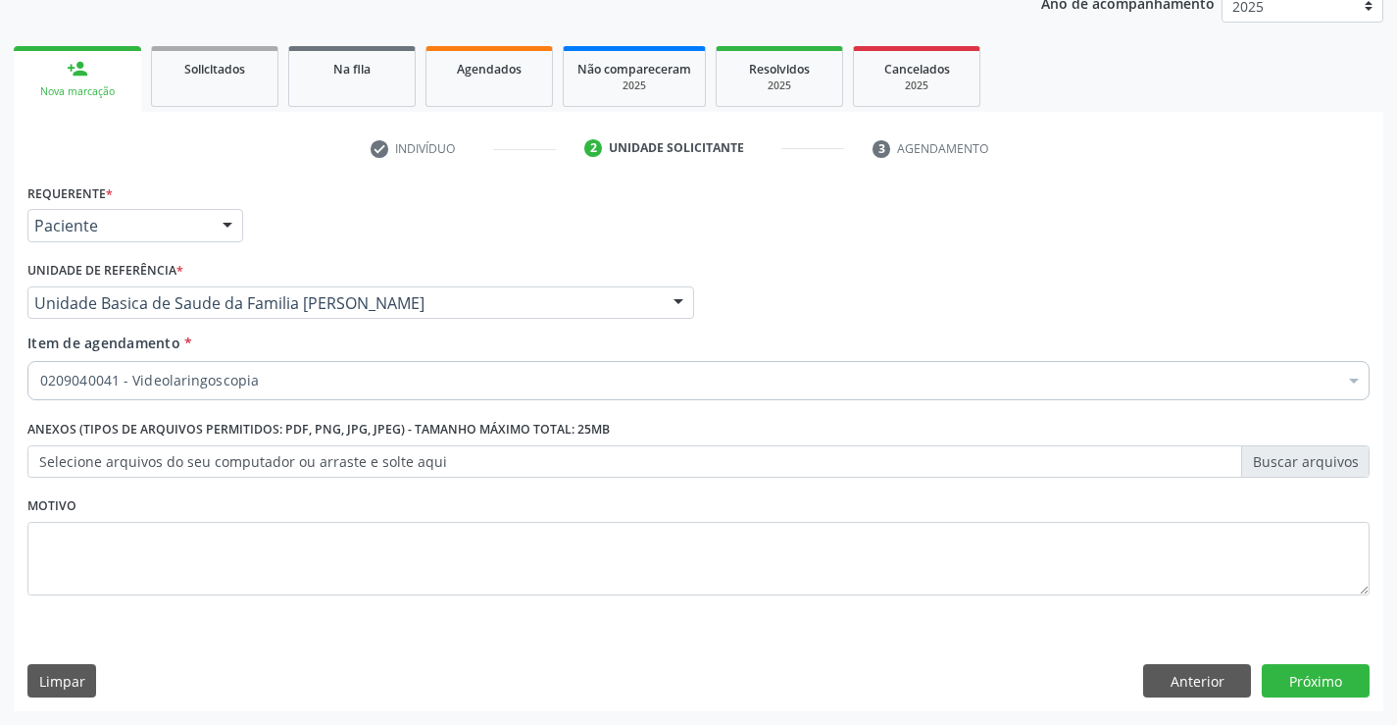
scroll to position [0, 0]
click at [1315, 679] on button "Próximo" at bounding box center [1316, 680] width 108 height 33
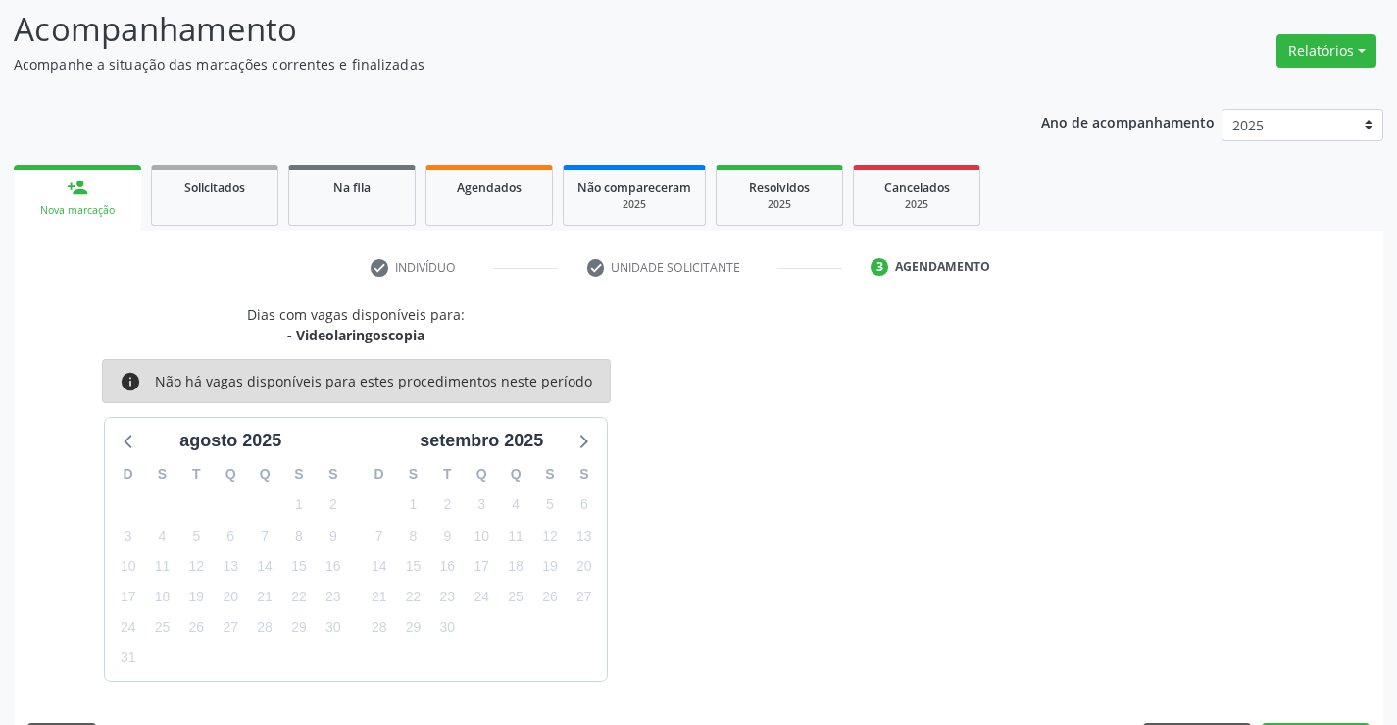
scroll to position [186, 0]
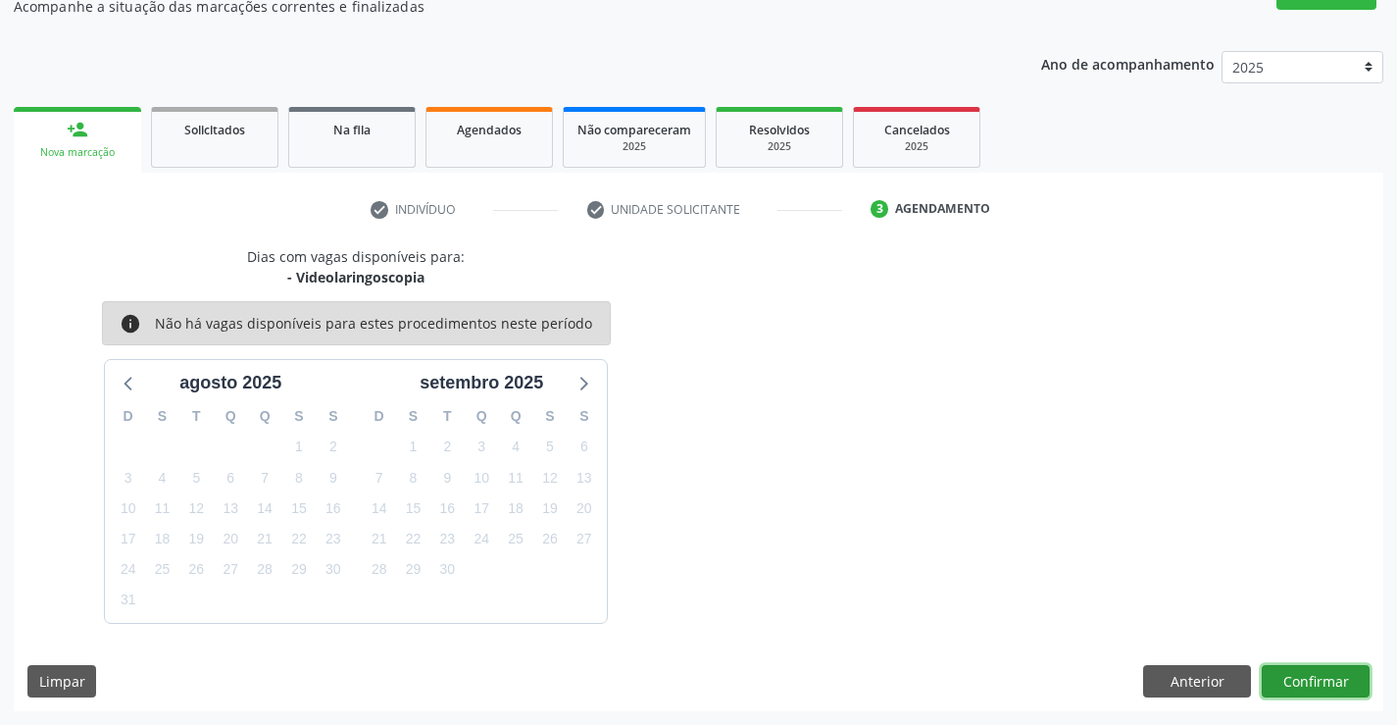
click at [1311, 683] on button "Confirmar" at bounding box center [1316, 681] width 108 height 33
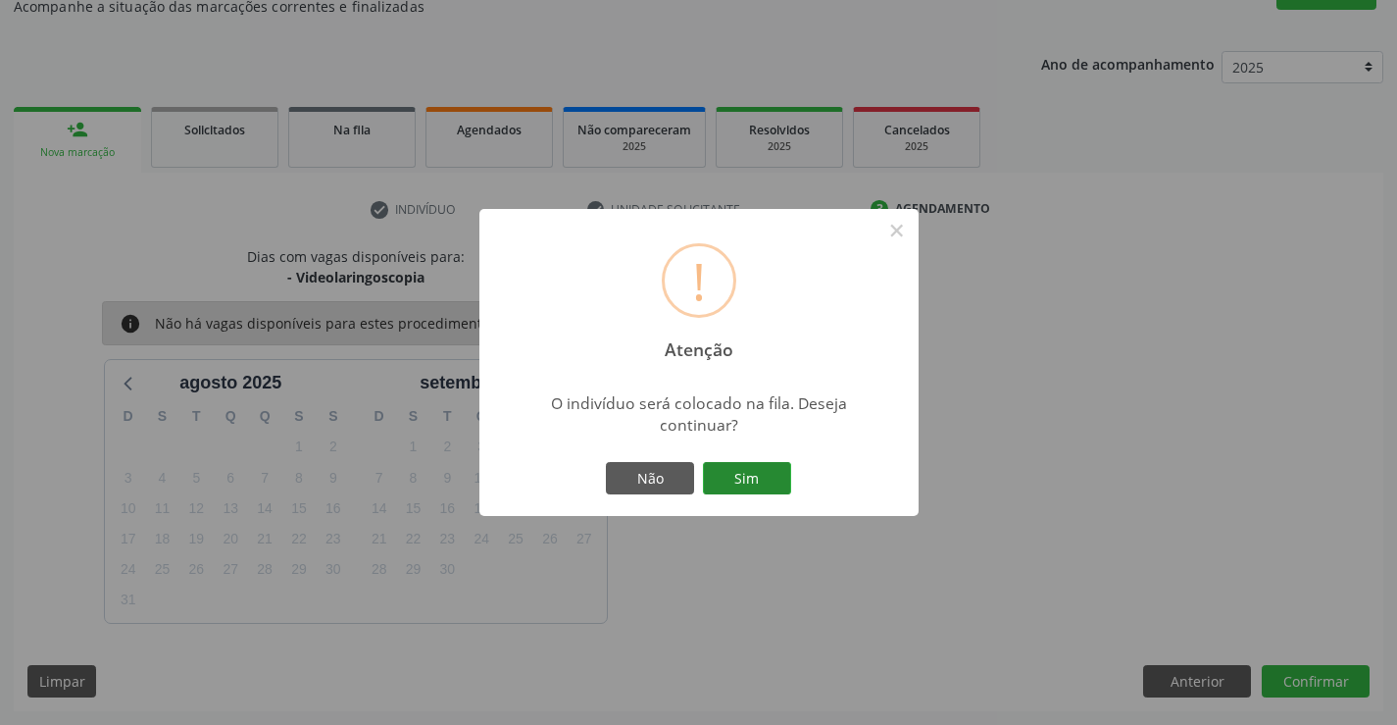
click at [747, 477] on button "Sim" at bounding box center [747, 478] width 88 height 33
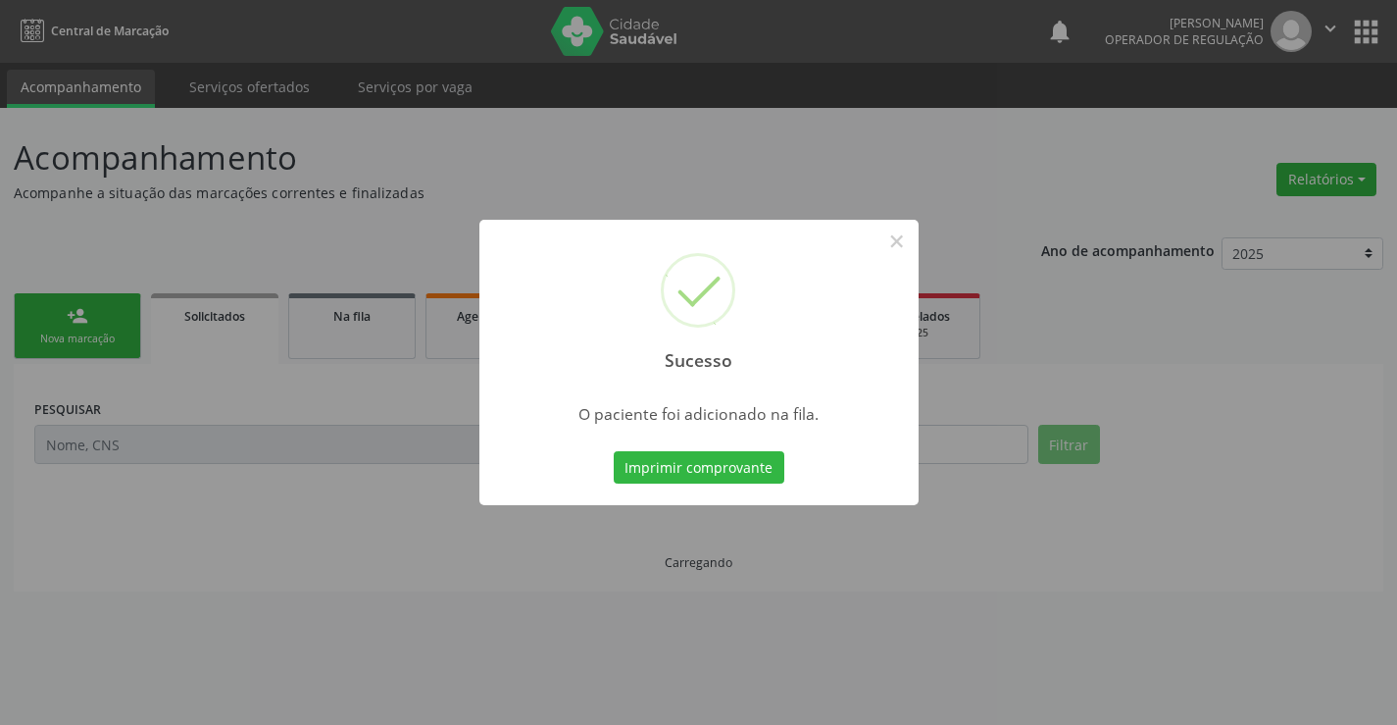
scroll to position [0, 0]
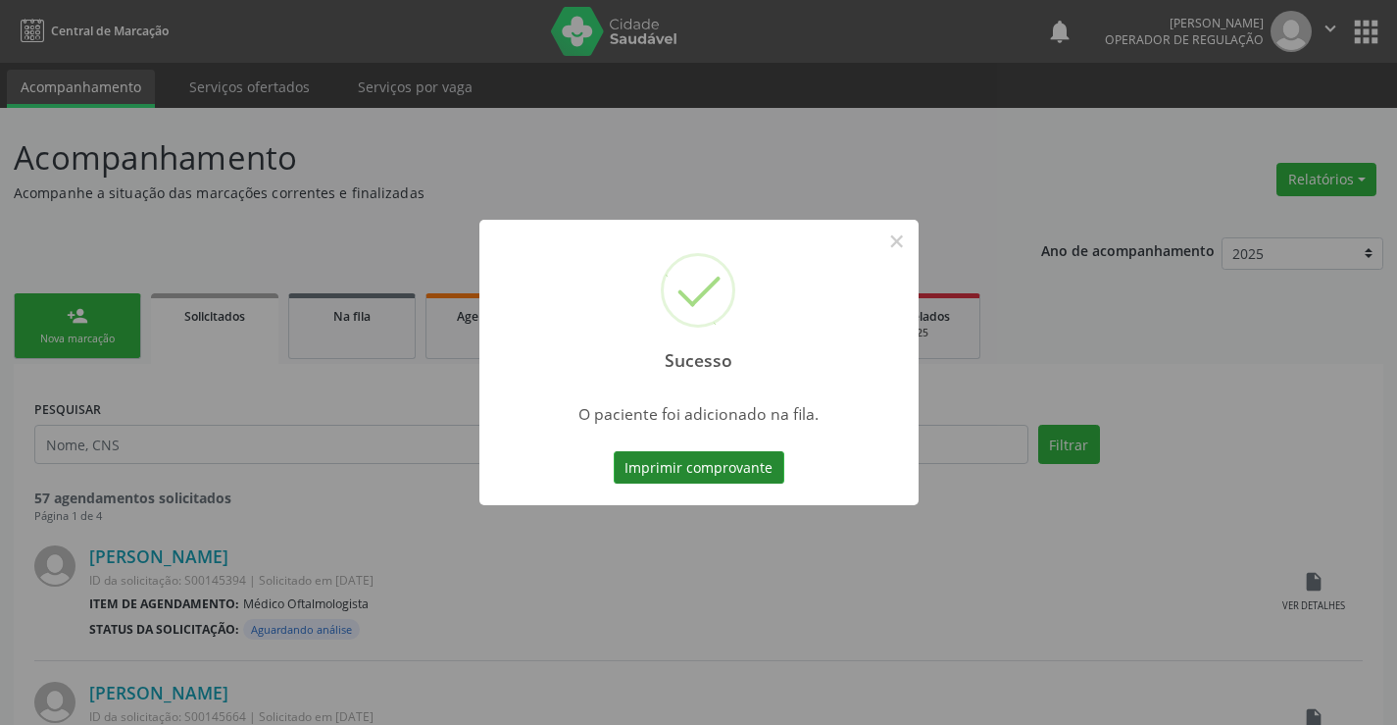
click at [746, 466] on button "Imprimir comprovante" at bounding box center [699, 467] width 171 height 33
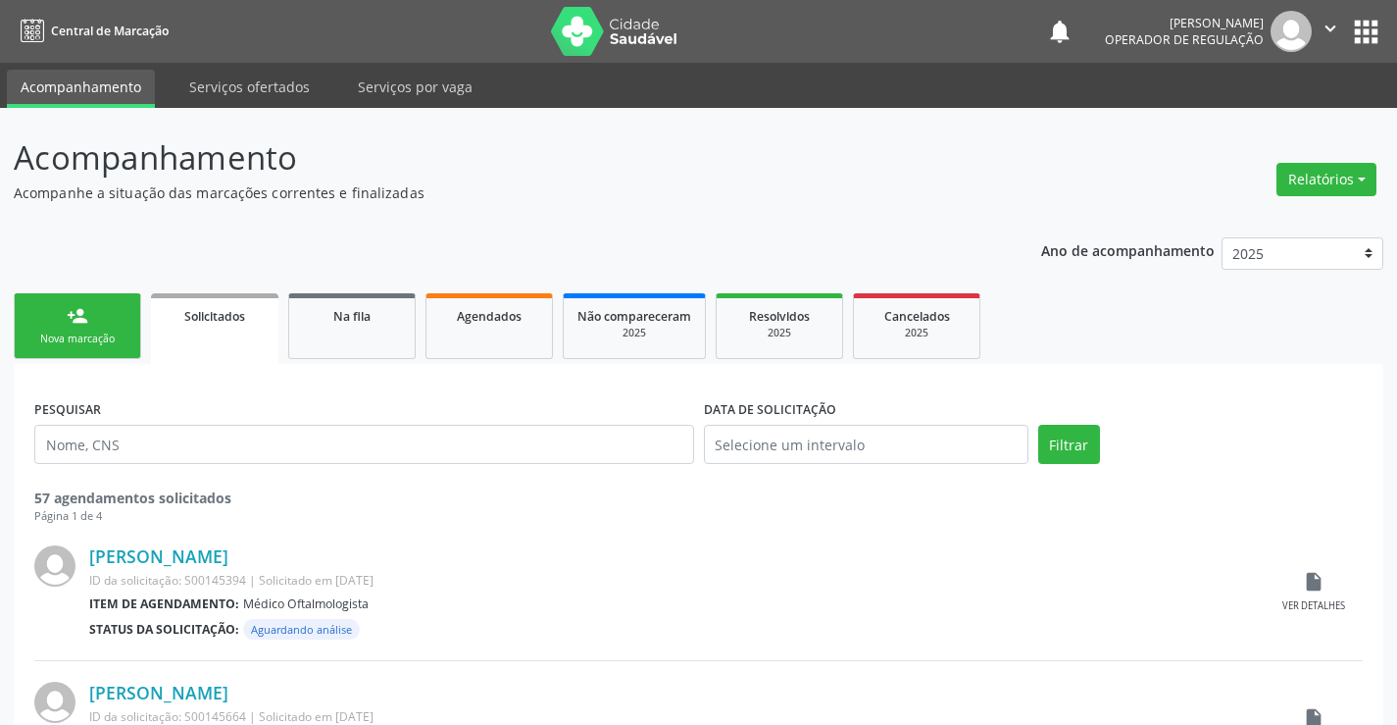
click at [86, 341] on div "Nova marcação" at bounding box center [77, 338] width 98 height 15
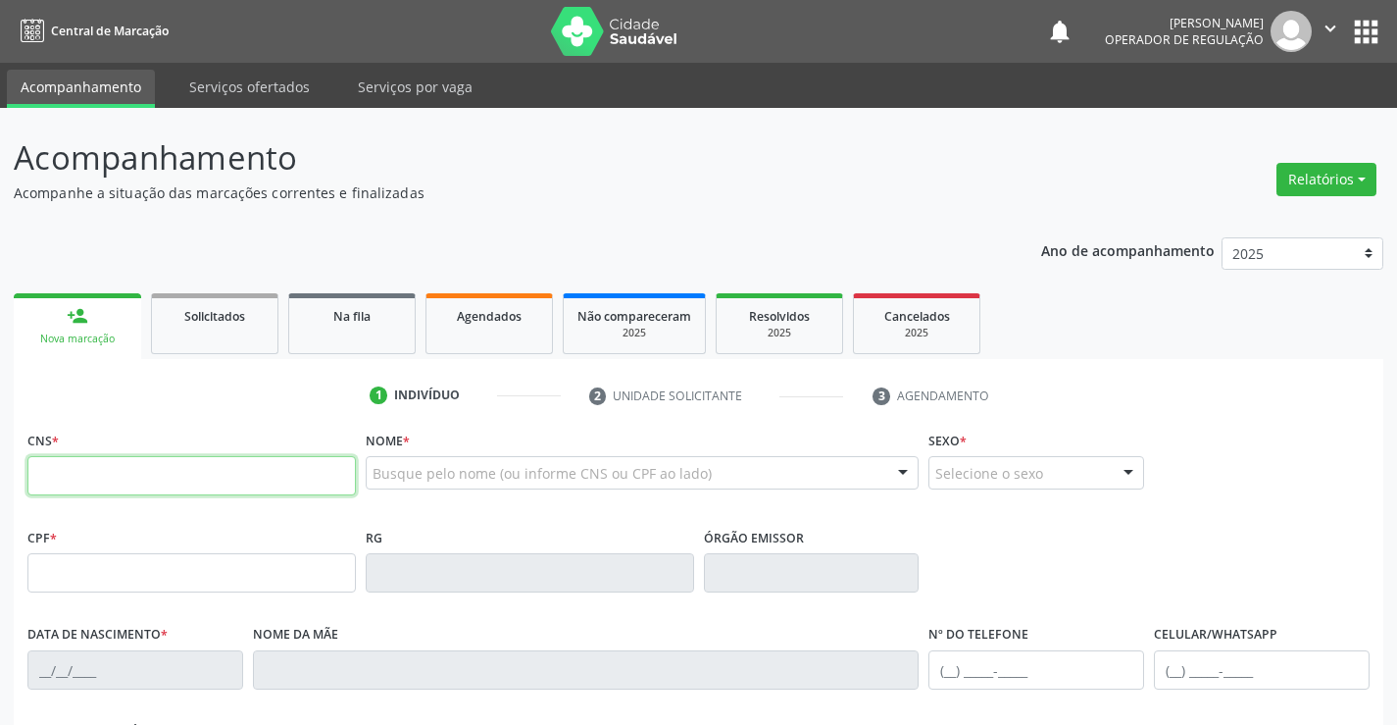
click at [119, 487] on input "text" at bounding box center [191, 475] width 329 height 39
type input "703 6080 4286 7534"
type input "0767724623"
type input "[DATE]"
type input "[PHONE_NUMBER]"
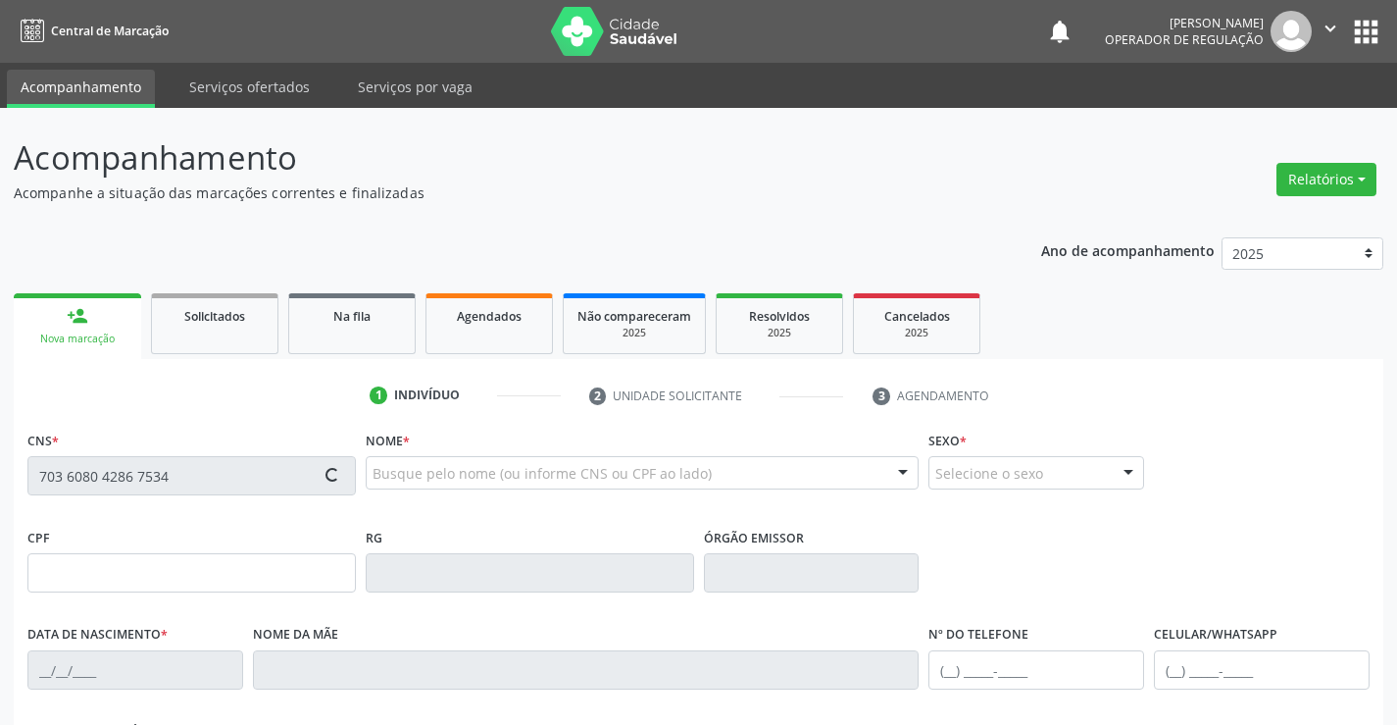
type input "[PHONE_NUMBER]"
type input "872.754.145-20"
type input "831"
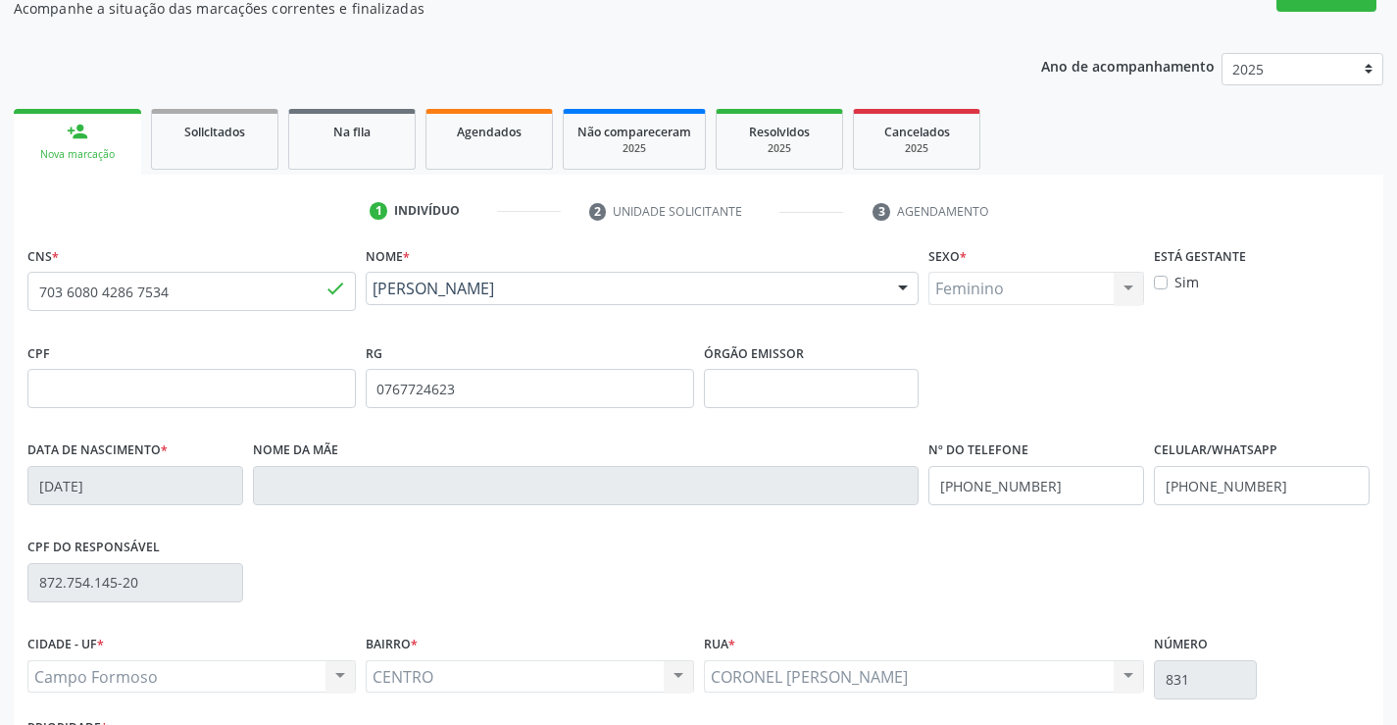
scroll to position [338, 0]
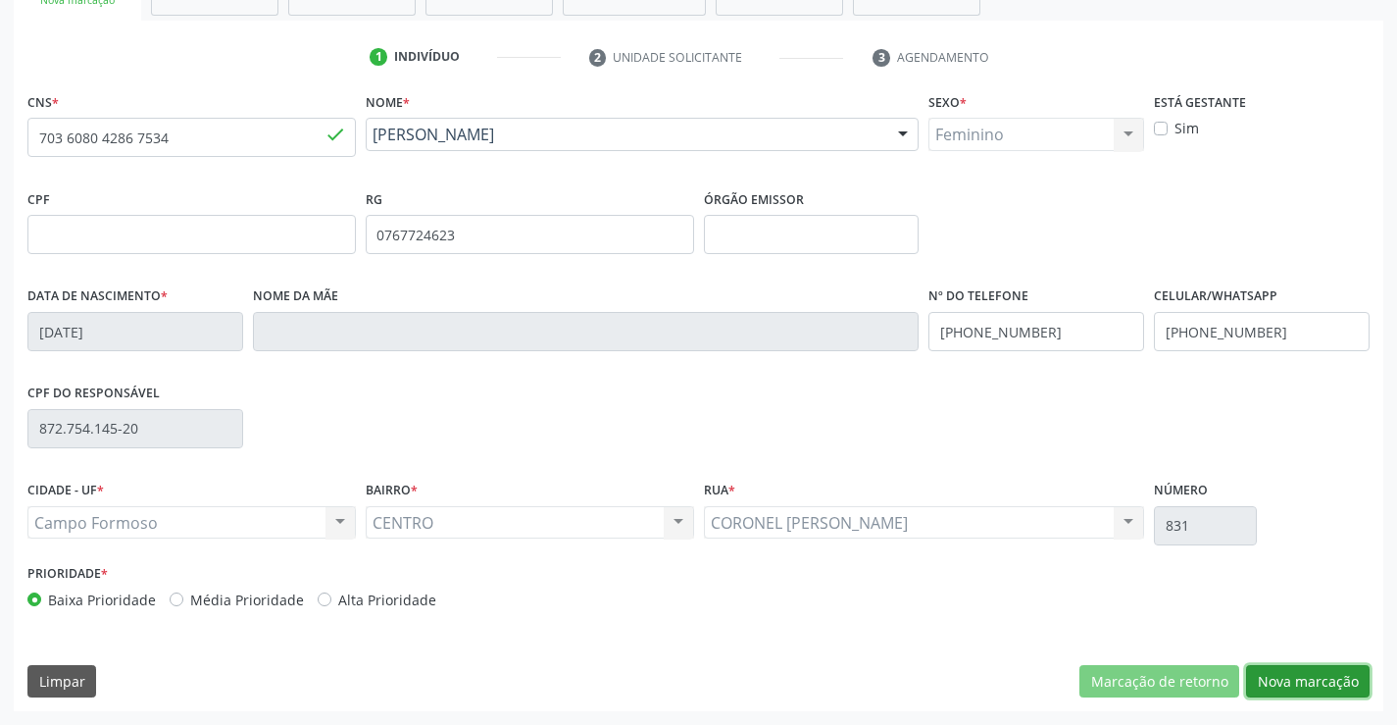
click at [1309, 681] on button "Nova marcação" at bounding box center [1308, 681] width 124 height 33
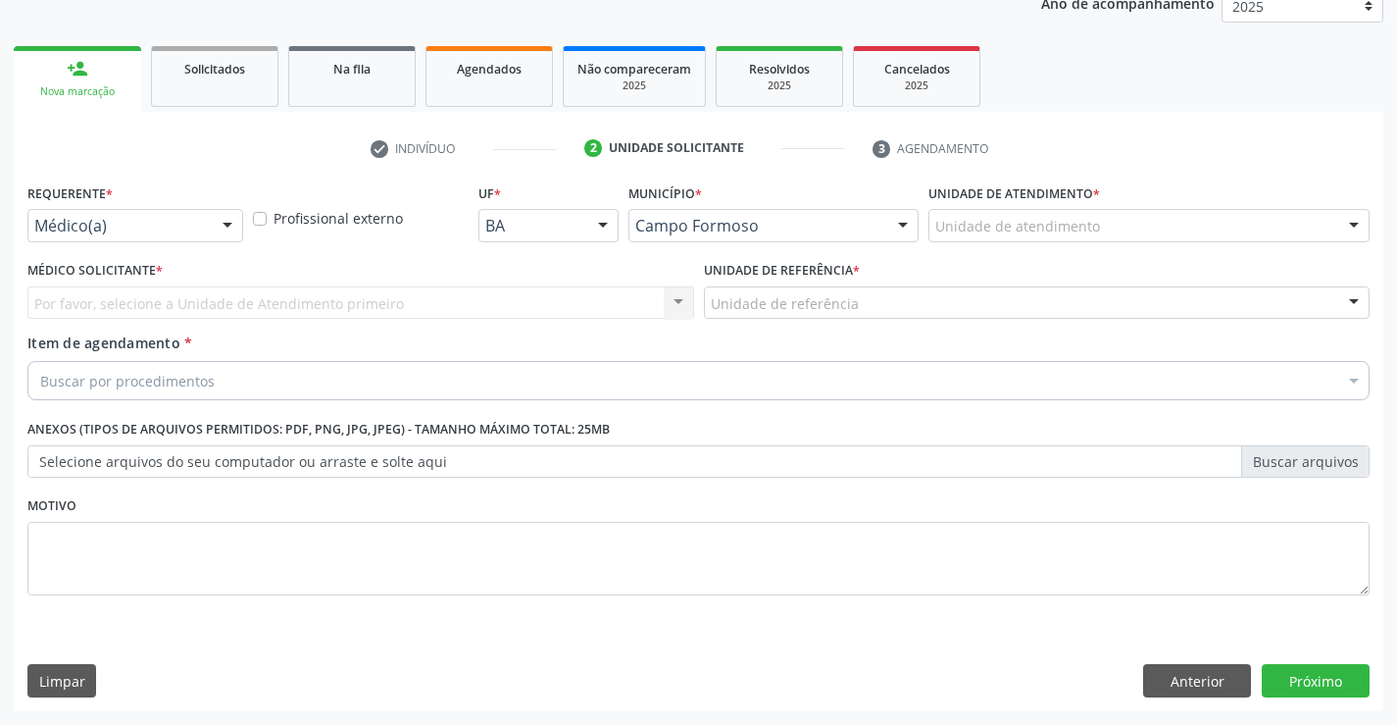
scroll to position [247, 0]
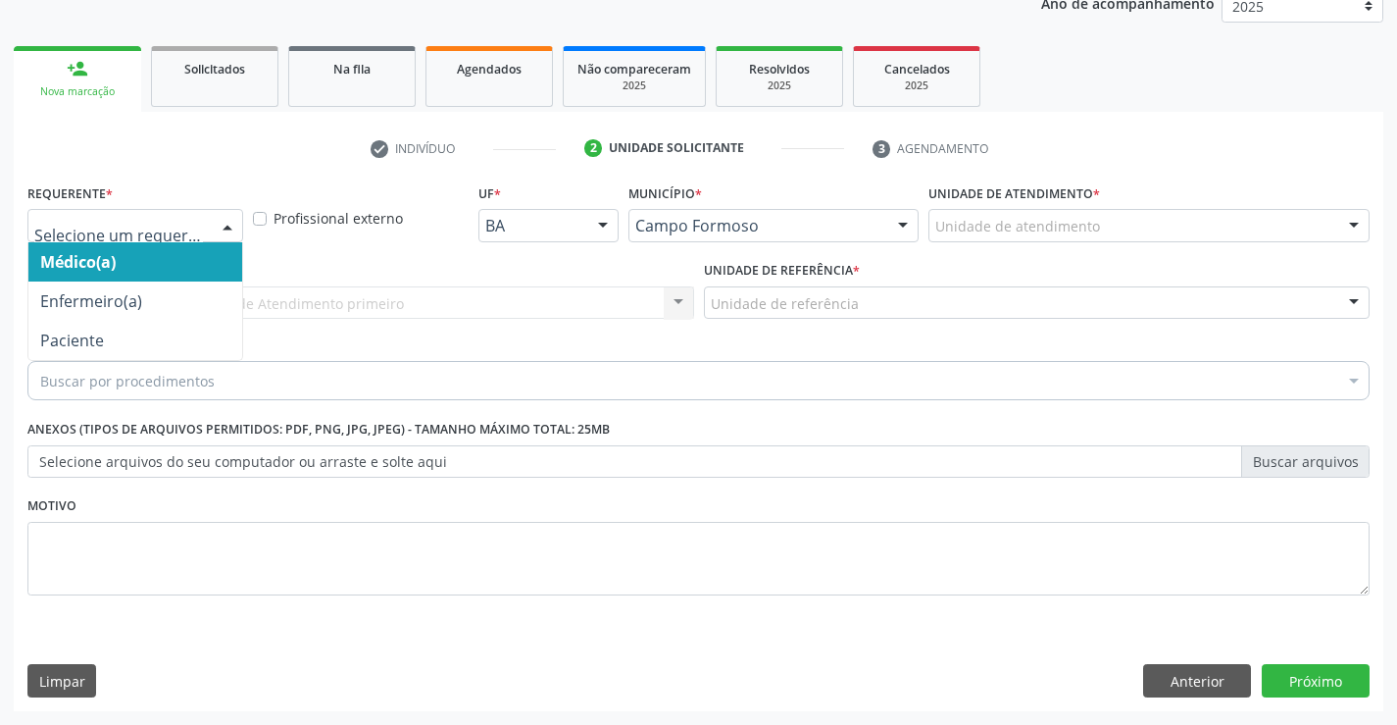
click at [220, 227] on div at bounding box center [227, 226] width 29 height 33
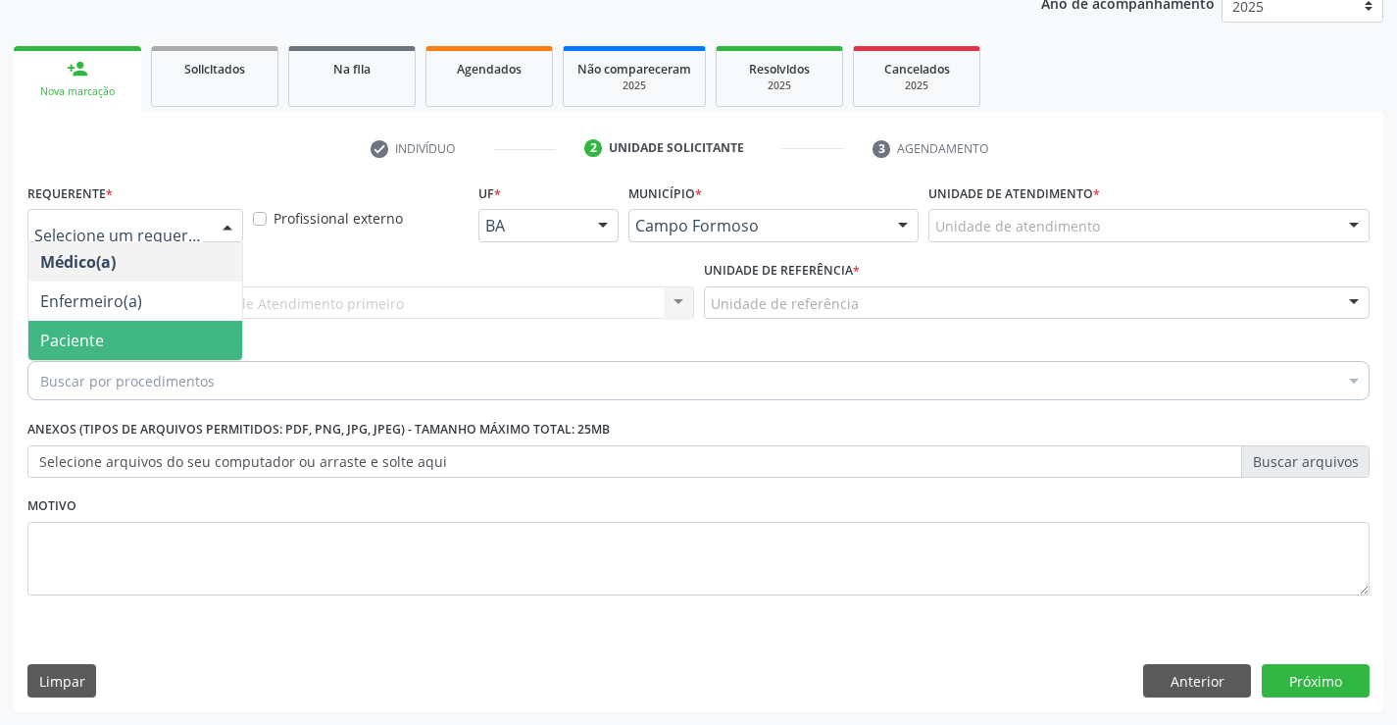
click at [176, 337] on span "Paciente" at bounding box center [135, 340] width 214 height 39
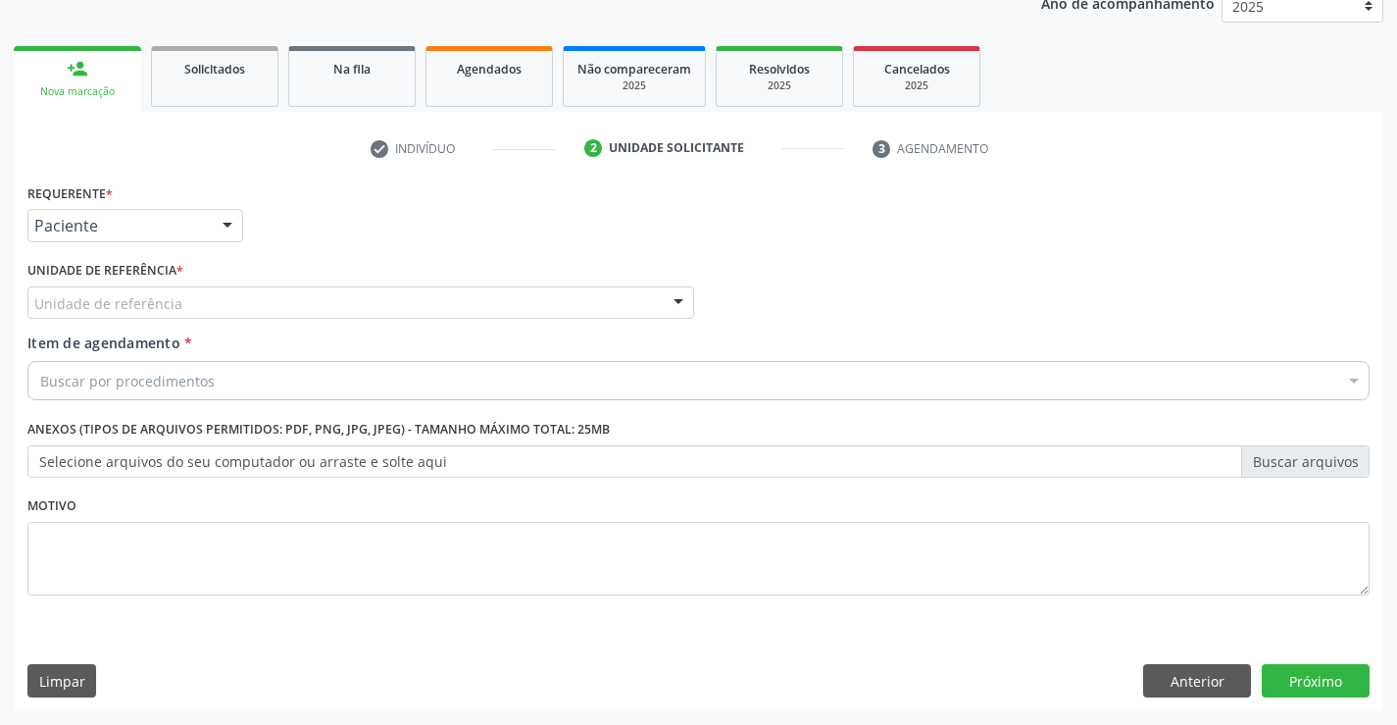
click at [216, 296] on div "Unidade de referência" at bounding box center [360, 302] width 667 height 33
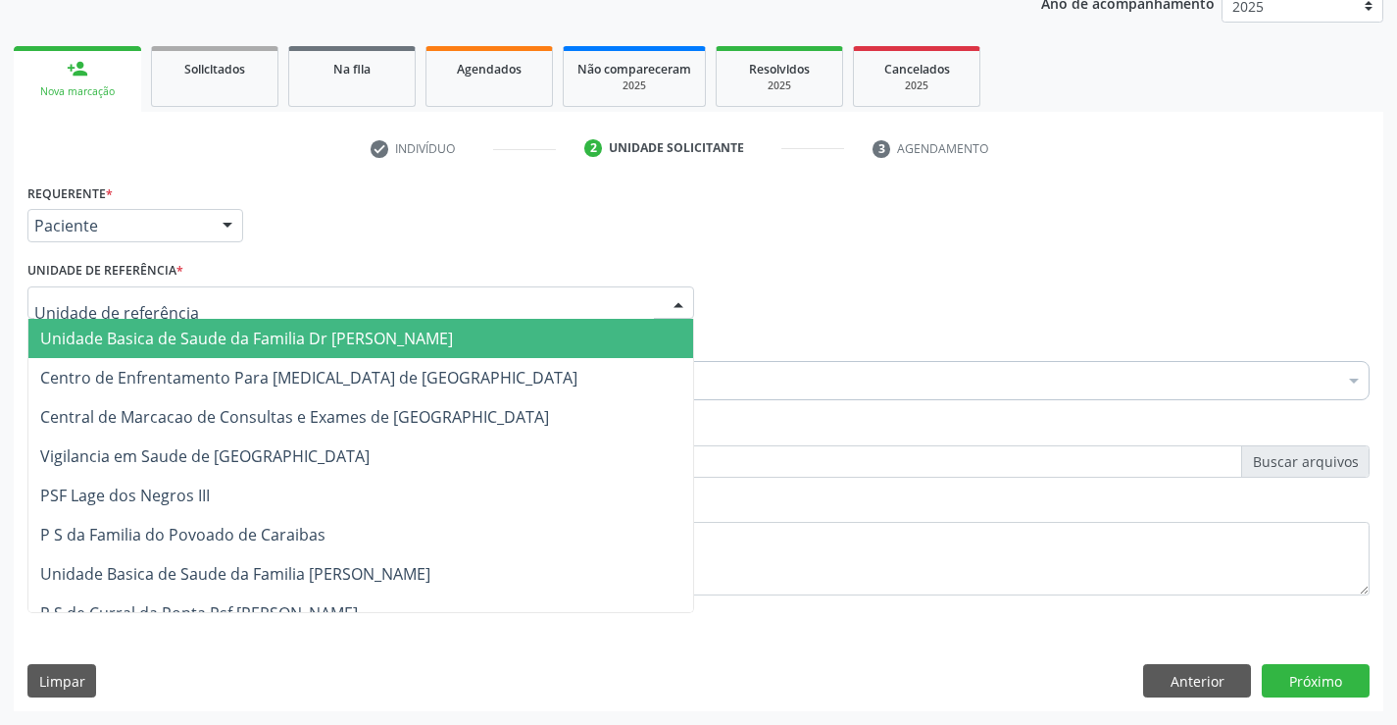
click at [268, 336] on span "Unidade Basica de Saude da Familia Dr [PERSON_NAME]" at bounding box center [246, 339] width 413 height 22
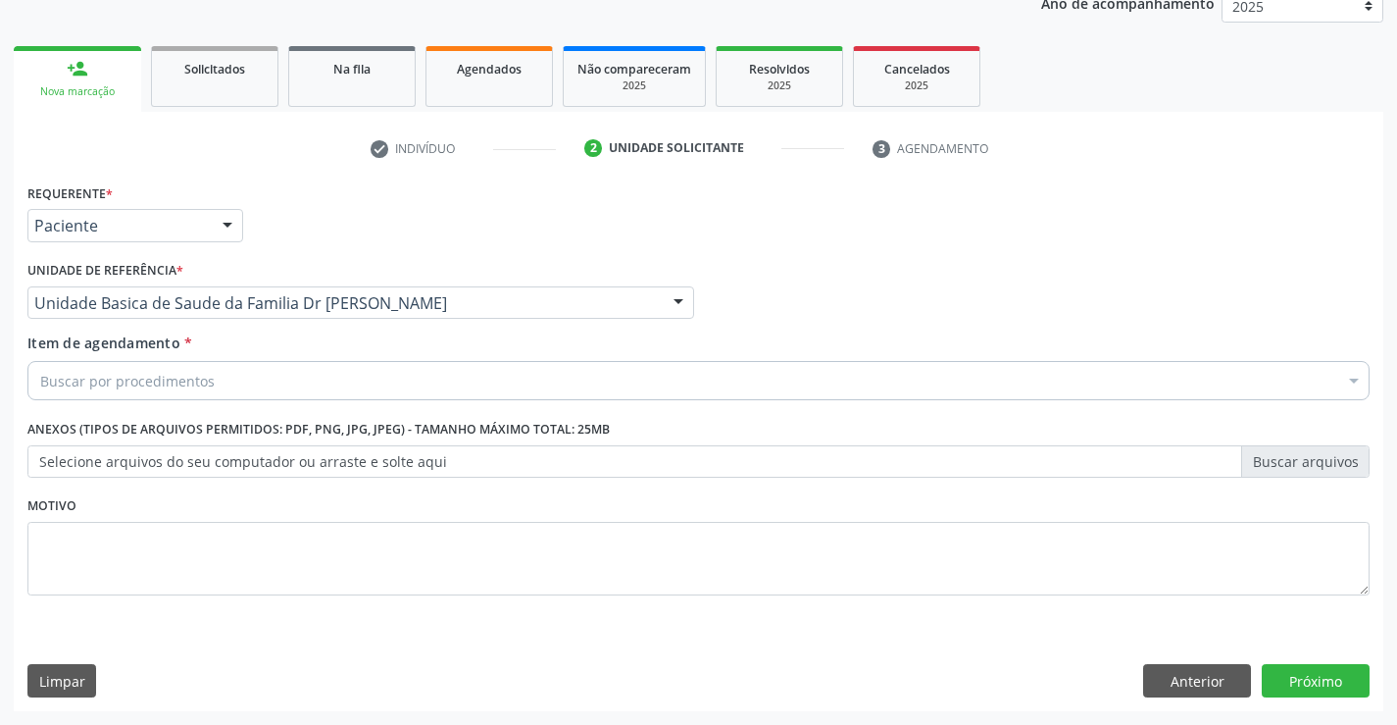
click at [276, 388] on div "Buscar por procedimentos" at bounding box center [698, 380] width 1342 height 39
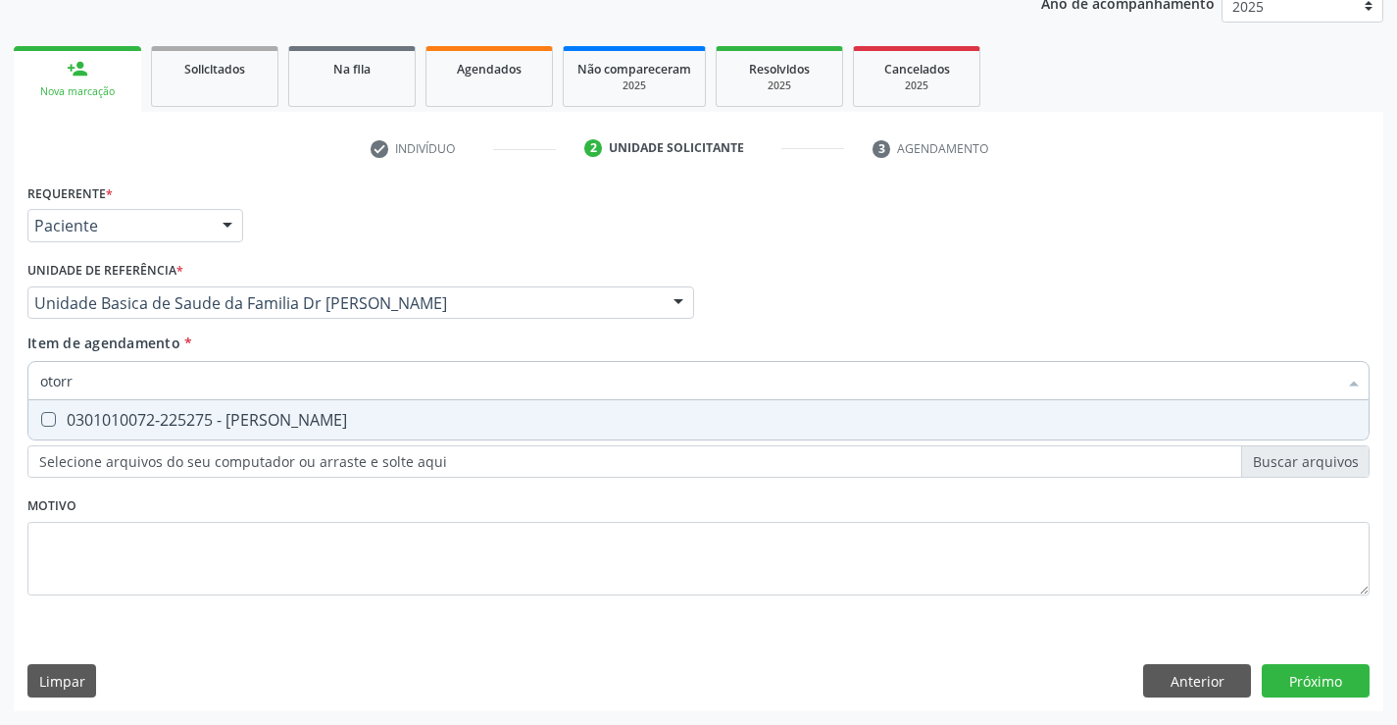
type input "otorri"
click at [291, 417] on div "0301010072-225275 - [PERSON_NAME]" at bounding box center [698, 420] width 1317 height 16
checkbox Otorrinolaringologista "true"
click at [288, 507] on div "Requerente * Paciente Médico(a) Enfermeiro(a) Paciente Nenhum resultado encontr…" at bounding box center [698, 400] width 1342 height 444
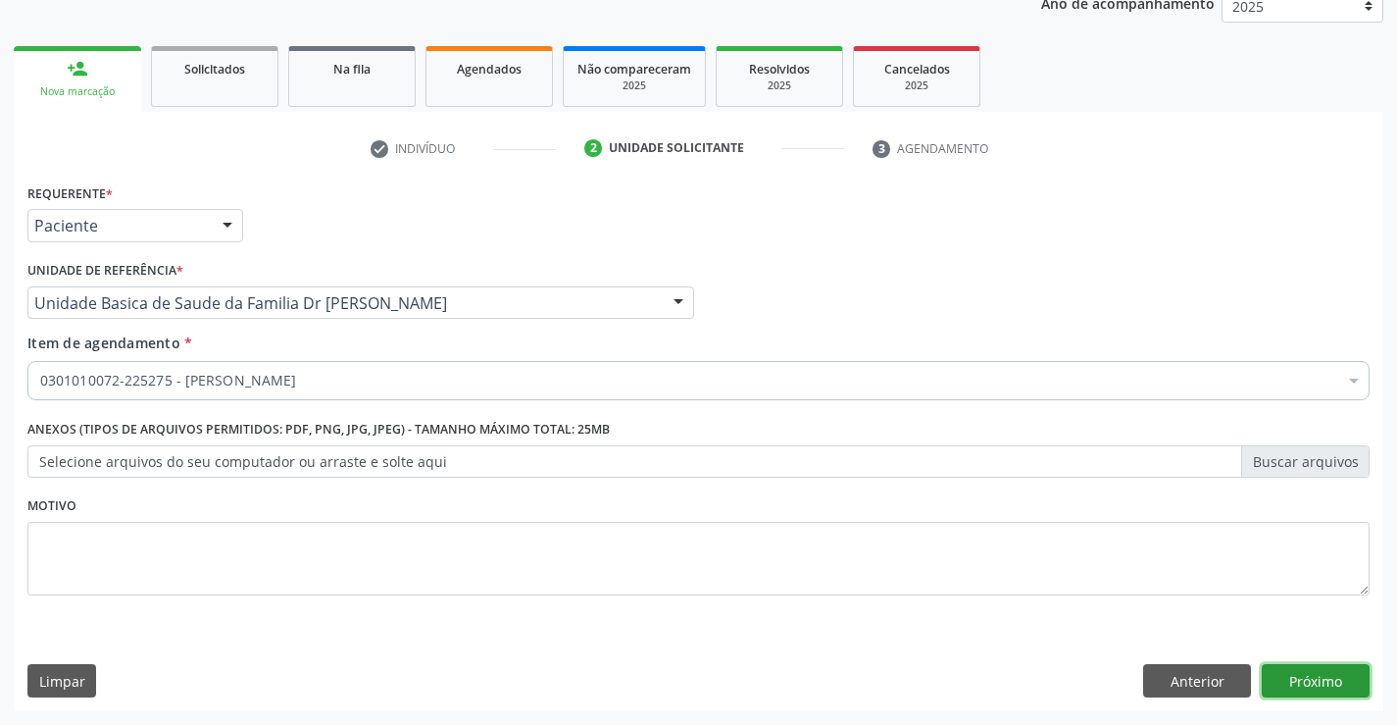
click at [1324, 684] on button "Próximo" at bounding box center [1316, 680] width 108 height 33
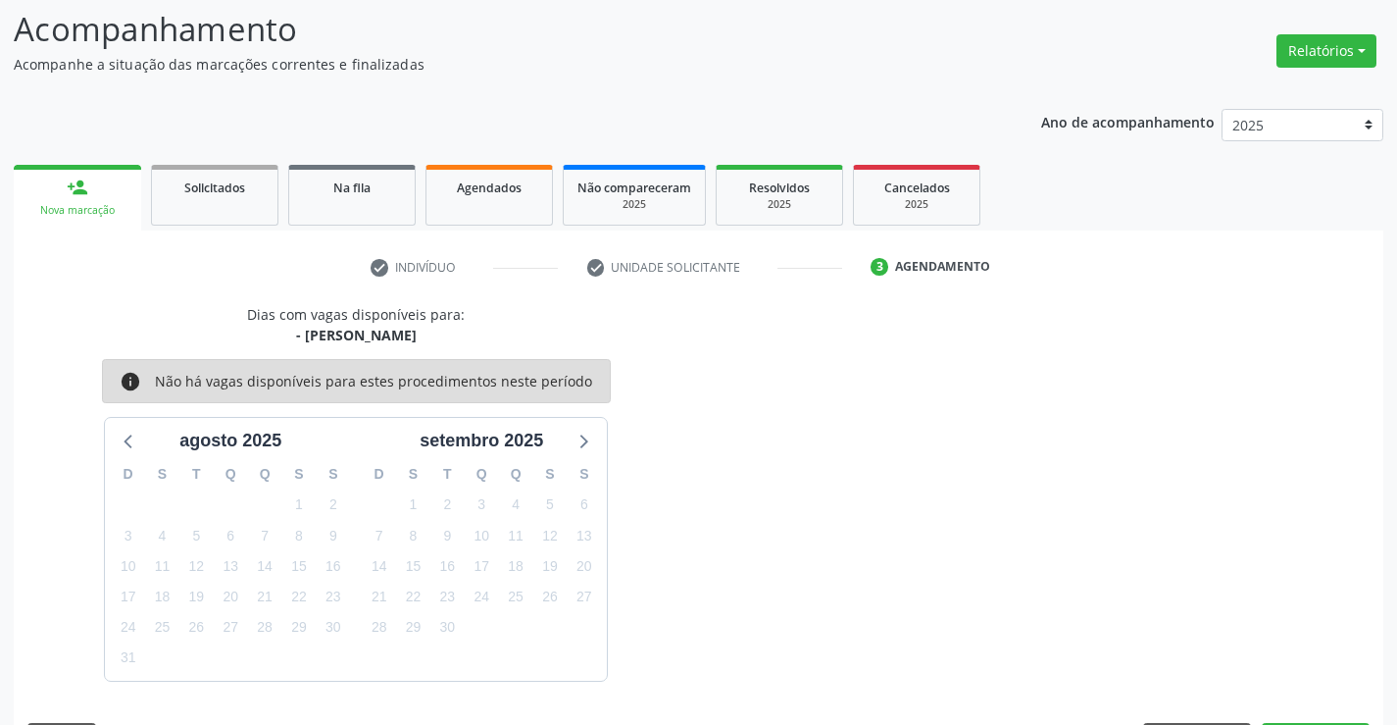
scroll to position [186, 0]
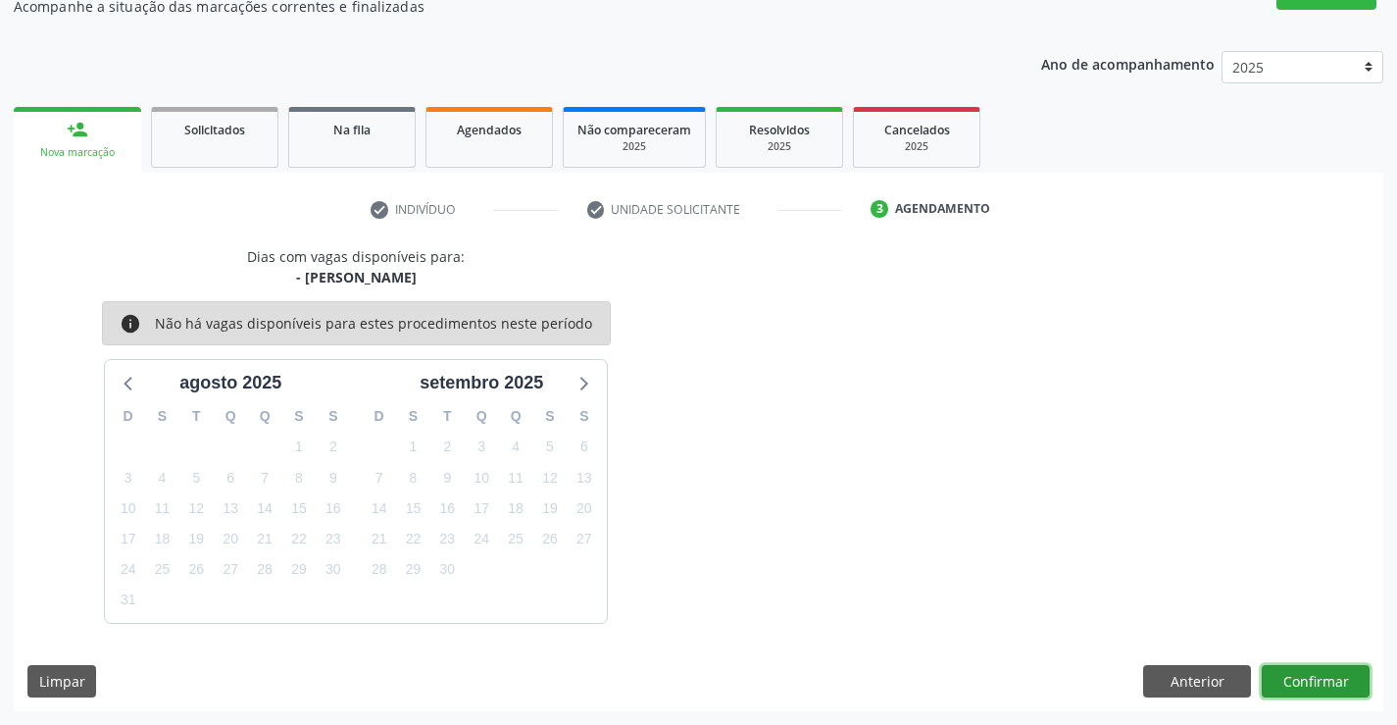
click at [1324, 684] on button "Confirmar" at bounding box center [1316, 681] width 108 height 33
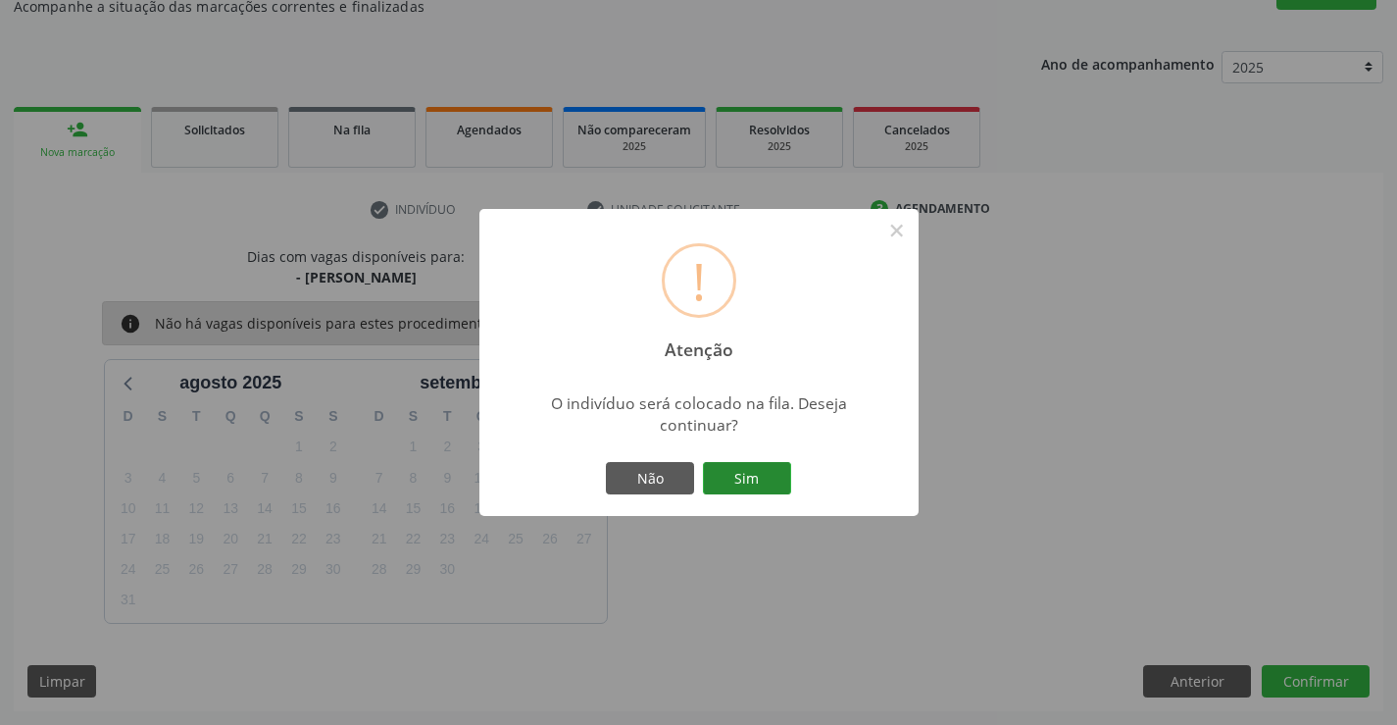
click at [769, 482] on button "Sim" at bounding box center [747, 478] width 88 height 33
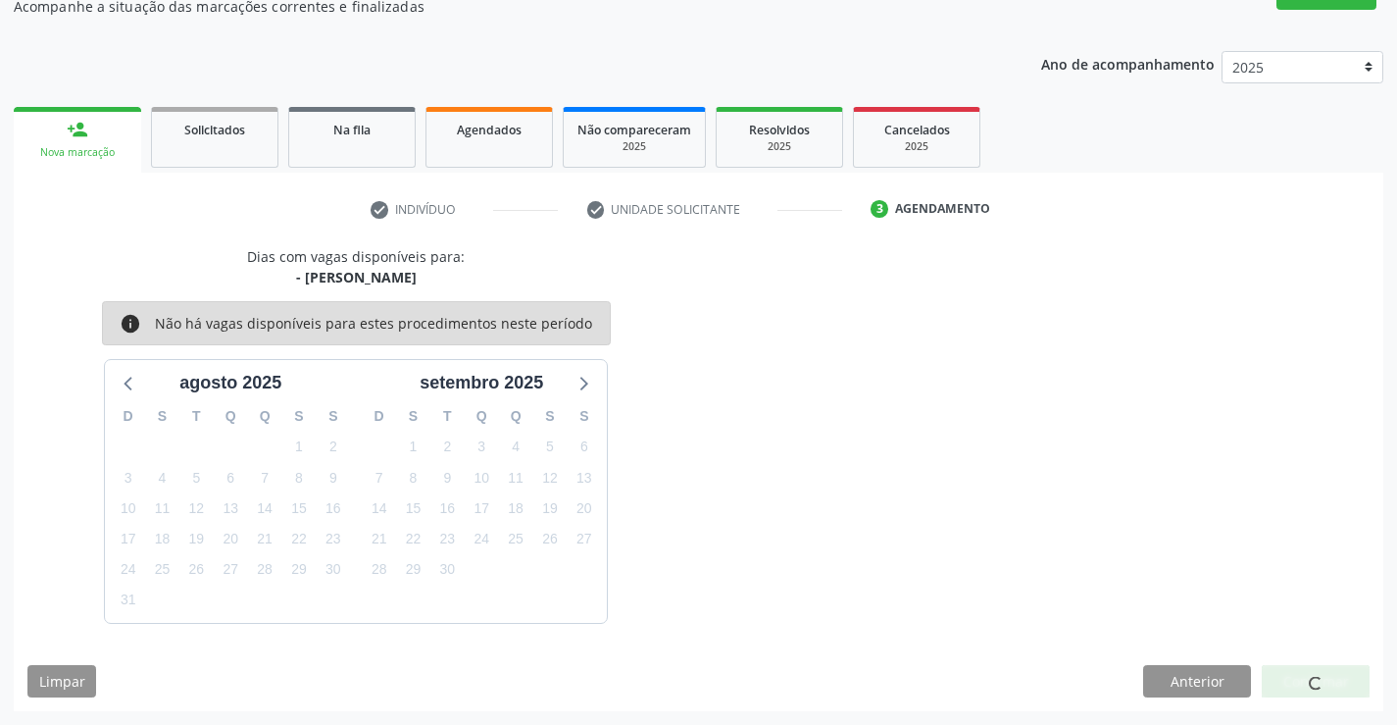
scroll to position [0, 0]
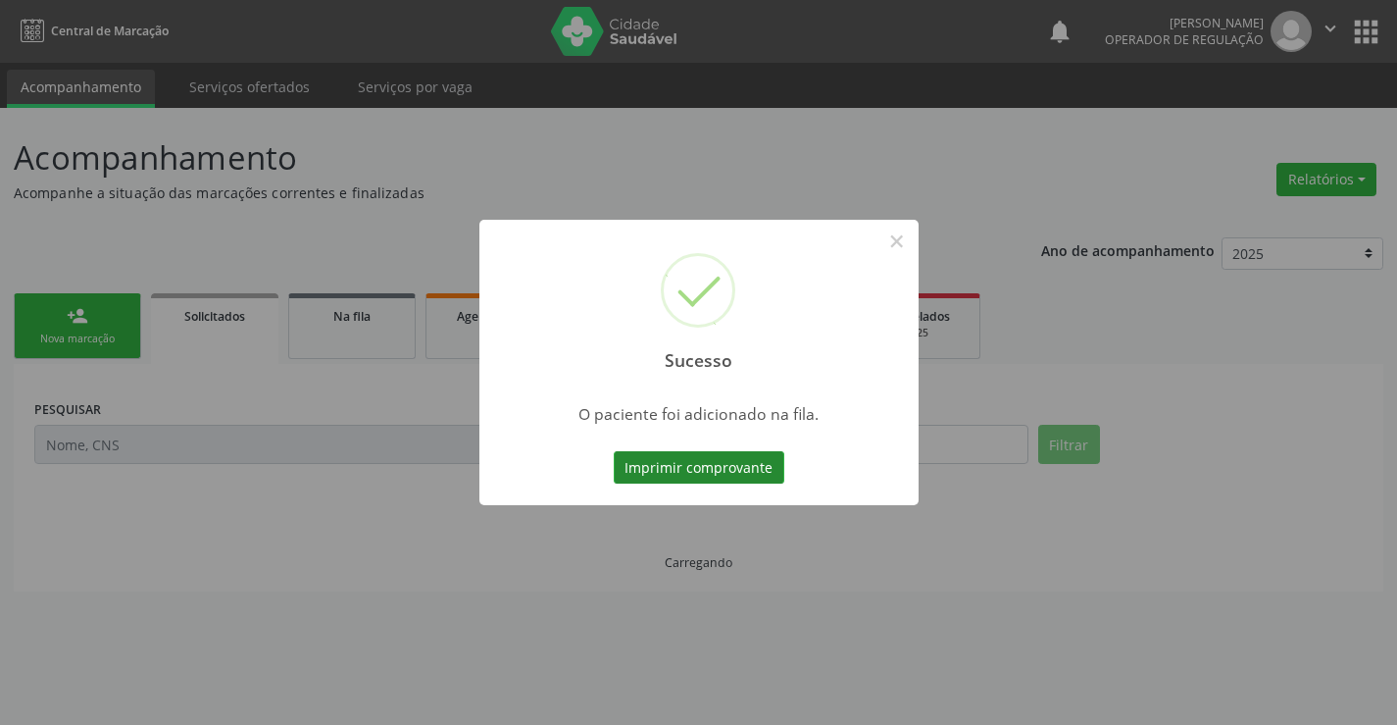
click at [760, 469] on button "Imprimir comprovante" at bounding box center [699, 467] width 171 height 33
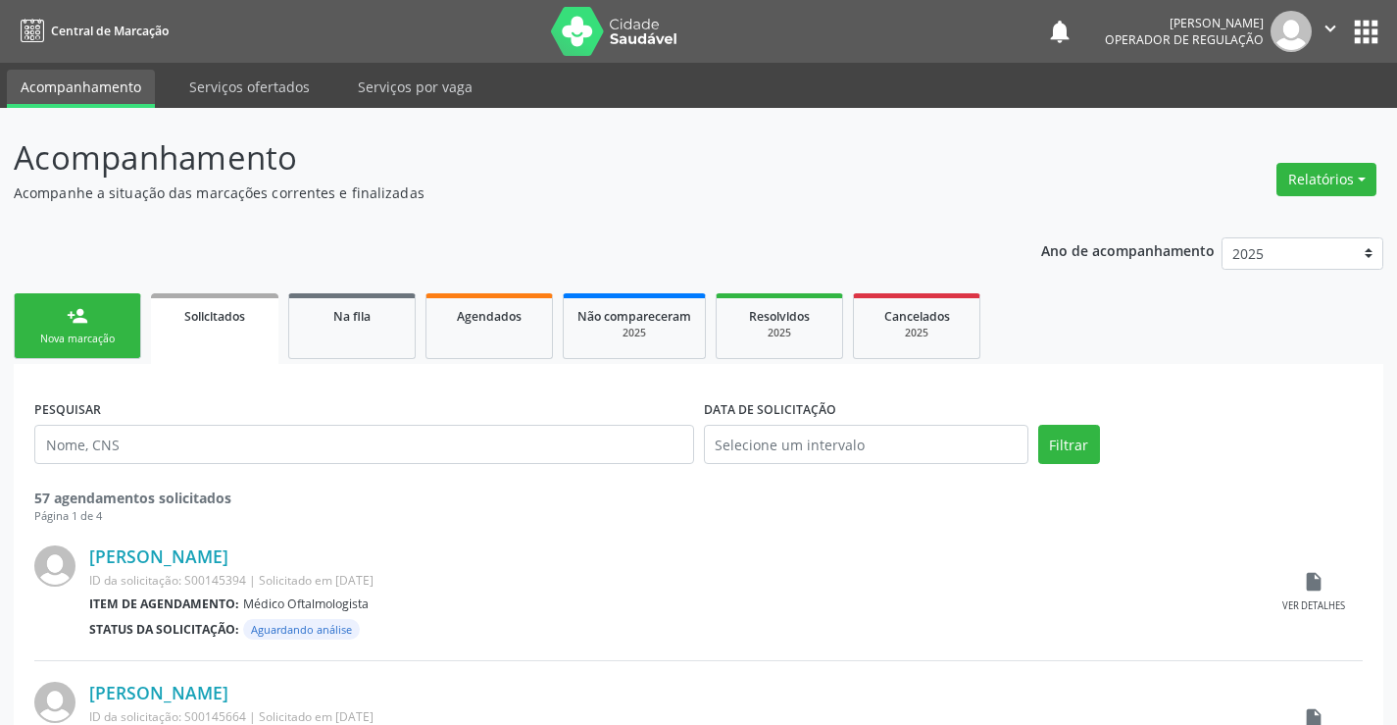
click at [102, 329] on link "person_add Nova marcação" at bounding box center [77, 326] width 127 height 66
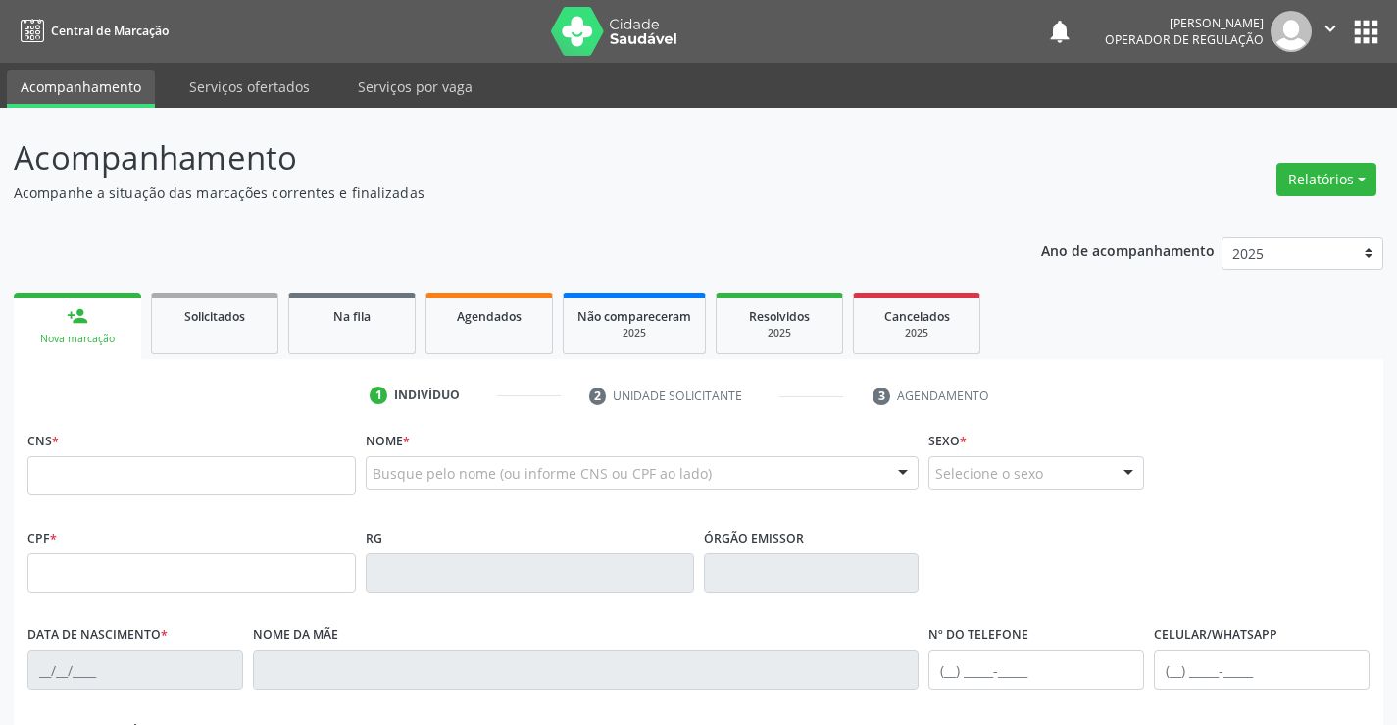
click at [94, 455] on div "CNS *" at bounding box center [191, 461] width 329 height 70
click at [94, 470] on input "text" at bounding box center [191, 475] width 329 height 39
type input "704 1082 0997 1480"
type input "1444631306"
type input "[DATE]"
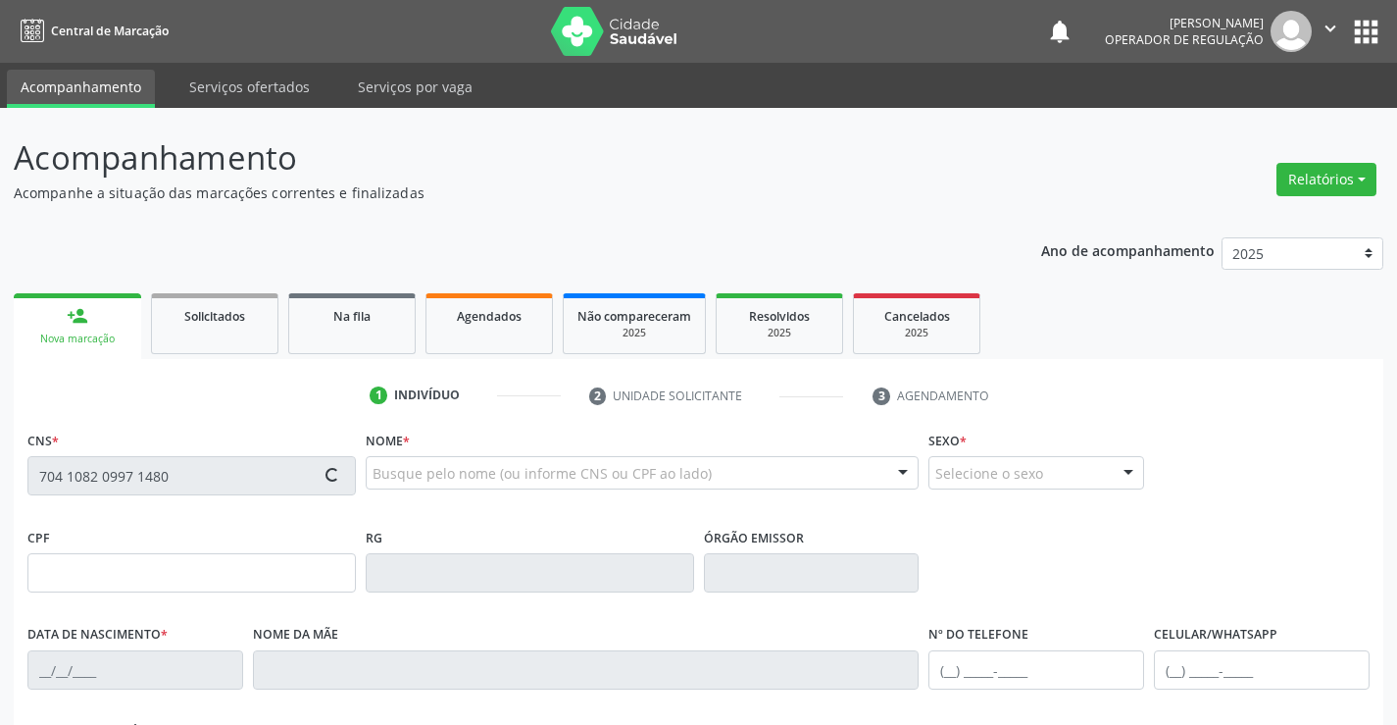
type input "[PHONE_NUMBER]"
type input "403.712.395-91"
type input "S/N"
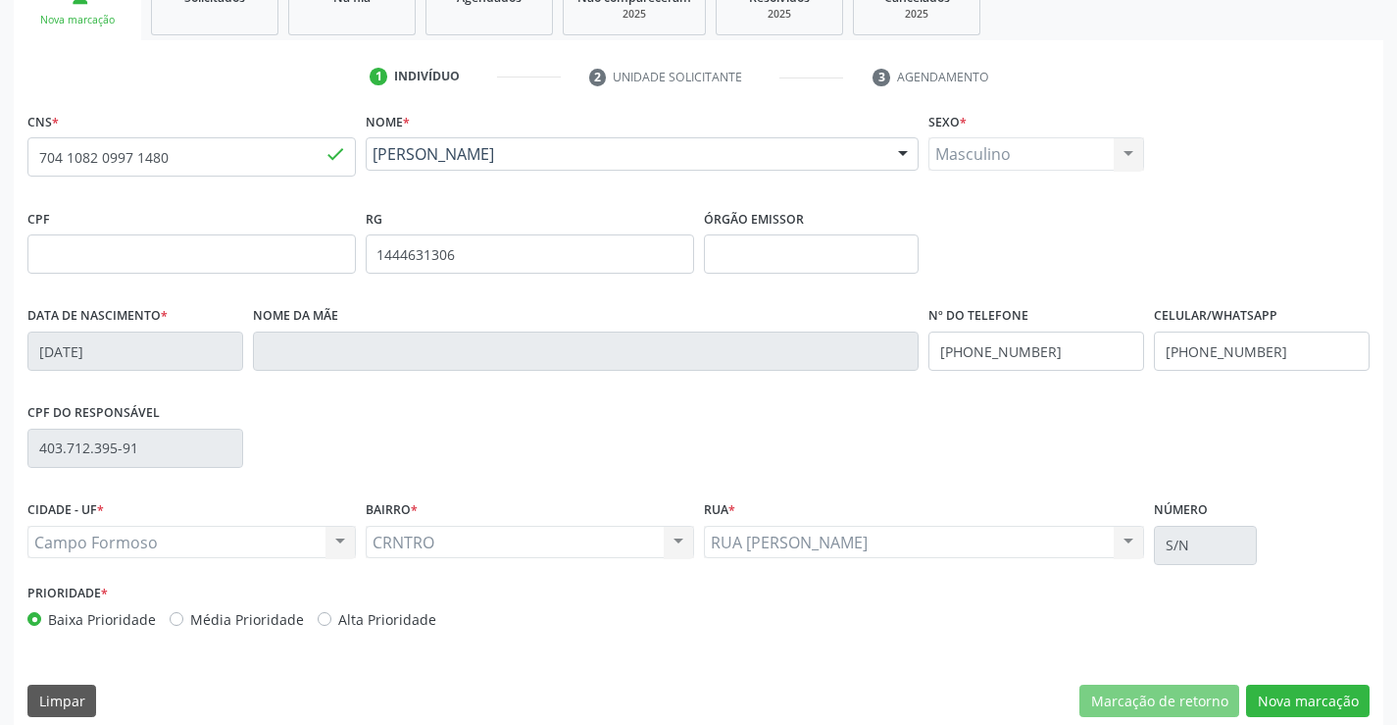
scroll to position [338, 0]
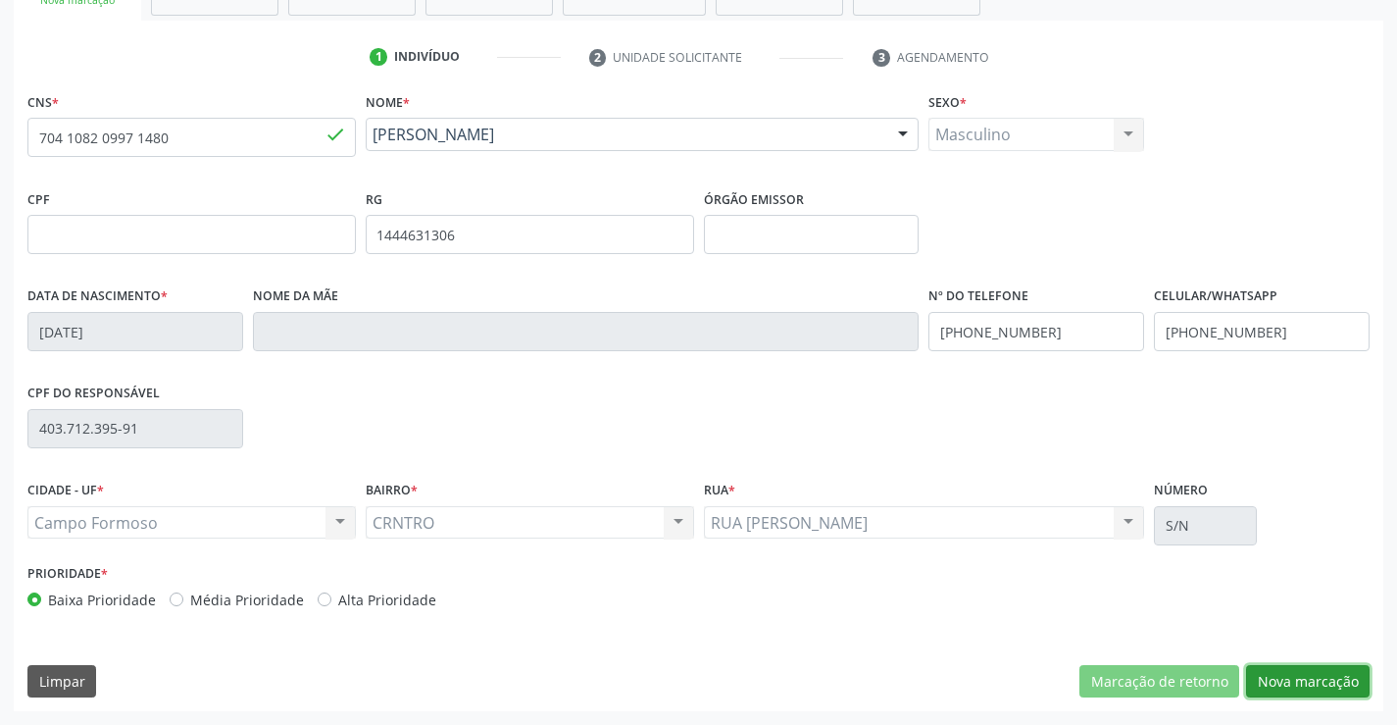
click at [1277, 681] on button "Nova marcação" at bounding box center [1308, 681] width 124 height 33
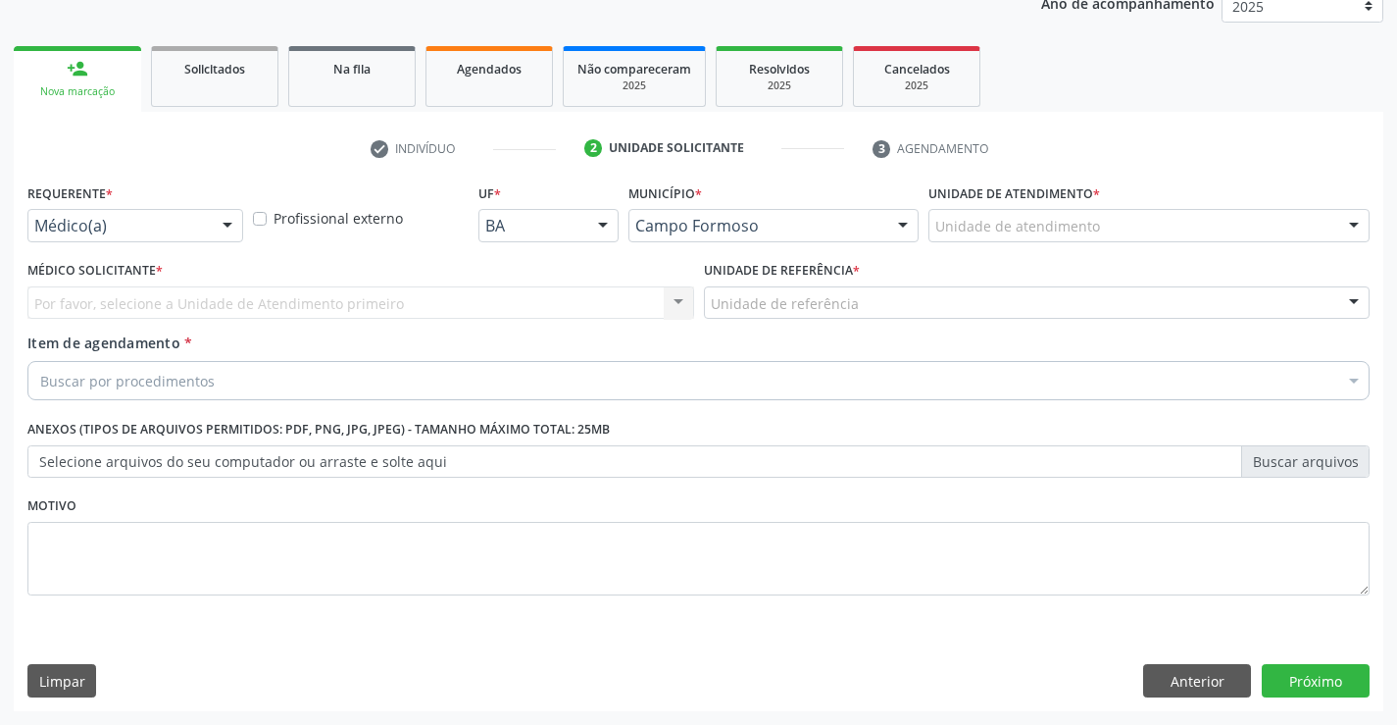
scroll to position [247, 0]
click at [232, 226] on div at bounding box center [227, 226] width 29 height 33
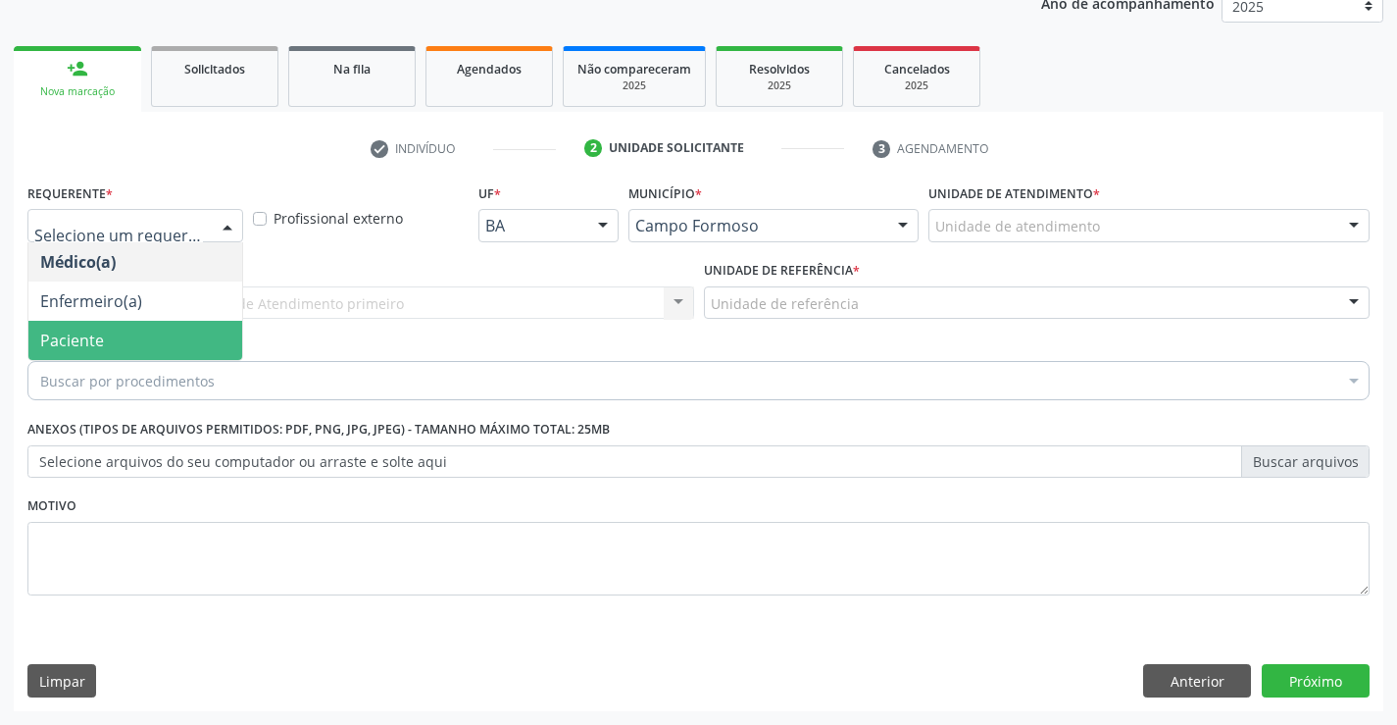
click at [164, 336] on span "Paciente" at bounding box center [135, 340] width 214 height 39
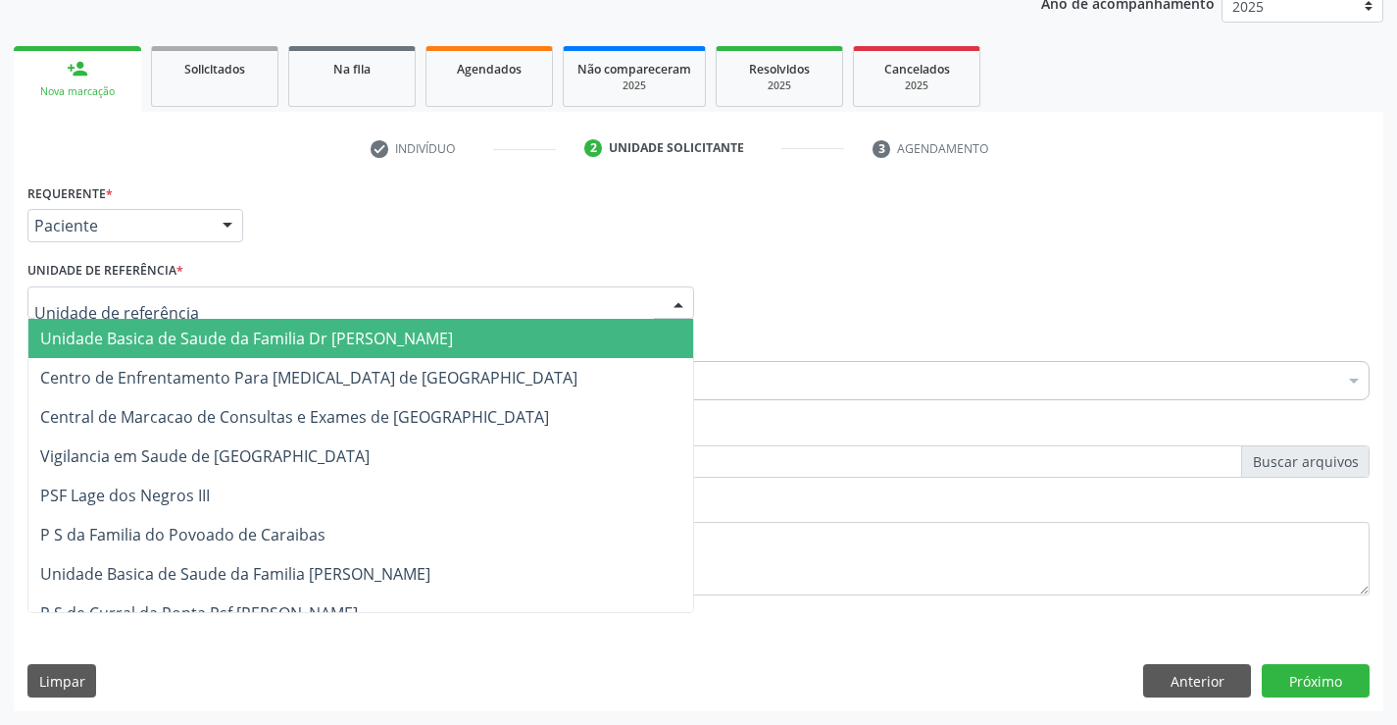
click at [196, 293] on div at bounding box center [360, 302] width 667 height 33
click at [210, 346] on span "Unidade Basica de Saude da Familia Dr [PERSON_NAME]" at bounding box center [246, 339] width 413 height 22
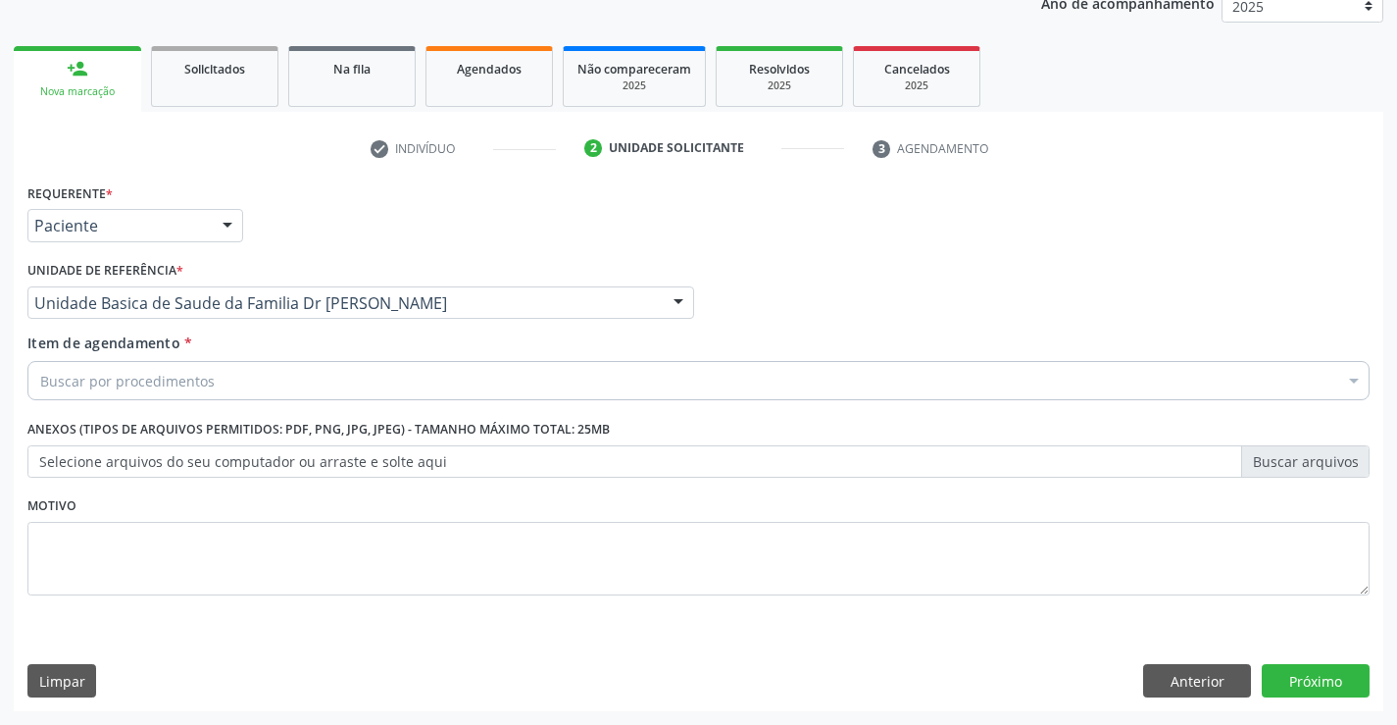
drag, startPoint x: 212, startPoint y: 385, endPoint x: 229, endPoint y: 382, distance: 17.9
click at [214, 385] on div "Buscar por procedimentos" at bounding box center [698, 380] width 1342 height 39
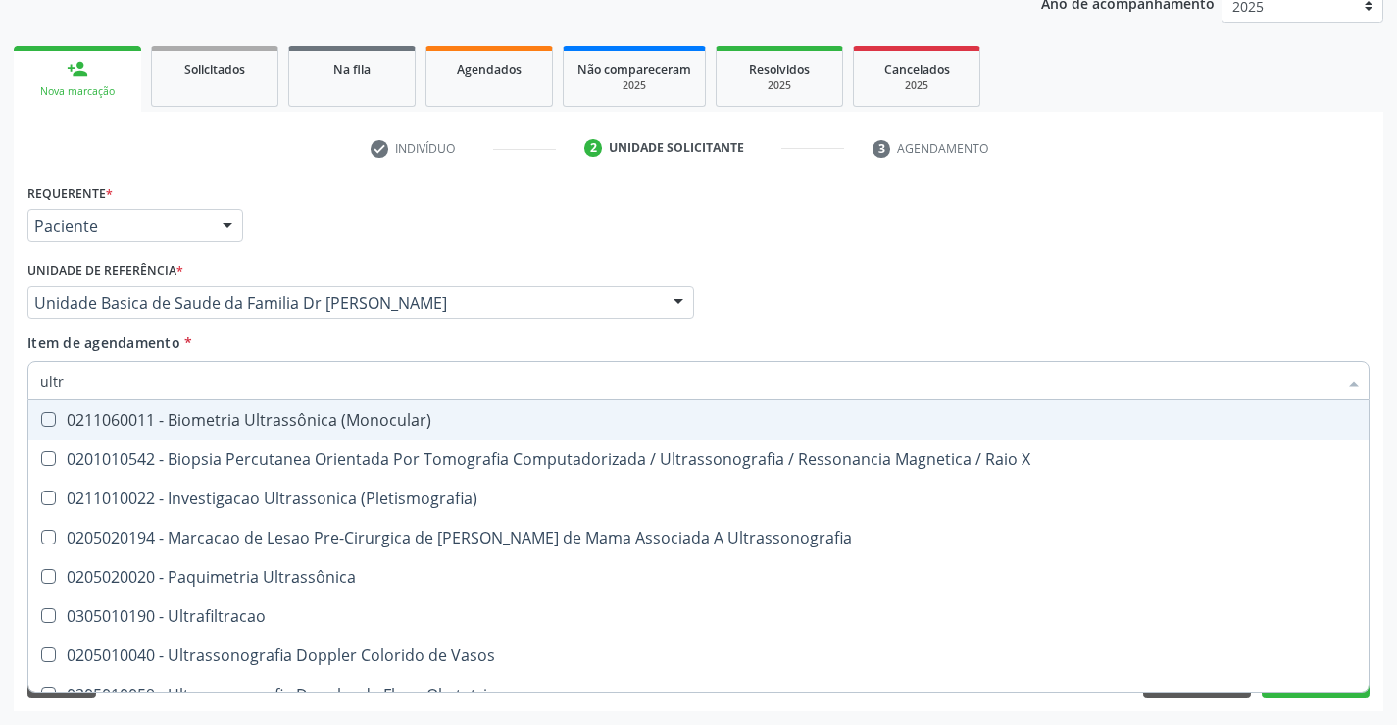
type input "ultra"
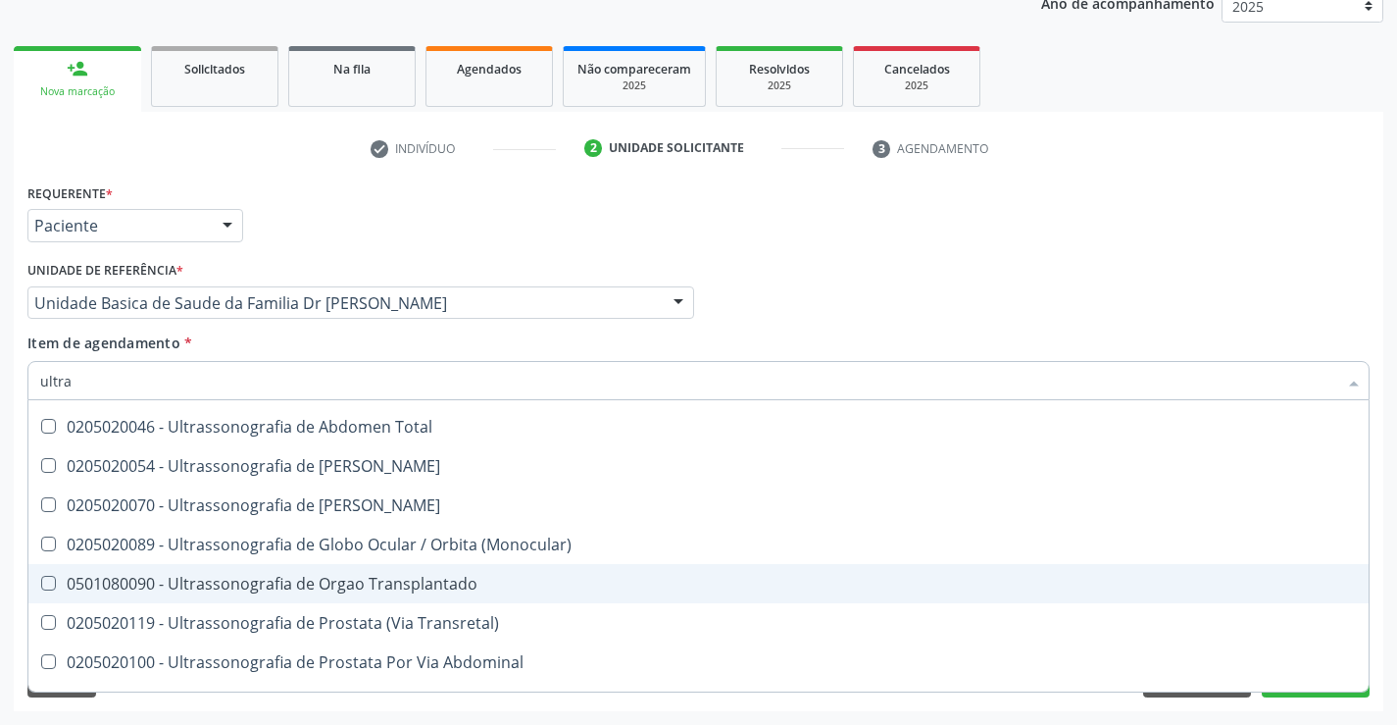
scroll to position [650, 0]
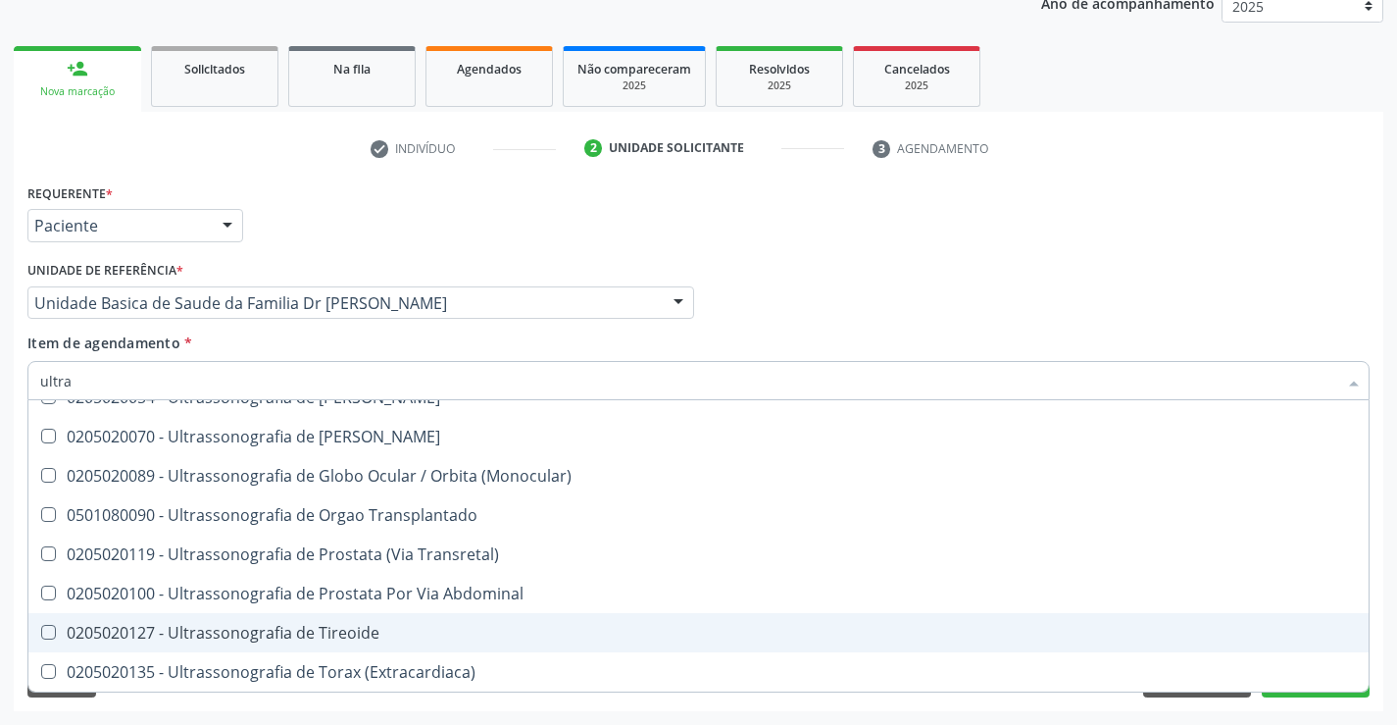
click at [240, 637] on div "0205020127 - Ultrassonografia de Tireoide" at bounding box center [698, 633] width 1317 height 16
checkbox Tireoide "true"
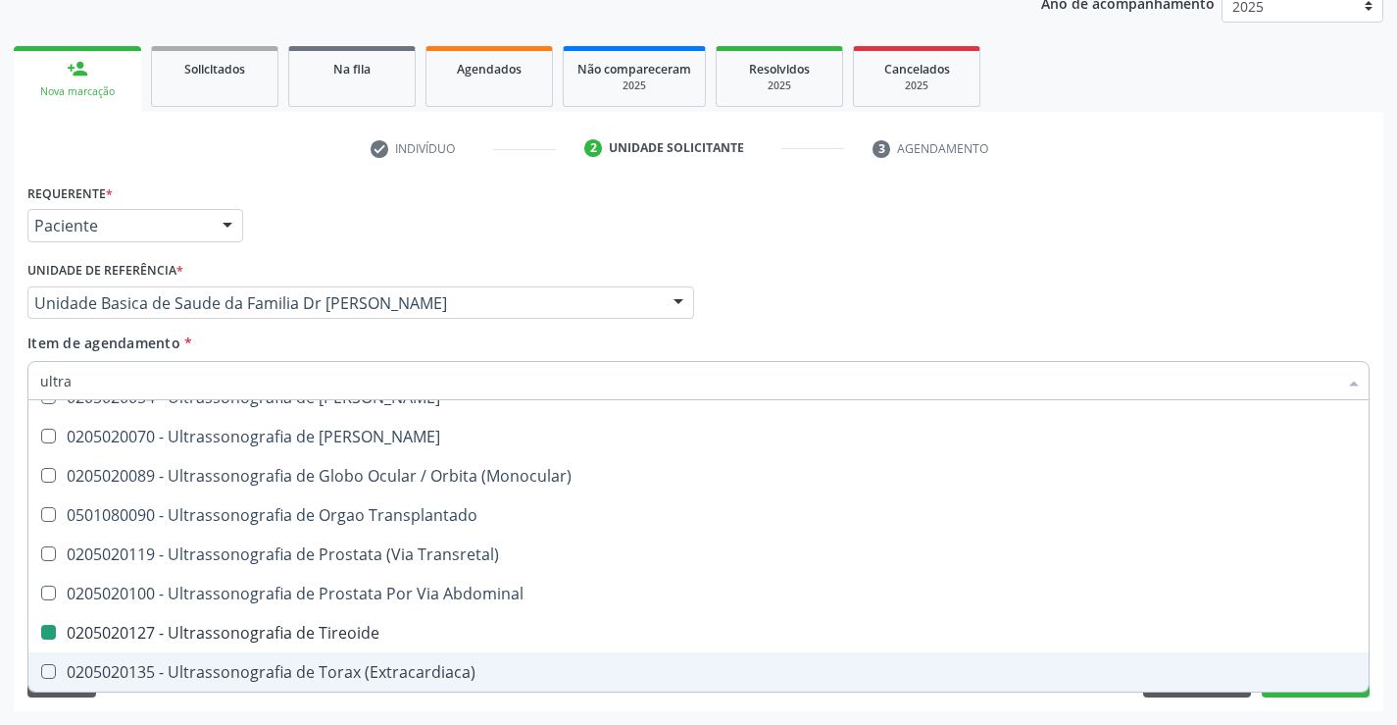
click at [491, 714] on div "Acompanhamento Acompanhe a situação das marcações correntes e finalizadas Relat…" at bounding box center [698, 293] width 1397 height 864
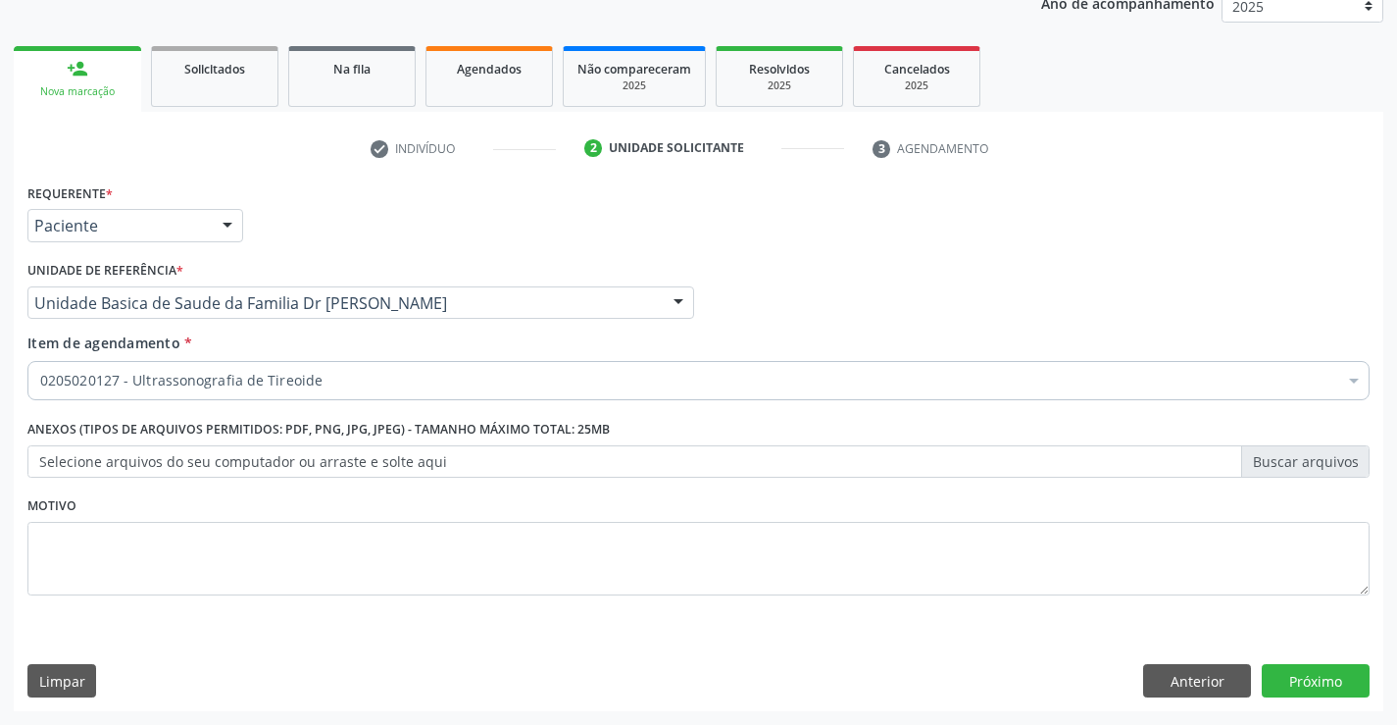
checkbox Tireoide "true"
checkbox Risco "false"
click at [1189, 679] on button "Anterior" at bounding box center [1197, 680] width 108 height 33
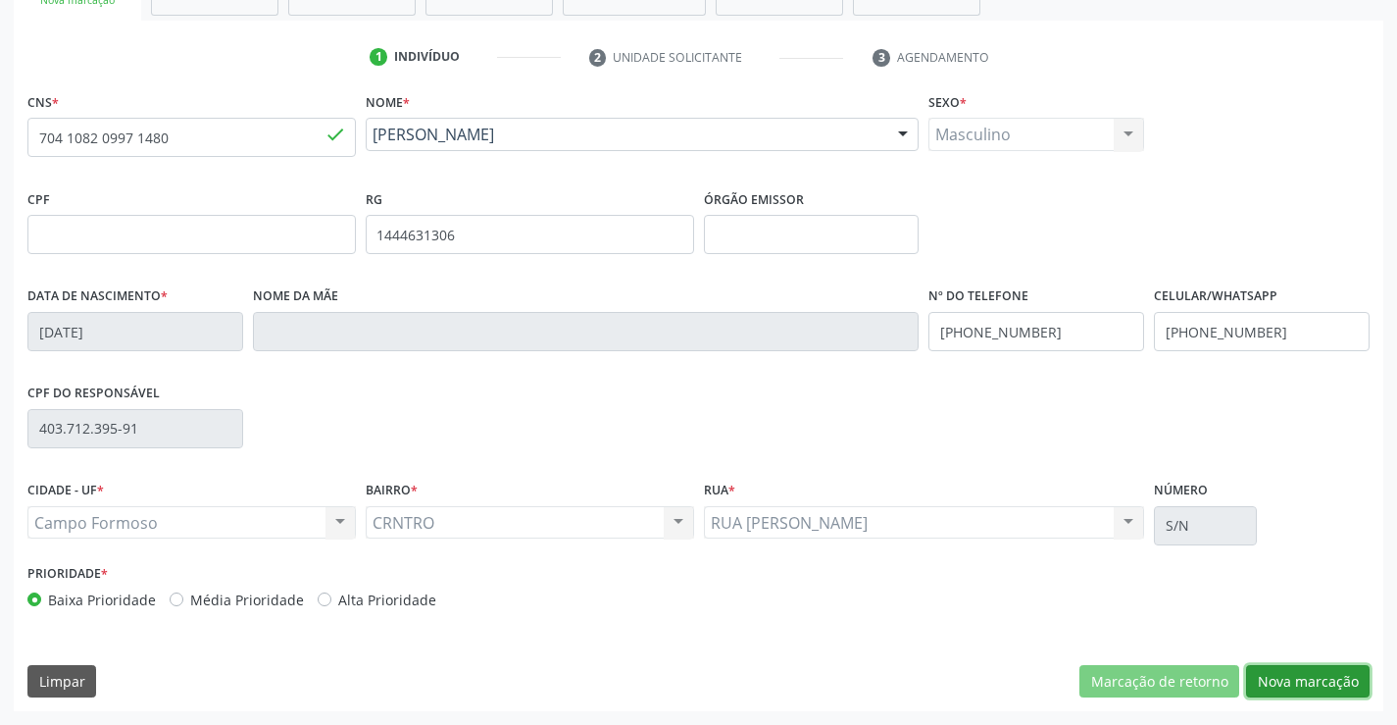
click at [1318, 670] on button "Nova marcação" at bounding box center [1308, 681] width 124 height 33
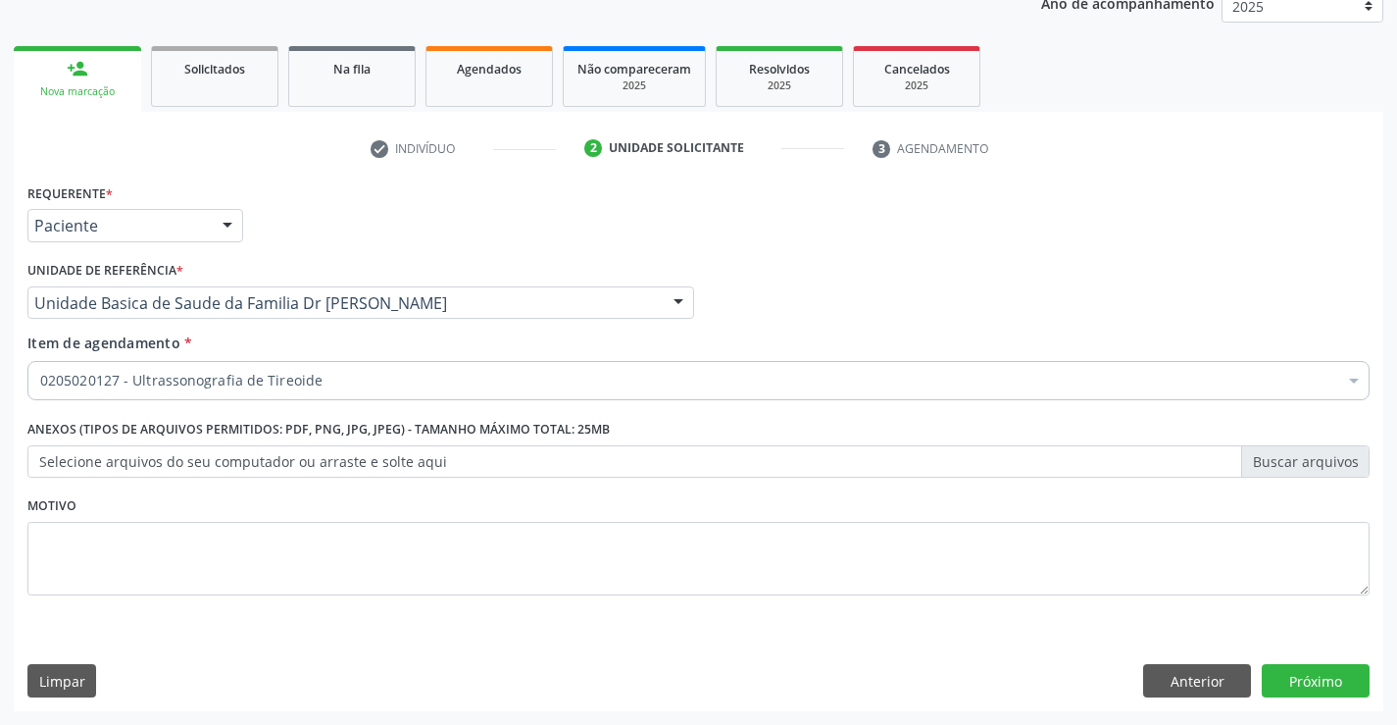
scroll to position [247, 0]
click at [1317, 681] on button "Próximo" at bounding box center [1316, 680] width 108 height 33
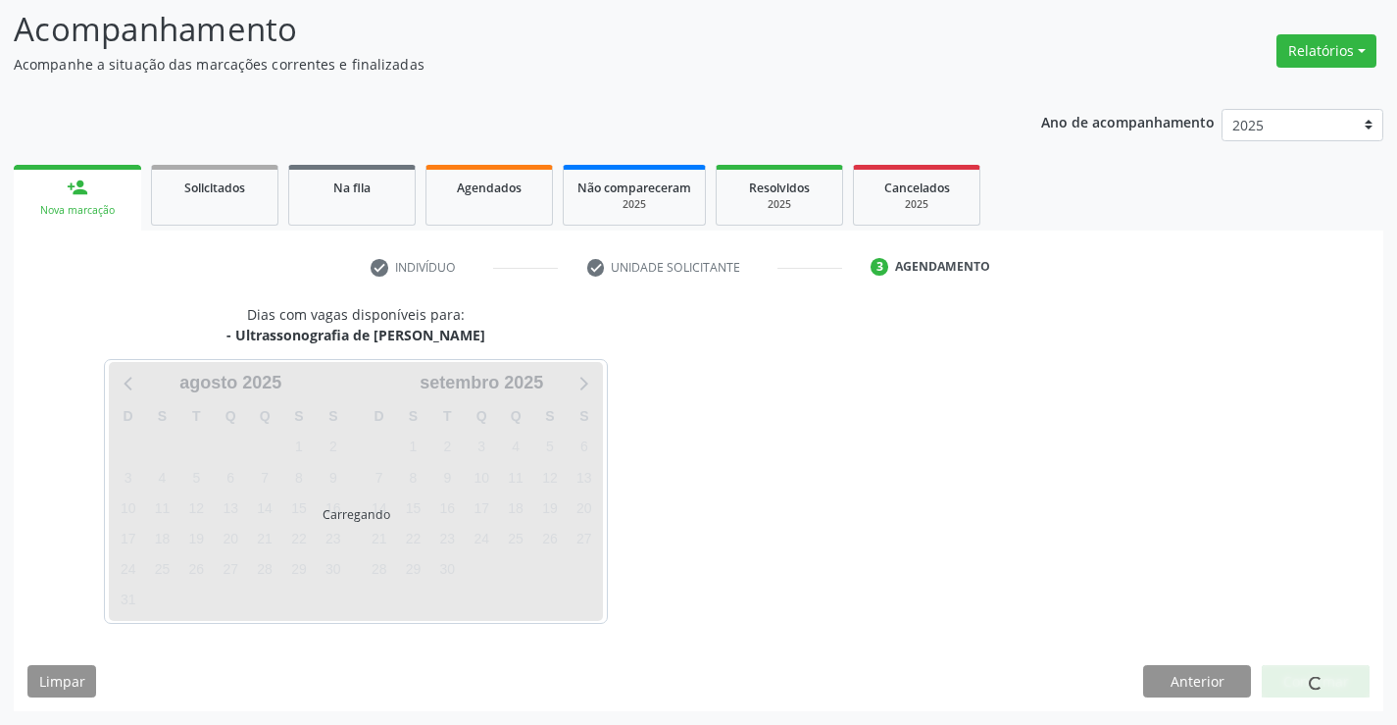
scroll to position [128, 0]
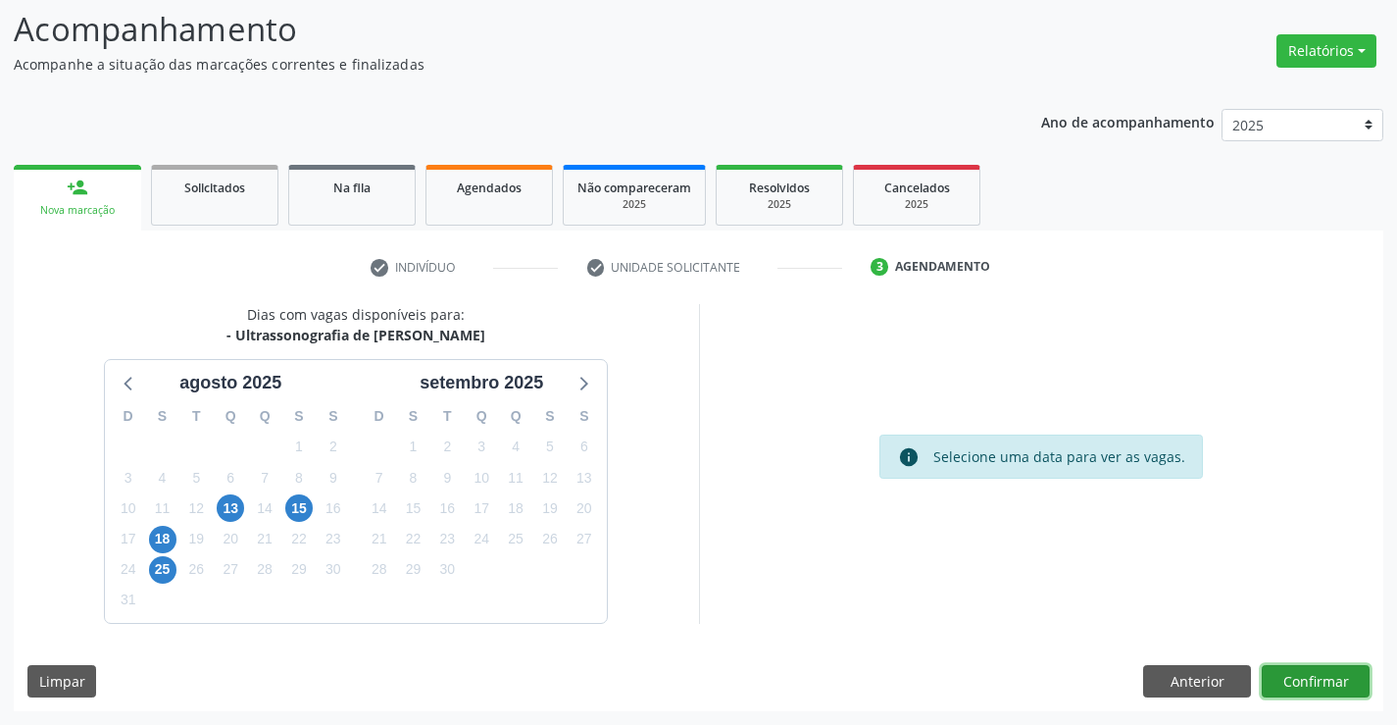
click at [1314, 674] on button "Confirmar" at bounding box center [1316, 681] width 108 height 33
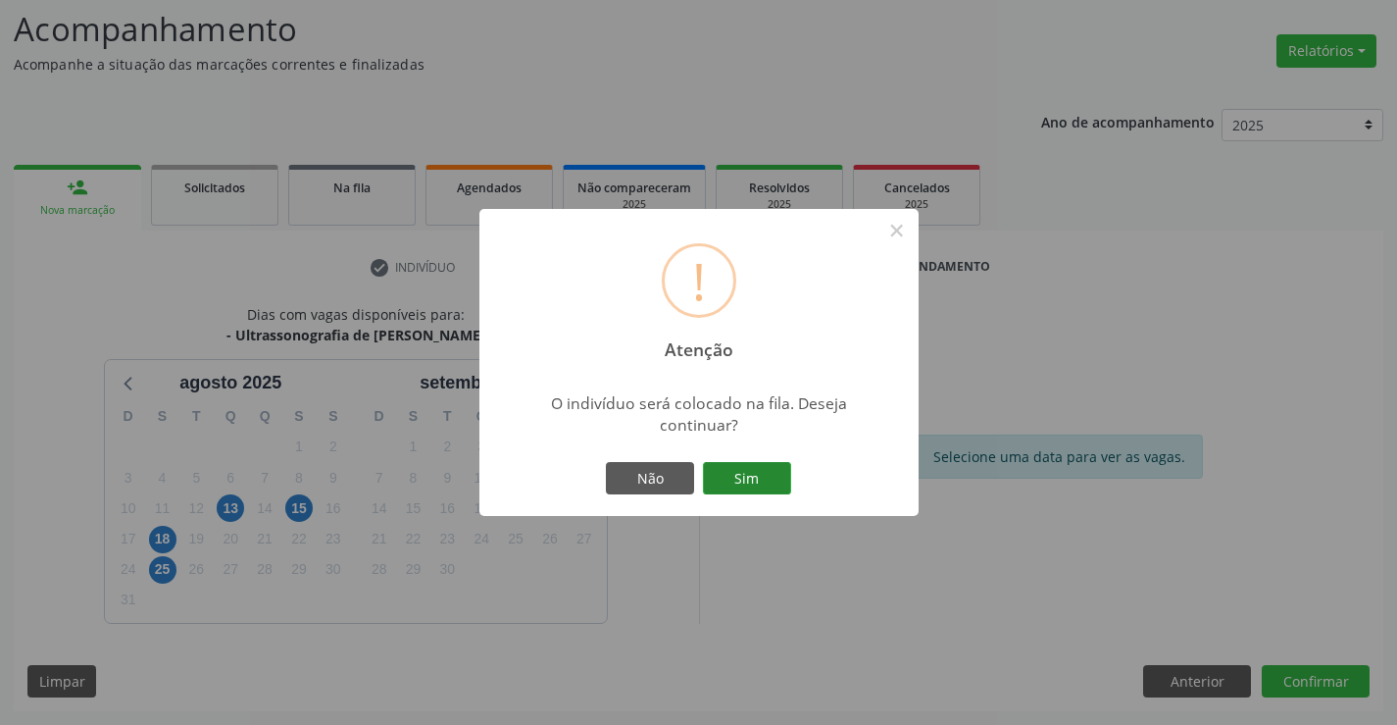
click at [754, 469] on button "Sim" at bounding box center [747, 478] width 88 height 33
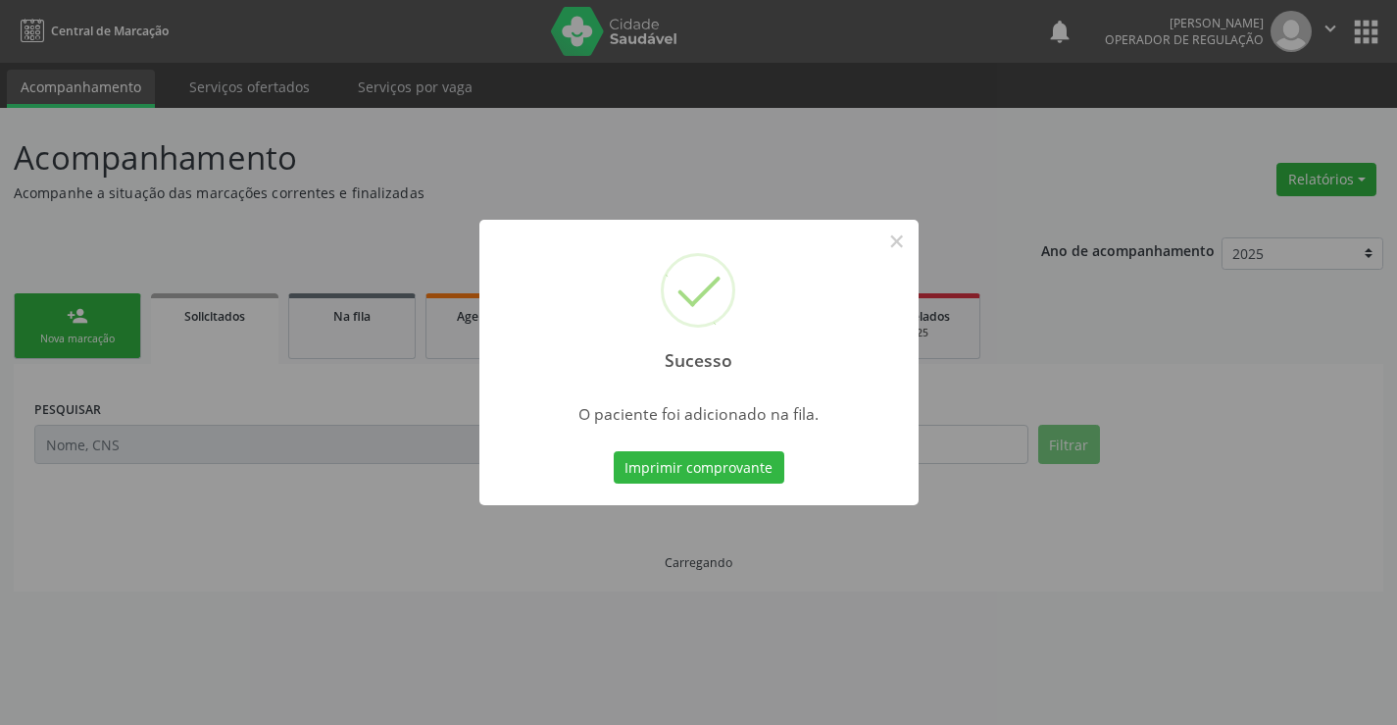
scroll to position [0, 0]
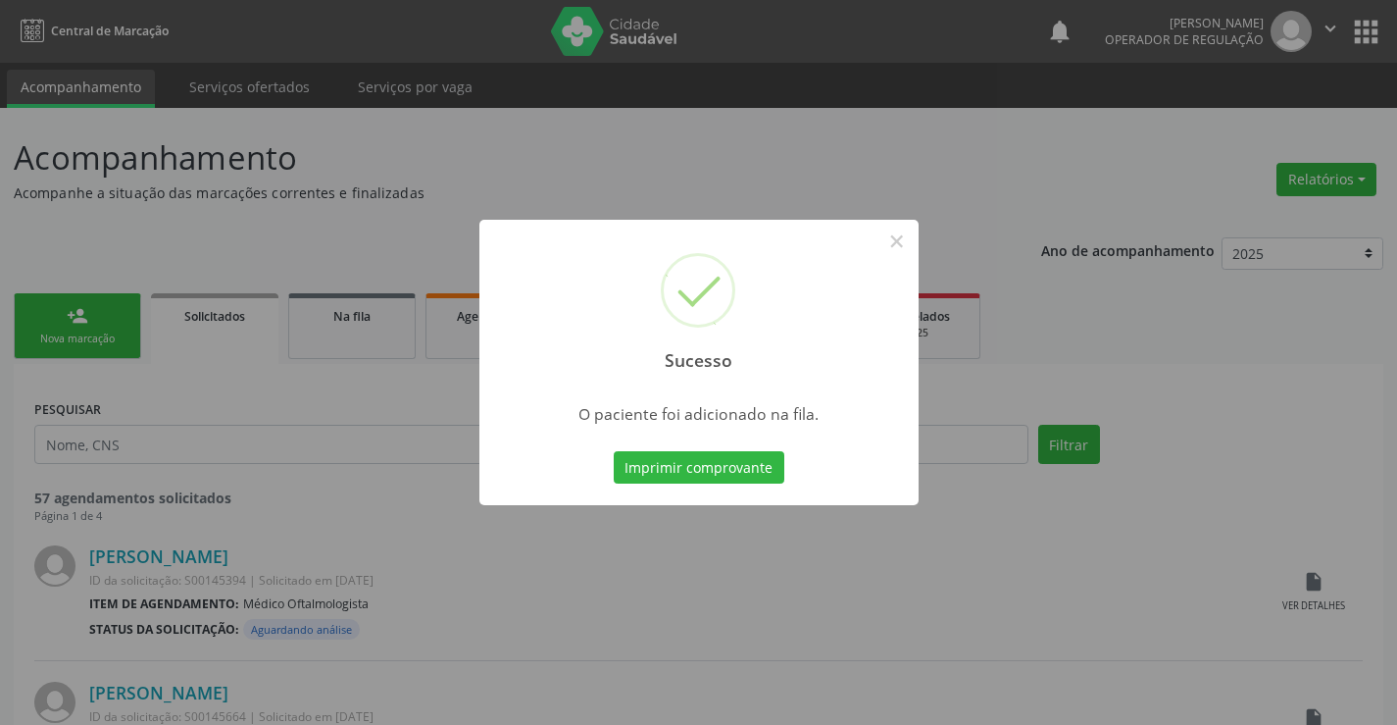
click at [614, 451] on button "Imprimir comprovante" at bounding box center [699, 467] width 171 height 33
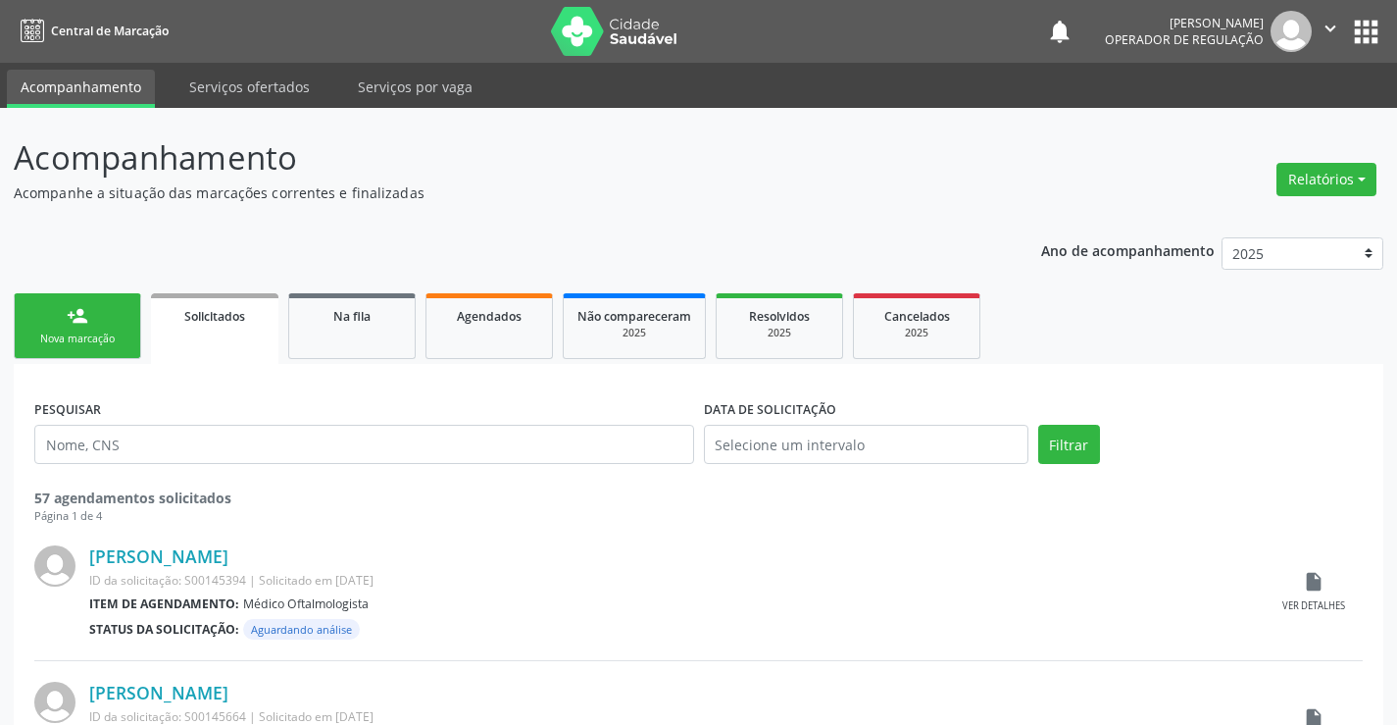
click at [126, 346] on div "Nova marcação" at bounding box center [77, 338] width 98 height 15
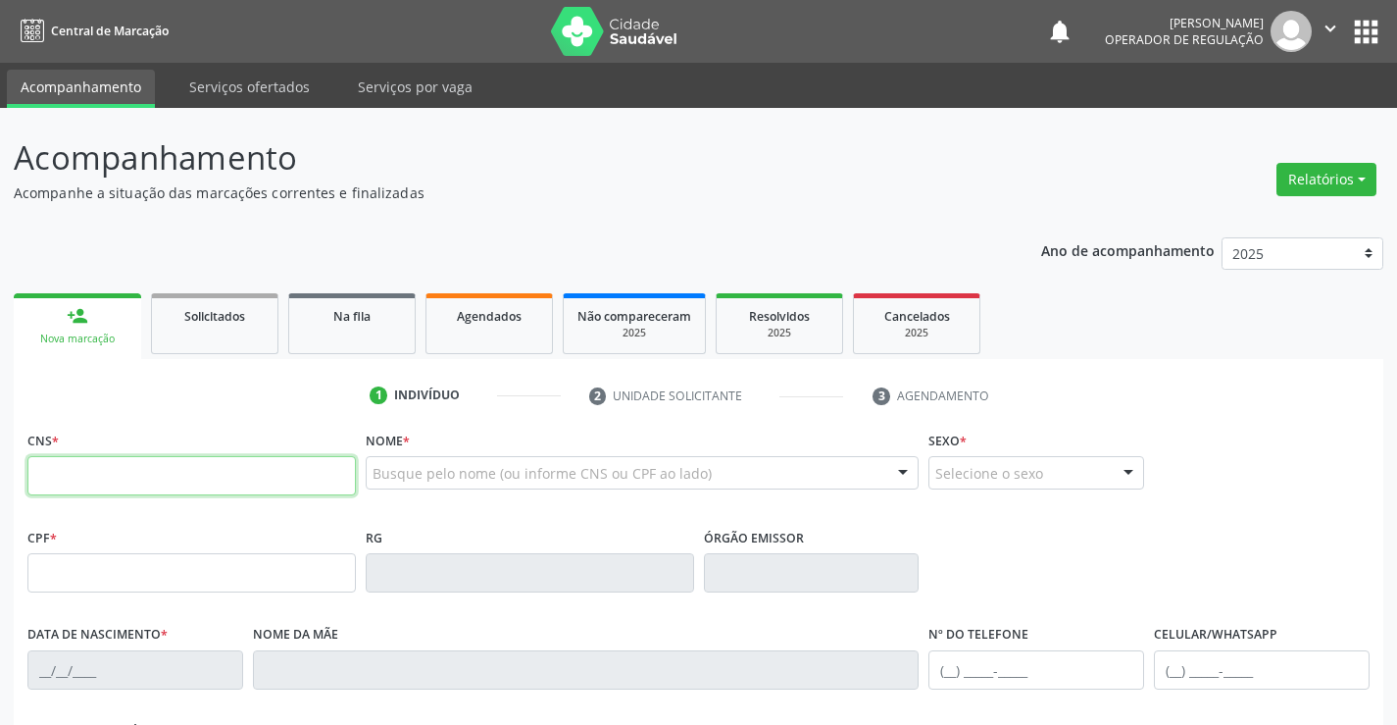
click at [115, 481] on input "text" at bounding box center [191, 475] width 329 height 39
click at [366, 329] on link "Na fila" at bounding box center [351, 323] width 127 height 61
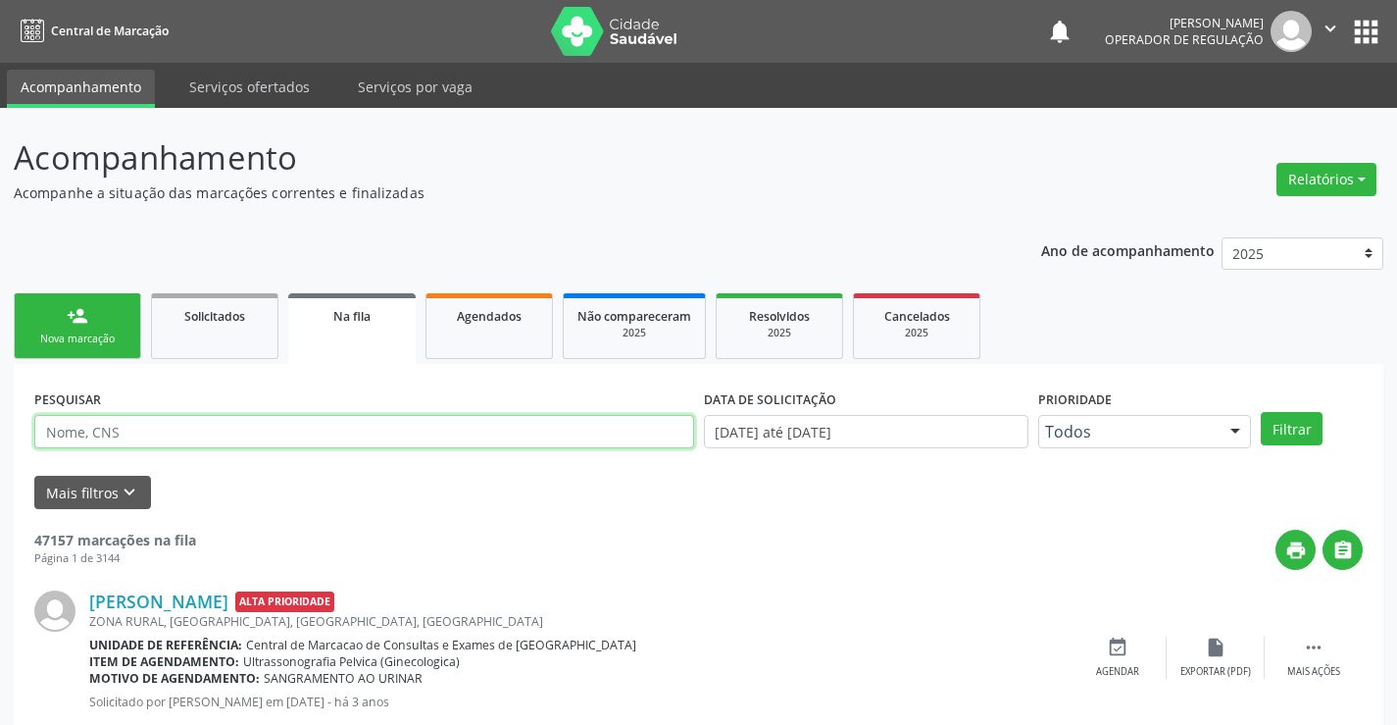
click at [159, 434] on input "text" at bounding box center [364, 431] width 660 height 33
type input "7"
type input "704505354383113"
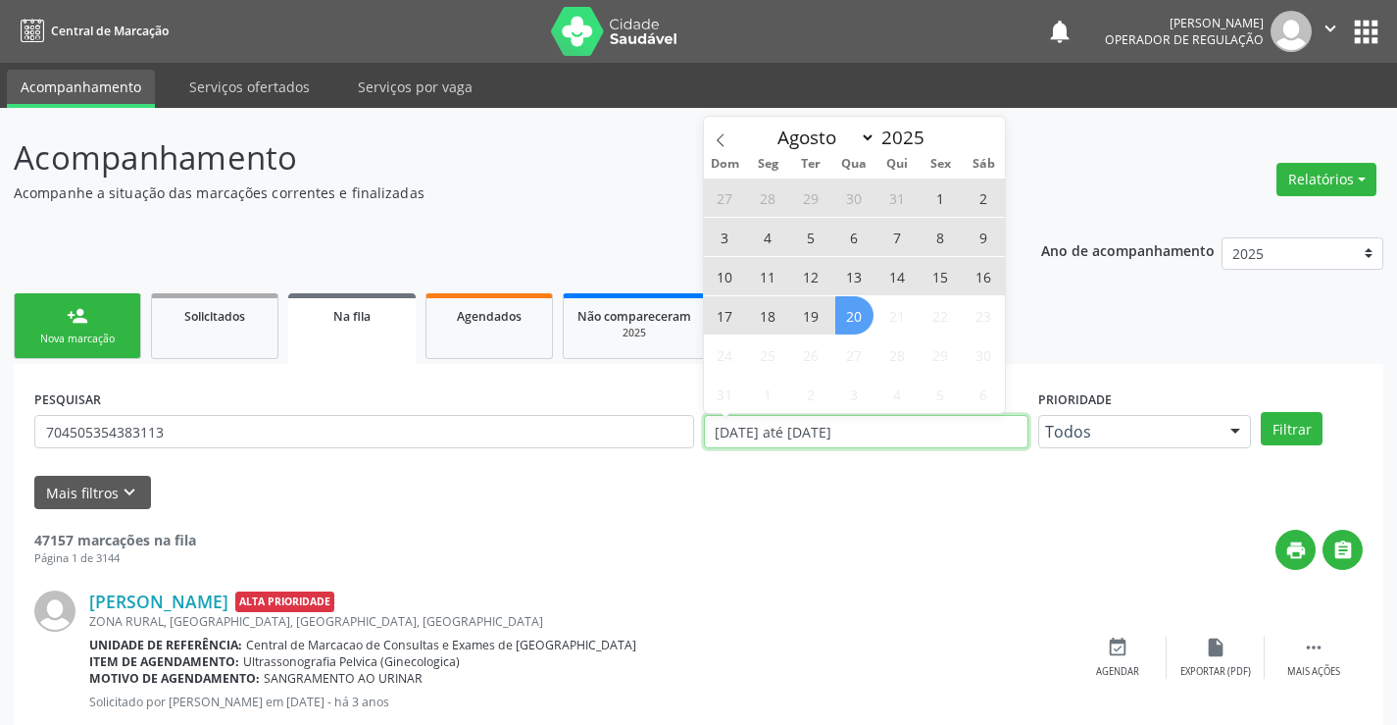
click at [959, 429] on input "[DATE] até [DATE]" at bounding box center [866, 431] width 325 height 33
click at [851, 311] on span "20" at bounding box center [854, 315] width 38 height 38
type input "[DATE]"
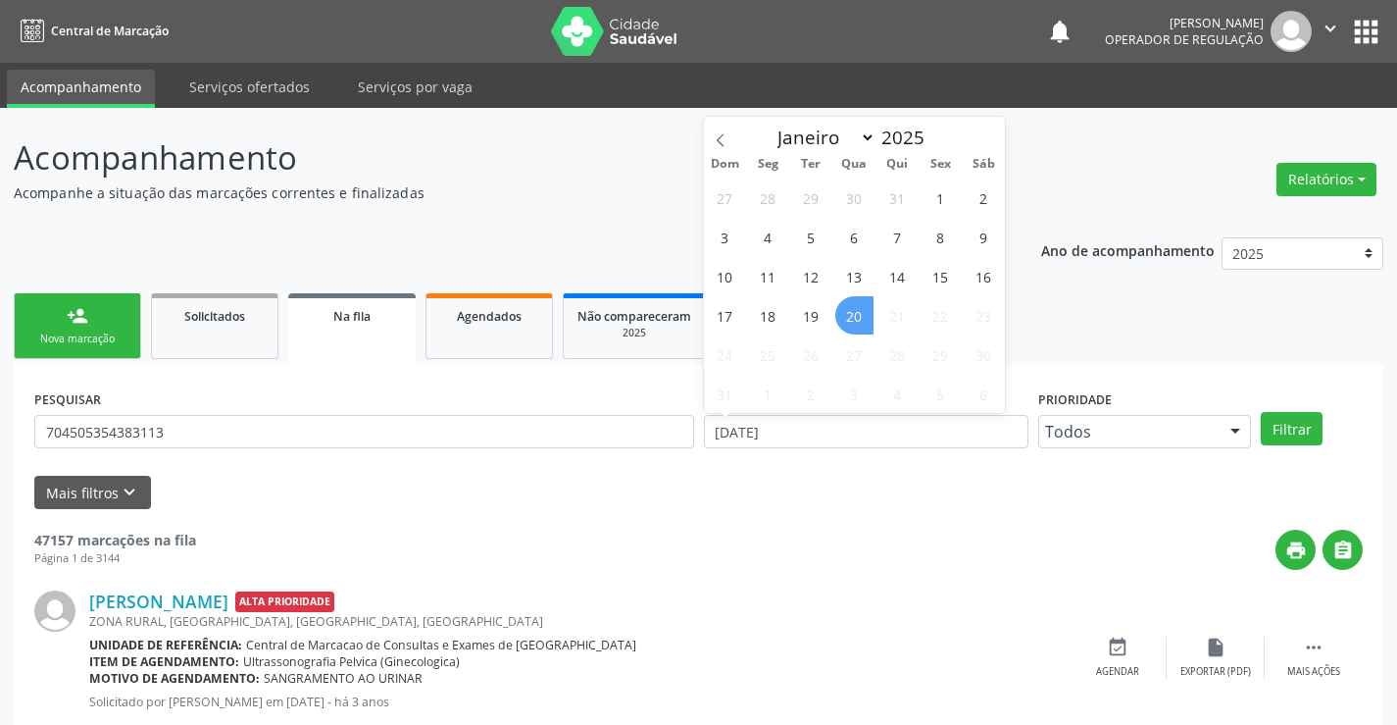
click at [851, 311] on span "20" at bounding box center [854, 315] width 38 height 38
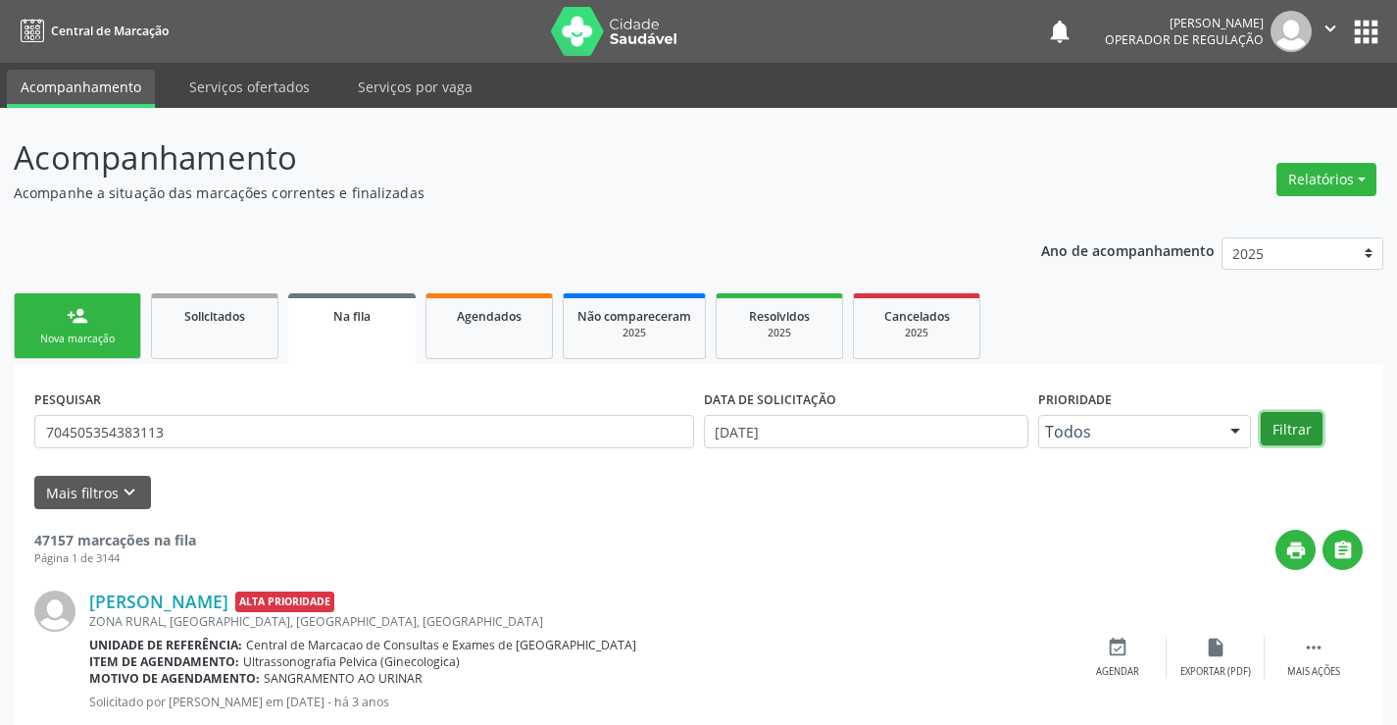
click at [1299, 431] on button "Filtrar" at bounding box center [1292, 428] width 62 height 33
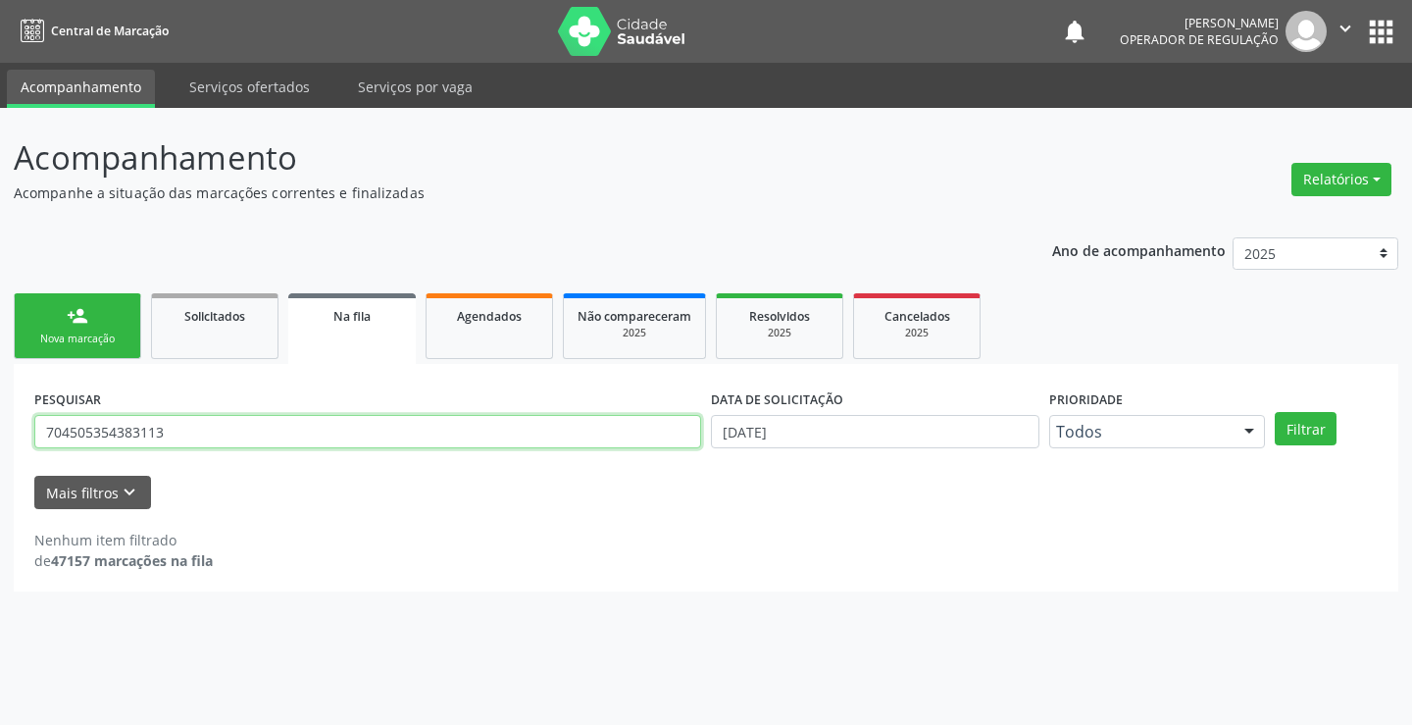
click at [178, 433] on input "704505354383113" at bounding box center [367, 431] width 667 height 33
type input "7"
type input "704505354383113"
click at [505, 322] on span "Agendados" at bounding box center [489, 316] width 65 height 17
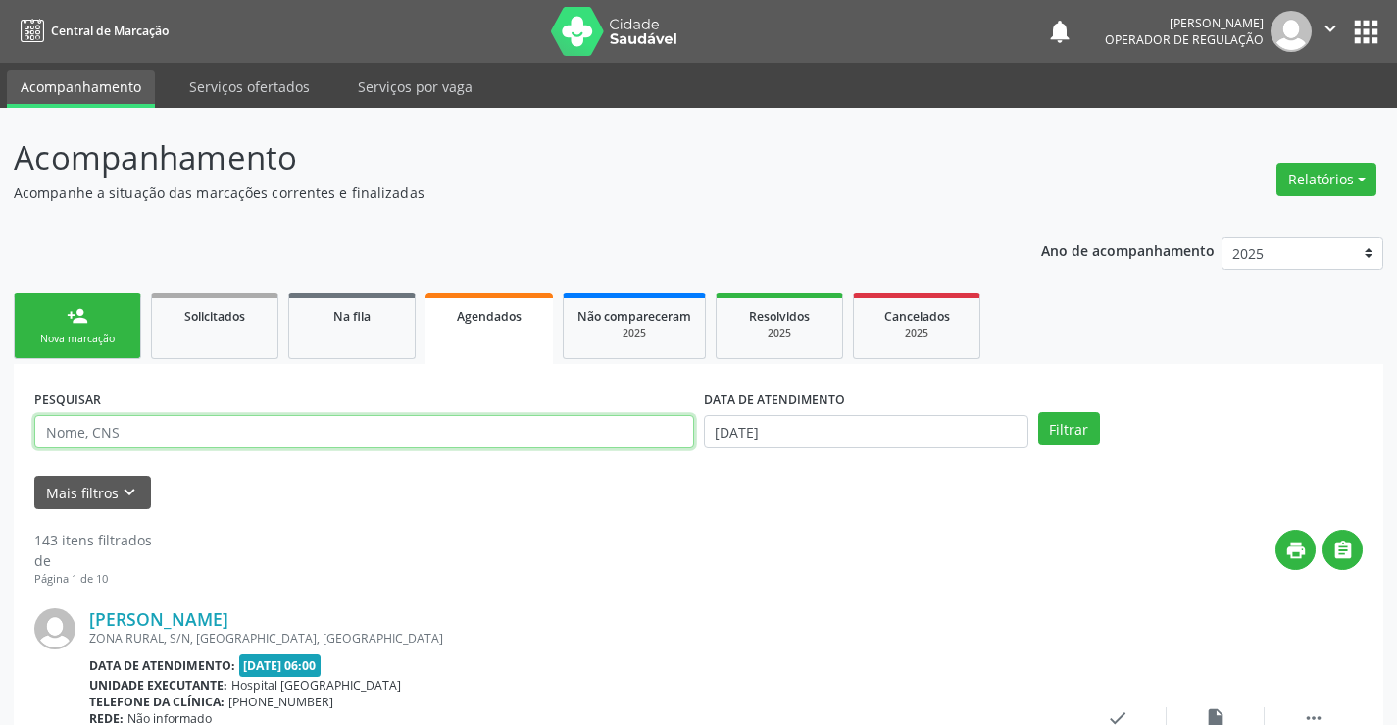
click at [202, 432] on input "text" at bounding box center [364, 431] width 660 height 33
type input "704505354383113"
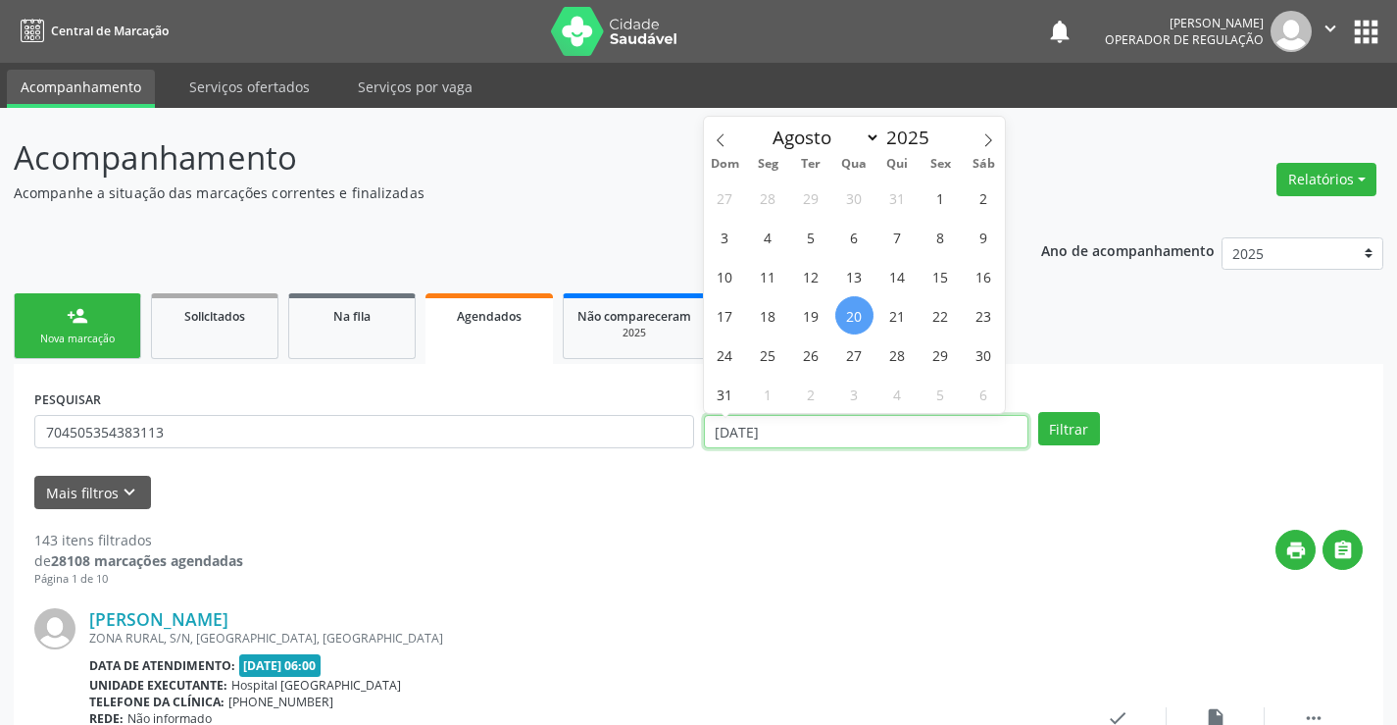
click at [986, 424] on input "[DATE]" at bounding box center [866, 431] width 325 height 33
click at [856, 314] on span "20" at bounding box center [854, 315] width 38 height 38
type input "[DATE]"
click at [856, 314] on span "20" at bounding box center [854, 315] width 38 height 38
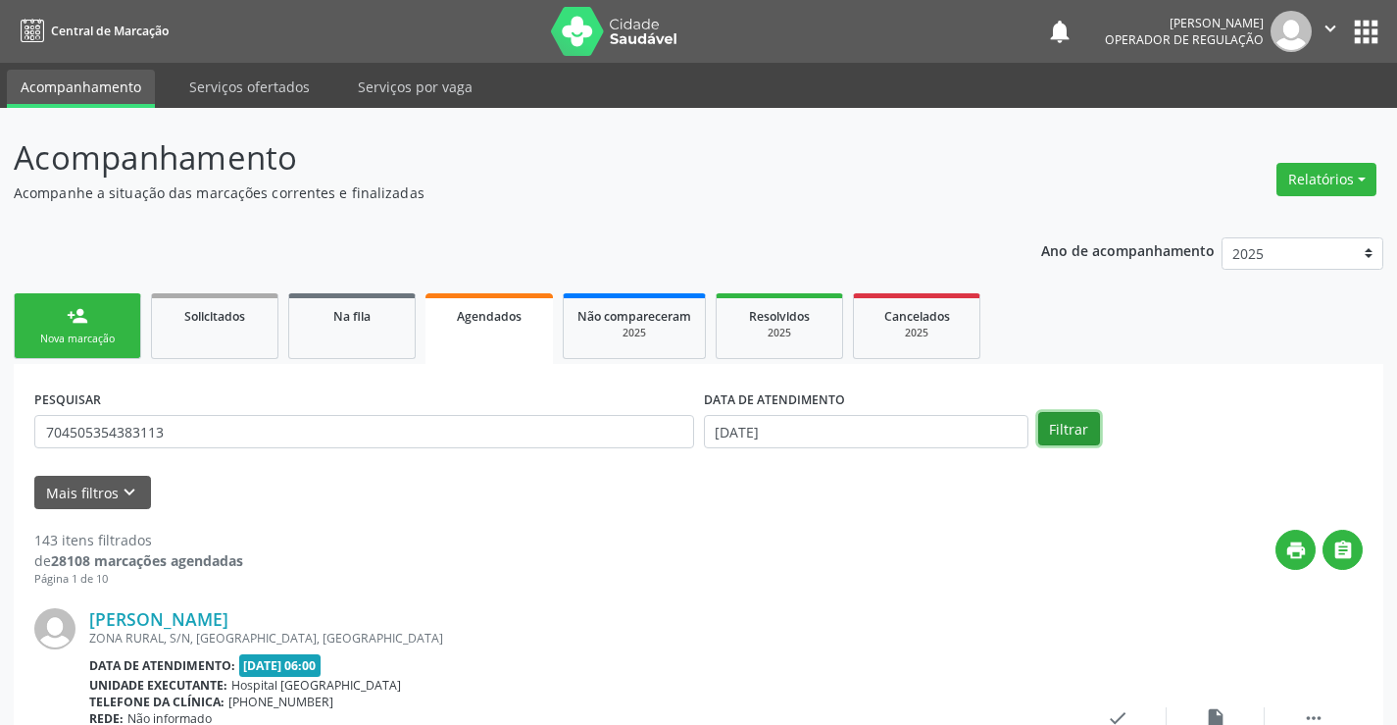
click at [1064, 424] on button "Filtrar" at bounding box center [1069, 428] width 62 height 33
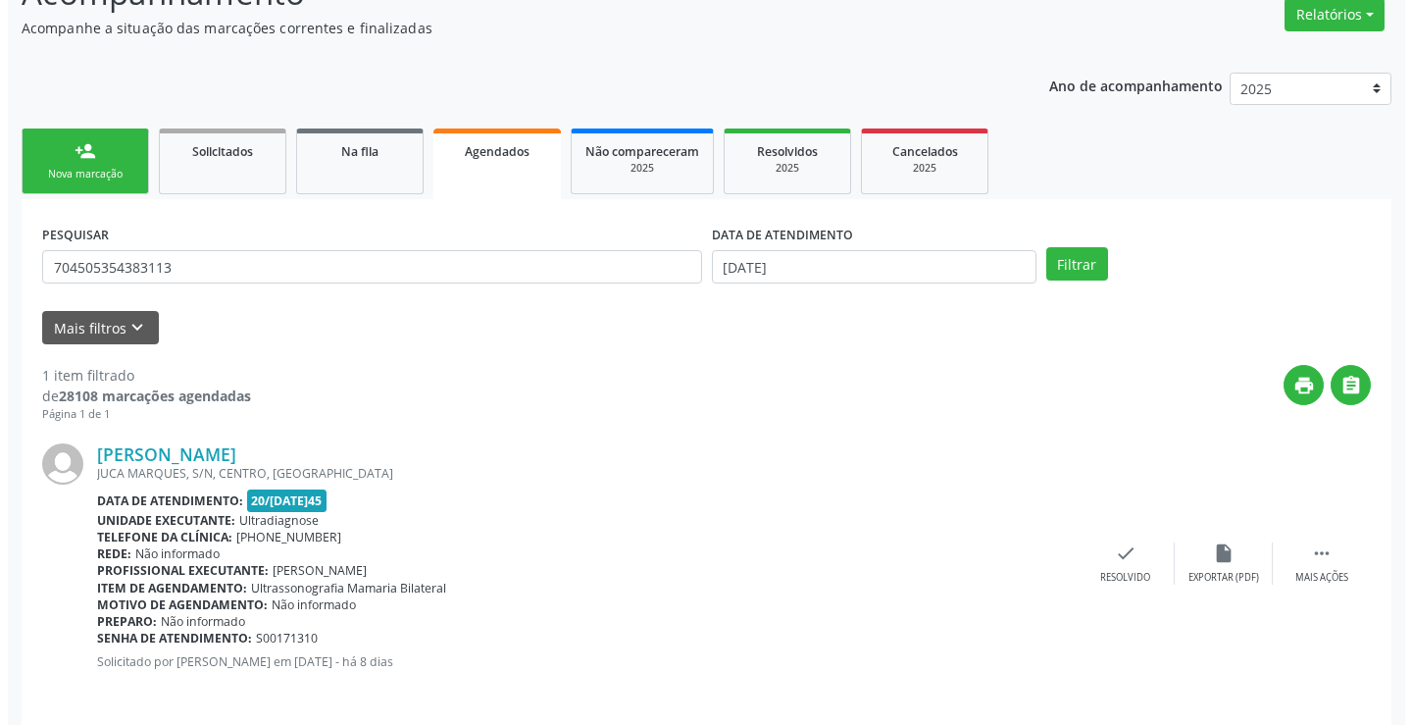
scroll to position [178, 0]
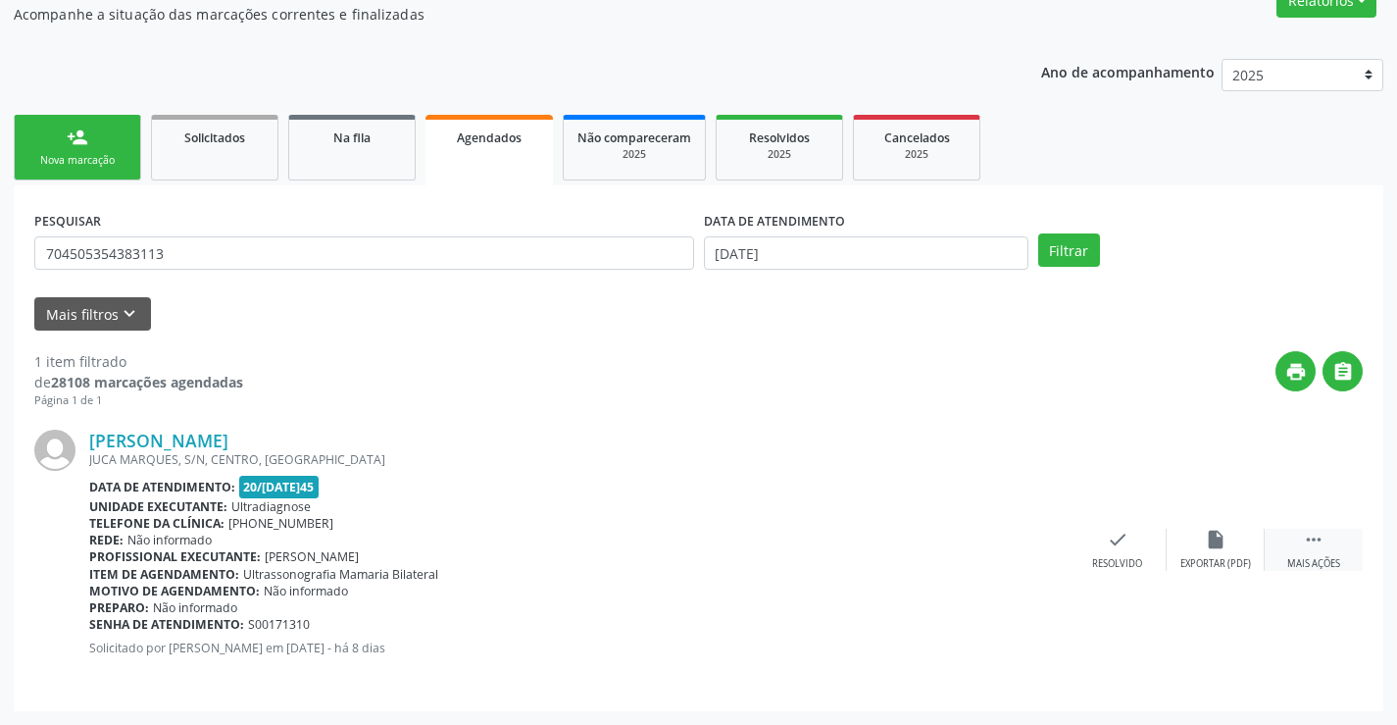
click at [1320, 541] on icon "" at bounding box center [1314, 540] width 22 height 22
click at [1023, 543] on icon "cancel" at bounding box center [1020, 540] width 22 height 22
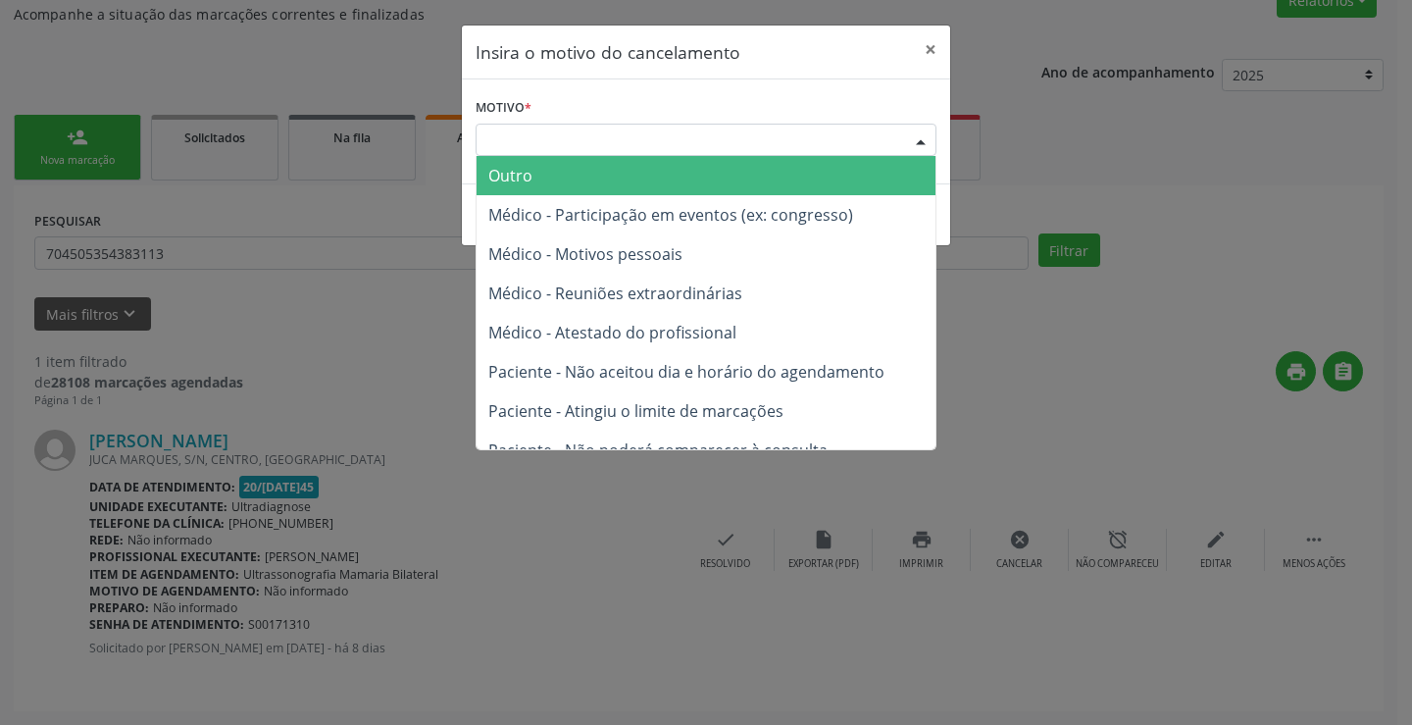
click at [857, 125] on div "Escolha o motivo" at bounding box center [706, 140] width 461 height 33
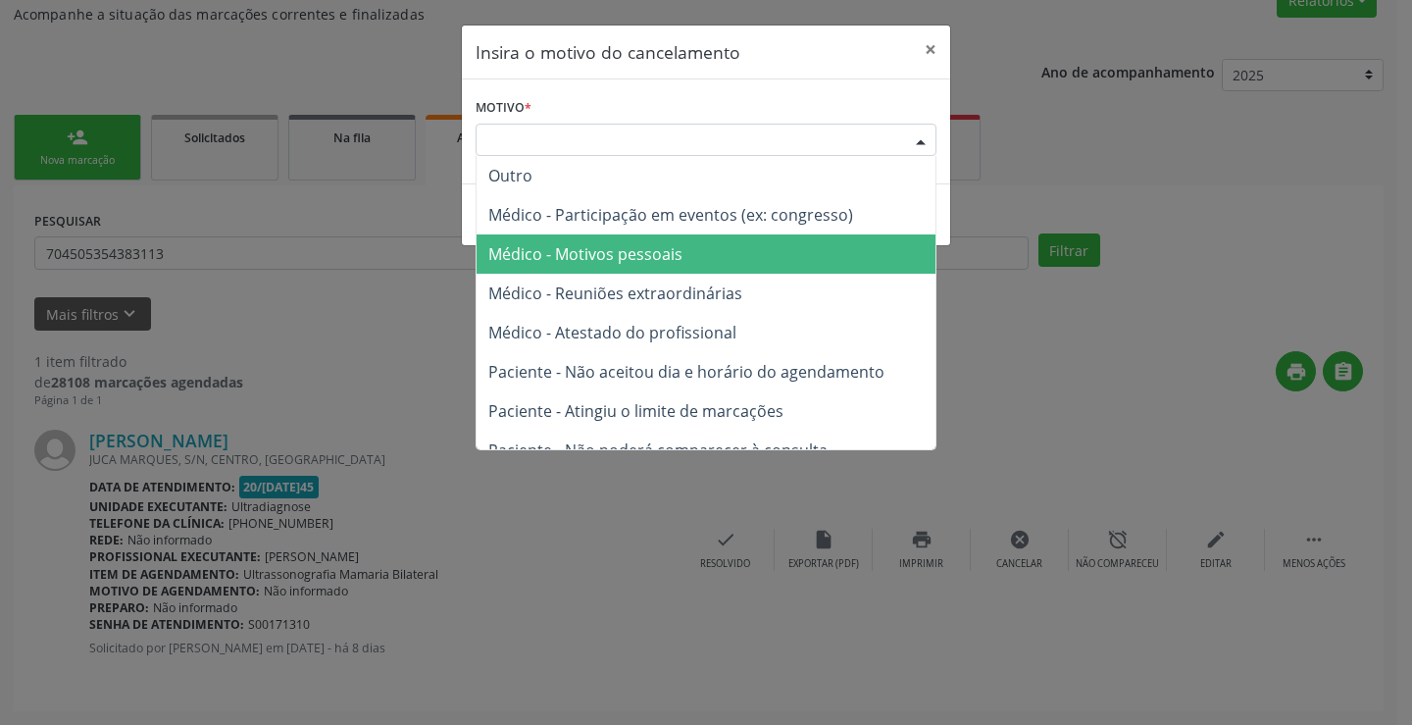
click at [742, 263] on span "Médico - Motivos pessoais" at bounding box center [706, 253] width 459 height 39
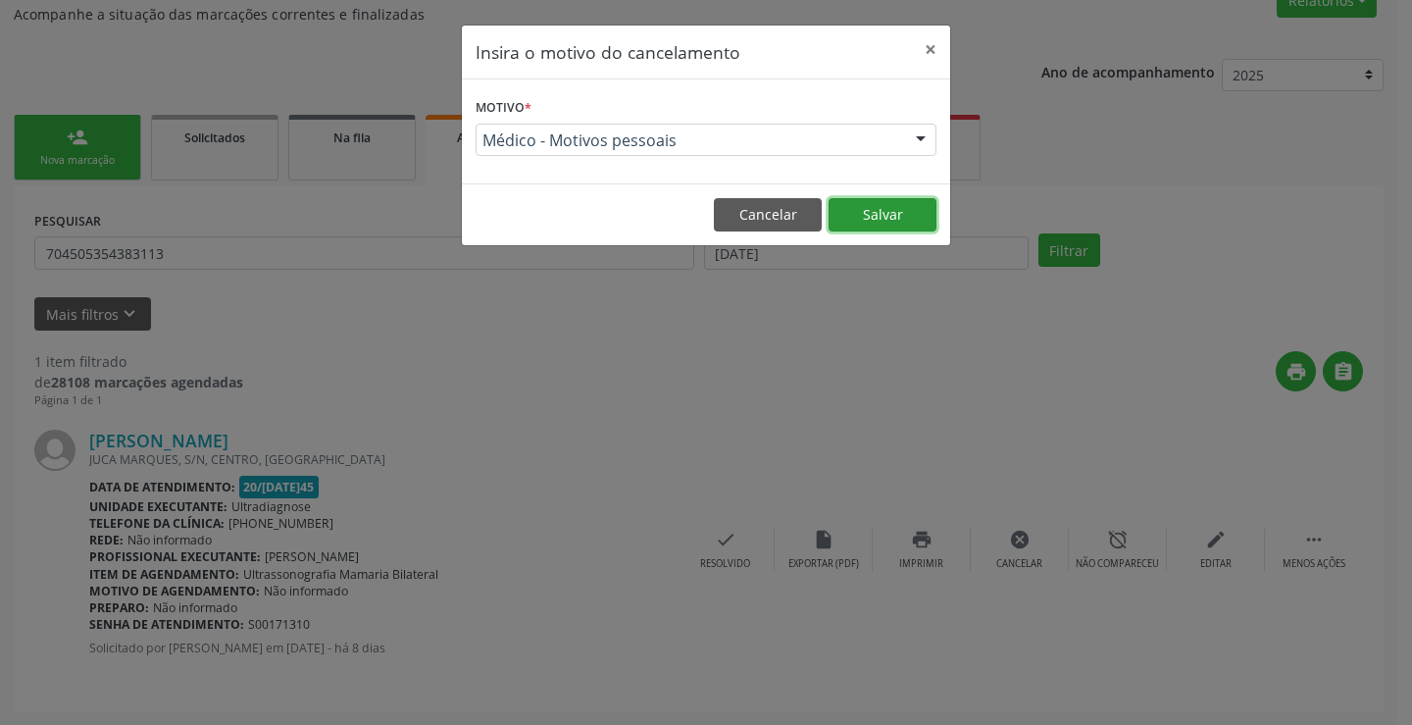
click at [876, 208] on button "Salvar" at bounding box center [883, 214] width 108 height 33
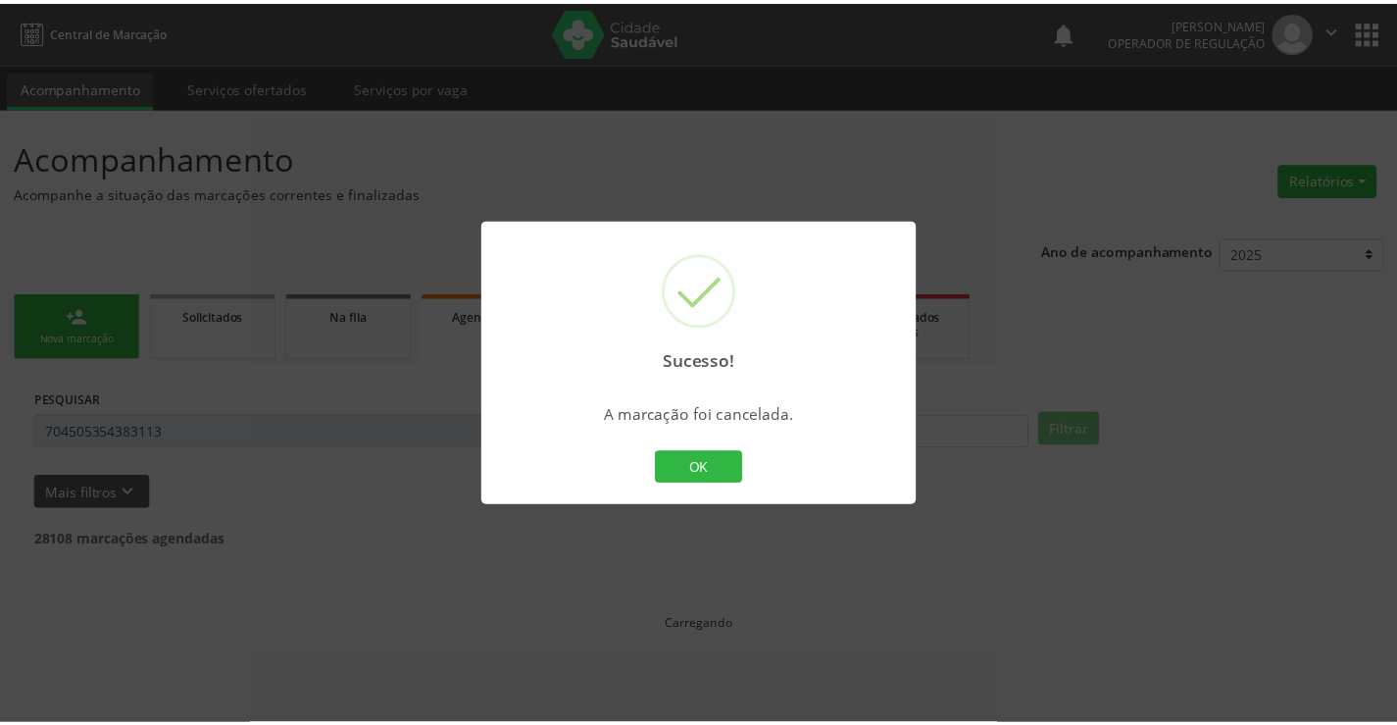
scroll to position [0, 0]
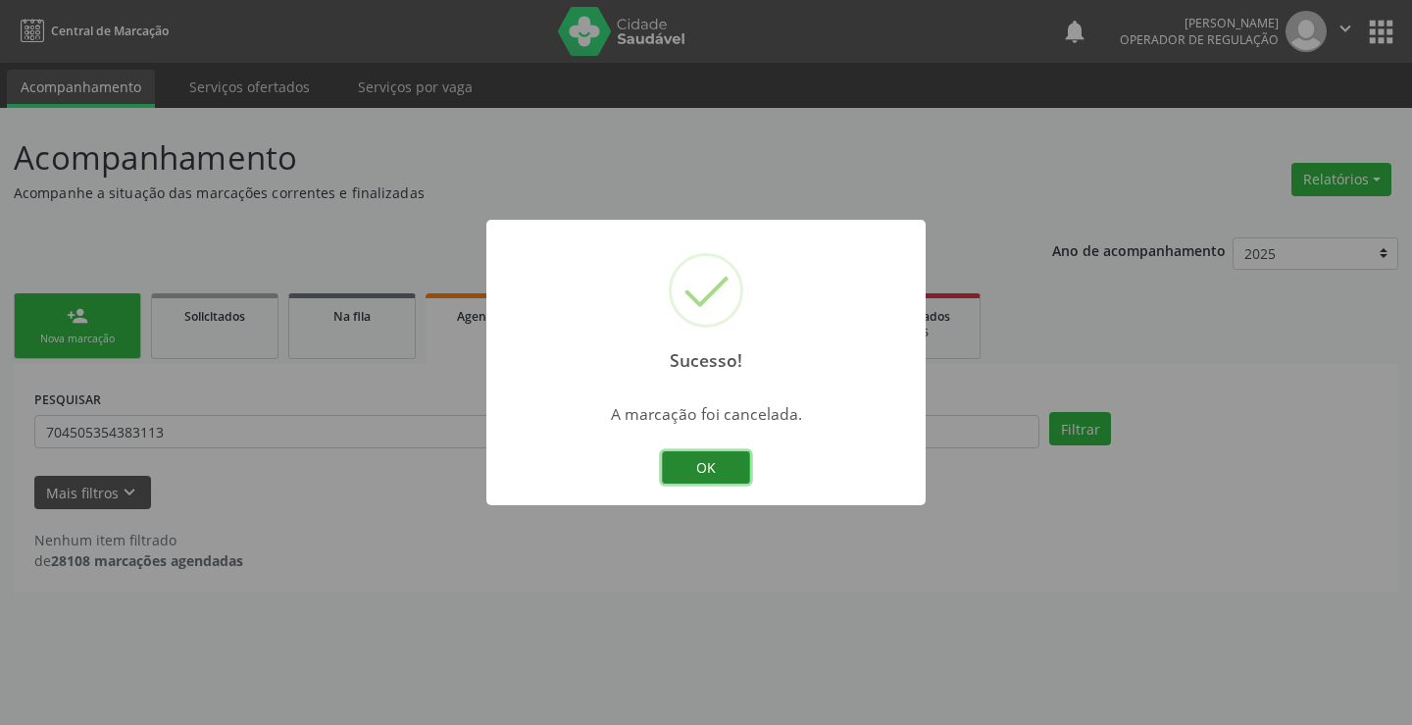
click at [718, 471] on button "OK" at bounding box center [706, 467] width 88 height 33
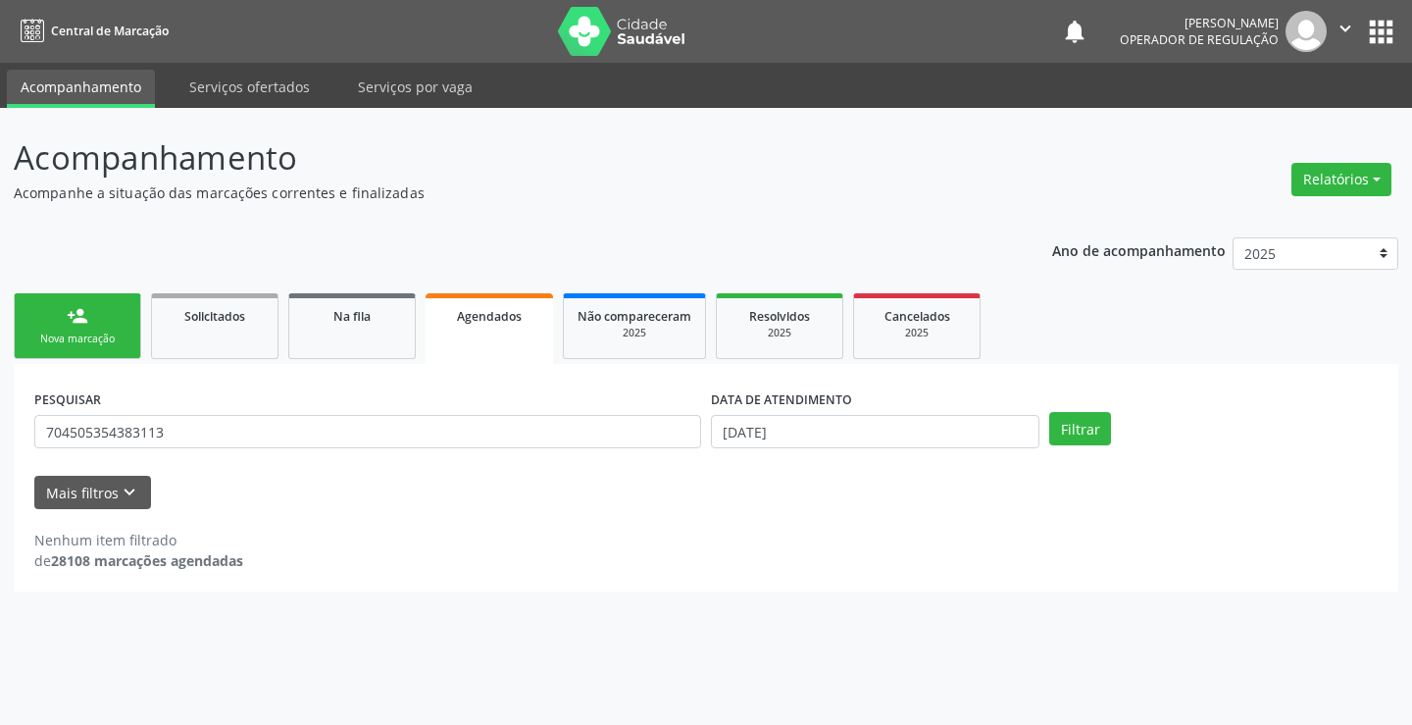
click at [127, 334] on link "person_add Nova marcação" at bounding box center [77, 326] width 127 height 66
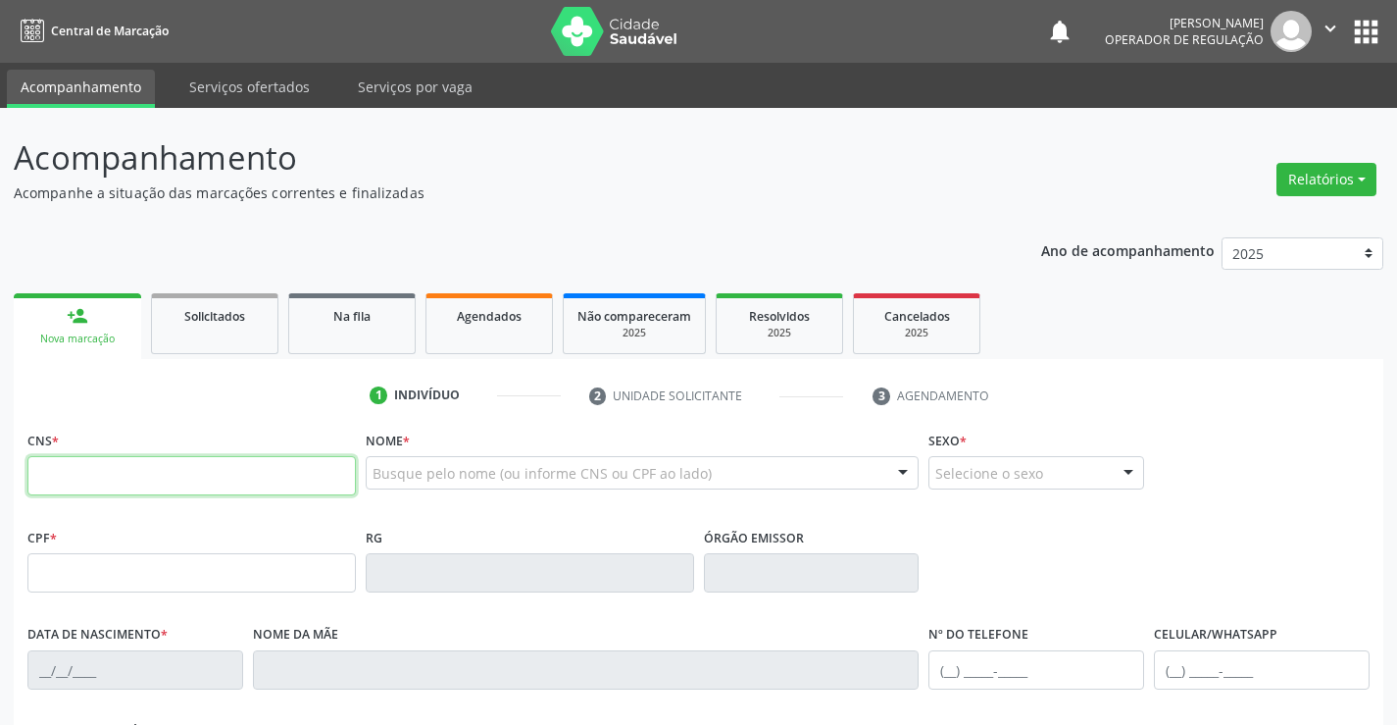
click at [200, 481] on input "text" at bounding box center [191, 475] width 329 height 39
type input "706 4086 5224 2380"
type input "332.789.891-04"
type input "0321806670"
type input "15[DATE]"
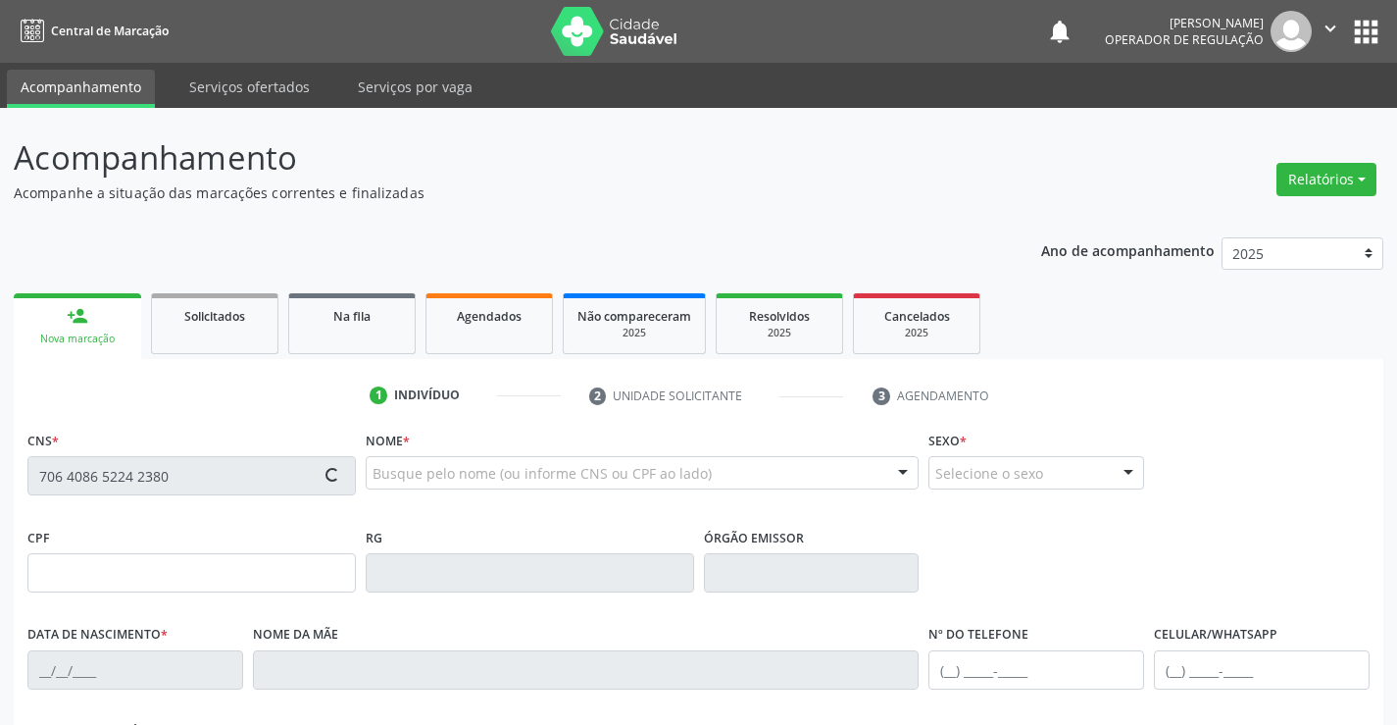
type input "[PHONE_NUMBER]"
type input "332.789.891-04"
type input "S/N"
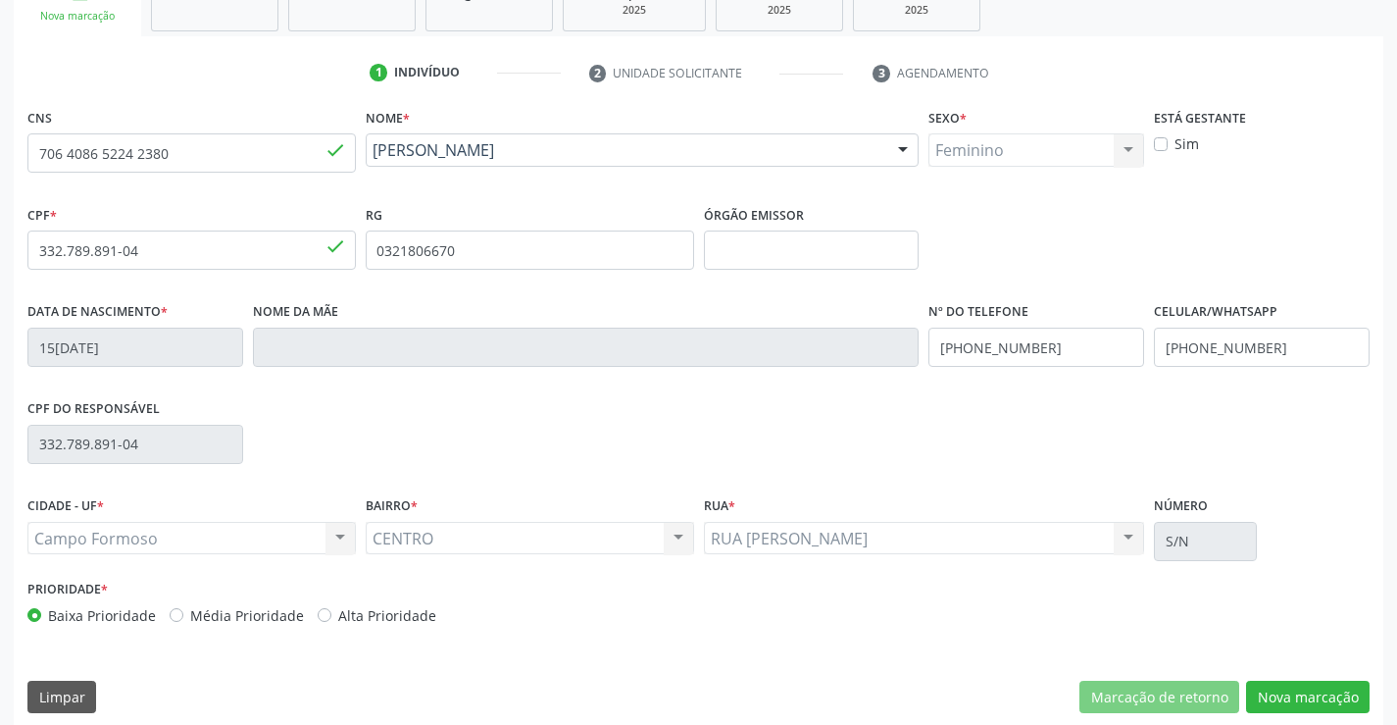
scroll to position [338, 0]
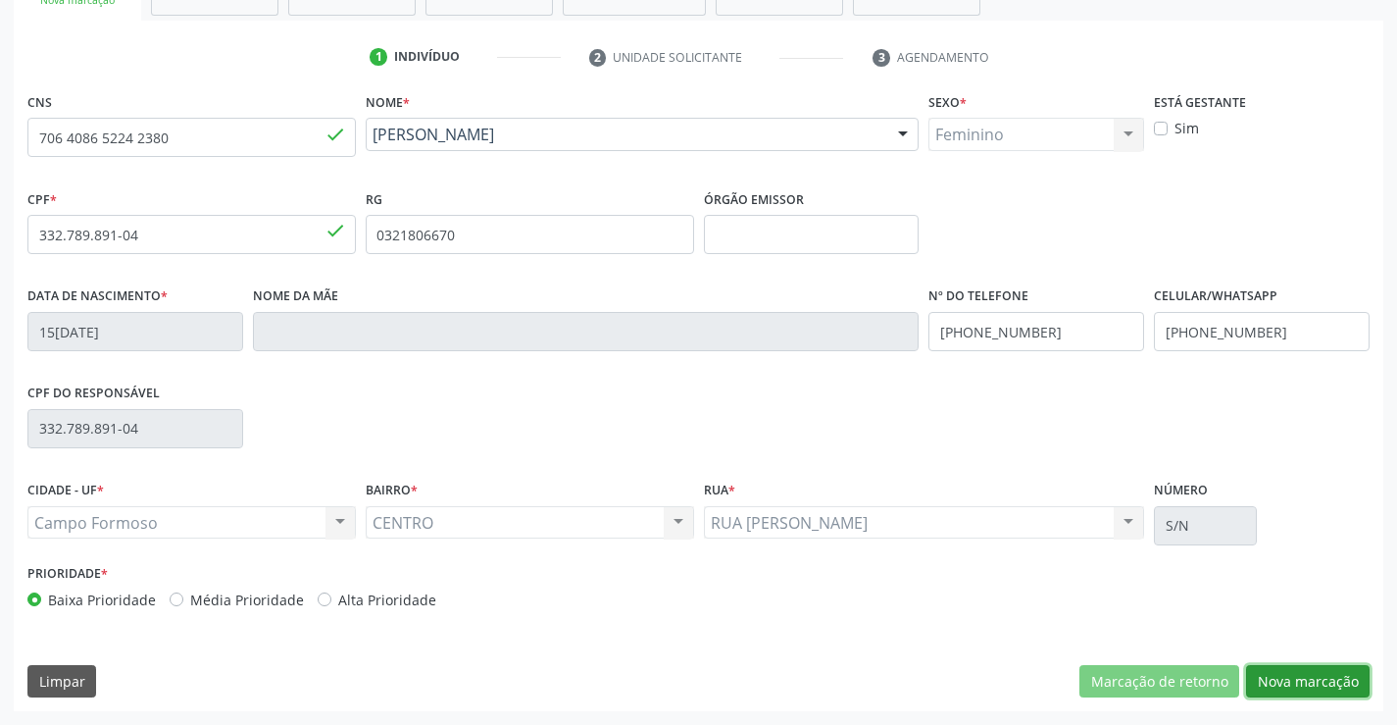
click at [1306, 674] on button "Nova marcação" at bounding box center [1308, 681] width 124 height 33
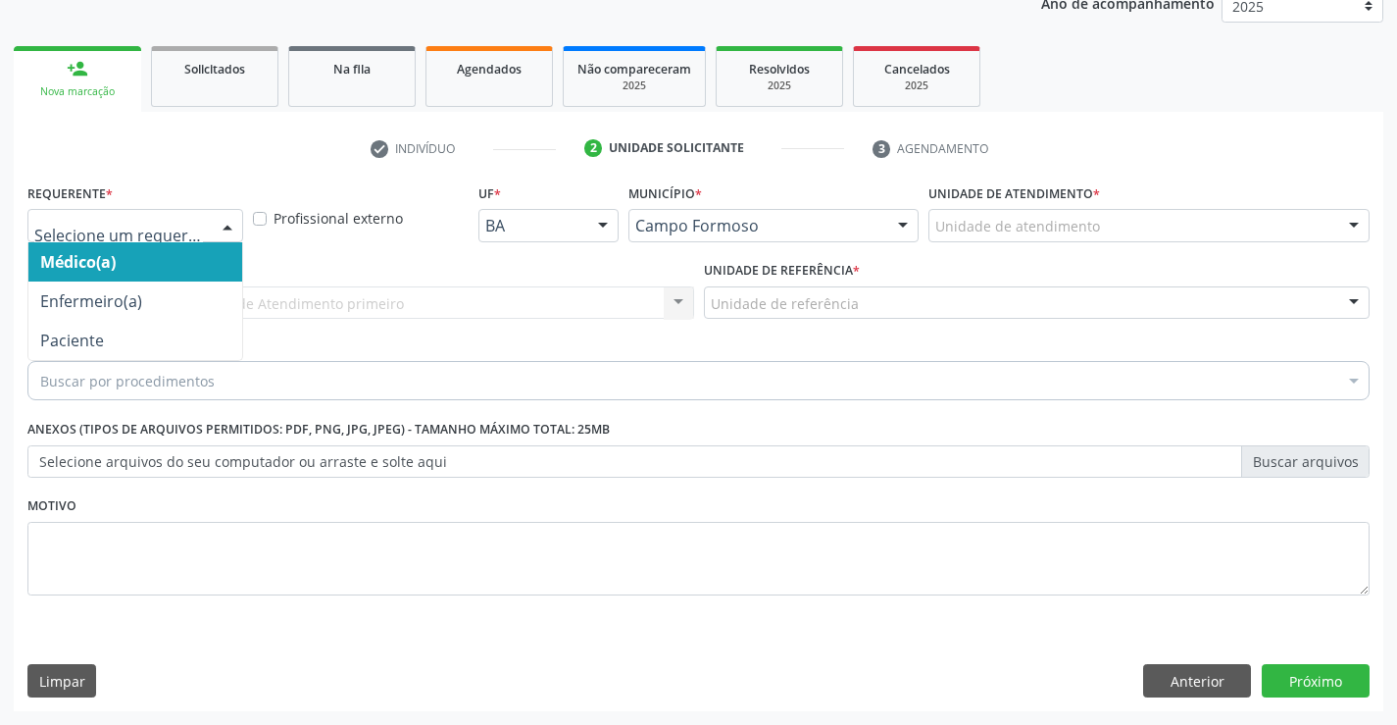
click at [229, 228] on div at bounding box center [227, 226] width 29 height 33
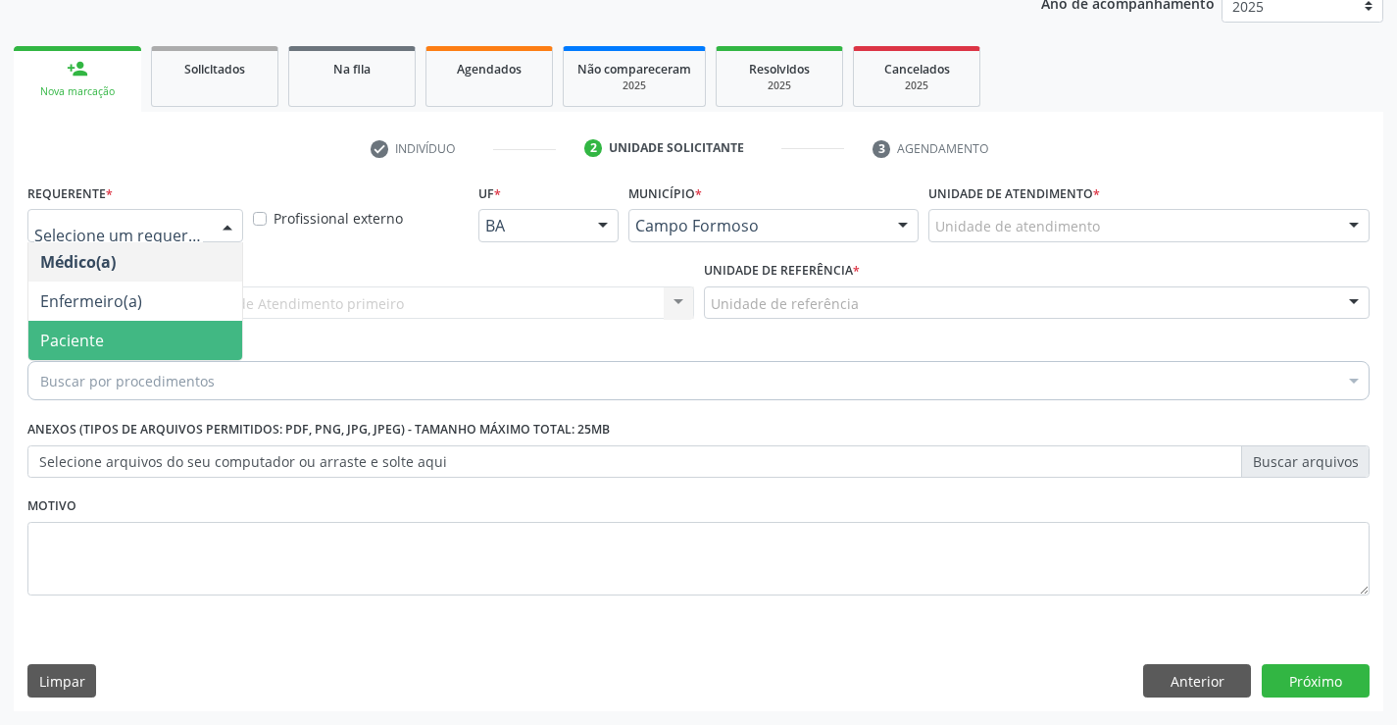
click at [131, 340] on span "Paciente" at bounding box center [135, 340] width 214 height 39
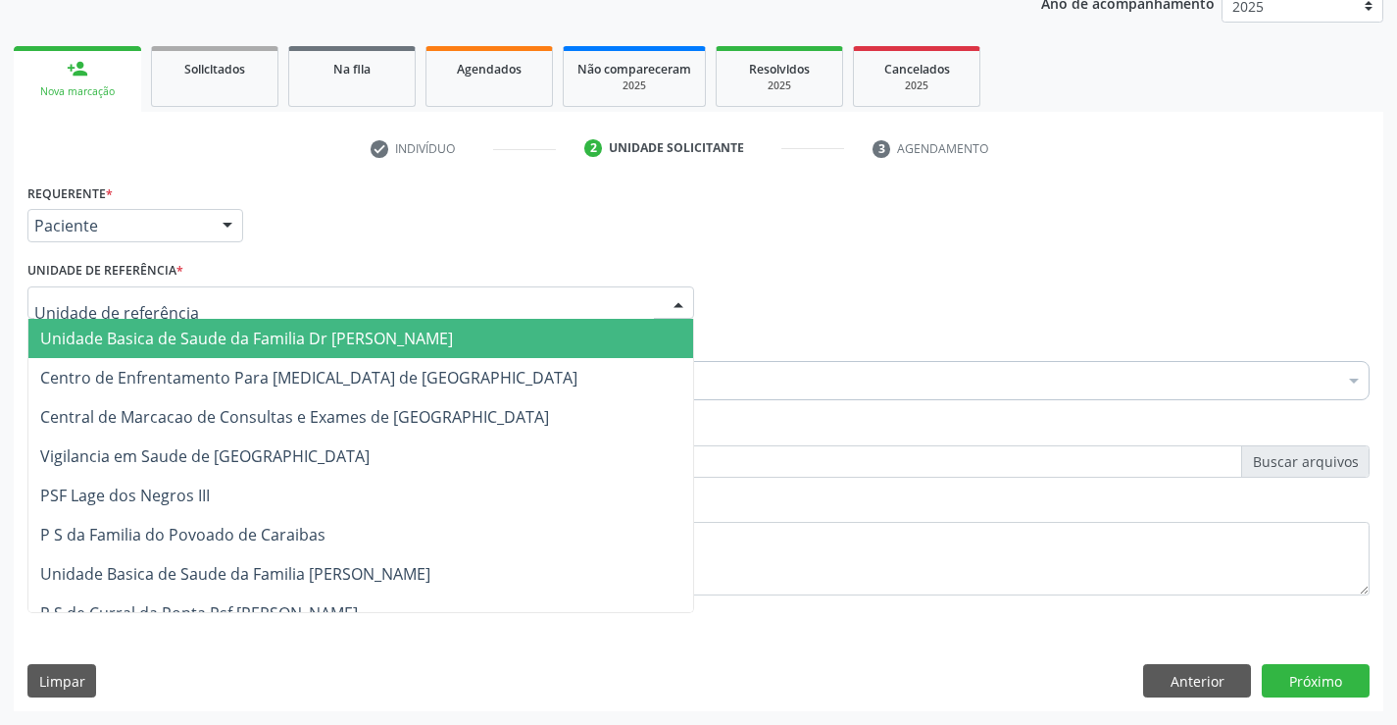
click at [211, 303] on div at bounding box center [360, 302] width 667 height 33
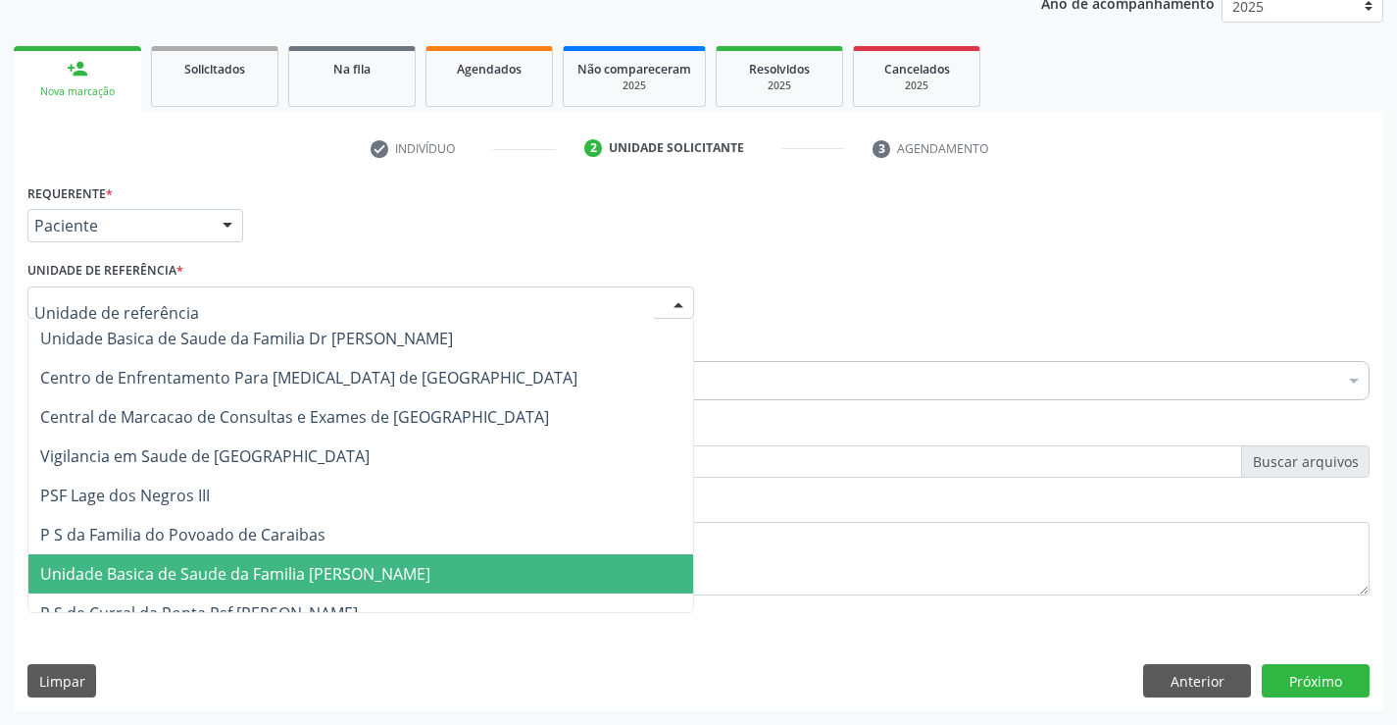
click at [316, 575] on span "Unidade Basica de Saude da Familia [PERSON_NAME]" at bounding box center [235, 574] width 390 height 22
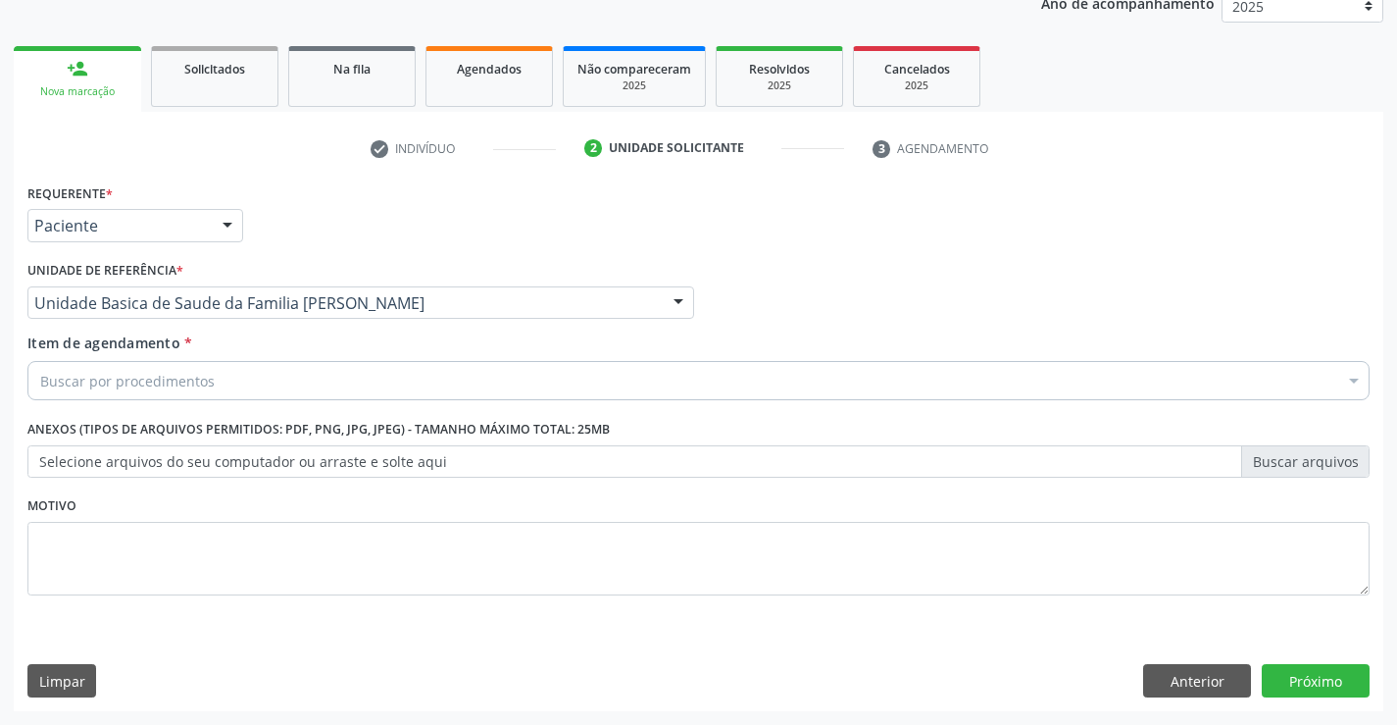
click at [254, 377] on div "Buscar por procedimentos" at bounding box center [698, 380] width 1342 height 39
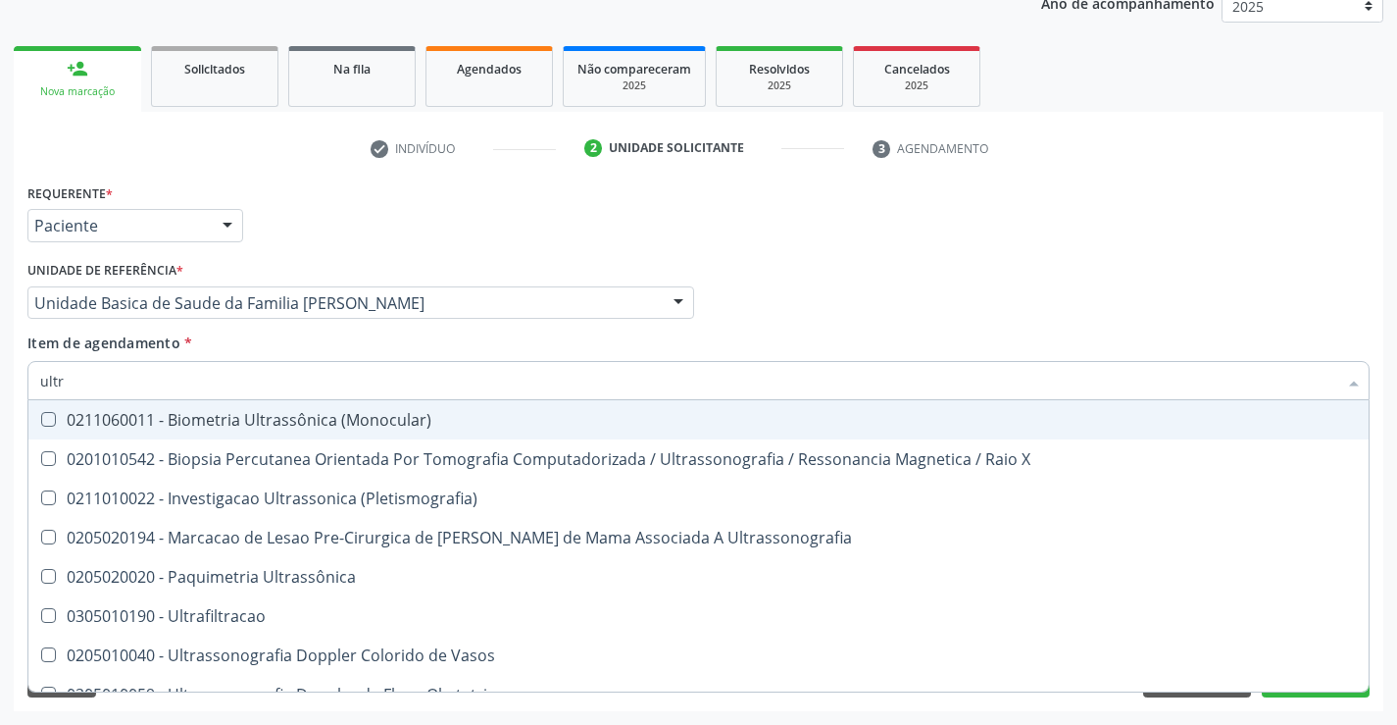
type input "ultra"
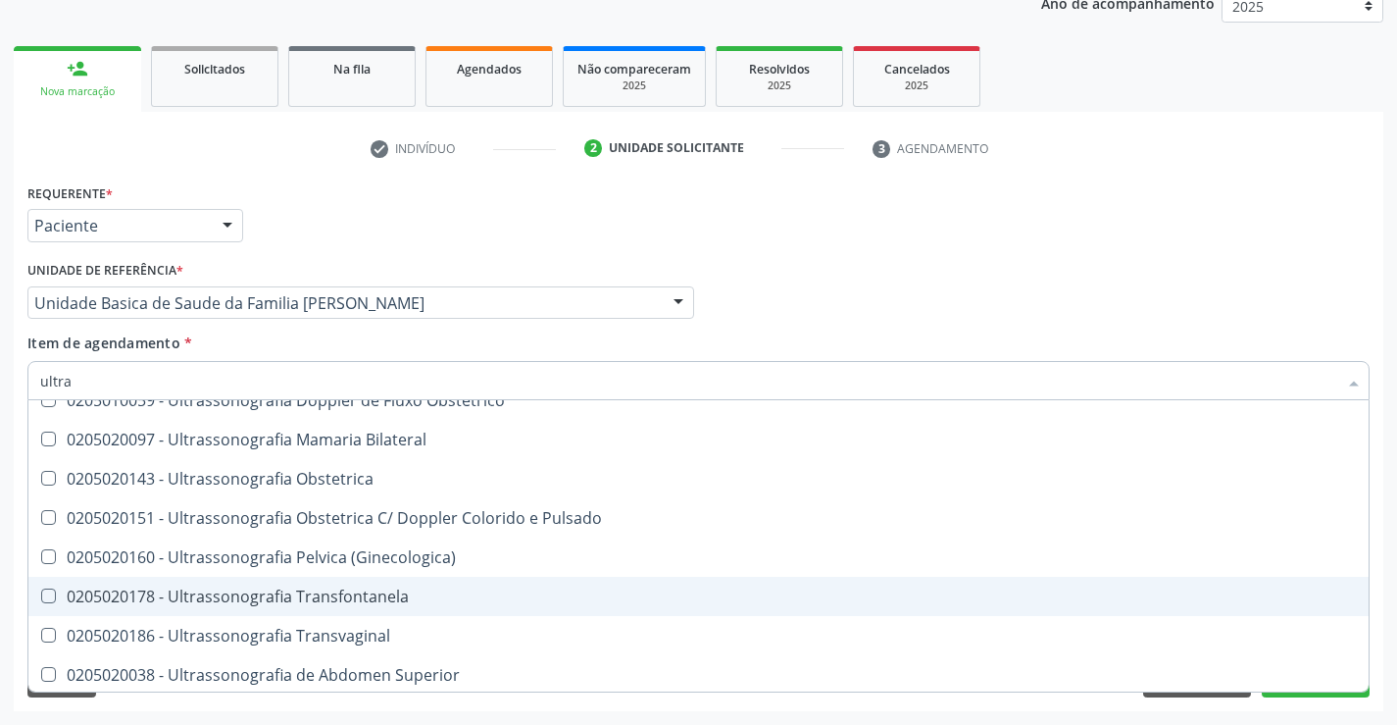
scroll to position [392, 0]
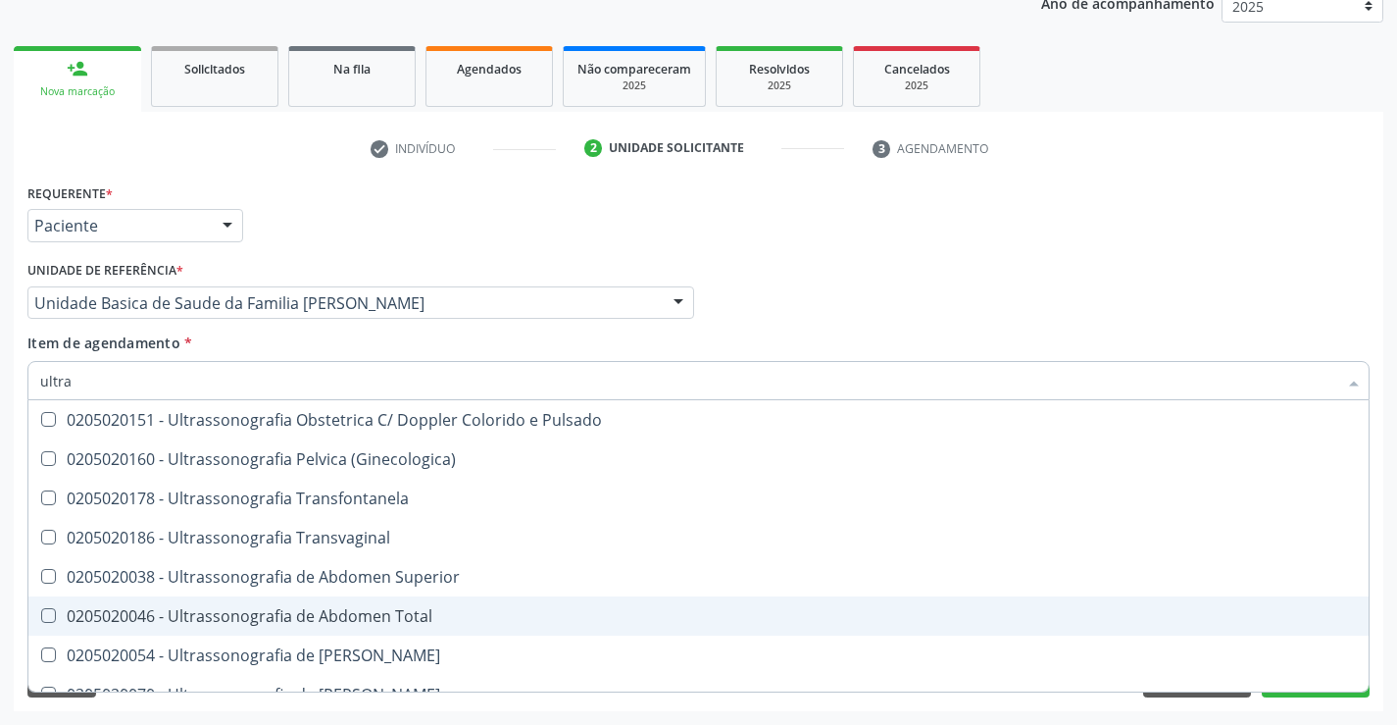
click at [385, 610] on div "0205020046 - Ultrassonografia de Abdomen Total" at bounding box center [698, 616] width 1317 height 16
checkbox Total "true"
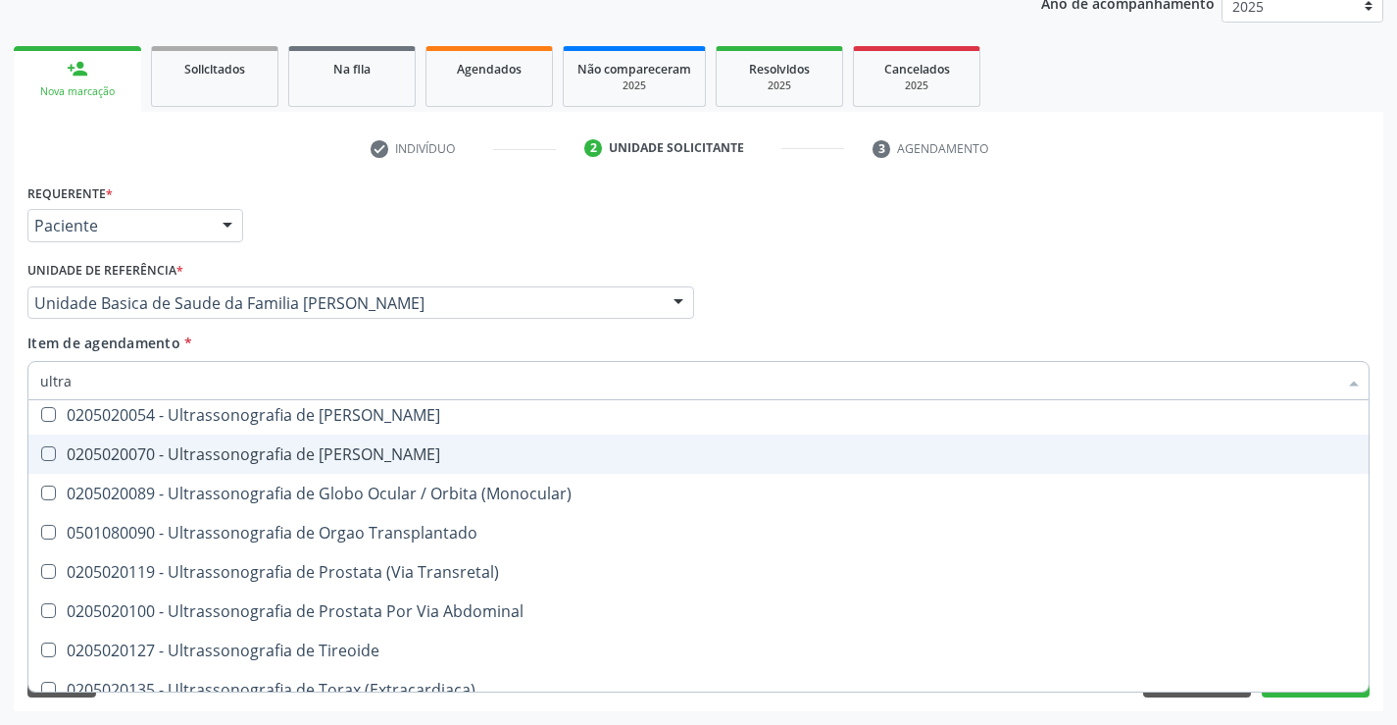
scroll to position [650, 0]
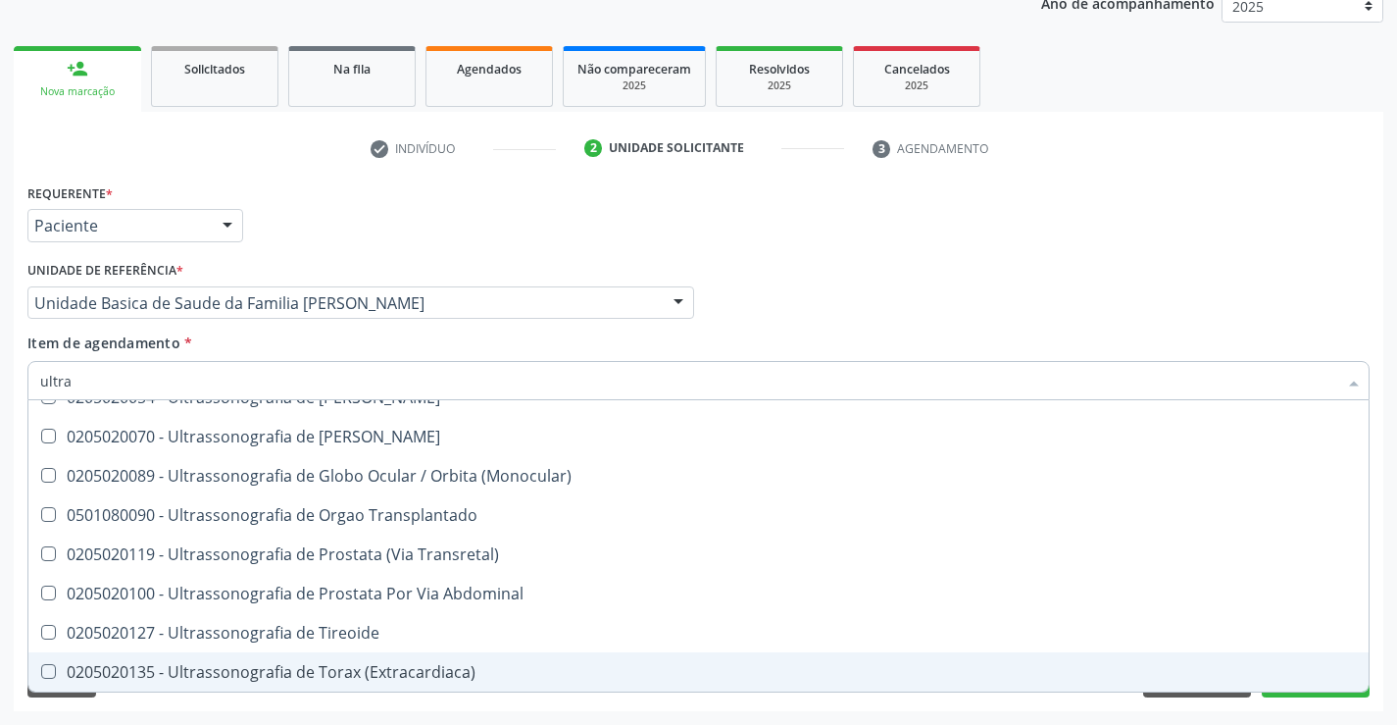
click at [472, 705] on div "Requerente * Paciente Médico(a) Enfermeiro(a) Paciente Nenhum resultado encontr…" at bounding box center [699, 444] width 1370 height 532
checkbox X "true"
checkbox Total "false"
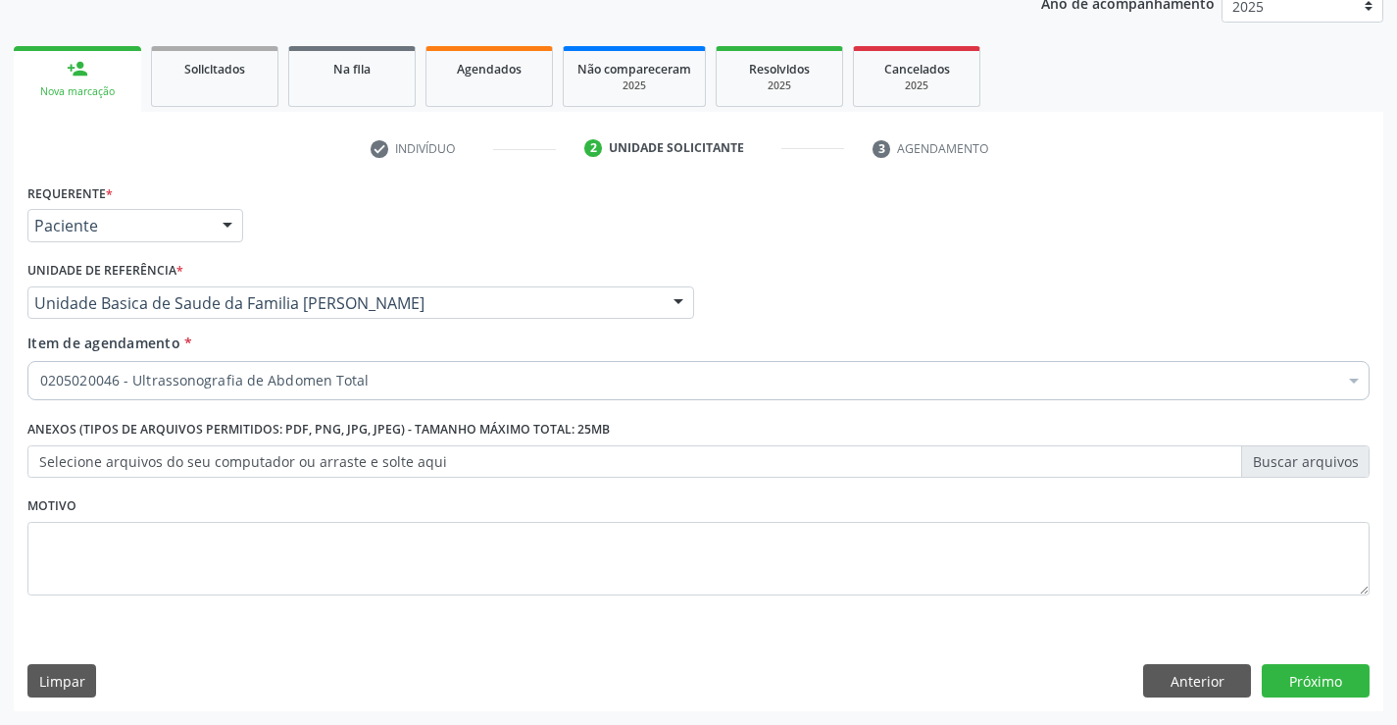
scroll to position [0, 0]
click at [1304, 669] on button "Próximo" at bounding box center [1316, 680] width 108 height 33
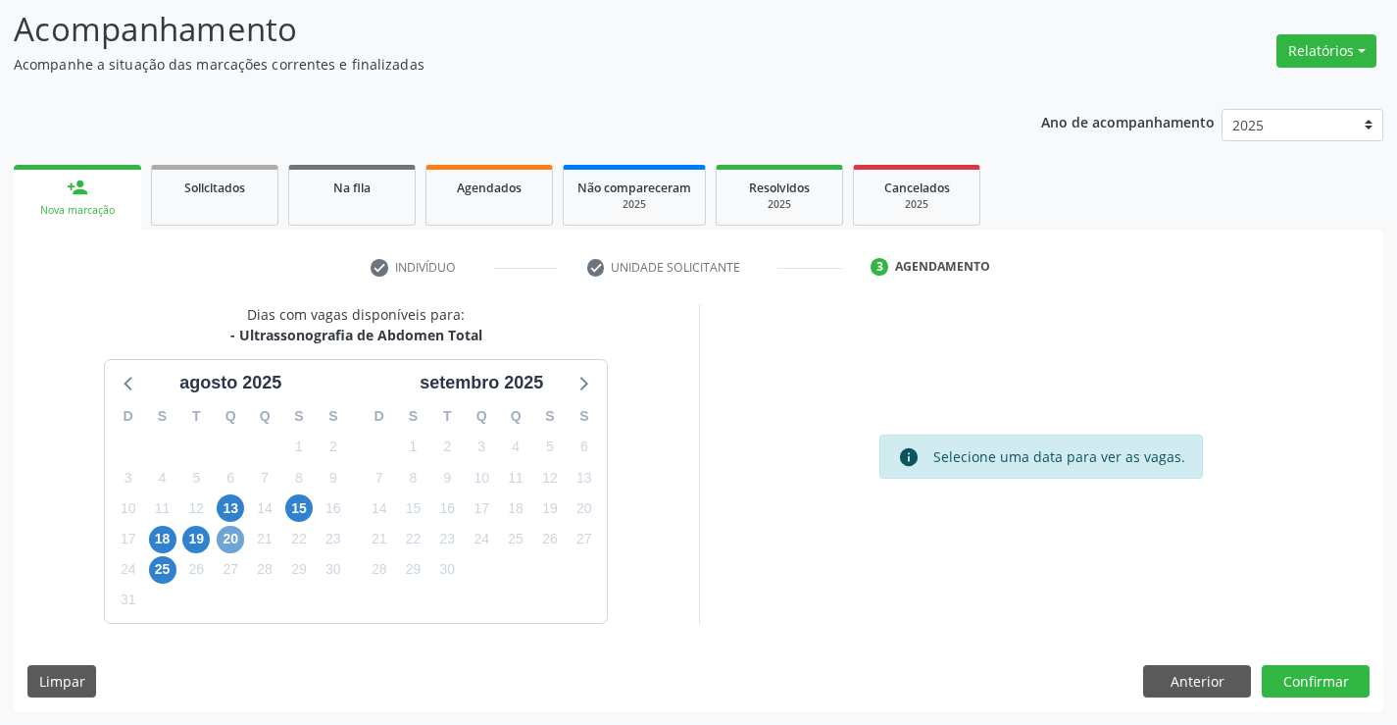
click at [224, 542] on span "20" at bounding box center [230, 539] width 27 height 27
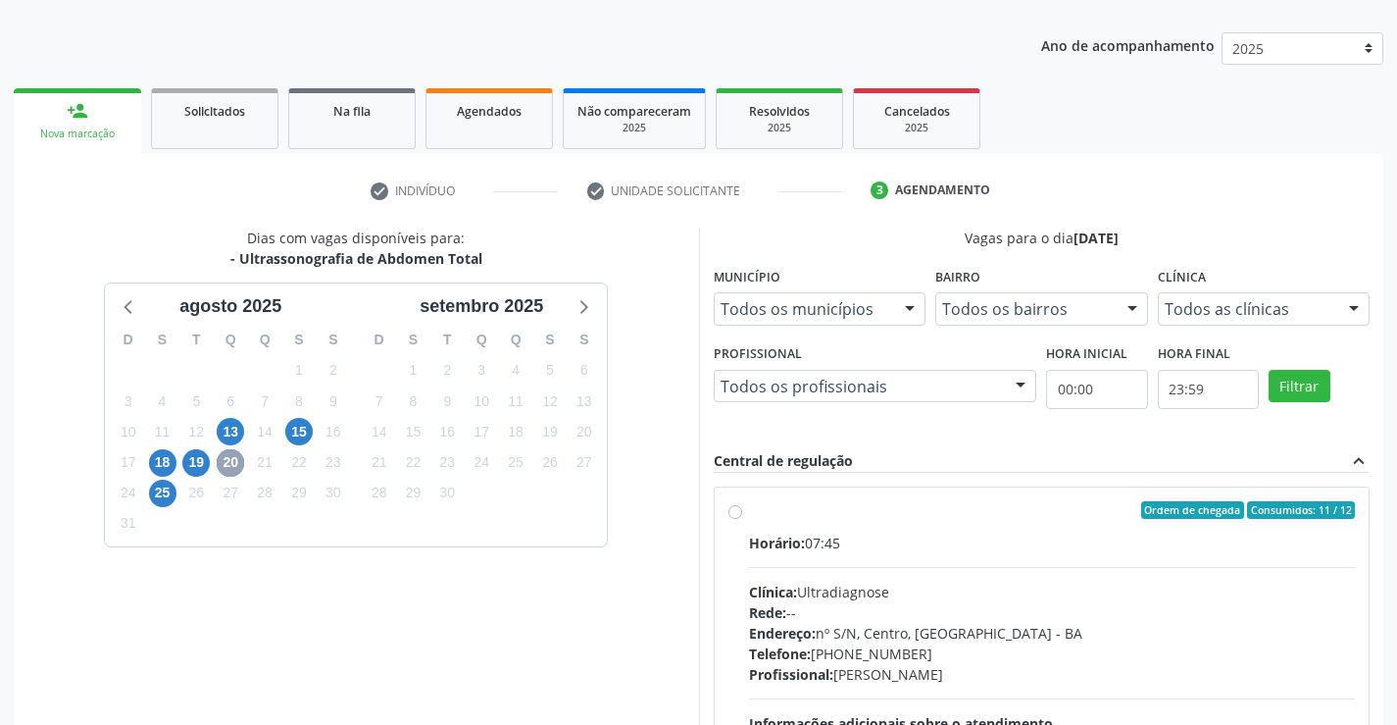
scroll to position [227, 0]
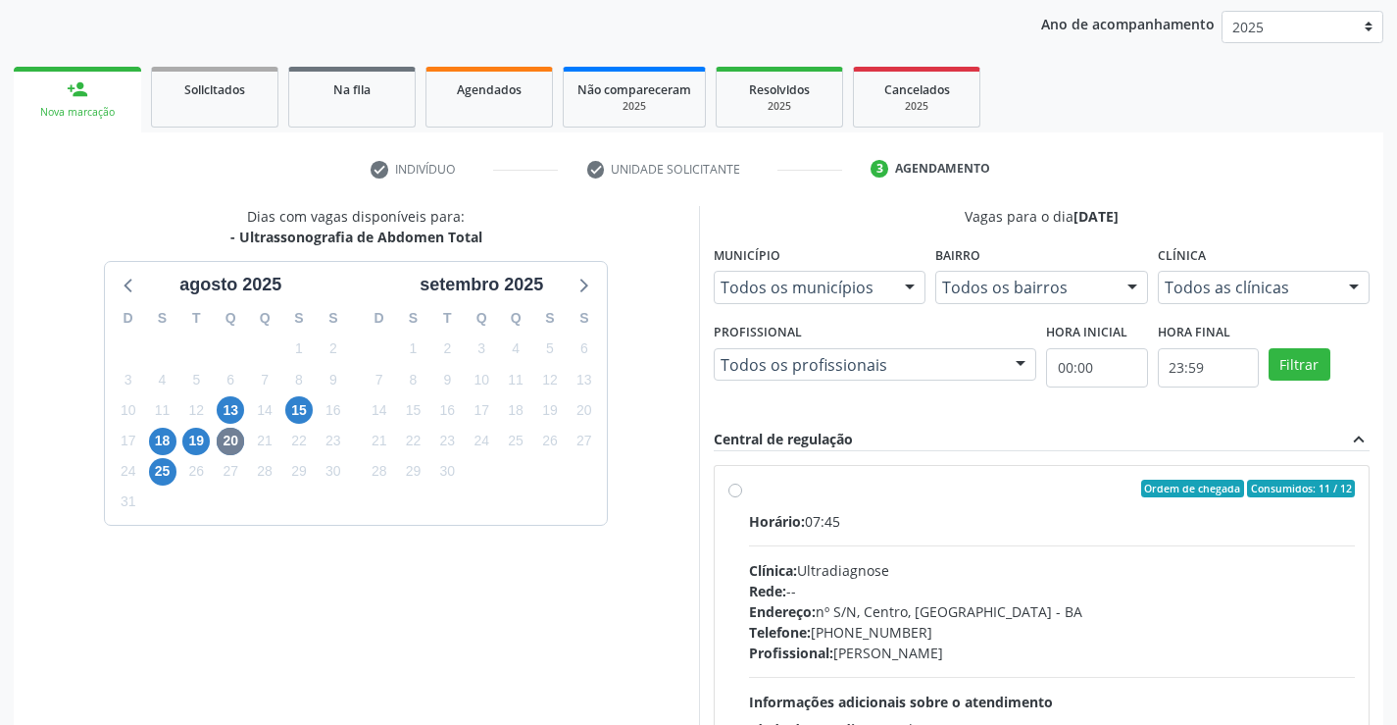
click at [749, 493] on label "Ordem de chegada Consumidos: 11 / 12 Horário: 07:45 Clínica: Ultradiagnose Rede…" at bounding box center [1052, 630] width 607 height 301
click at [736, 493] on input "Ordem de chegada Consumidos: 11 / 12 Horário: 07:45 Clínica: Ultradiagnose Rede…" at bounding box center [736, 489] width 14 height 18
radio input "true"
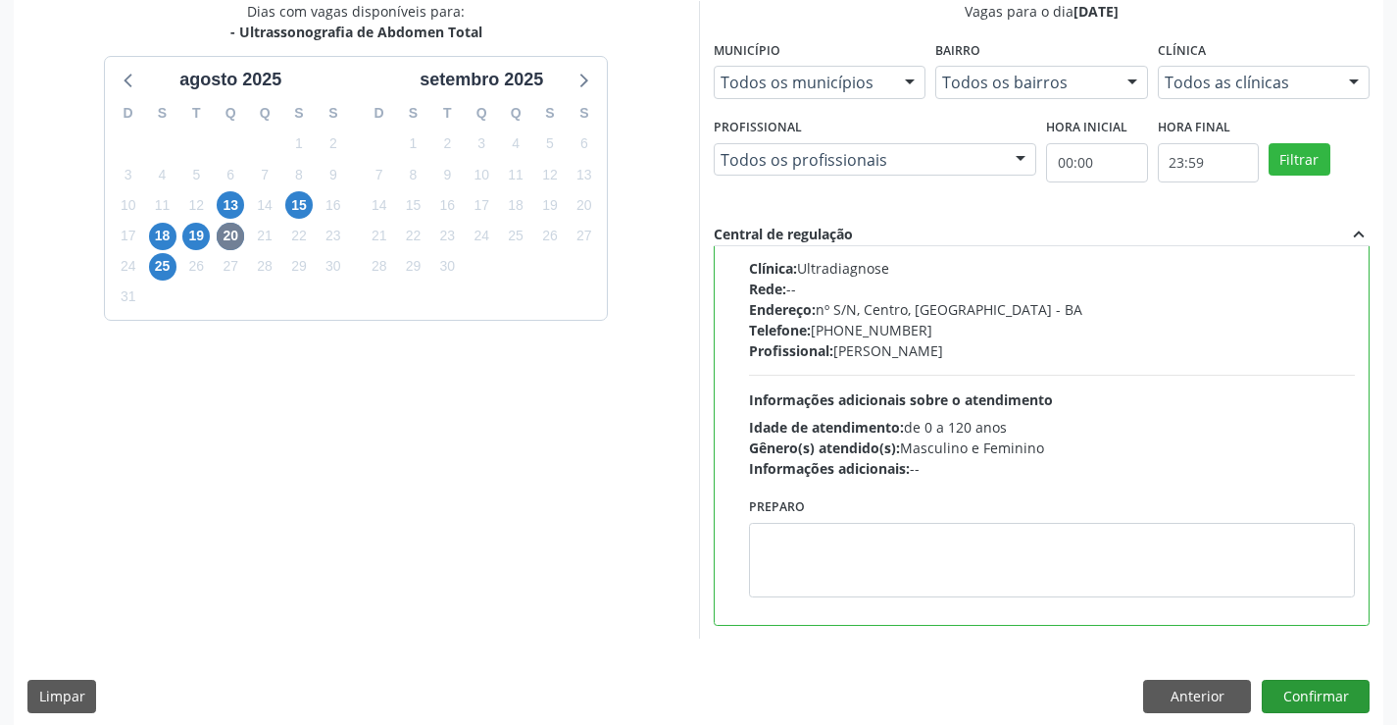
scroll to position [447, 0]
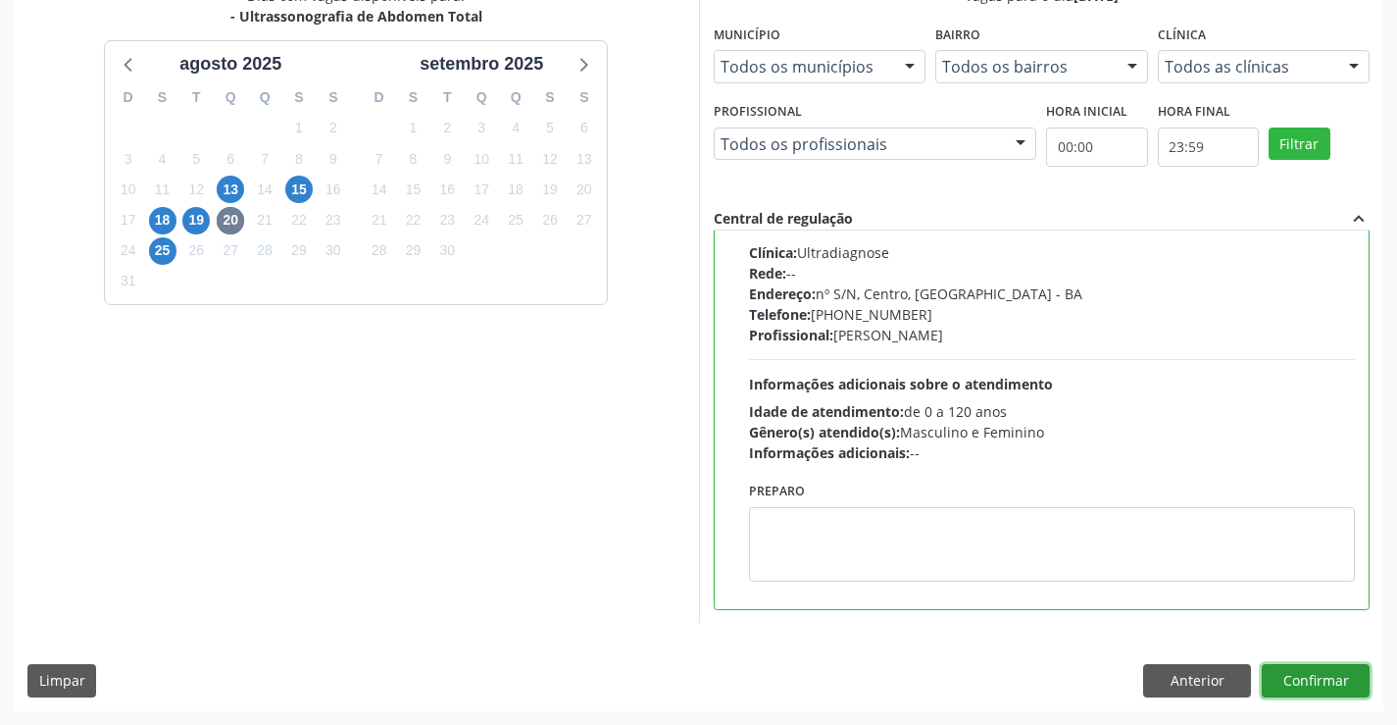
click at [1292, 674] on button "Confirmar" at bounding box center [1316, 680] width 108 height 33
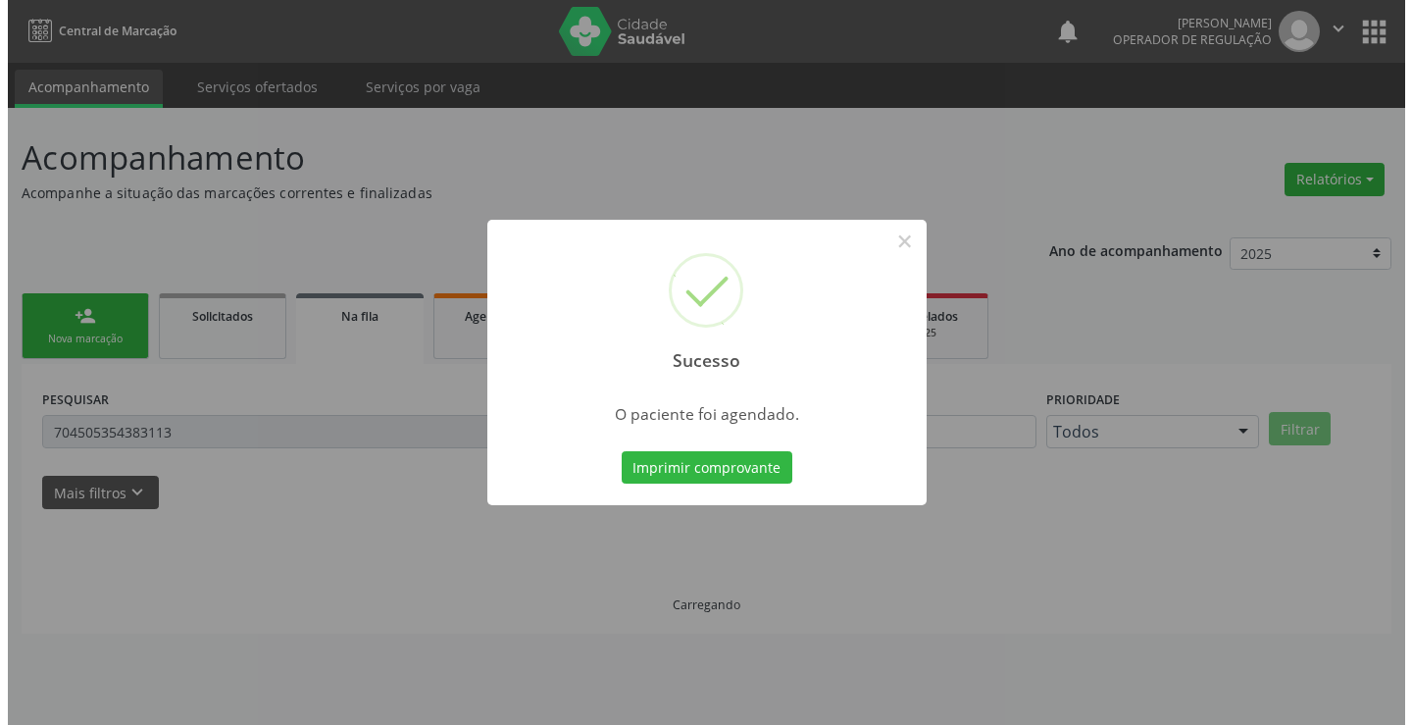
scroll to position [0, 0]
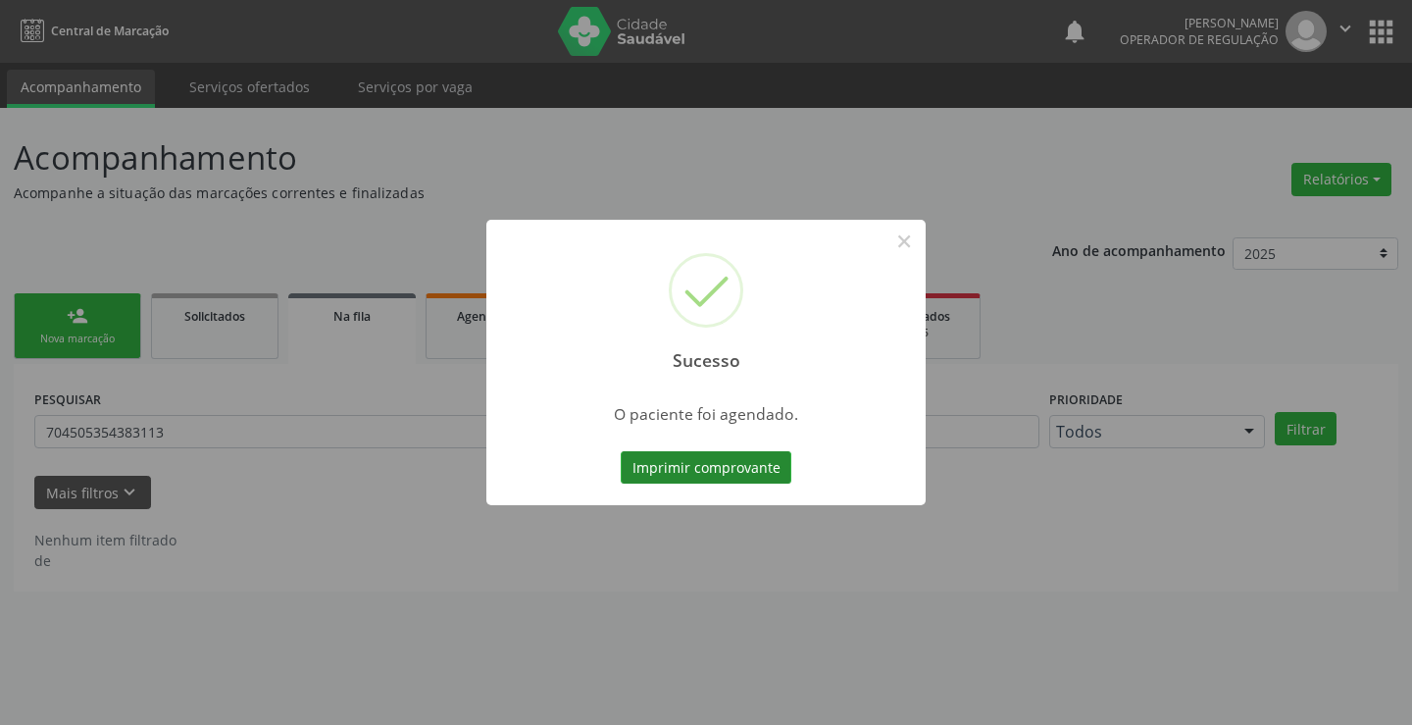
click at [721, 460] on button "Imprimir comprovante" at bounding box center [706, 467] width 171 height 33
